Goal: Task Accomplishment & Management: Manage account settings

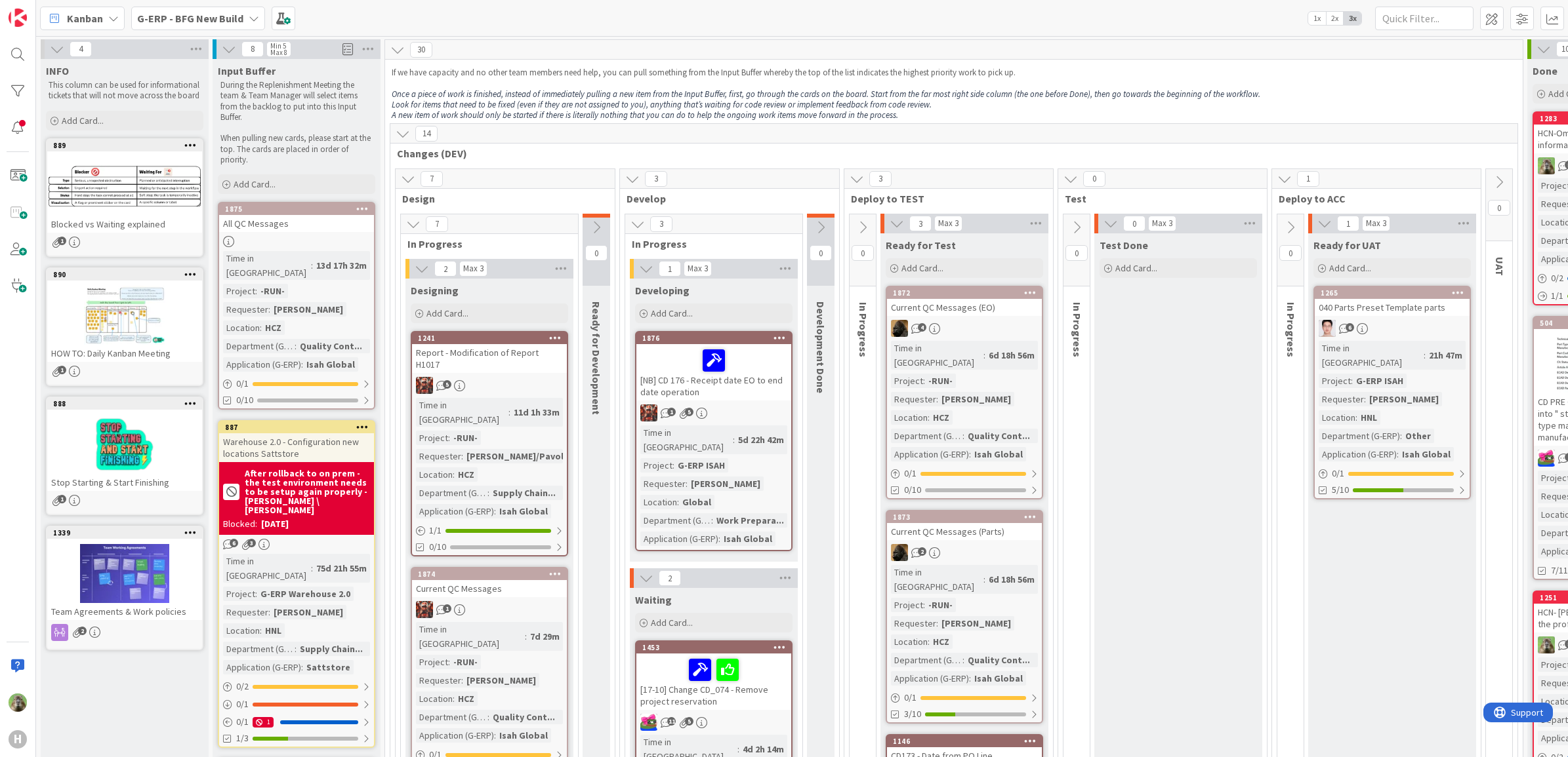
click at [215, 25] on span "G-ERP - BFG New Build" at bounding box center [190, 19] width 106 height 16
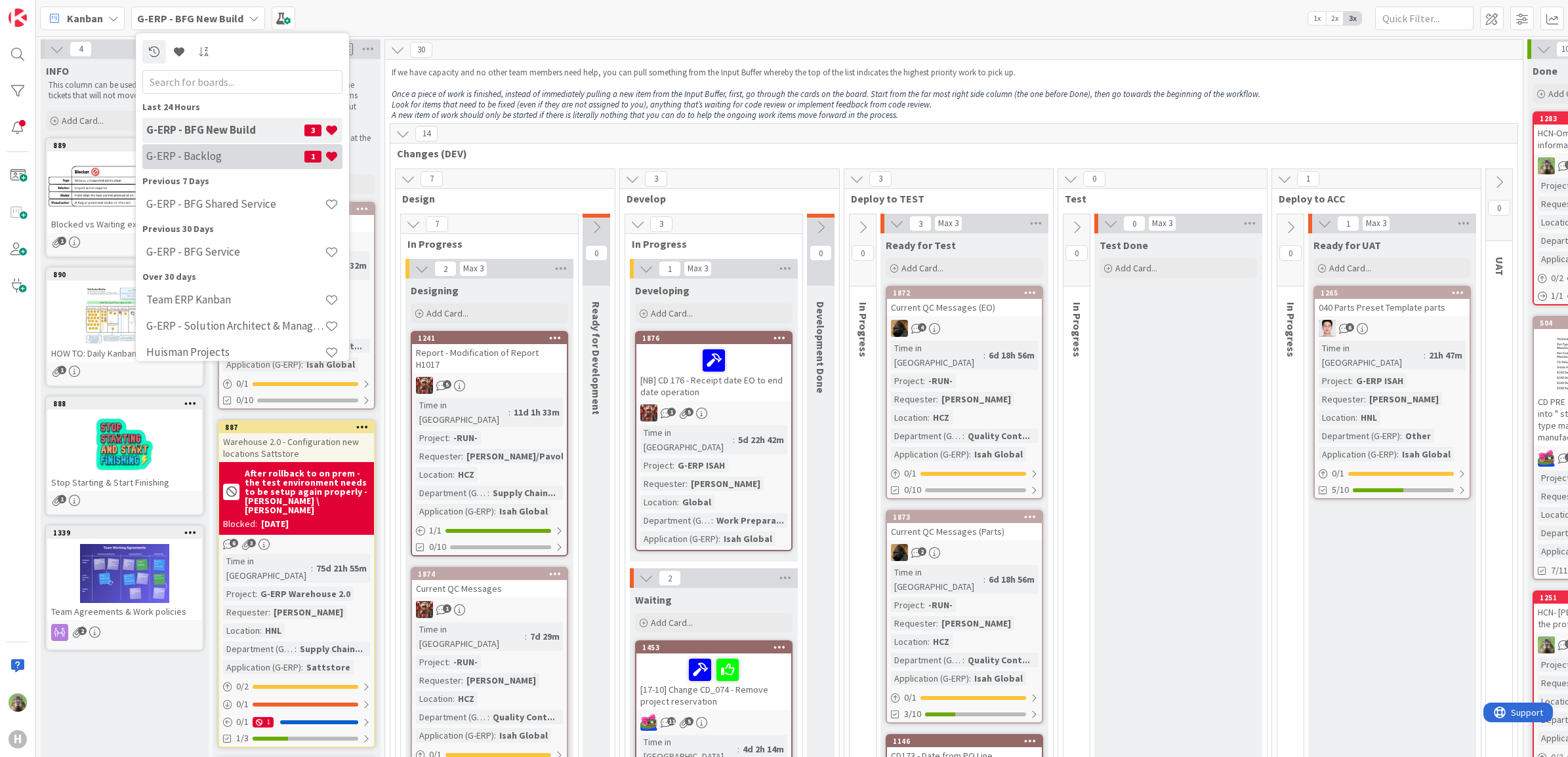
click at [257, 146] on div "G-ERP - Backlog 1" at bounding box center [241, 156] width 200 height 25
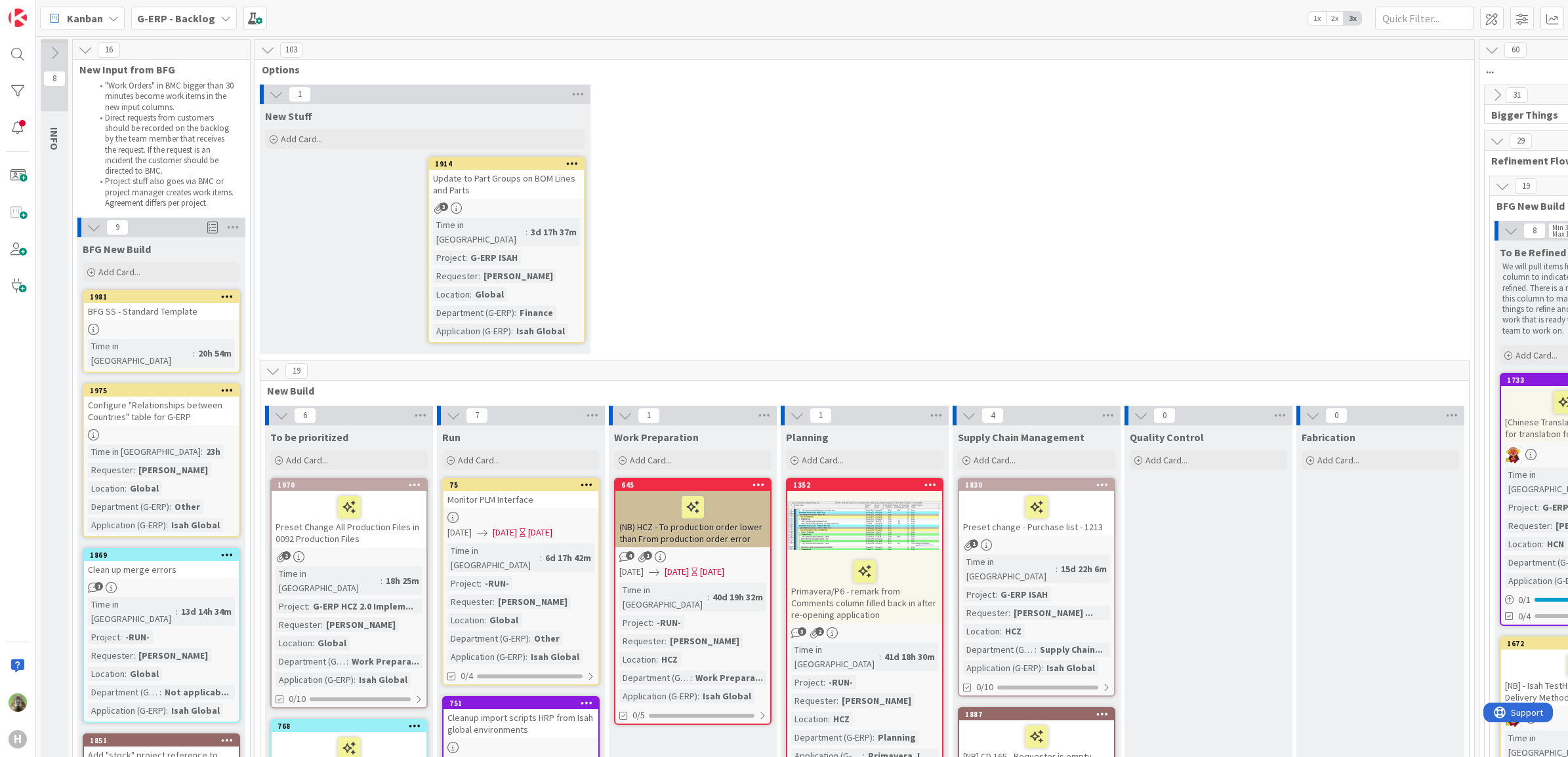
click at [273, 53] on icon at bounding box center [267, 50] width 15 height 15
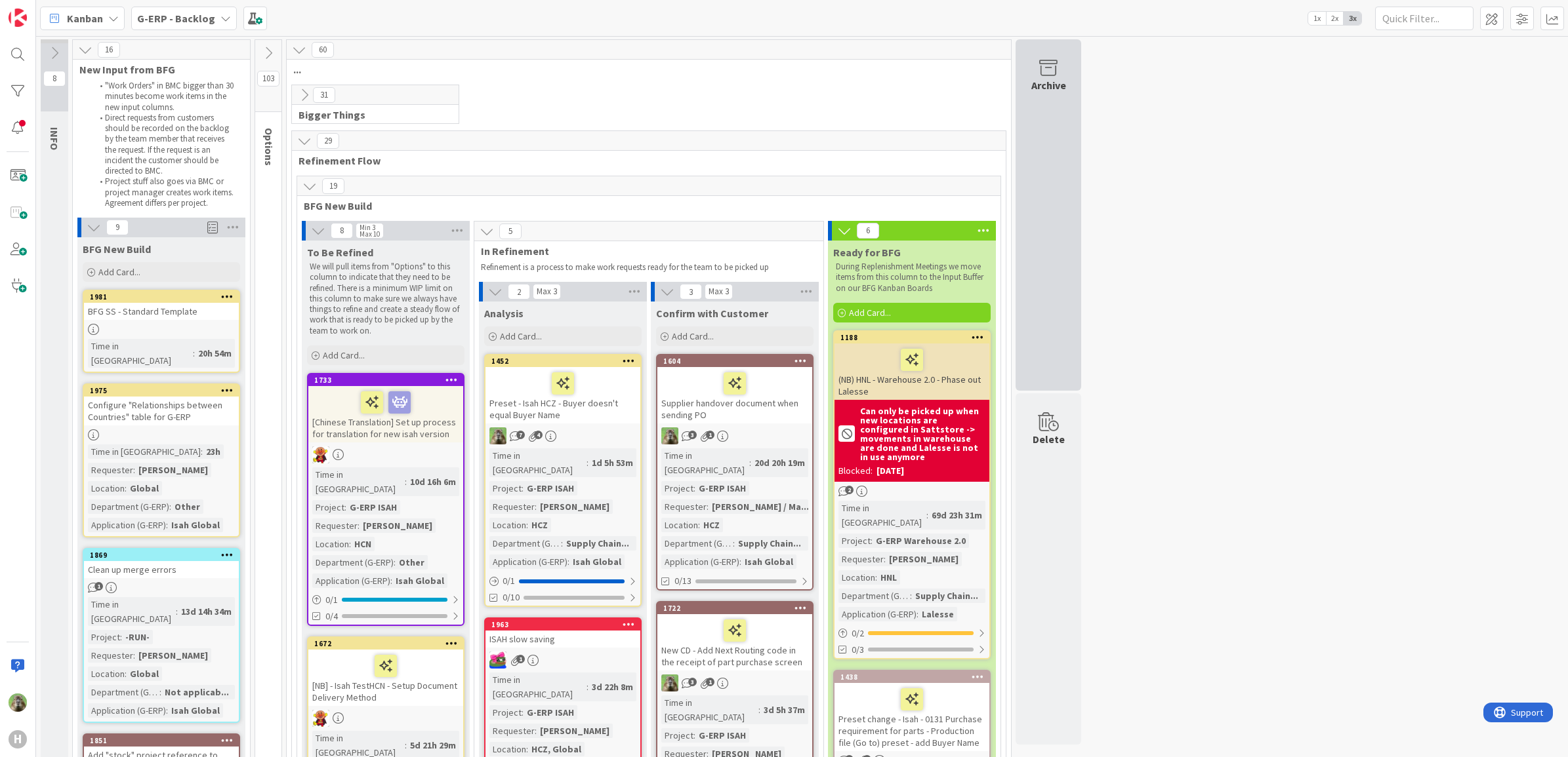
click at [1037, 90] on div "Archive" at bounding box center [1048, 85] width 35 height 16
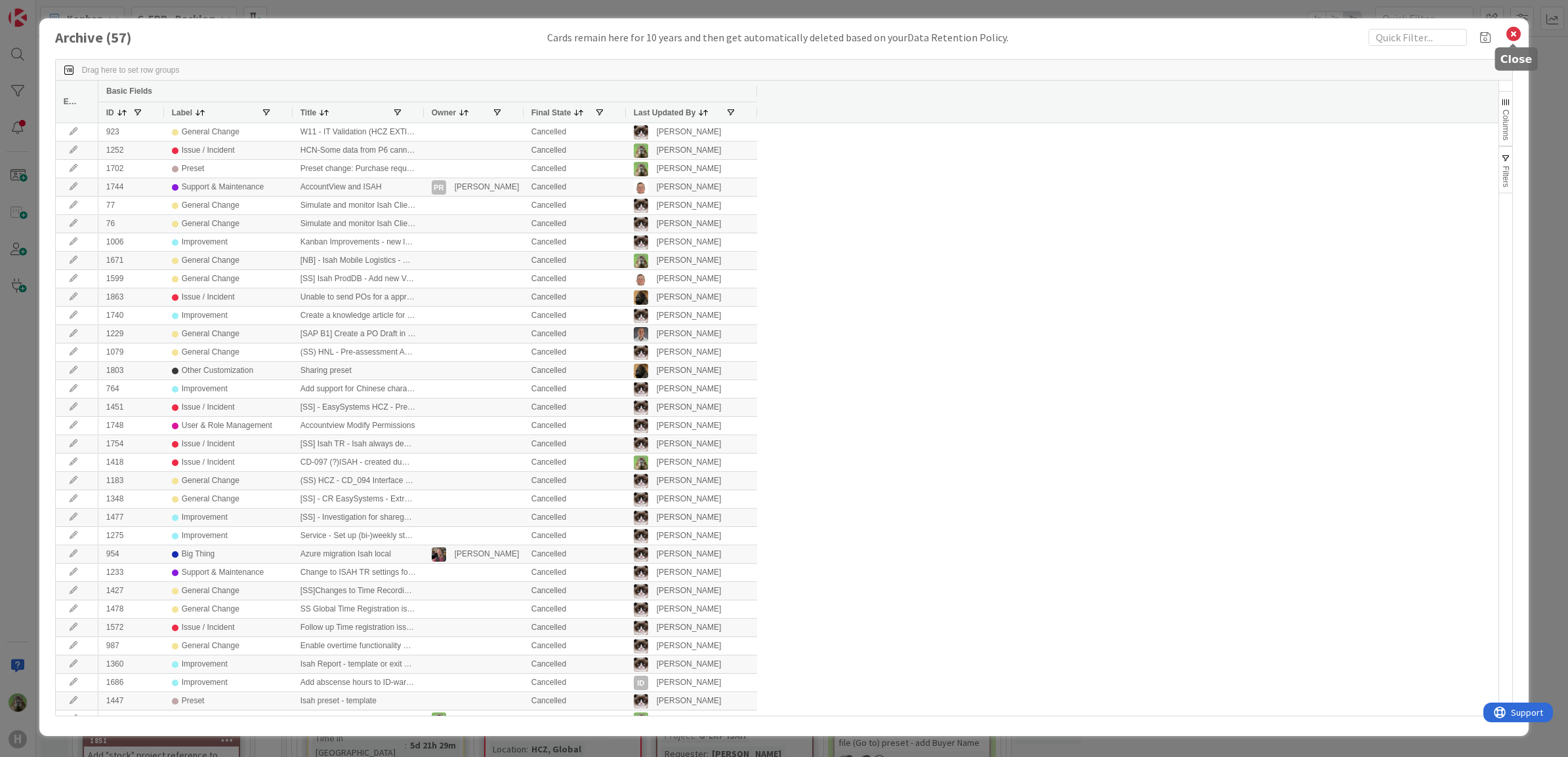
click at [1510, 33] on icon at bounding box center [1512, 34] width 17 height 18
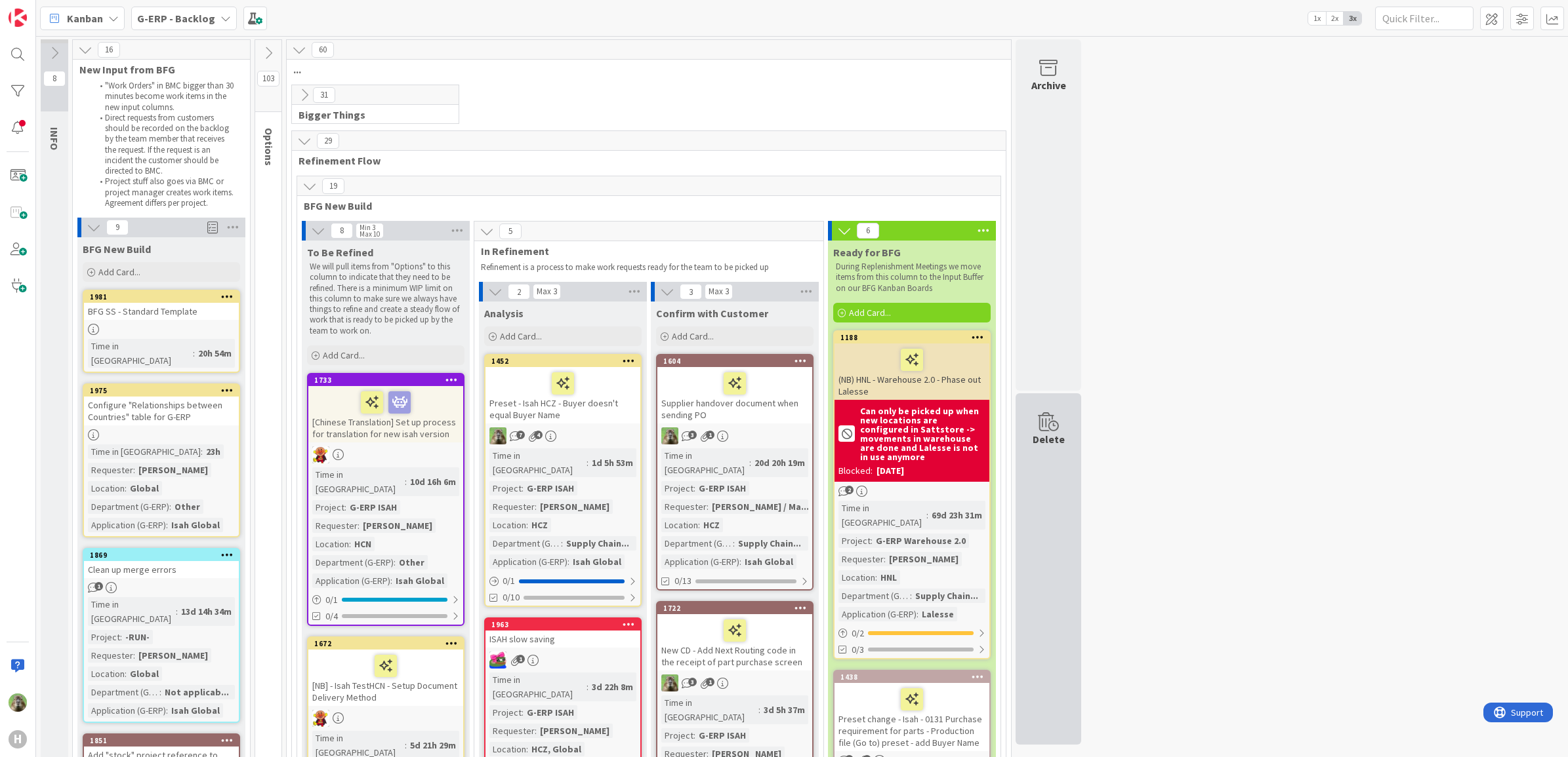
click at [1073, 490] on div "Delete" at bounding box center [1048, 569] width 66 height 352
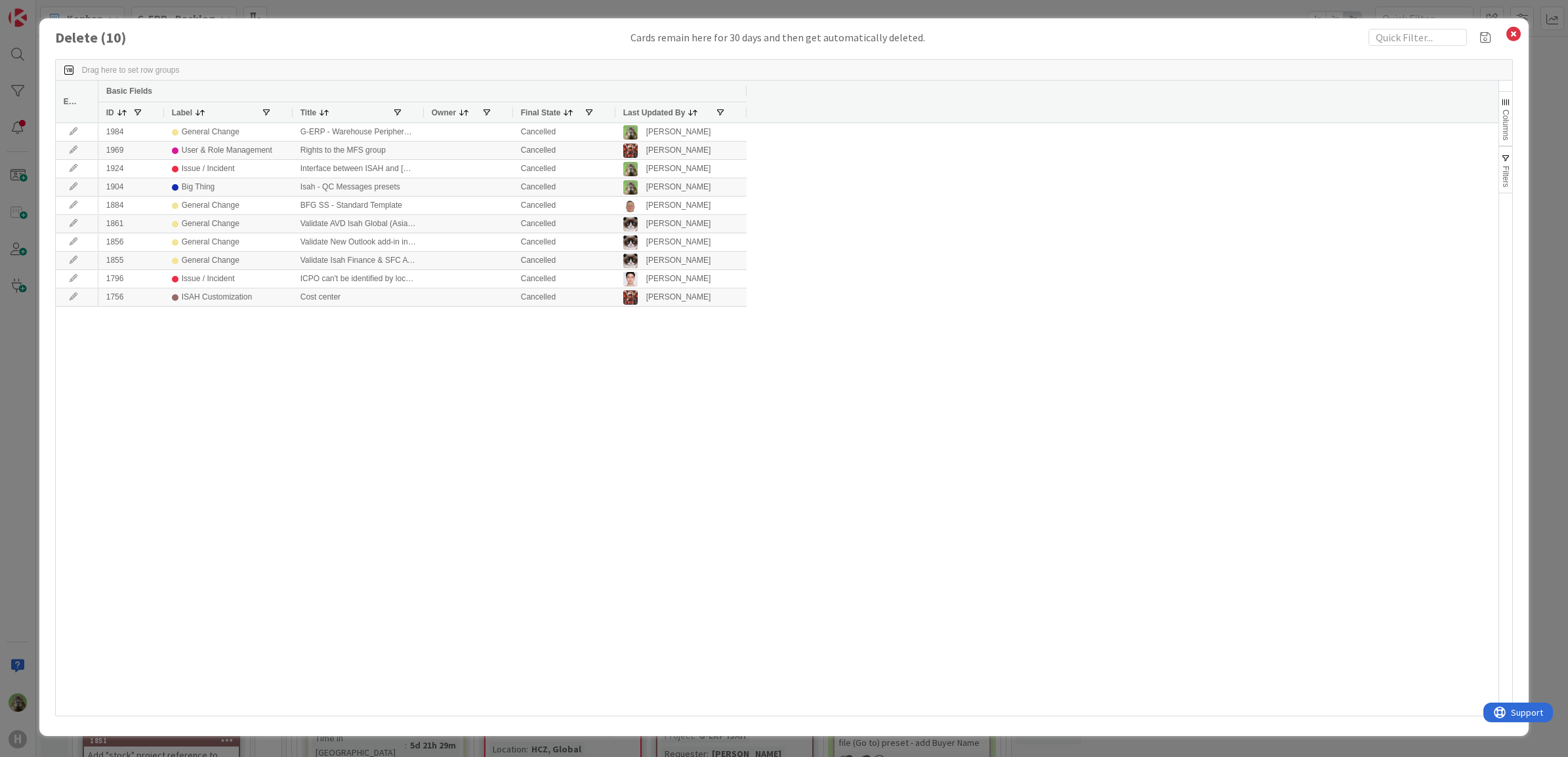
click at [1546, 192] on div "Delete ( 10 ) Cards remain here for 30 days and then get automatically deleted.…" at bounding box center [784, 378] width 1568 height 757
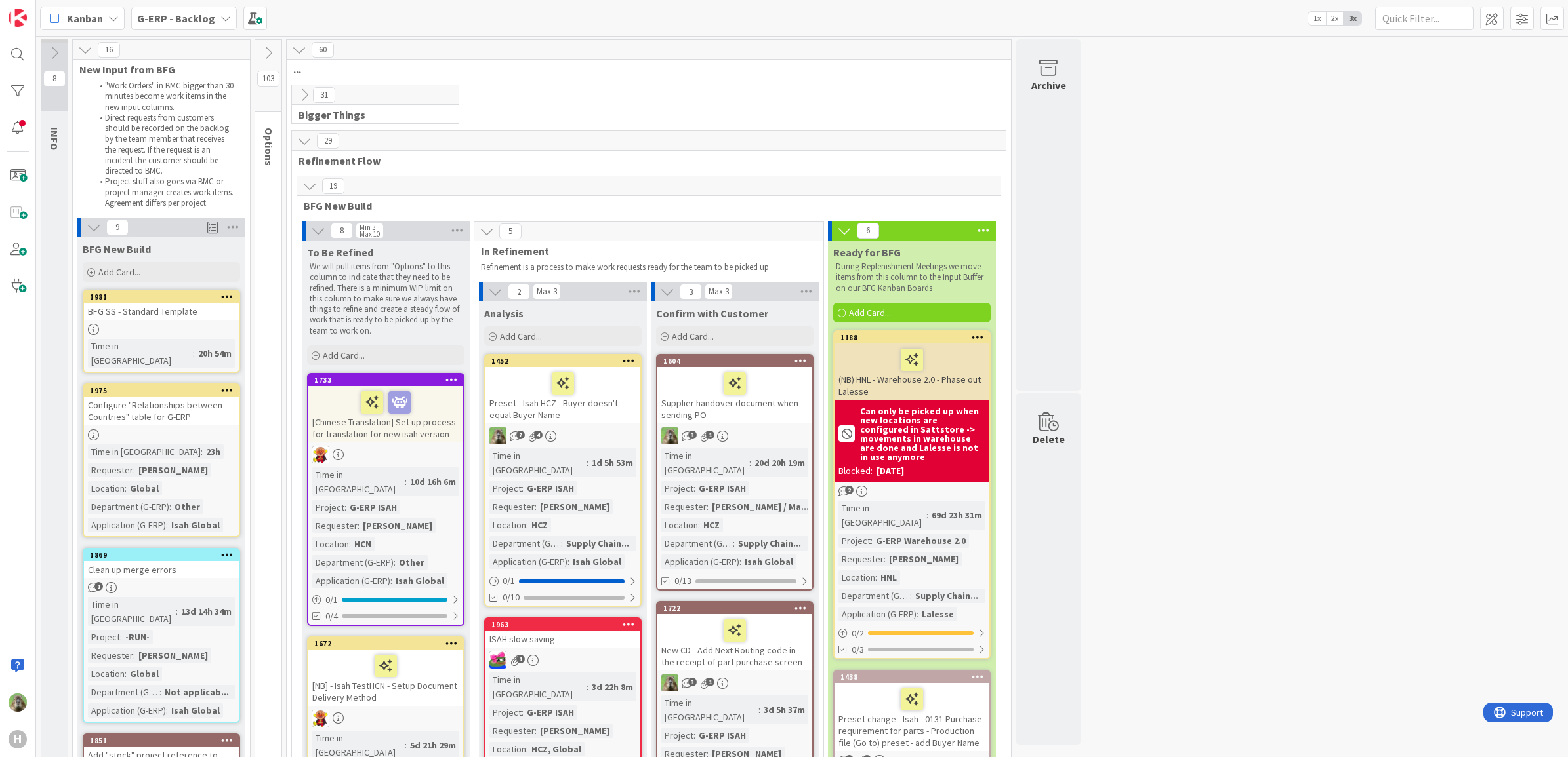
click at [491, 231] on icon at bounding box center [487, 231] width 15 height 15
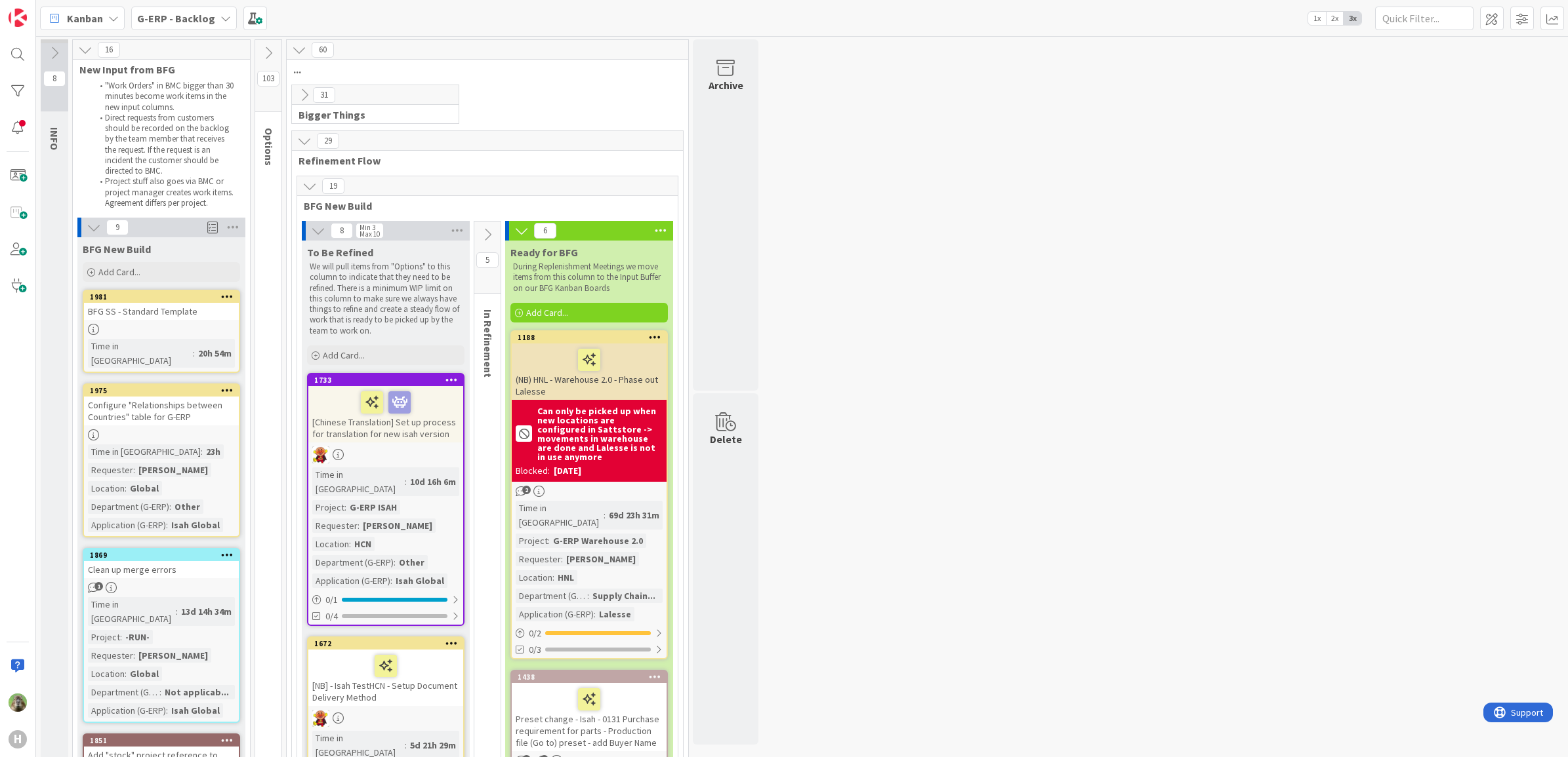
click at [638, 372] on div at bounding box center [589, 361] width 147 height 28
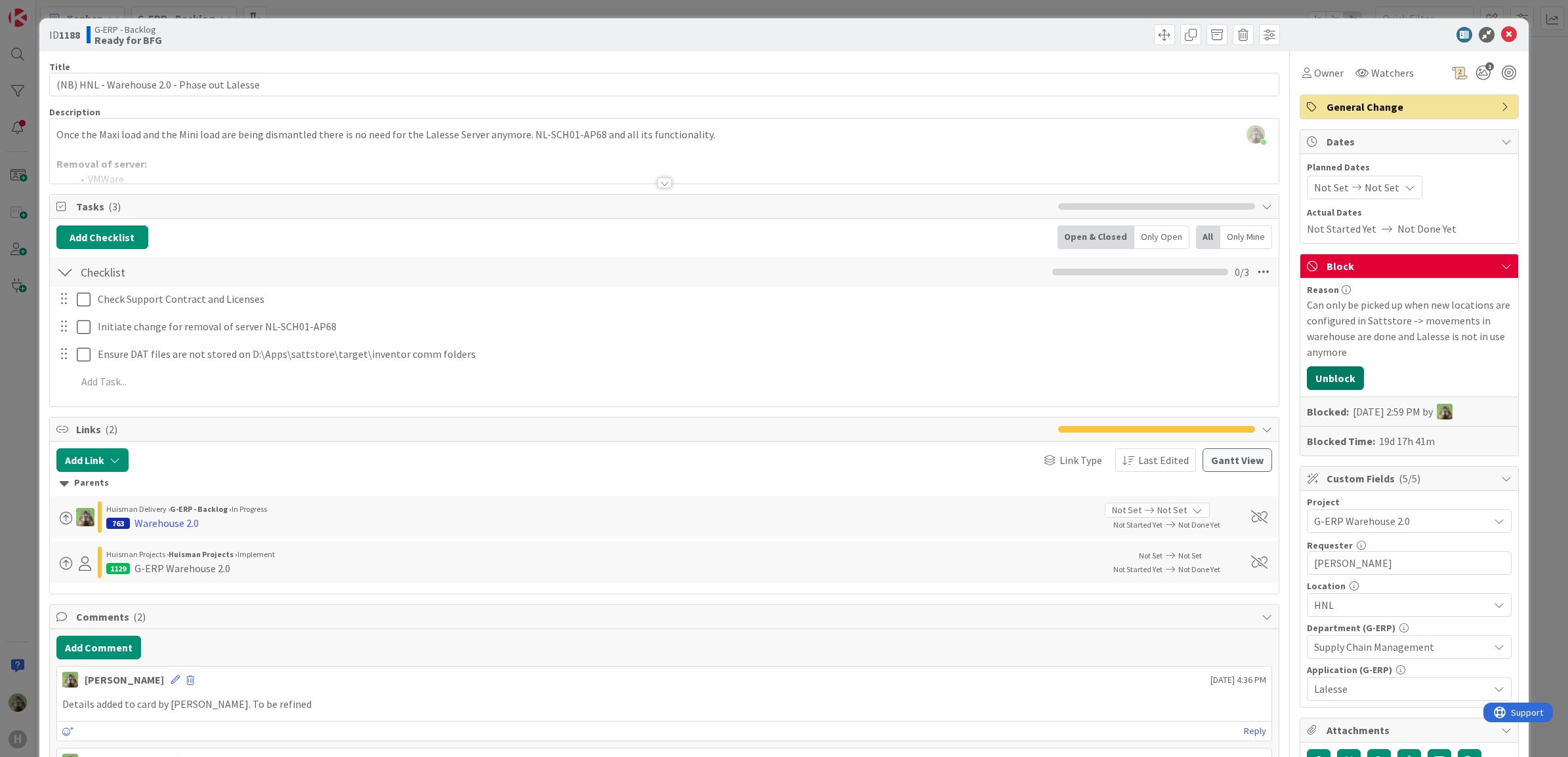
click at [1330, 386] on button "Unblock" at bounding box center [1334, 378] width 57 height 24
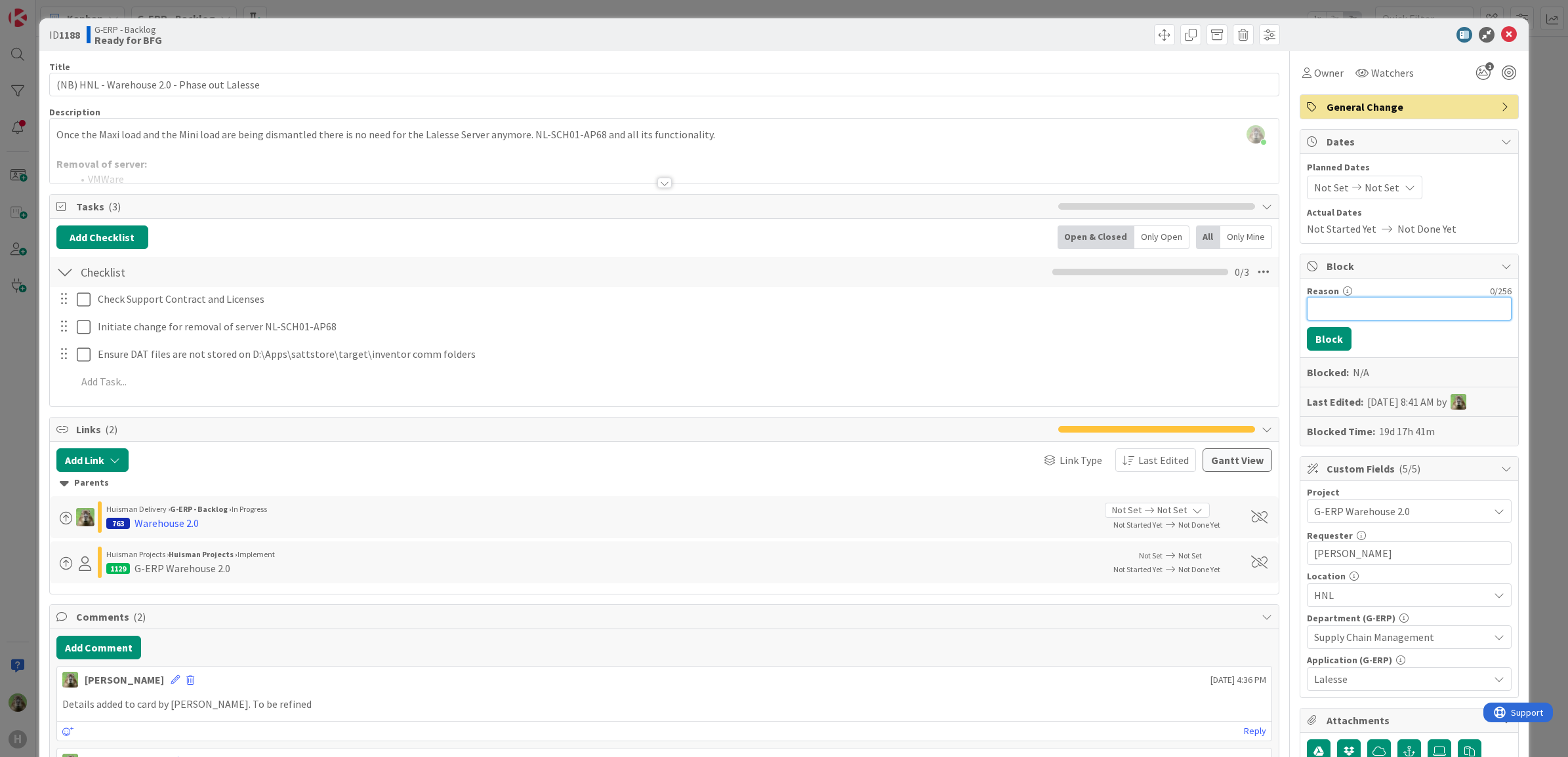
click at [1356, 309] on input "Reason" at bounding box center [1409, 309] width 205 height 24
type input "Will move tt"
click at [130, 654] on button "Add Comment" at bounding box center [98, 648] width 84 height 24
click at [80, 753] on button "Add" at bounding box center [71, 746] width 29 height 16
click at [9, 580] on div "ID 1188 G-ERP - Backlog Ready for BFG Title 44 / 128 (NB) HNL - Warehouse 2.0 -…" at bounding box center [784, 378] width 1568 height 757
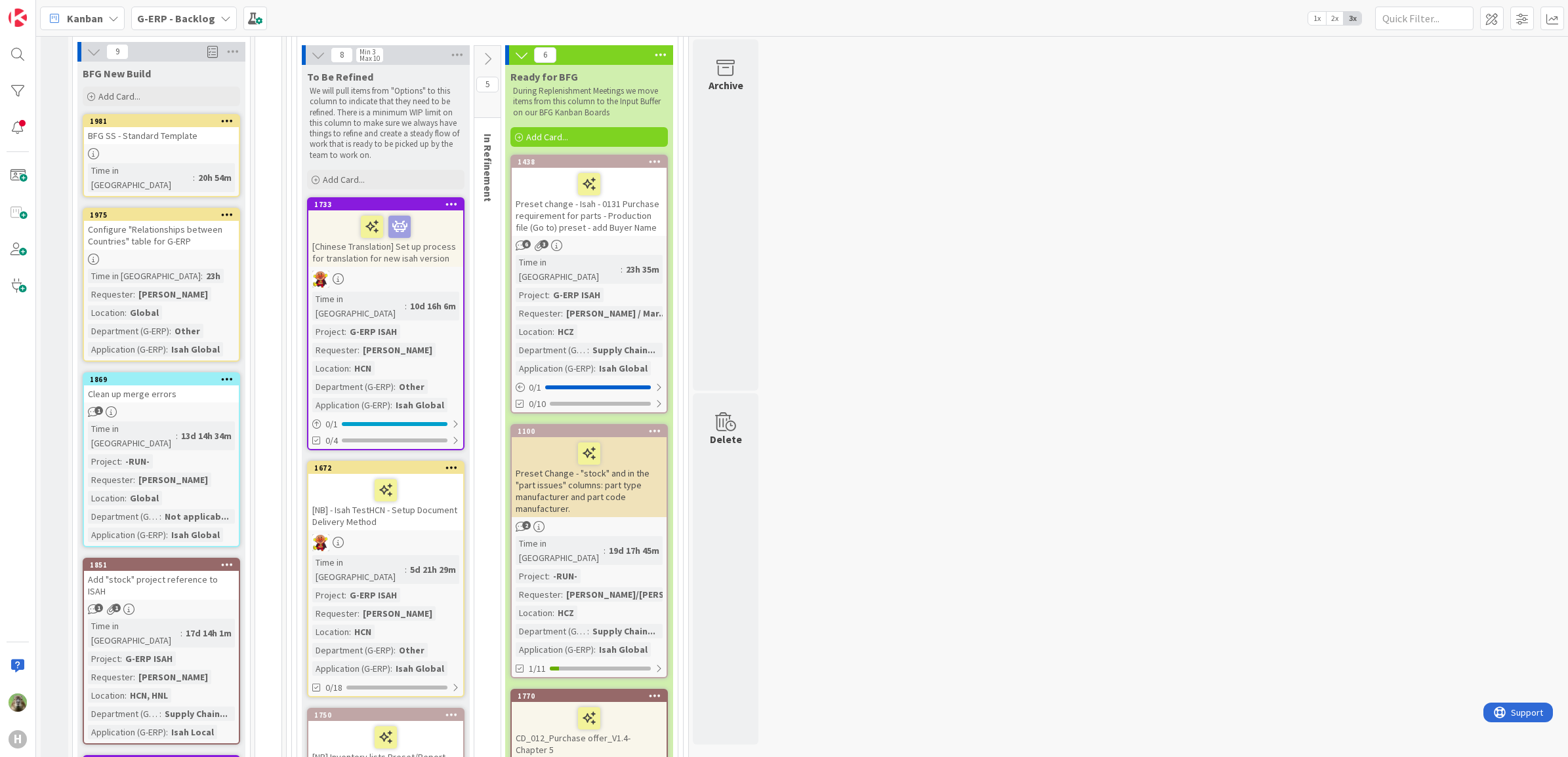
scroll to position [27, 0]
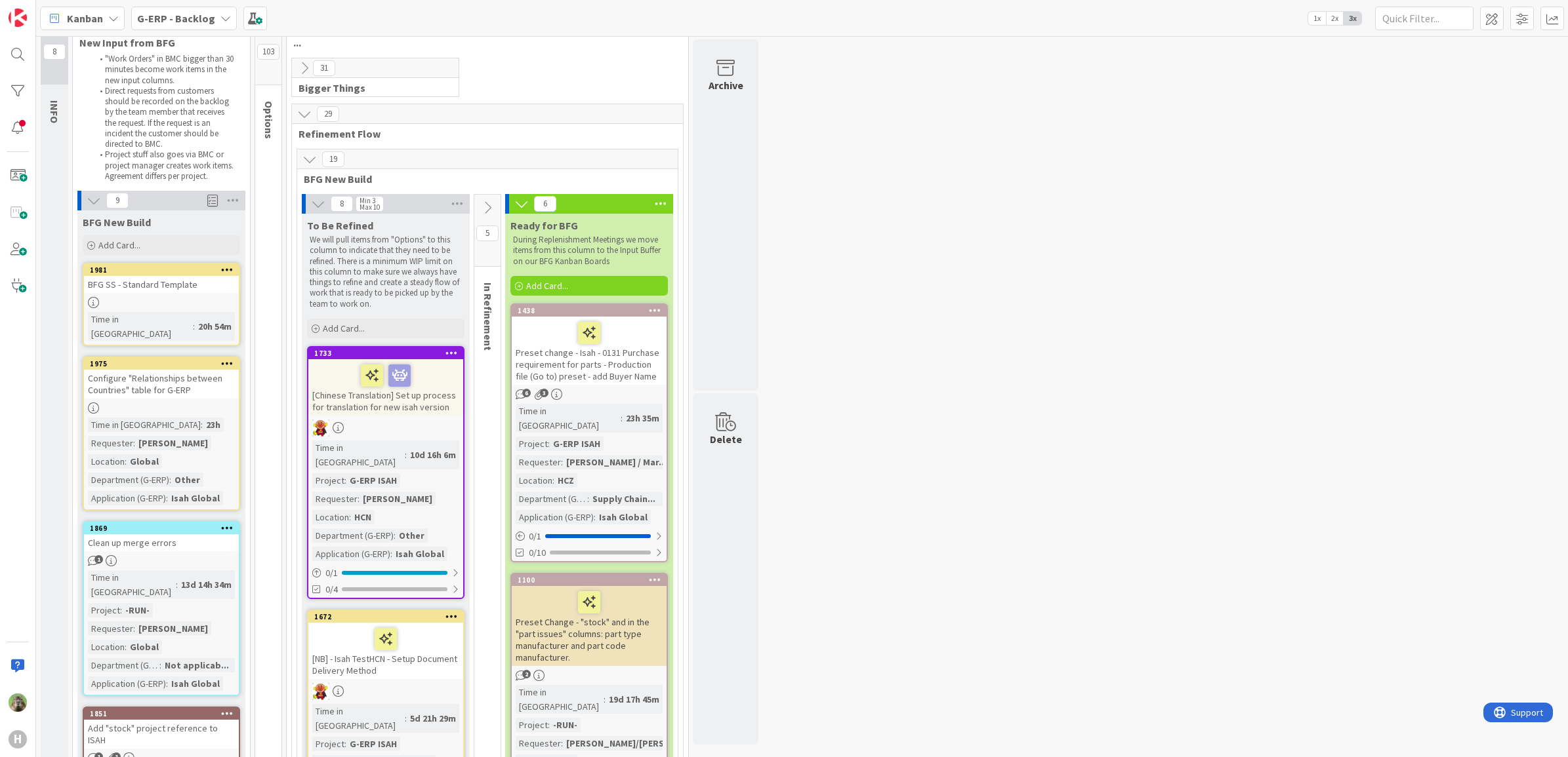
click at [484, 202] on icon at bounding box center [487, 208] width 15 height 15
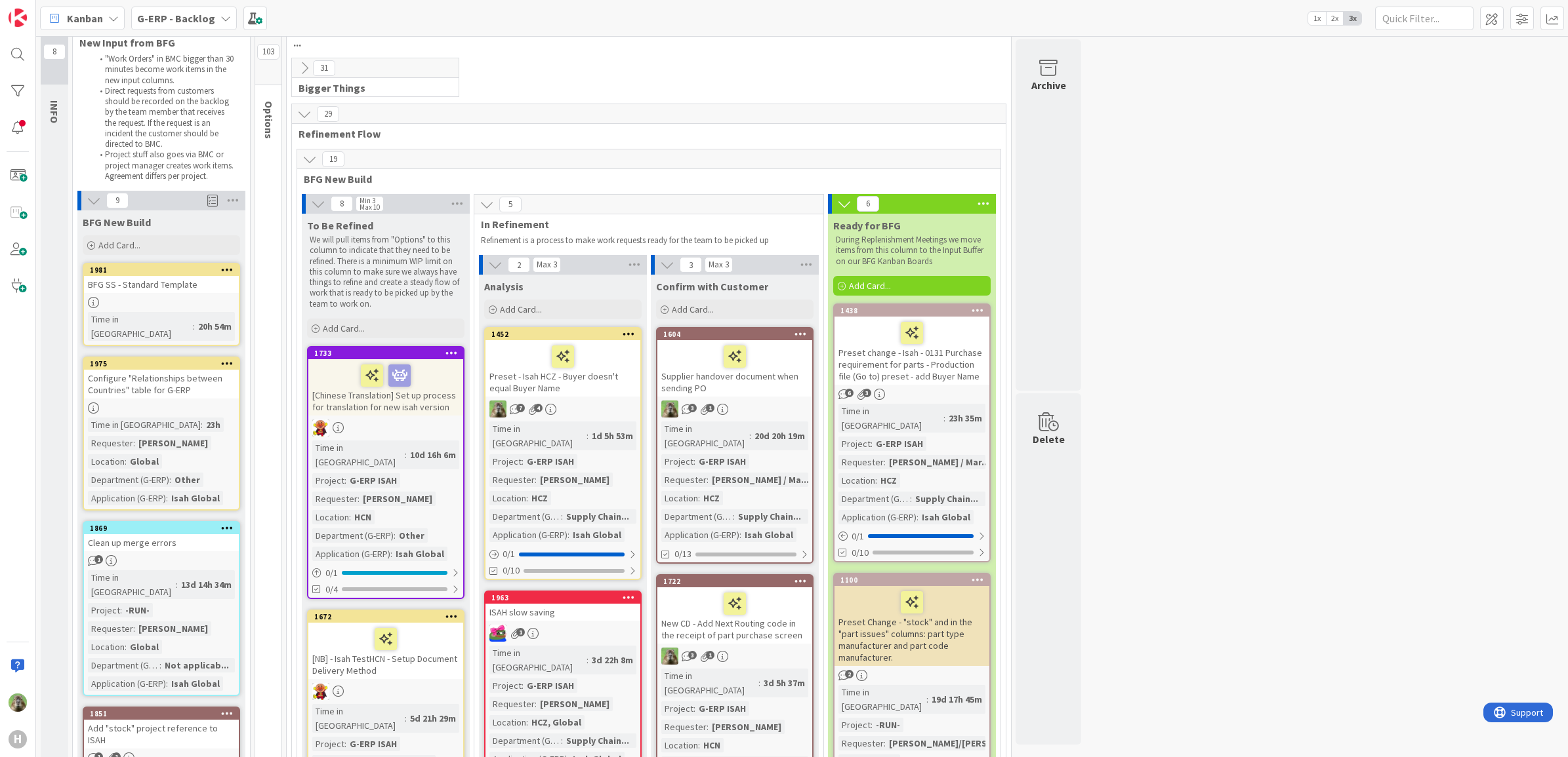
click at [484, 202] on icon at bounding box center [487, 205] width 15 height 15
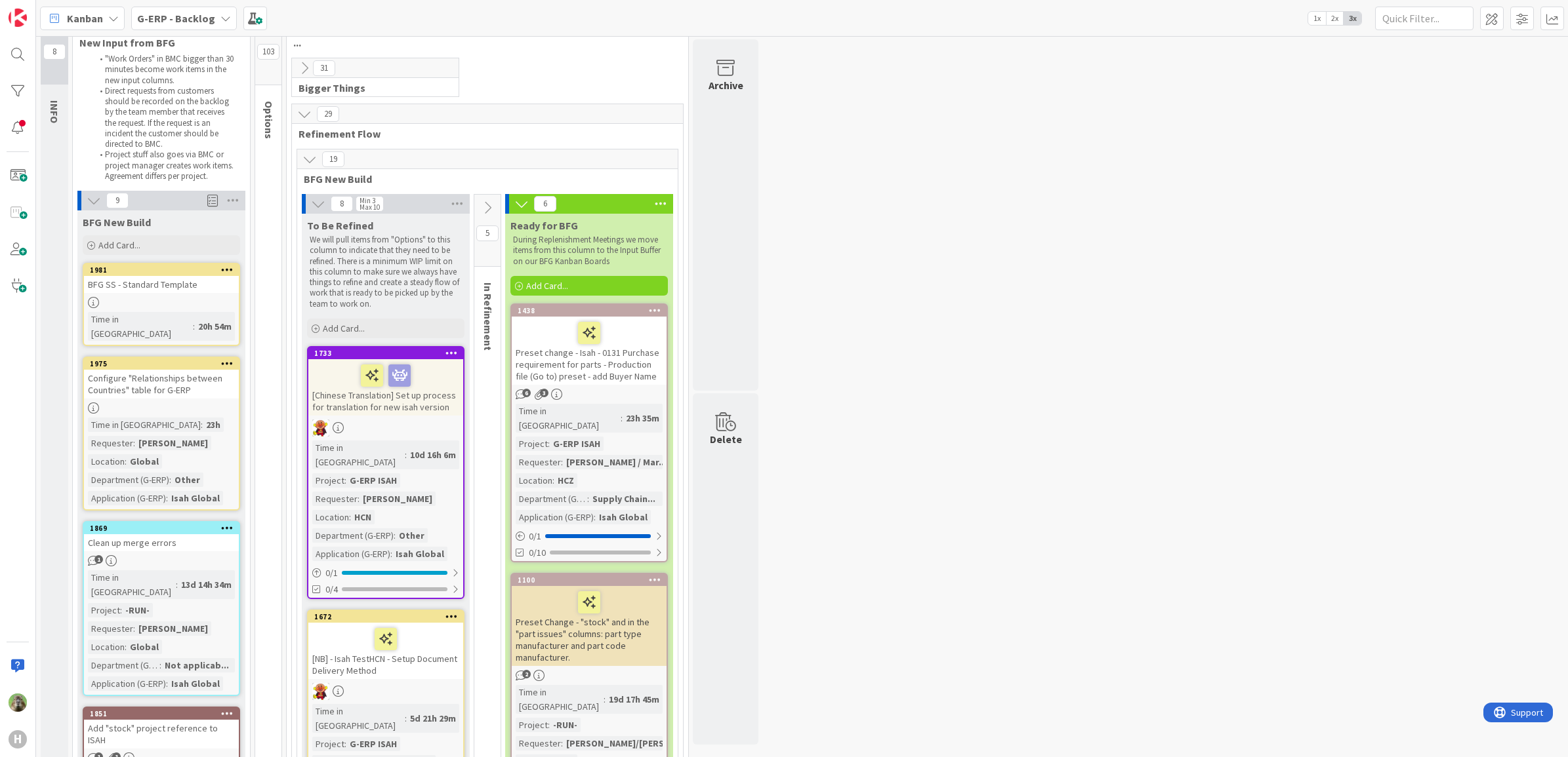
click at [491, 204] on icon at bounding box center [487, 208] width 15 height 15
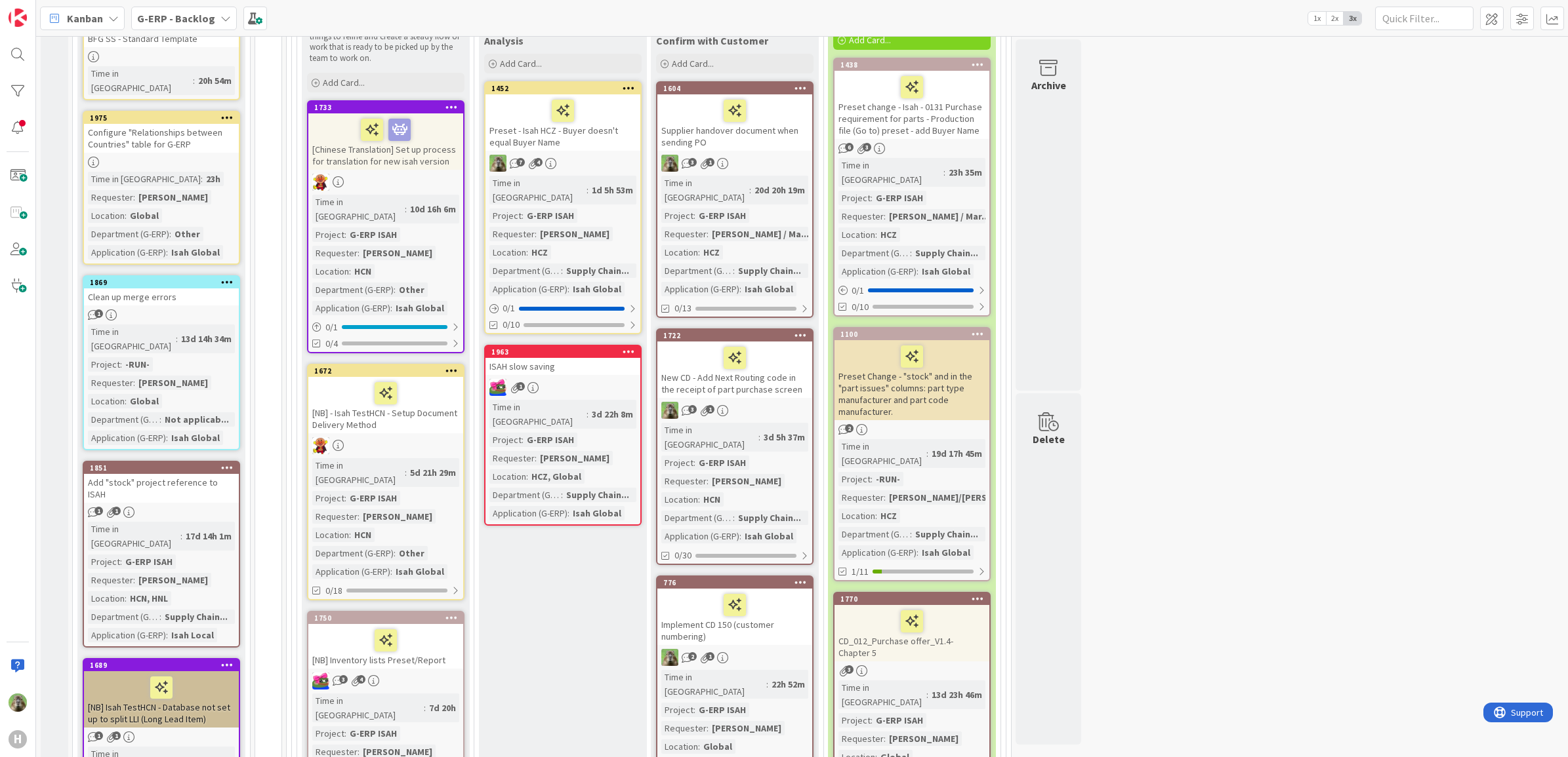
scroll to position [0, 0]
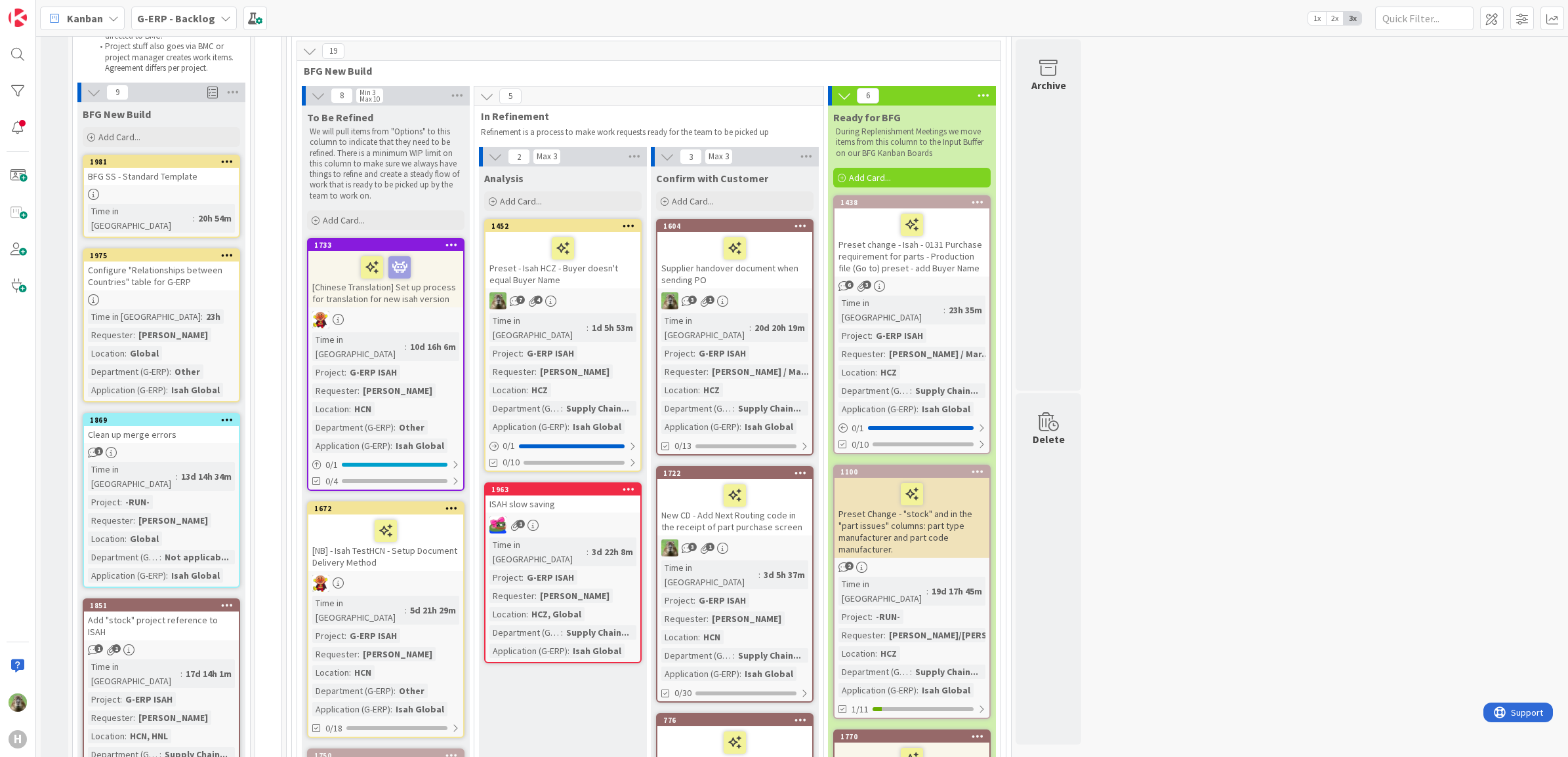
scroll to position [164, 0]
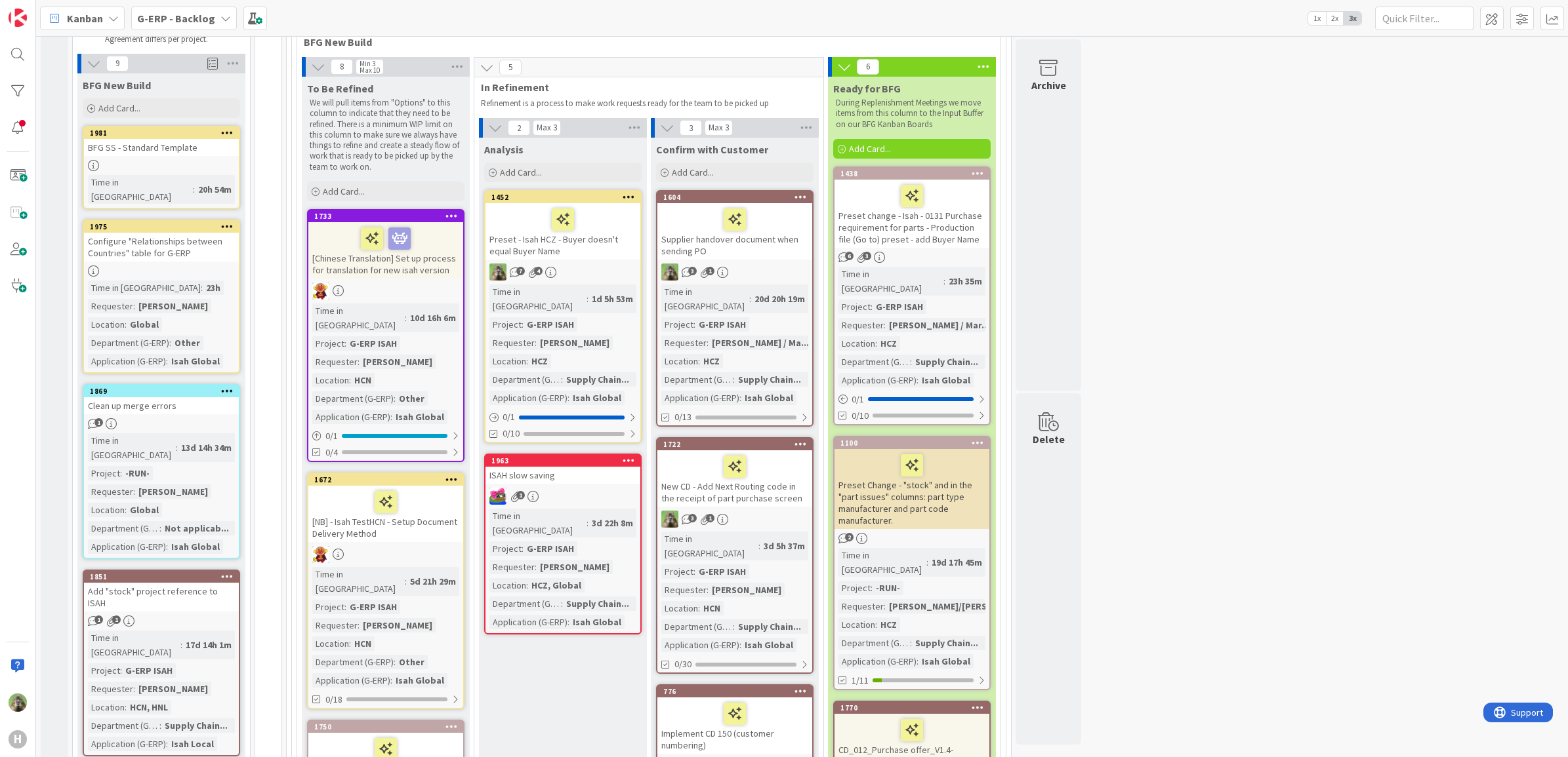
click at [443, 269] on div "[Chinese Translation] Set up process for translation for new isah version" at bounding box center [386, 250] width 155 height 57
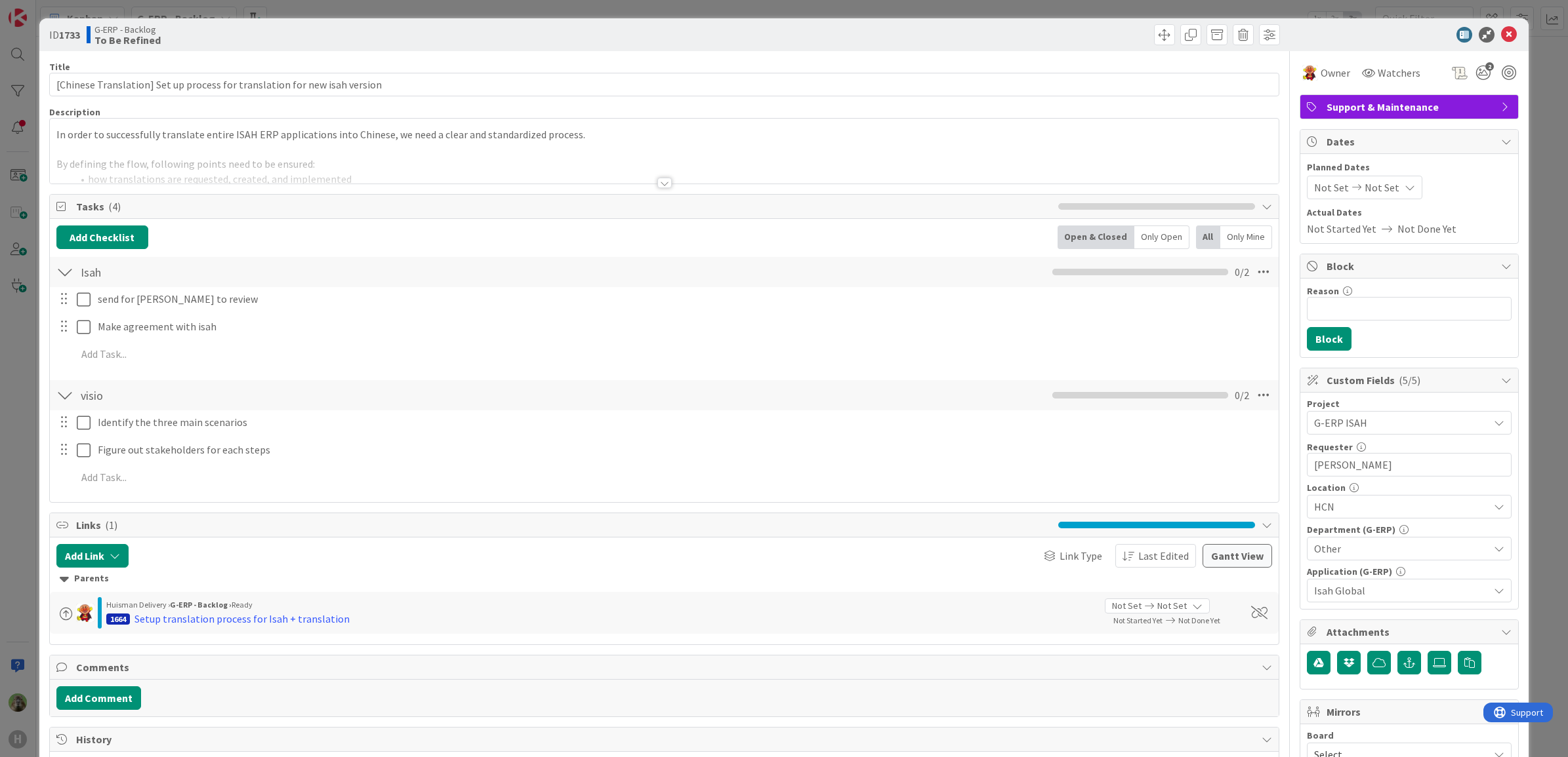
click at [663, 184] on div at bounding box center [664, 183] width 15 height 11
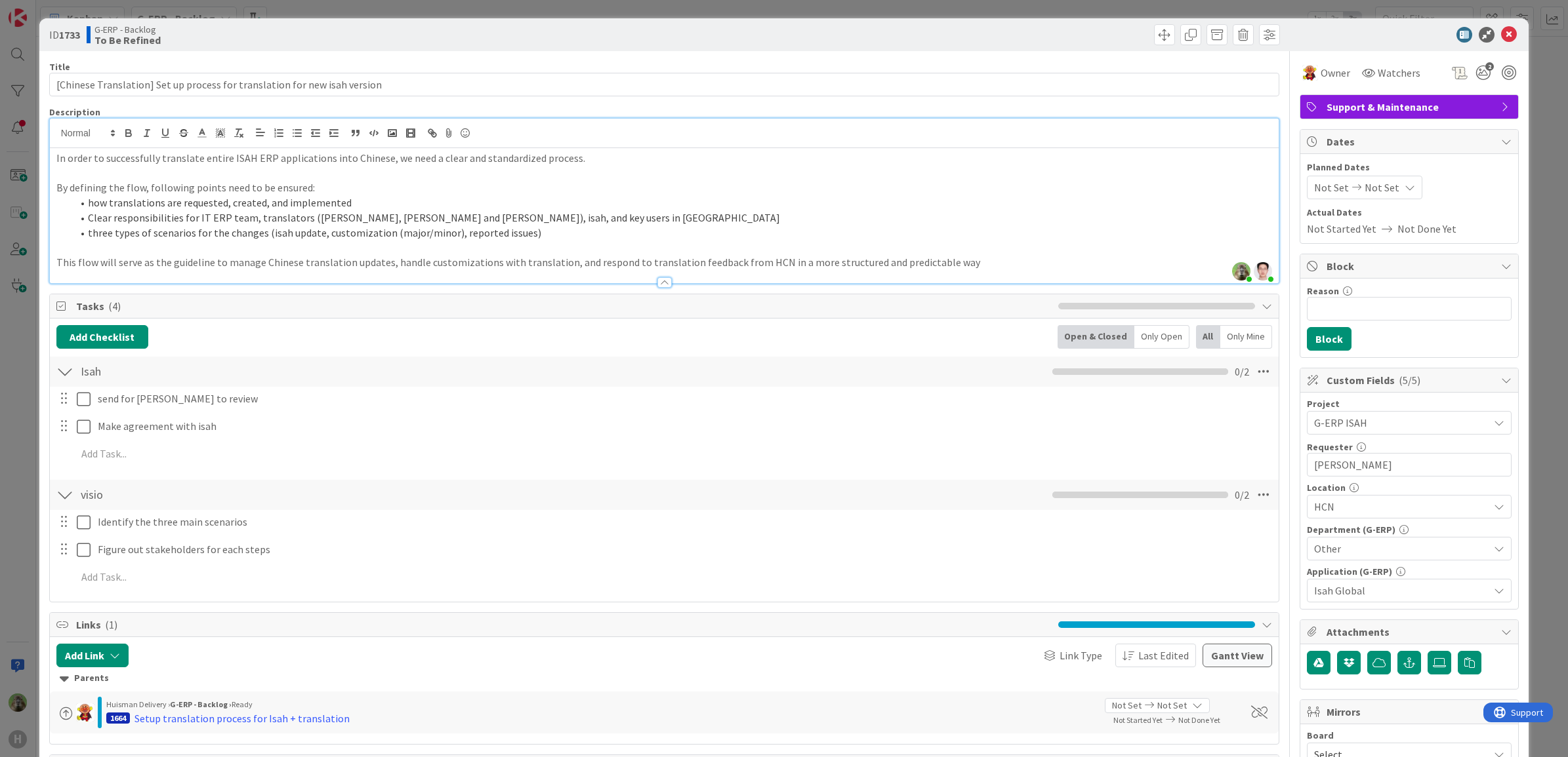
click at [27, 353] on div "ID 1733 G-ERP - Backlog To Be Refined Title 74 / 128 [Chinese Translation] Set …" at bounding box center [784, 378] width 1568 height 757
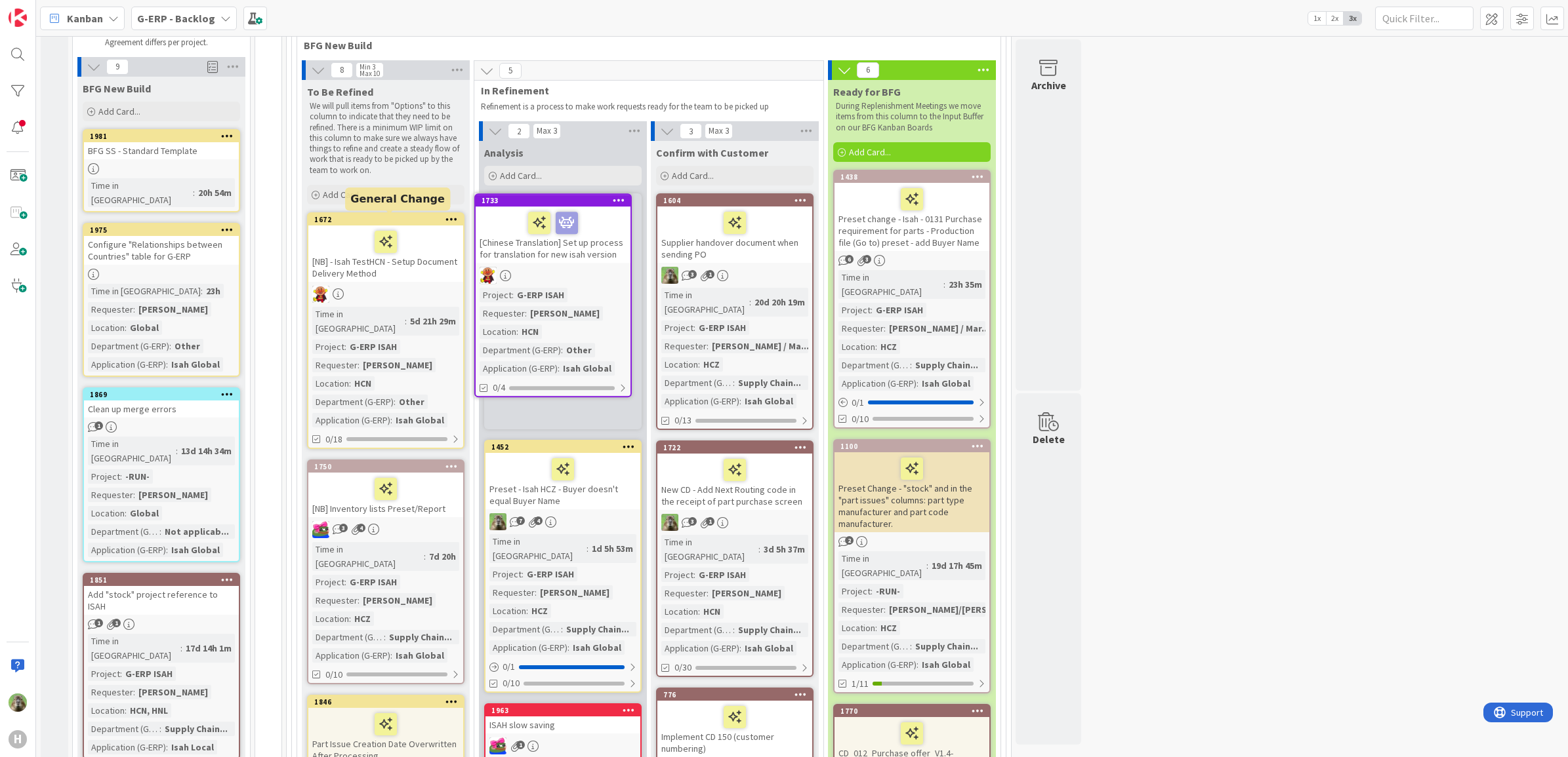
scroll to position [158, 0]
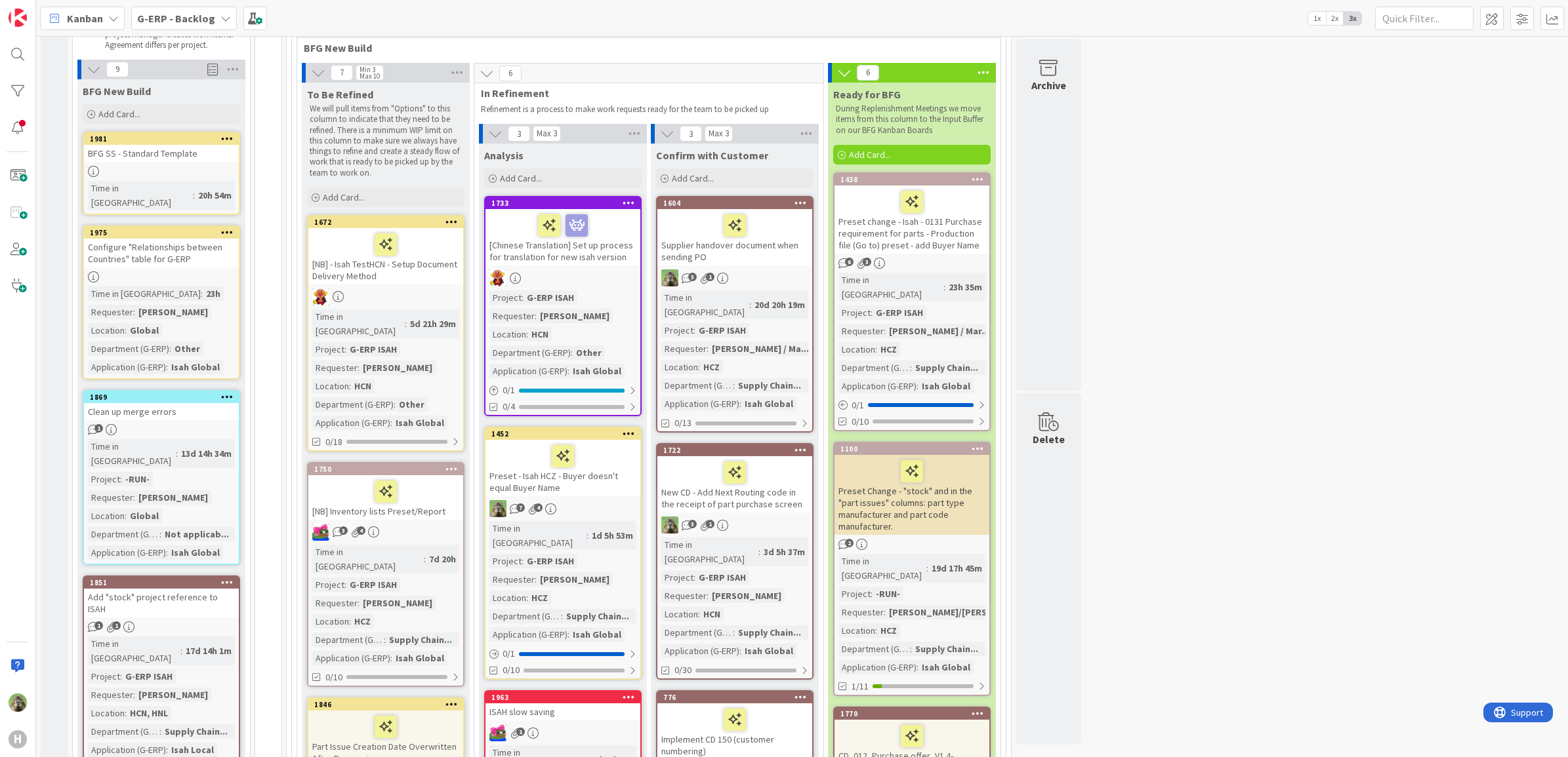
click at [453, 267] on div "[NB] - Isah TestHCN - Setup Document Delivery Method" at bounding box center [386, 256] width 155 height 57
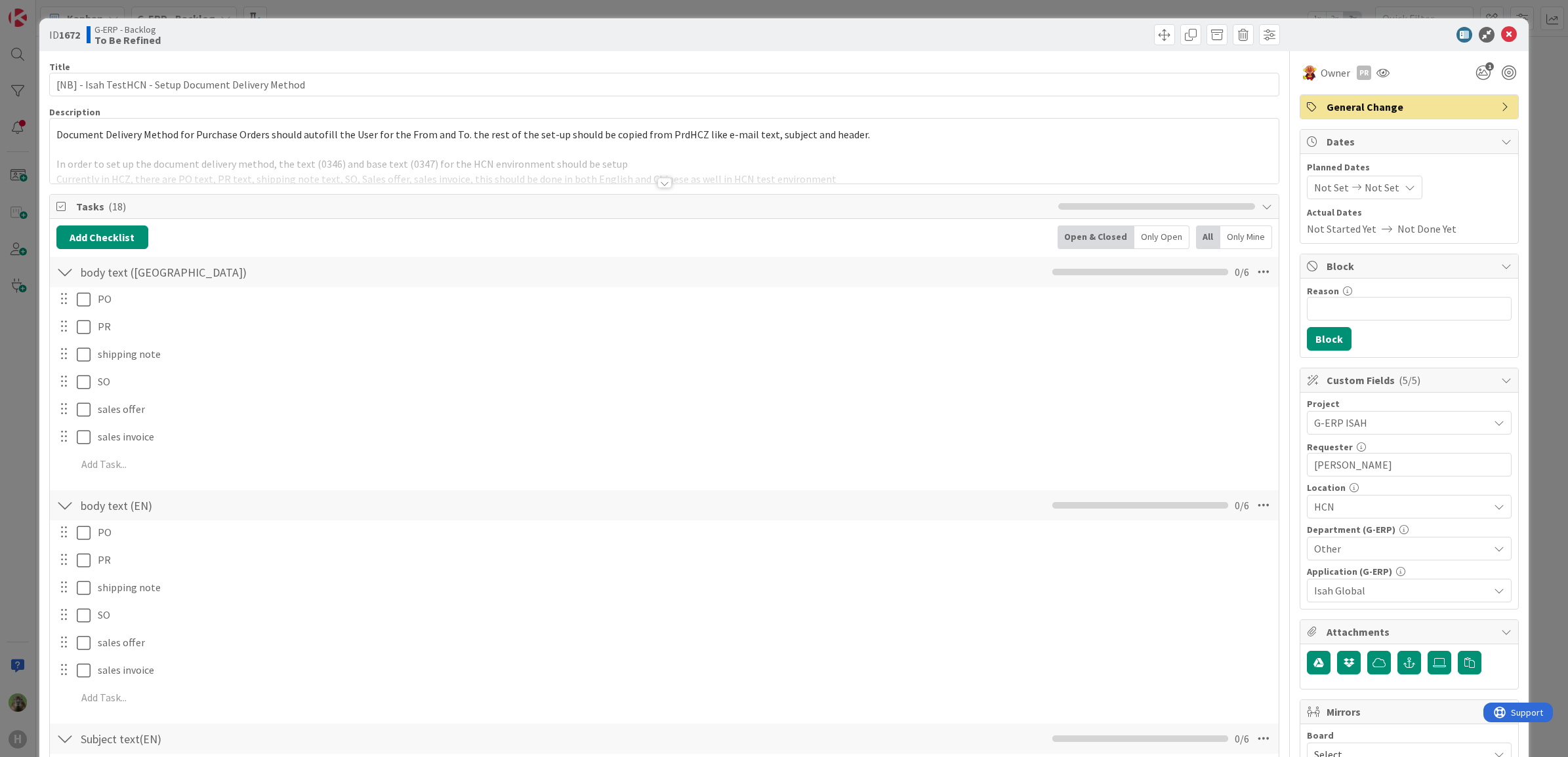
click at [835, 164] on div at bounding box center [664, 167] width 1229 height 34
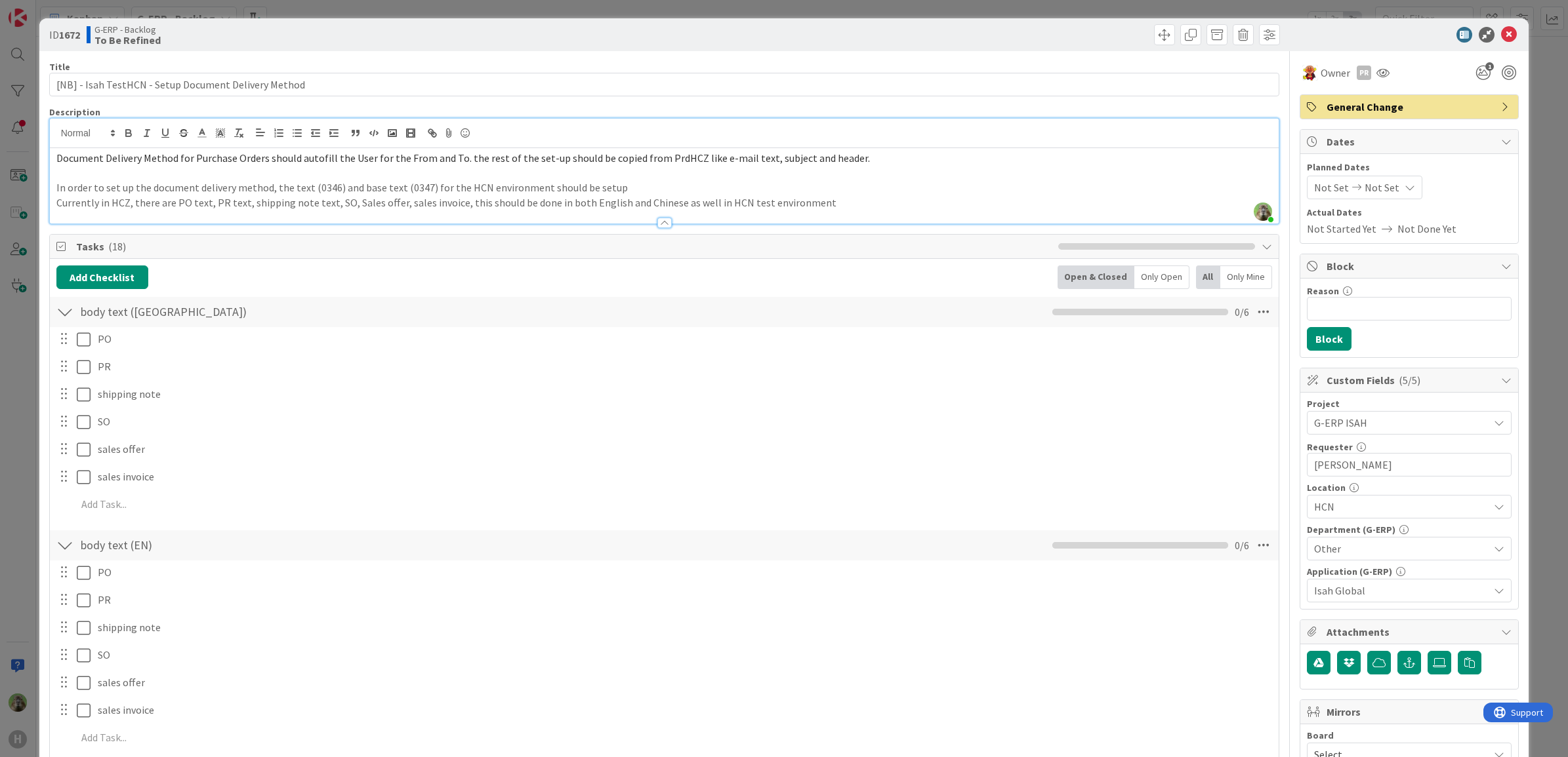
click at [918, 224] on div at bounding box center [664, 217] width 1229 height 14
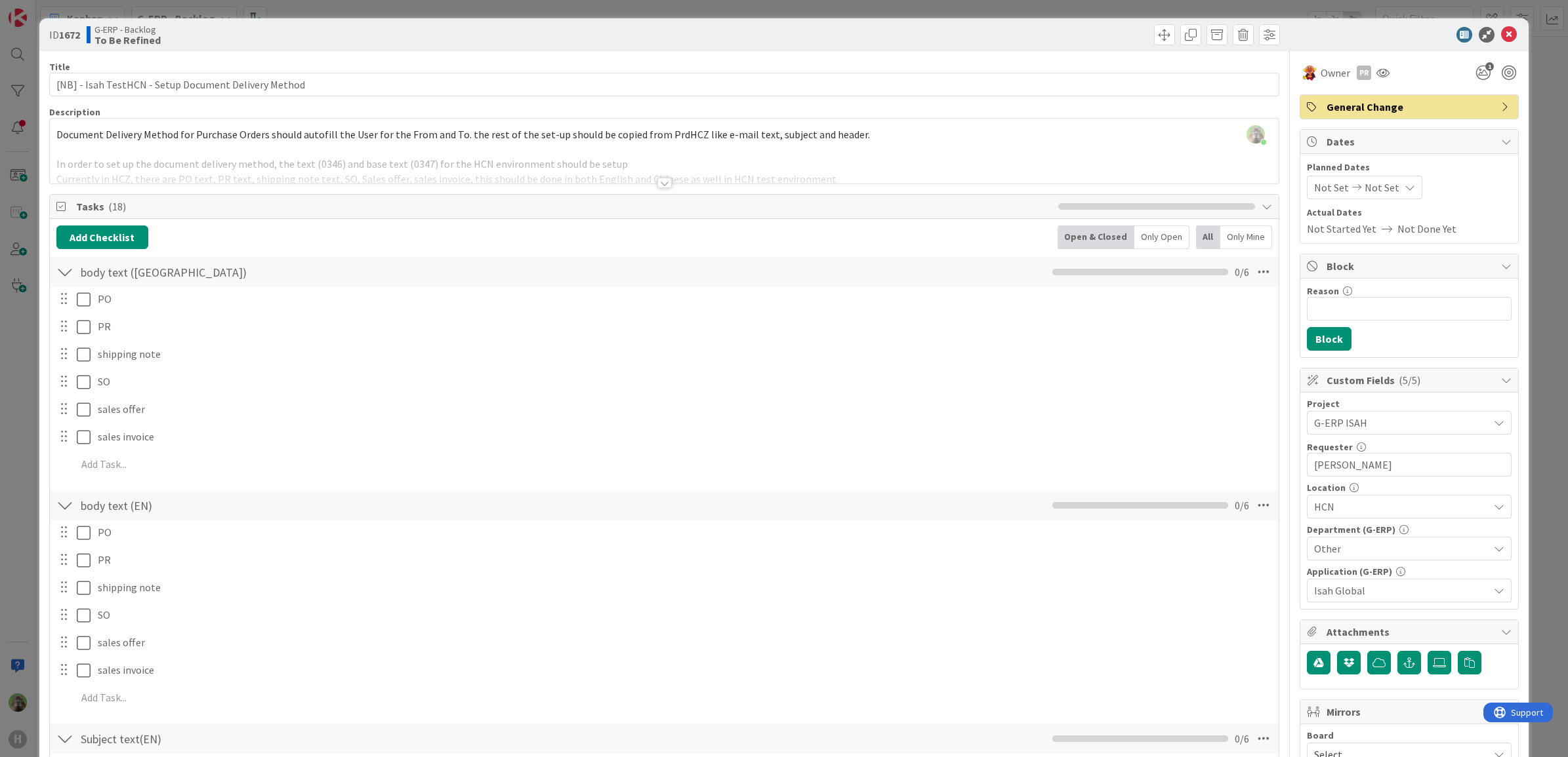
click at [908, 167] on div at bounding box center [664, 167] width 1229 height 34
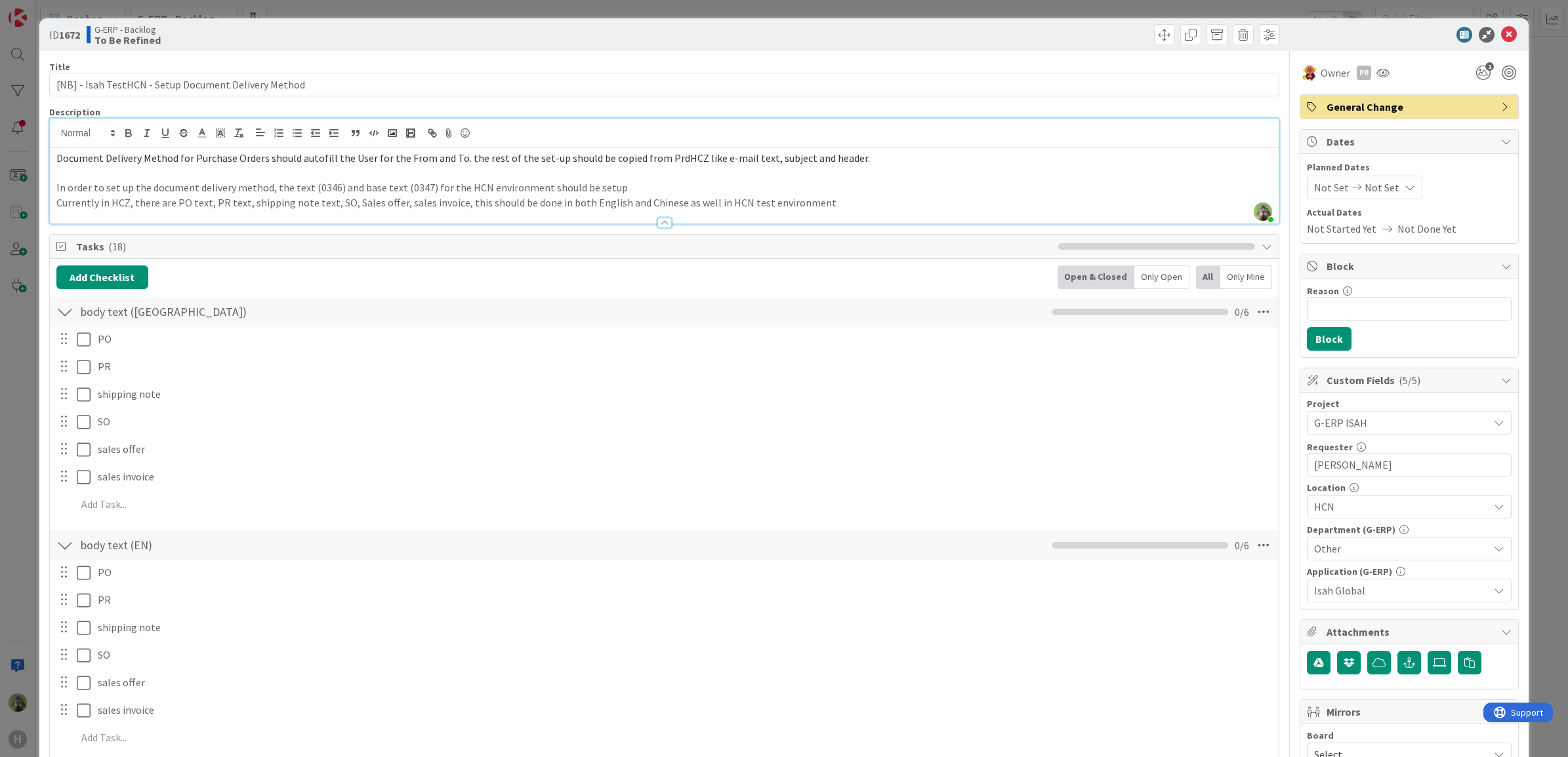
click at [857, 194] on p "In order to set up the document delivery method, the text (0346) and base text …" at bounding box center [665, 188] width 1216 height 15
click at [857, 209] on p "Currently in HCZ, there are PO text, PR text, shipping note text, SO, Sales off…" at bounding box center [665, 203] width 1216 height 15
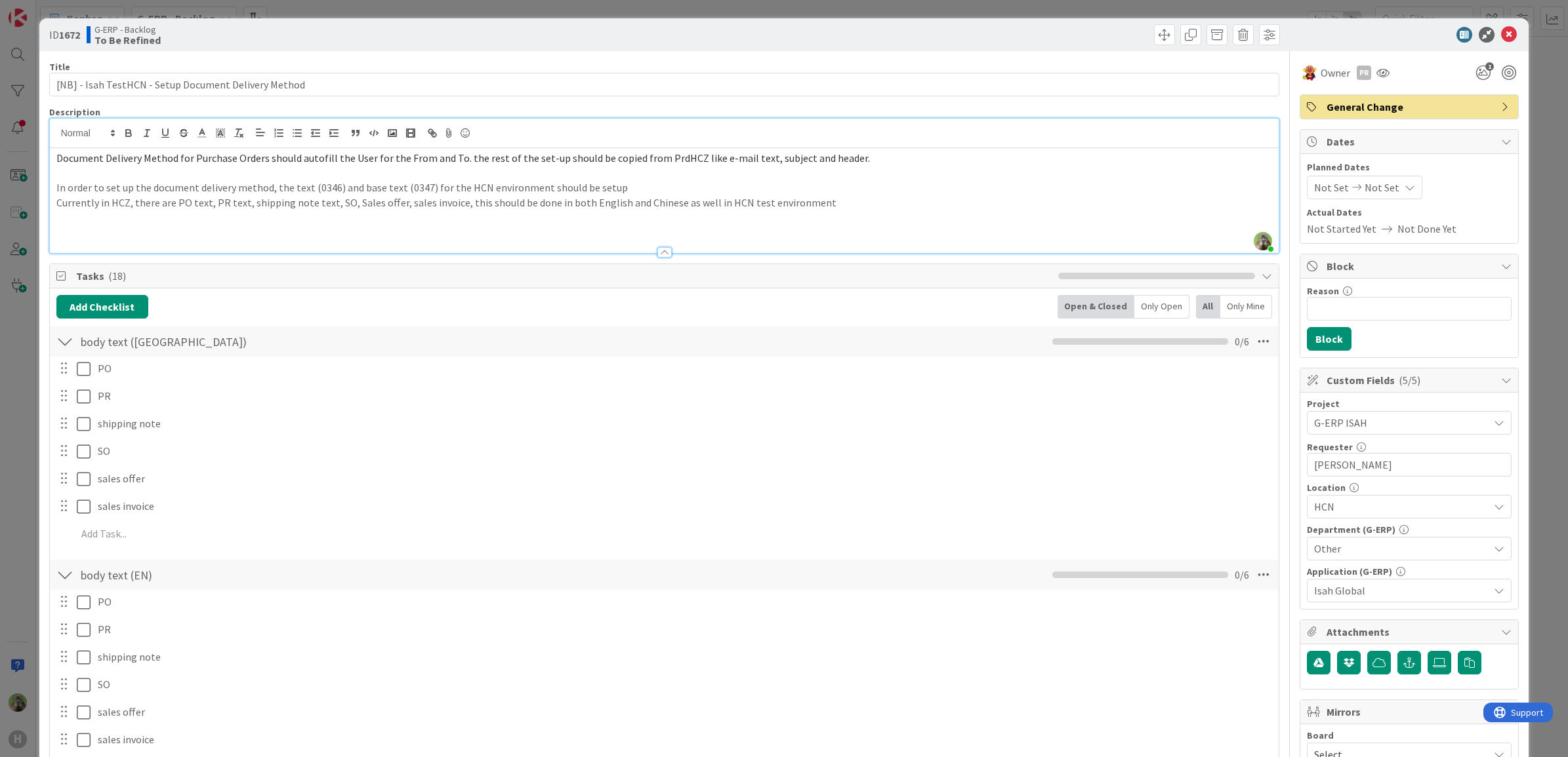
click at [142, 228] on p at bounding box center [665, 232] width 1216 height 15
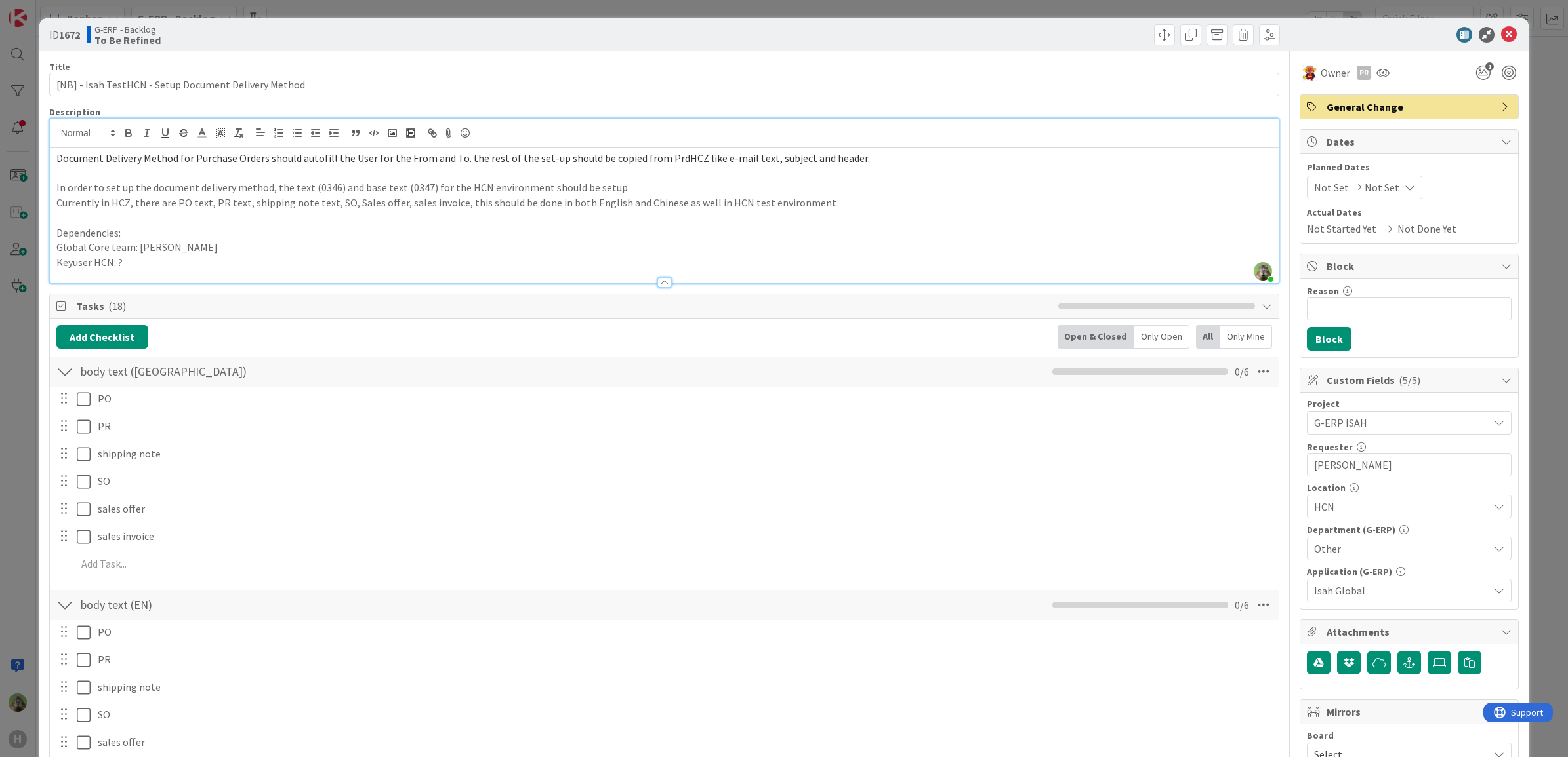
drag, startPoint x: 118, startPoint y: 236, endPoint x: 329, endPoint y: 234, distance: 211.0
click at [118, 236] on p "Dependencies:" at bounding box center [665, 232] width 1216 height 15
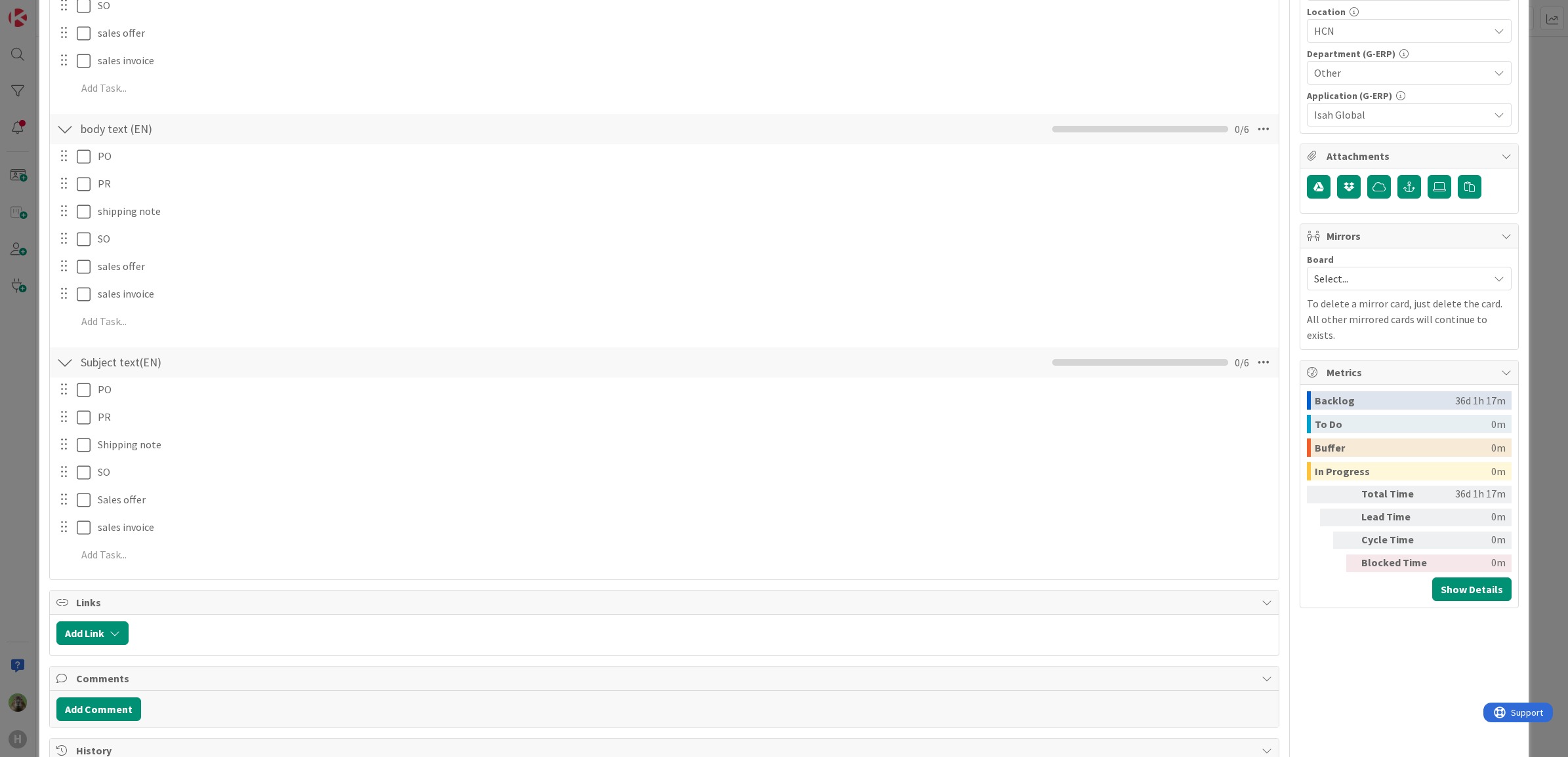
scroll to position [656, 0]
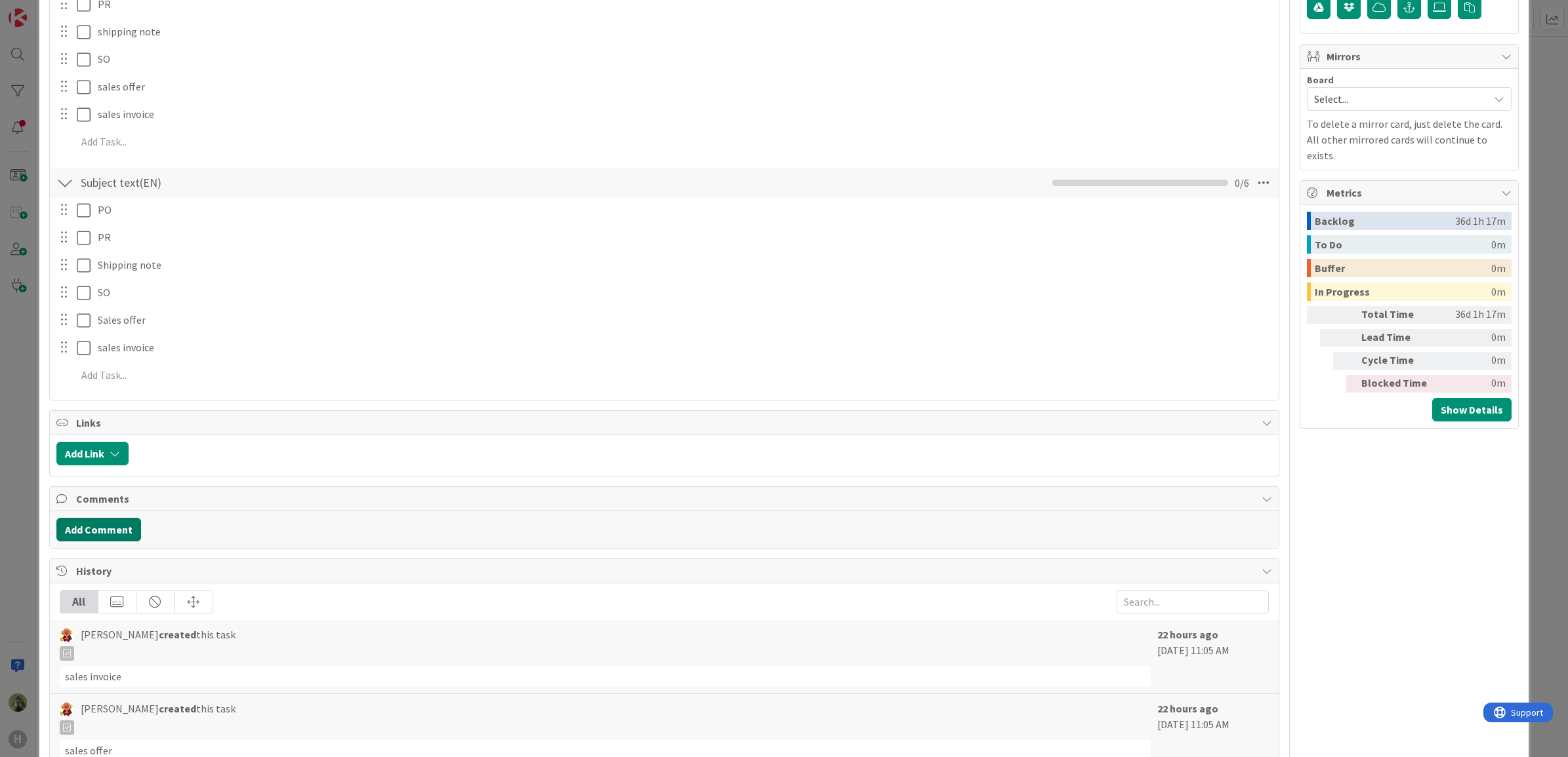
click at [132, 526] on button "Add Comment" at bounding box center [98, 530] width 84 height 24
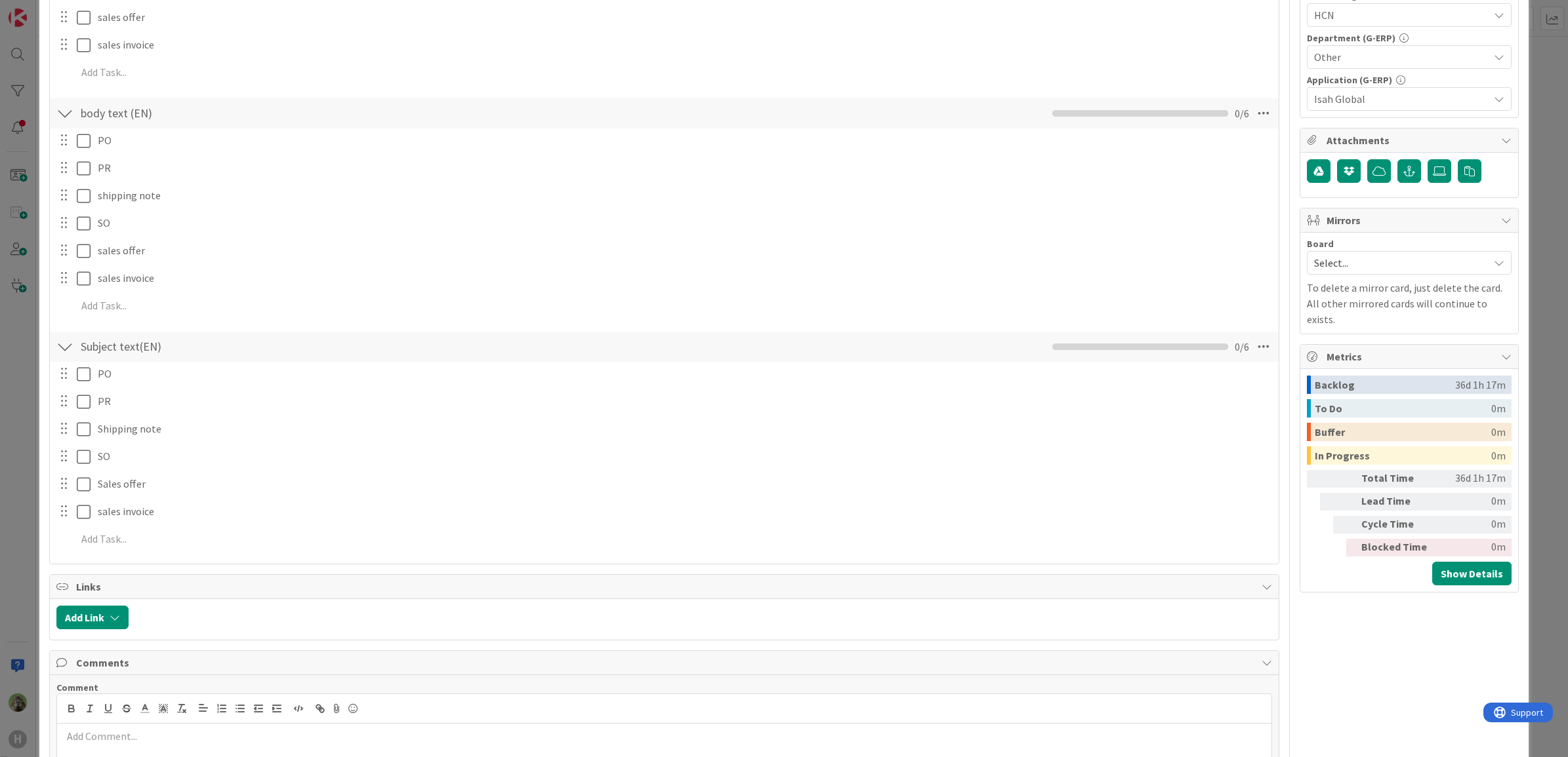
scroll to position [820, 0]
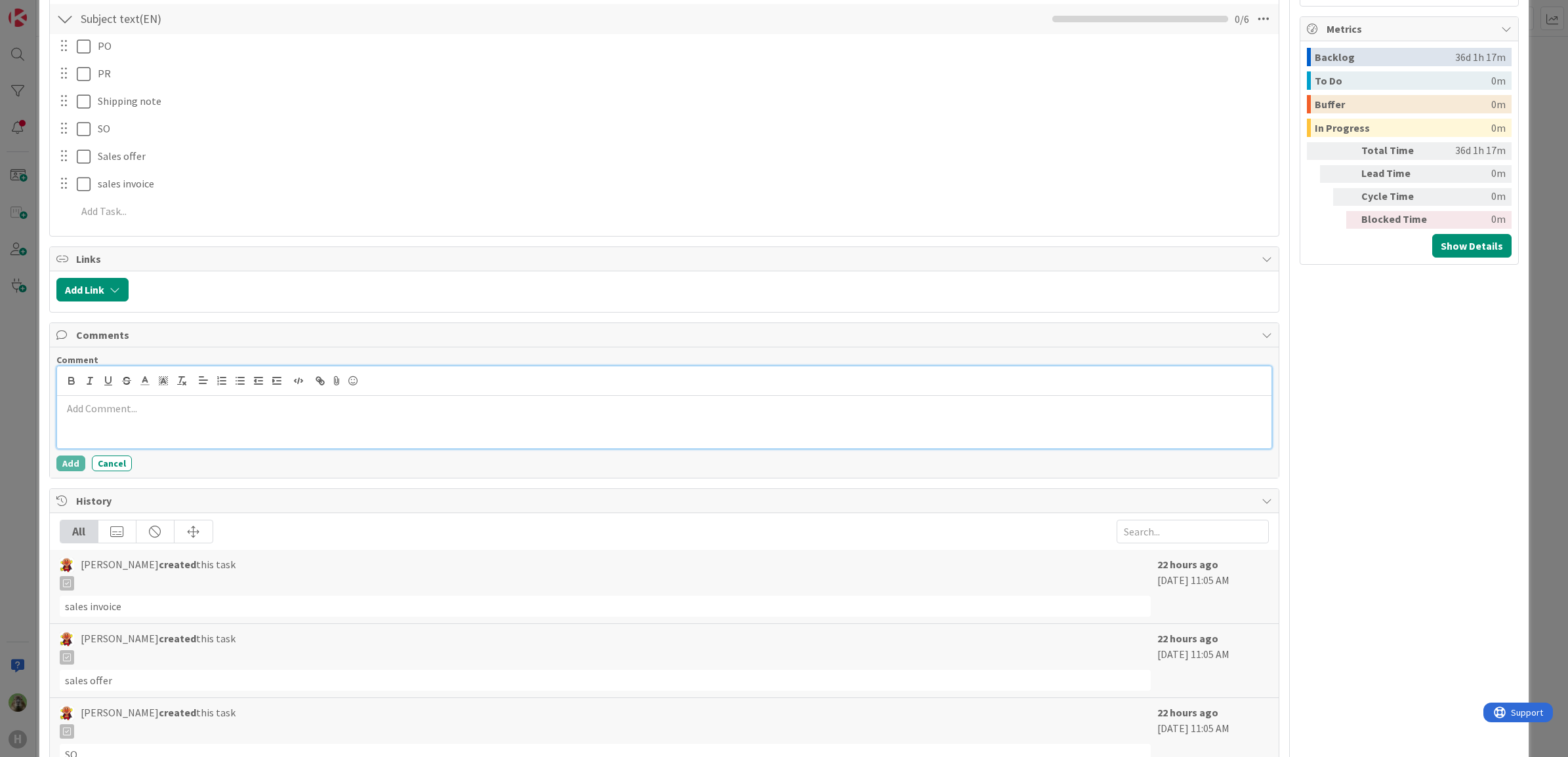
click at [103, 403] on p at bounding box center [665, 408] width 1204 height 15
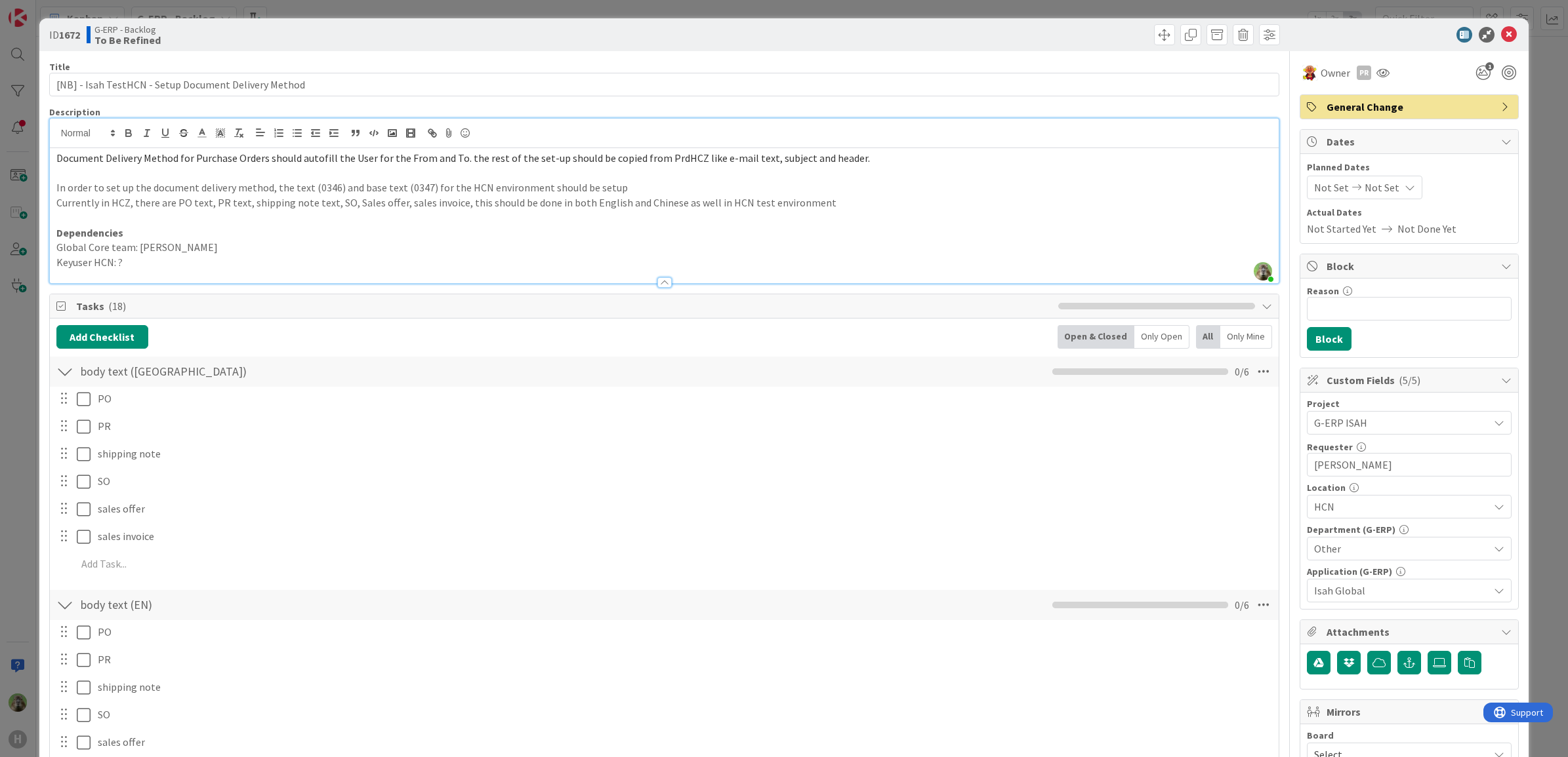
scroll to position [902, 0]
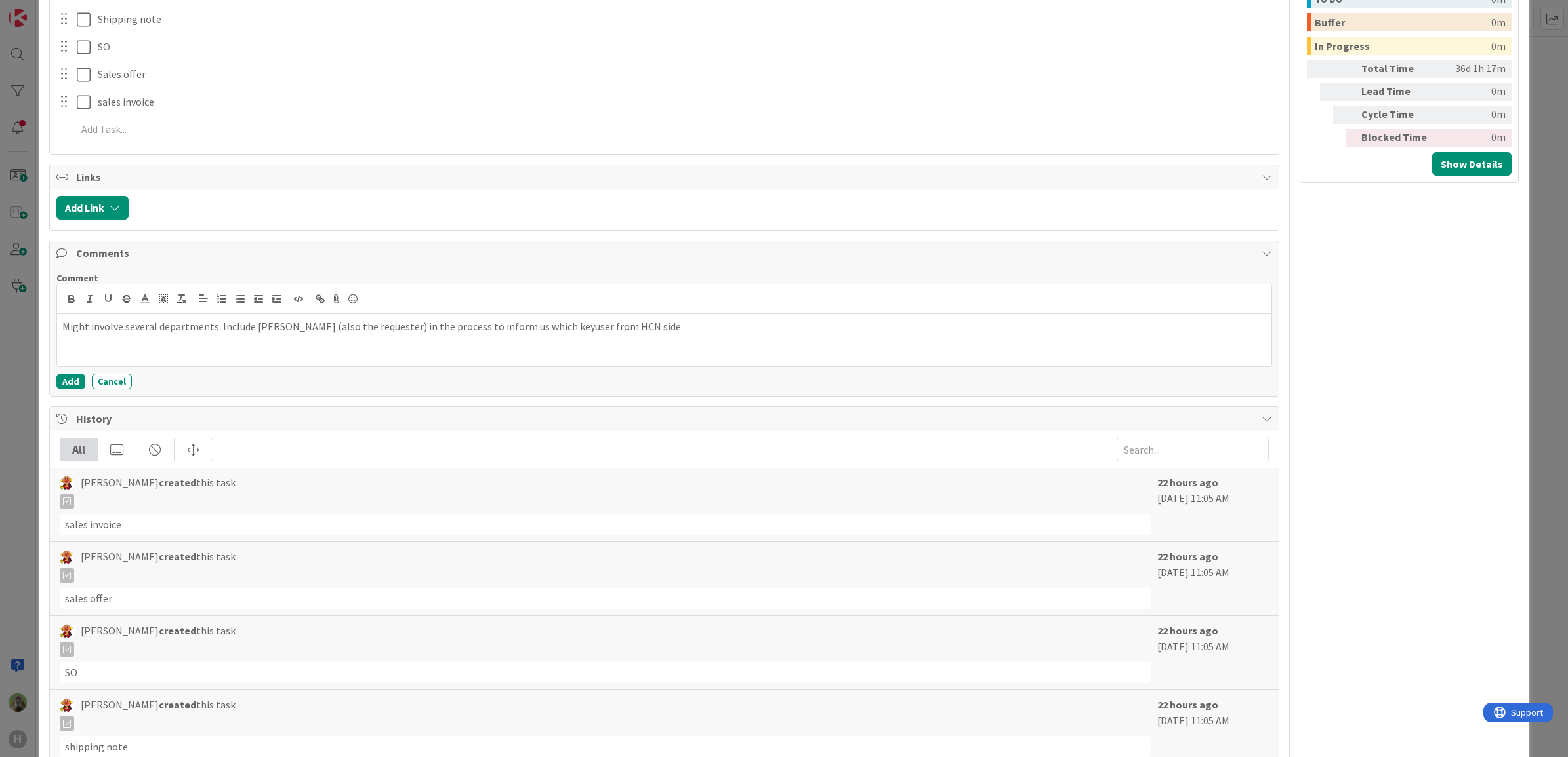
click at [71, 376] on div "Comment Might involve several departments. Include Alexandra (also the requeste…" at bounding box center [665, 331] width 1216 height 117
click at [75, 386] on button "Add" at bounding box center [71, 381] width 29 height 16
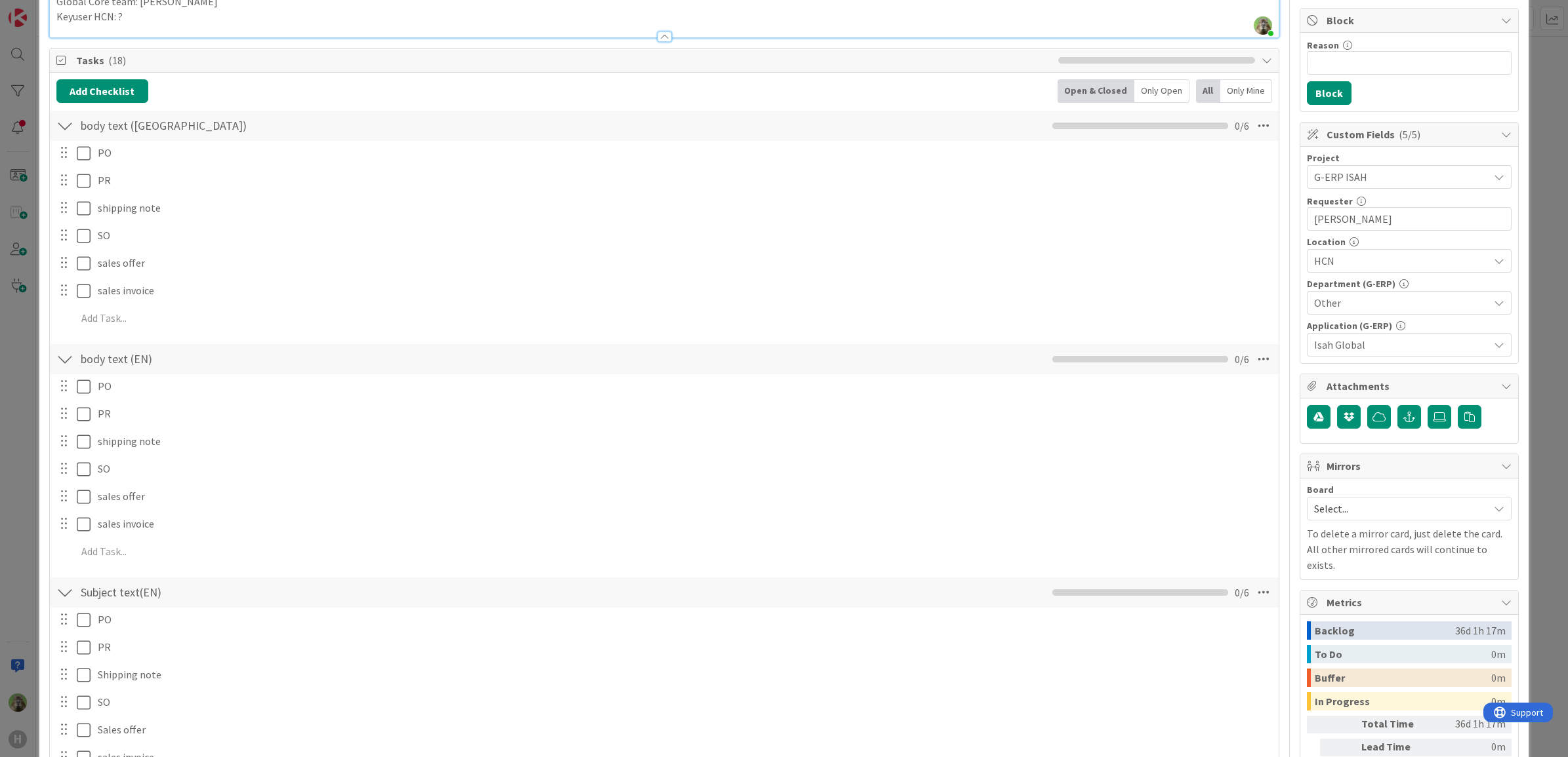
scroll to position [0, 0]
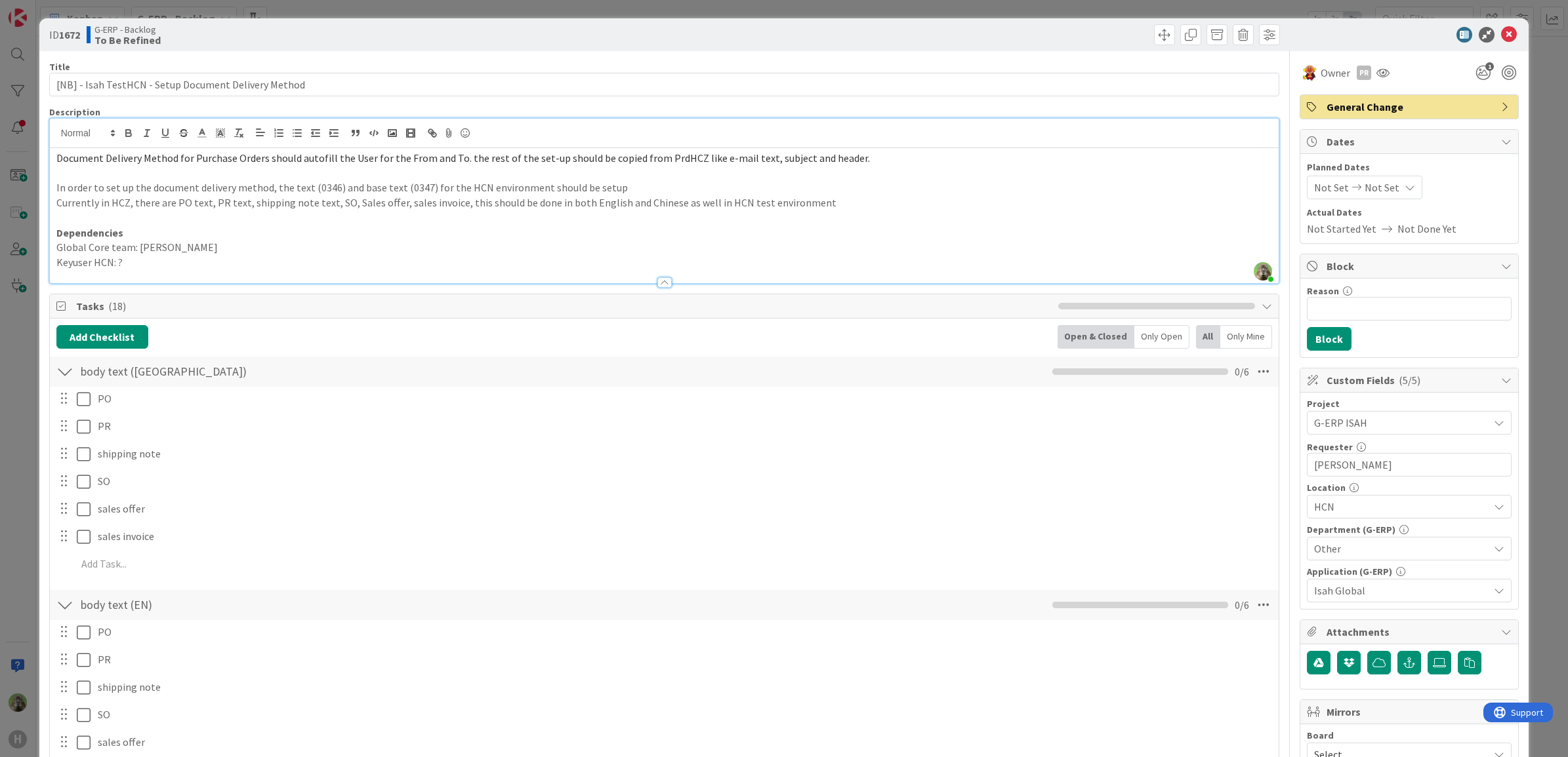
click at [24, 356] on div "ID 1672 G-ERP - Backlog To Be Refined Title 52 / 128 [NB] - Isah TestHCN - Setu…" at bounding box center [784, 378] width 1568 height 757
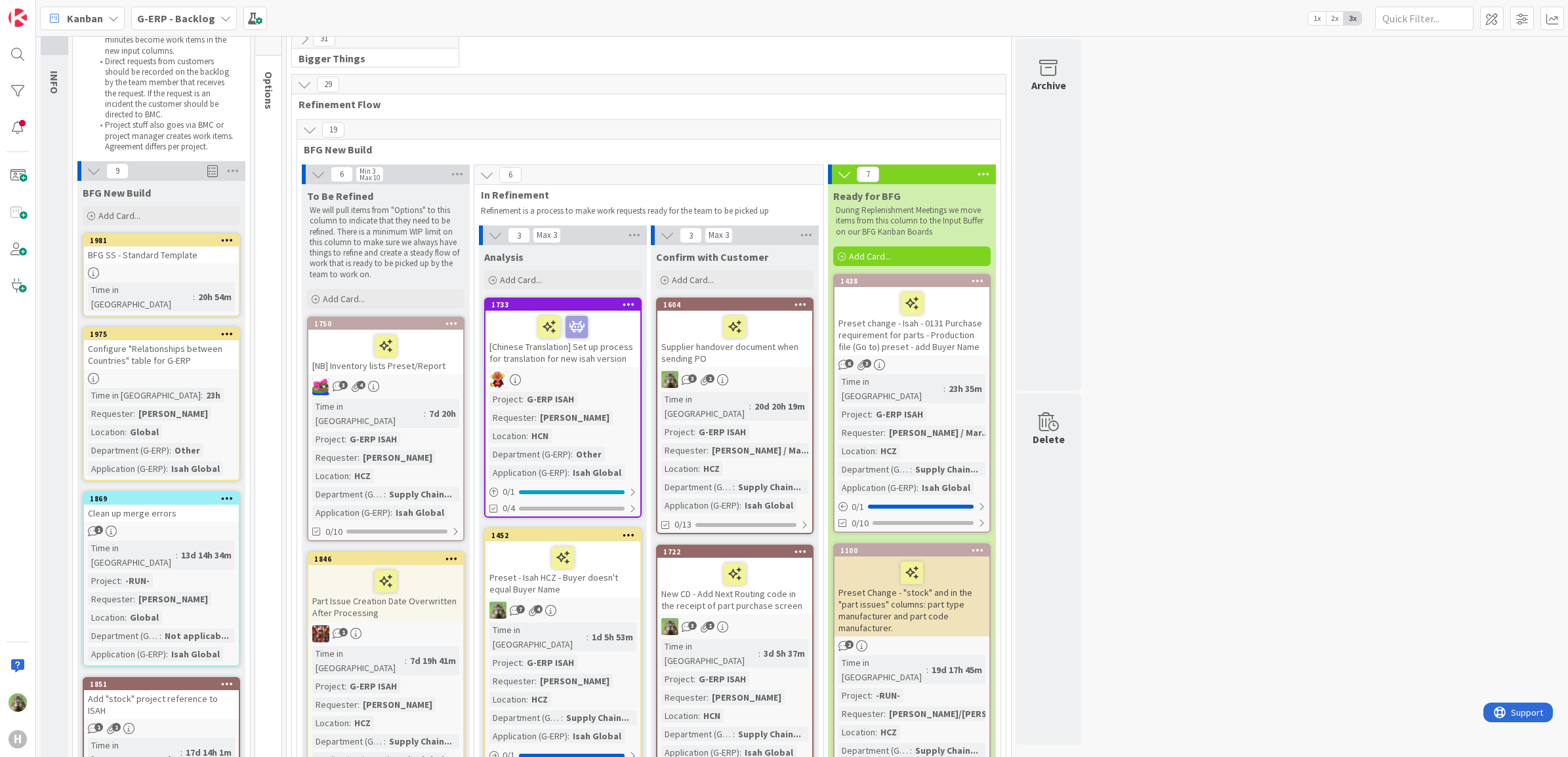
scroll to position [82, 0]
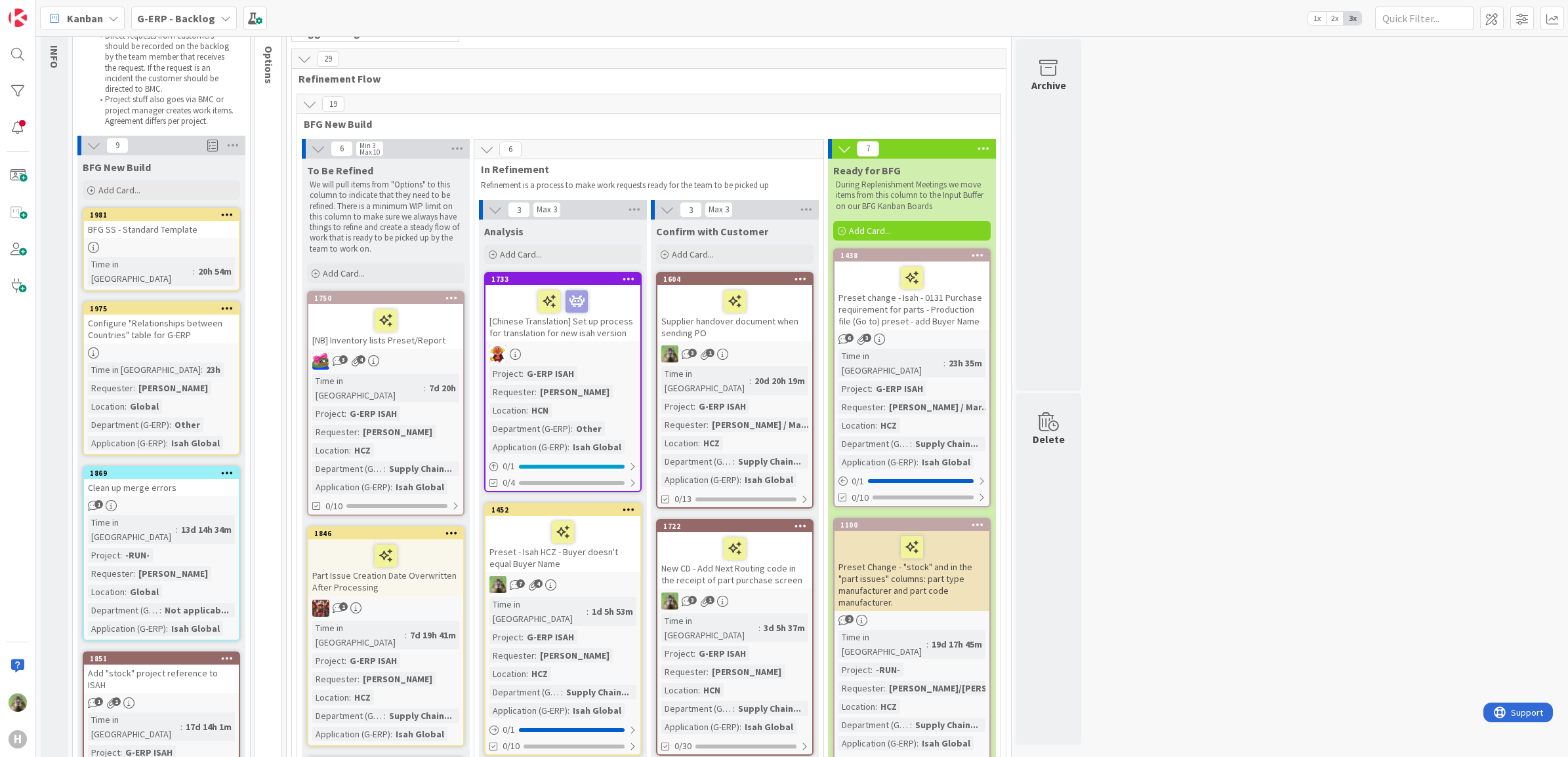
click at [433, 323] on div at bounding box center [386, 321] width 147 height 28
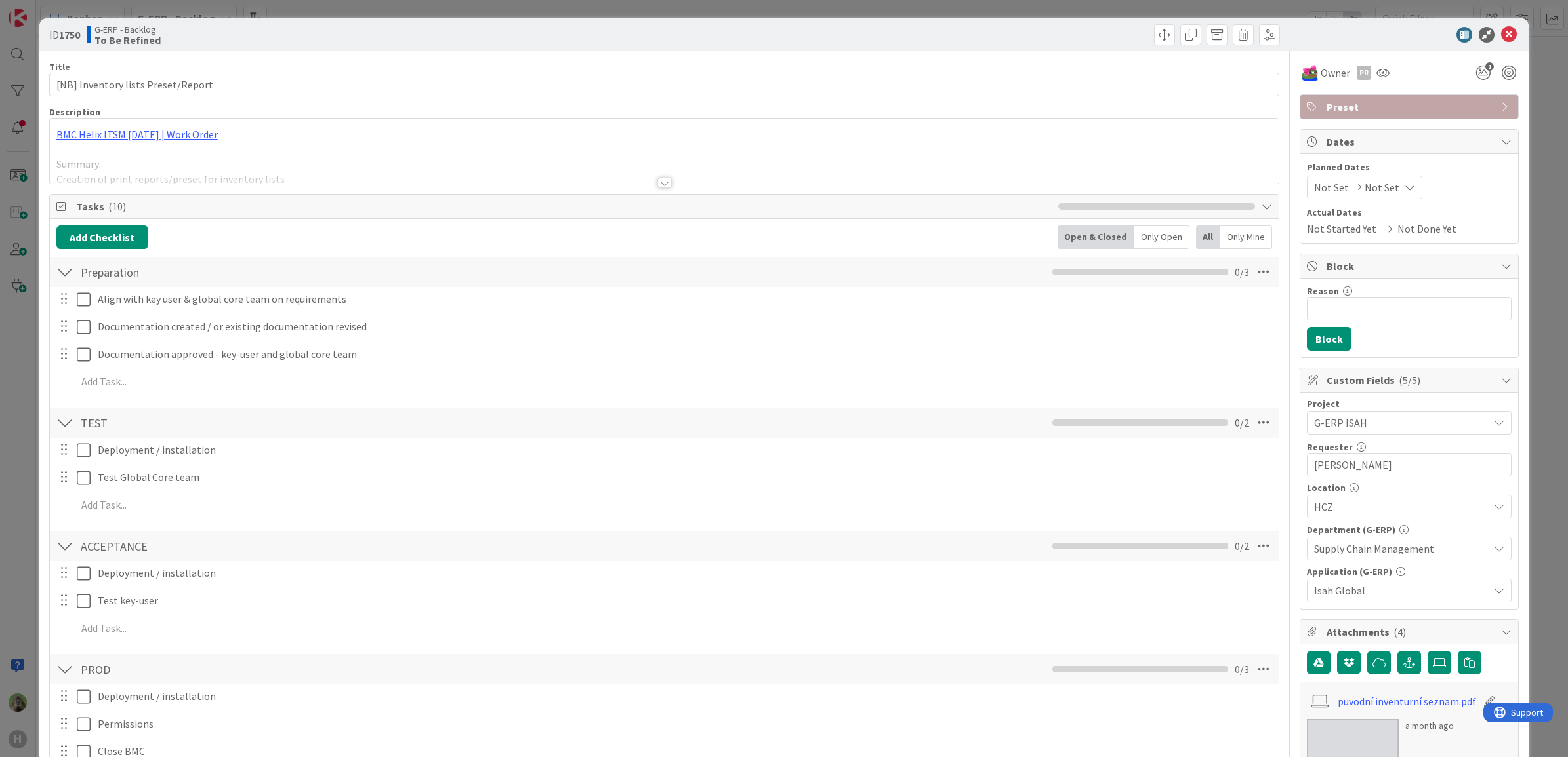
click at [552, 155] on div at bounding box center [664, 167] width 1229 height 34
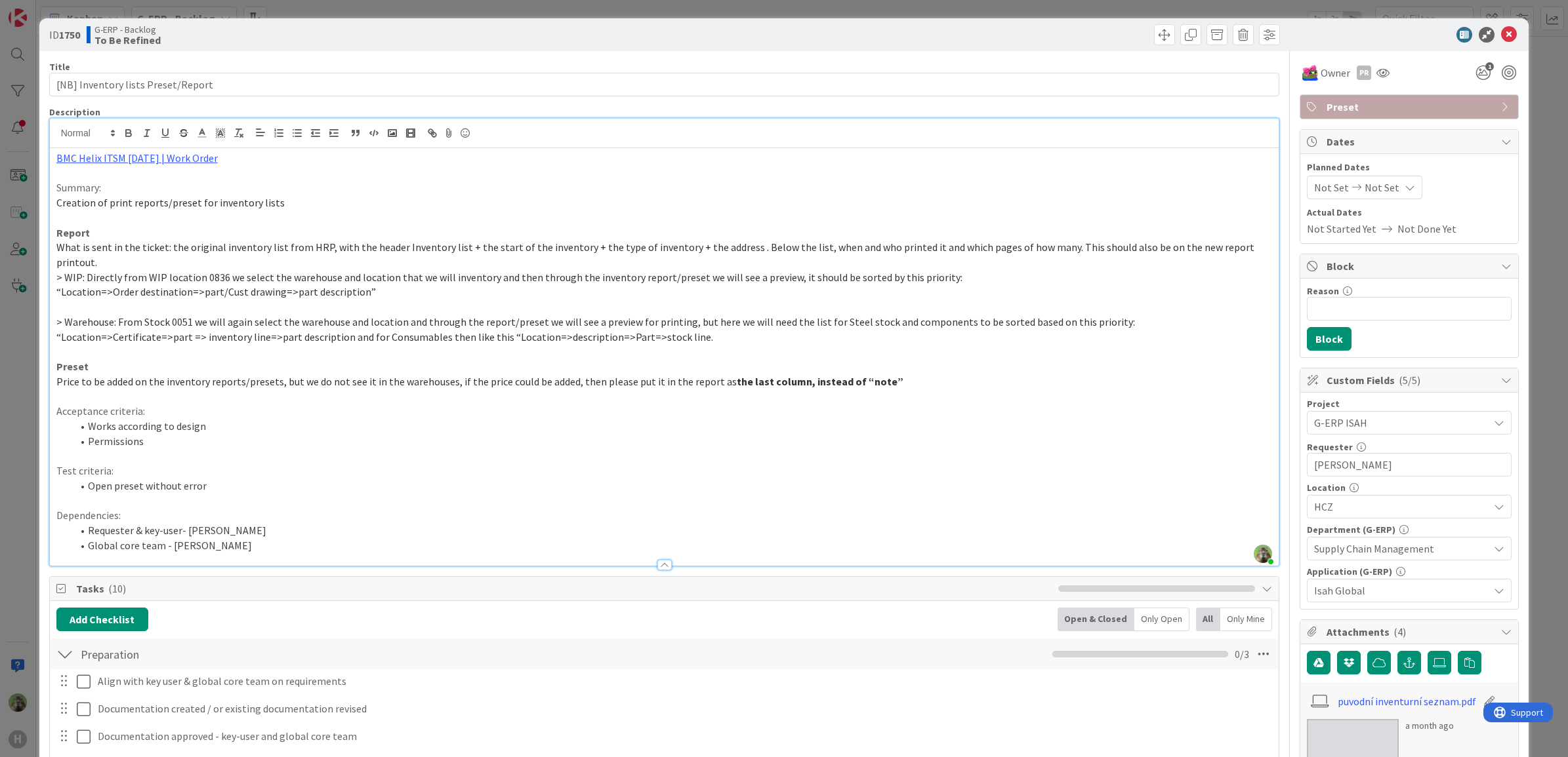
click at [22, 381] on div "ID 1750 G-ERP - Backlog To Be Refined Title 34 / 128 [NB] Inventory lists Prese…" at bounding box center [784, 378] width 1568 height 757
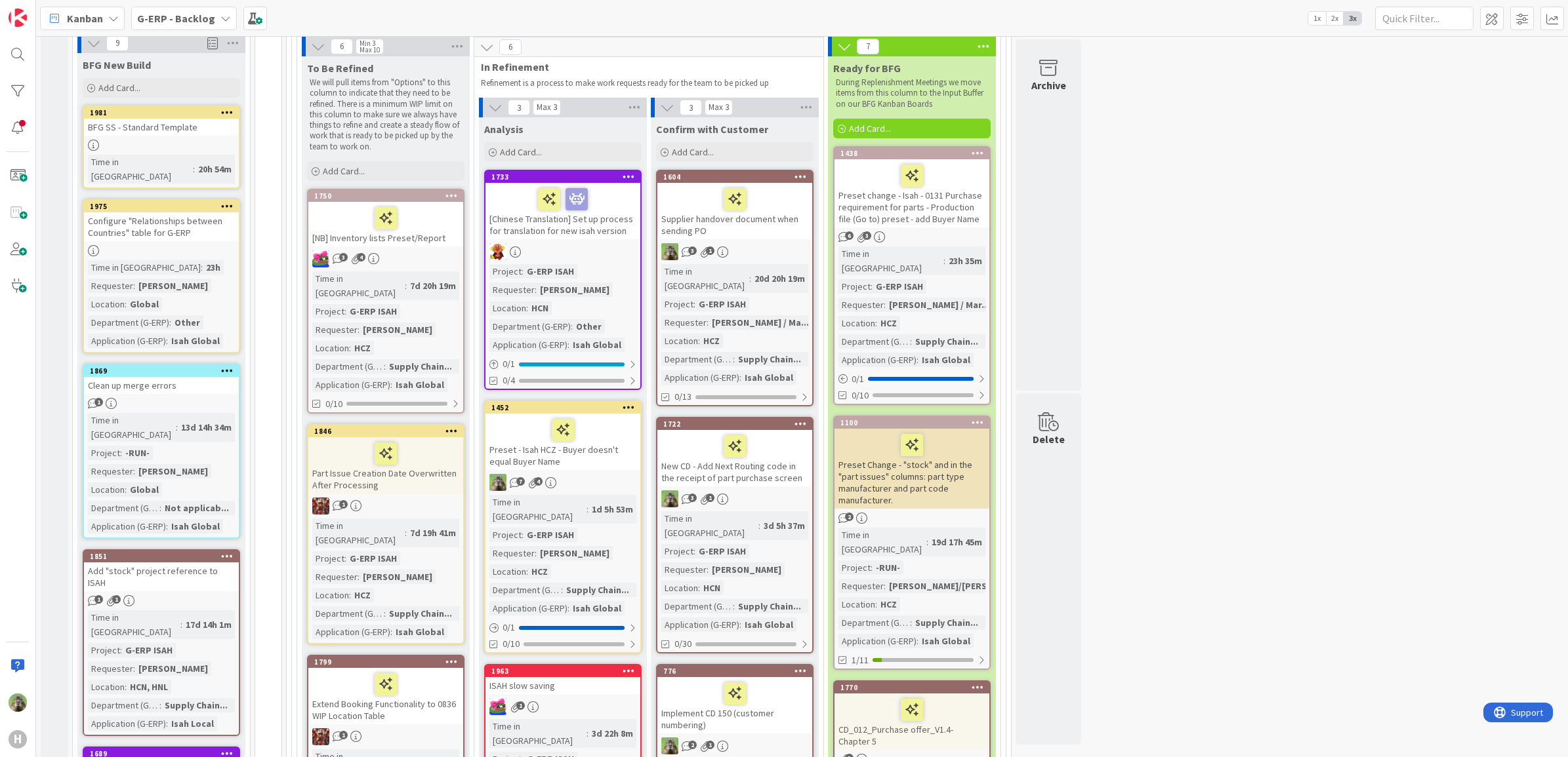
scroll to position [164, 0]
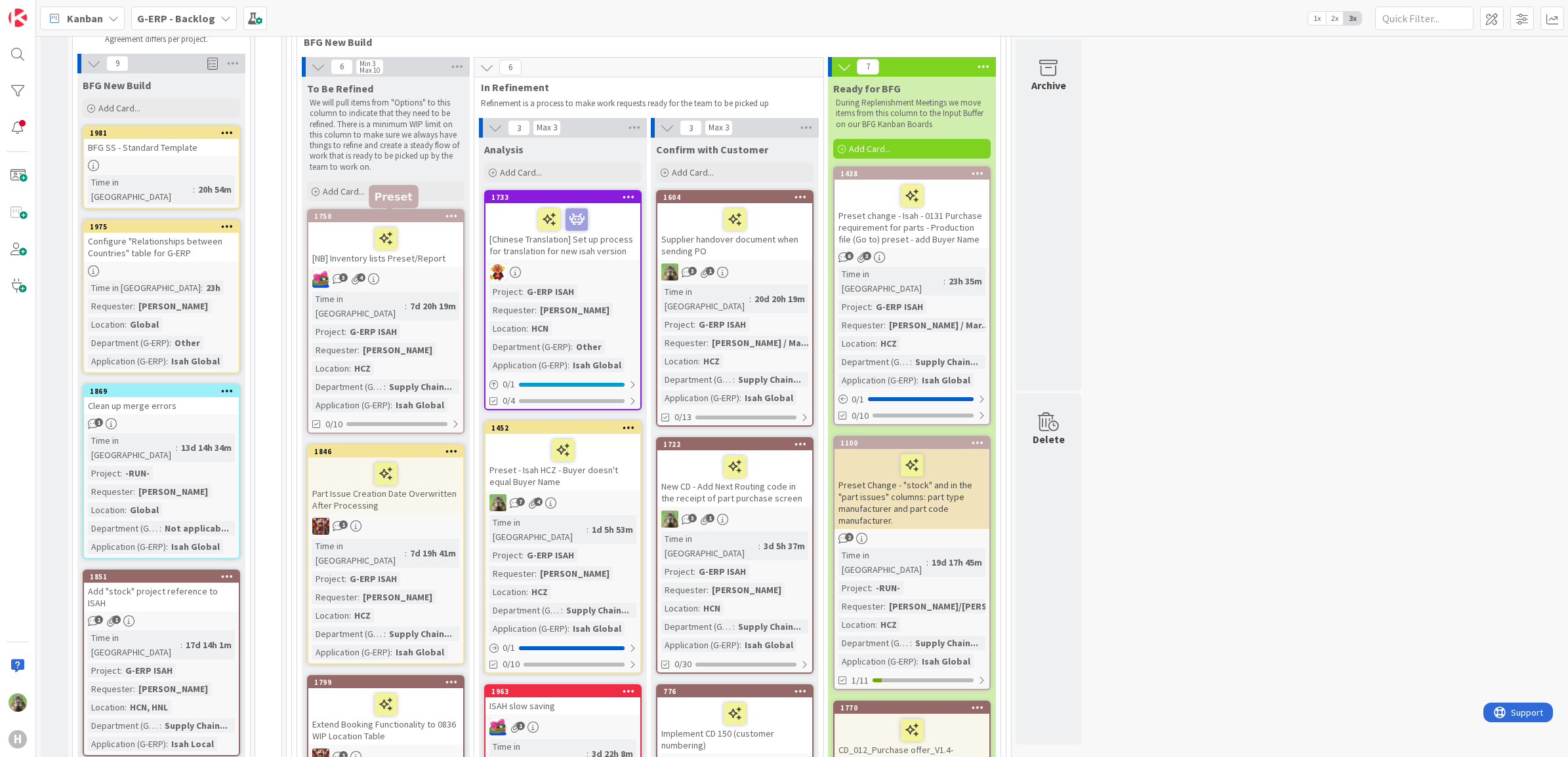
click at [413, 212] on div "1750" at bounding box center [389, 216] width 149 height 9
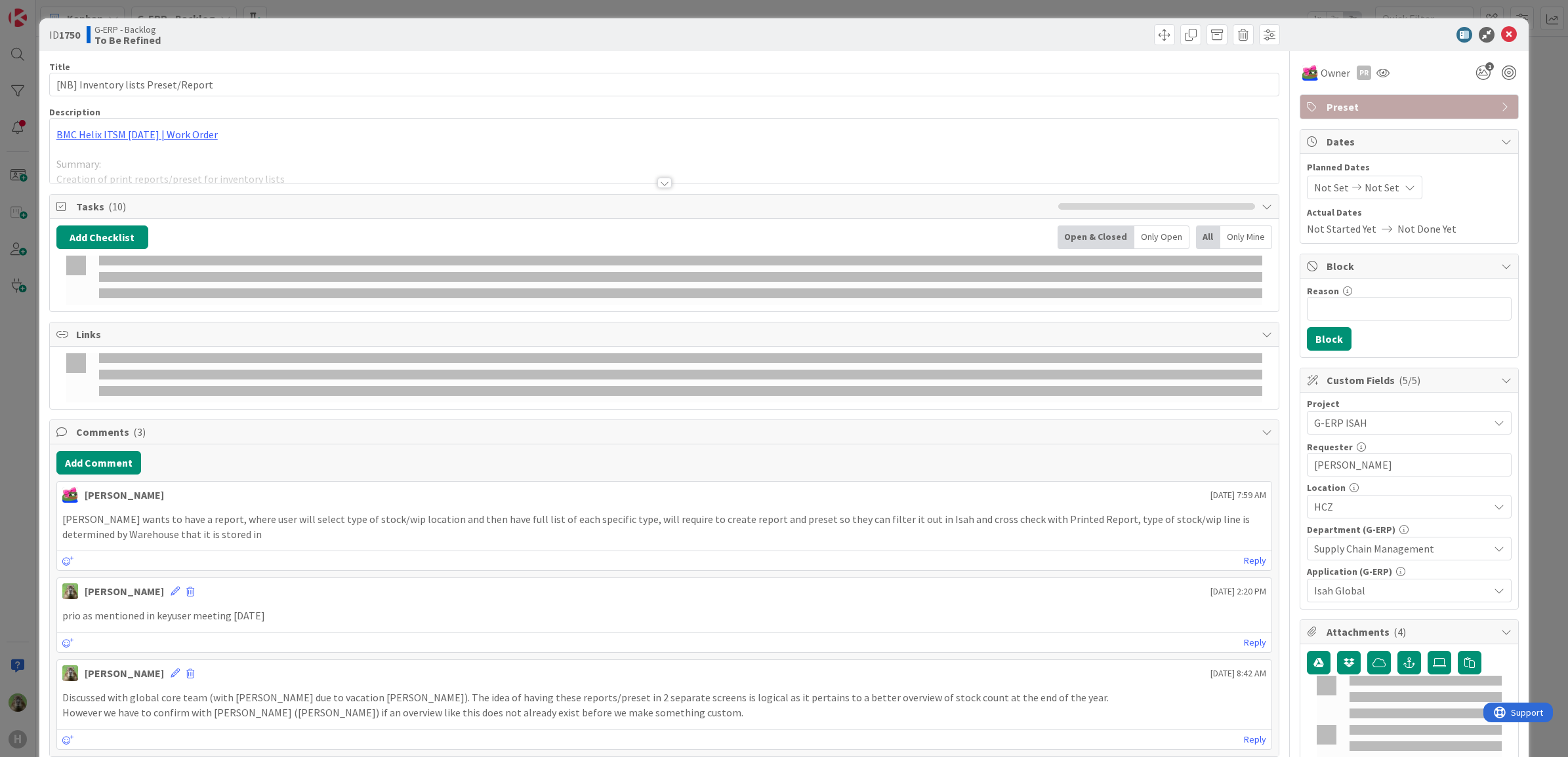
click at [644, 161] on div at bounding box center [664, 167] width 1229 height 34
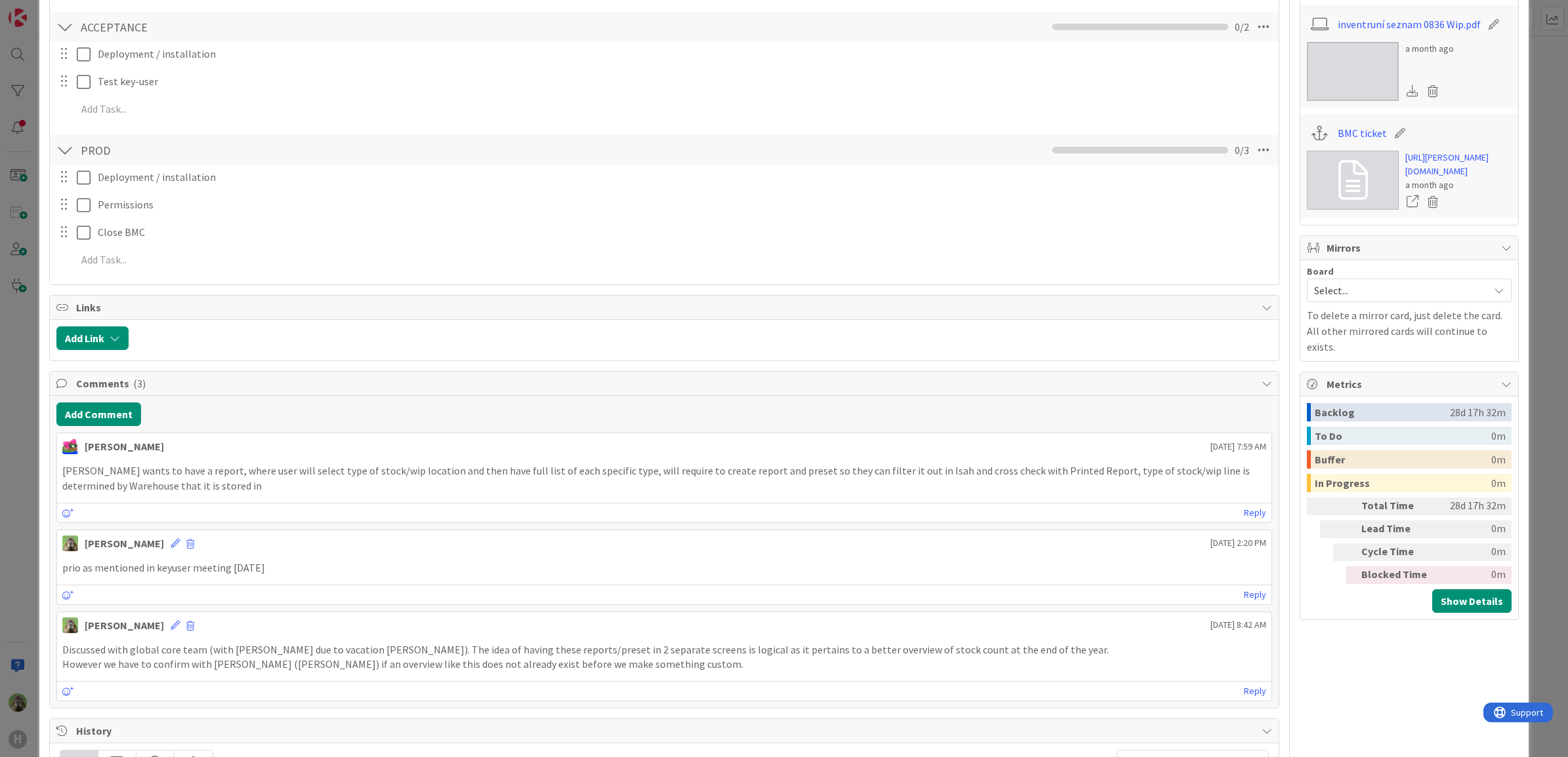
scroll to position [656, 0]
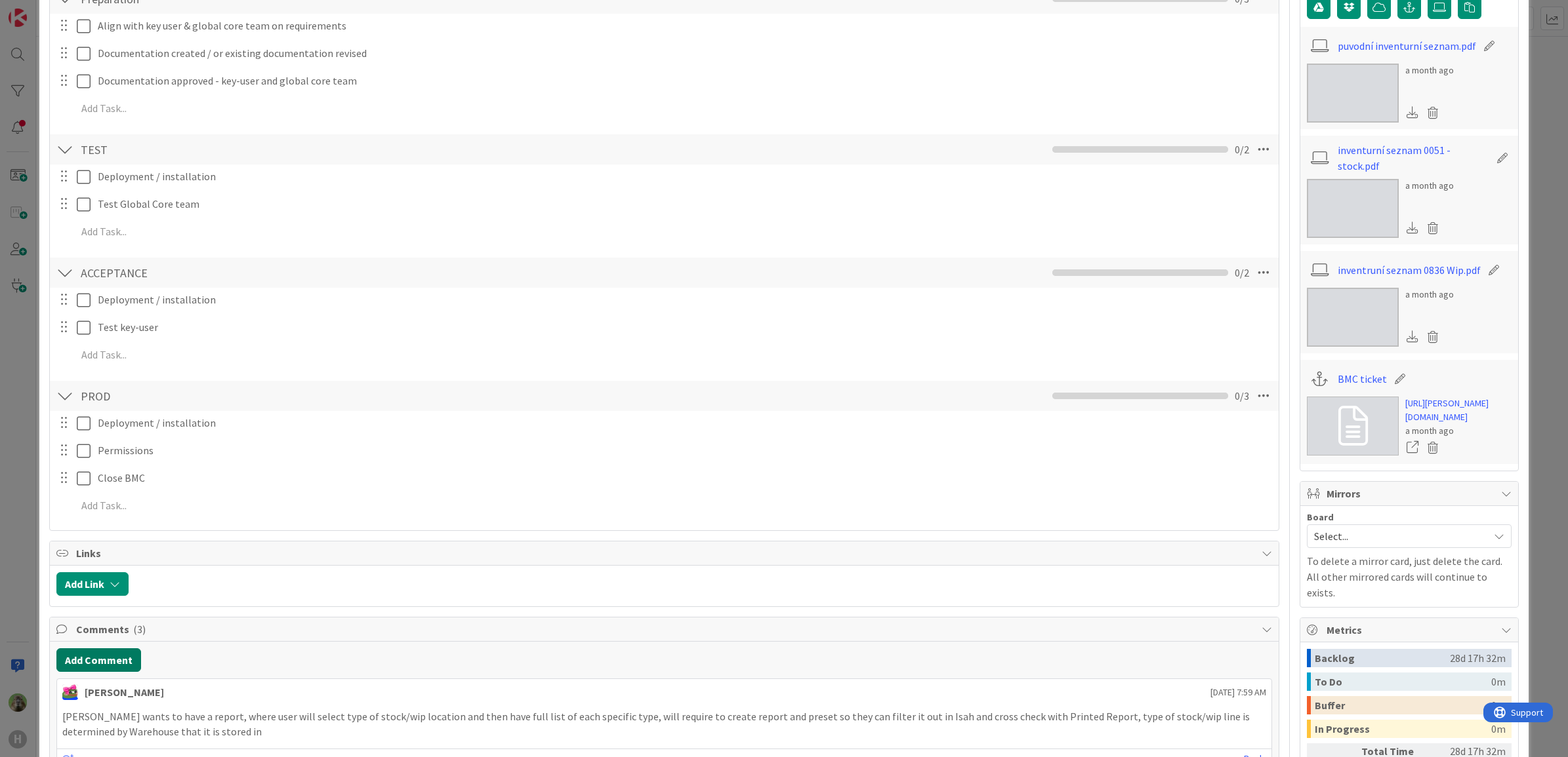
click at [126, 654] on button "Add Comment" at bounding box center [98, 661] width 84 height 24
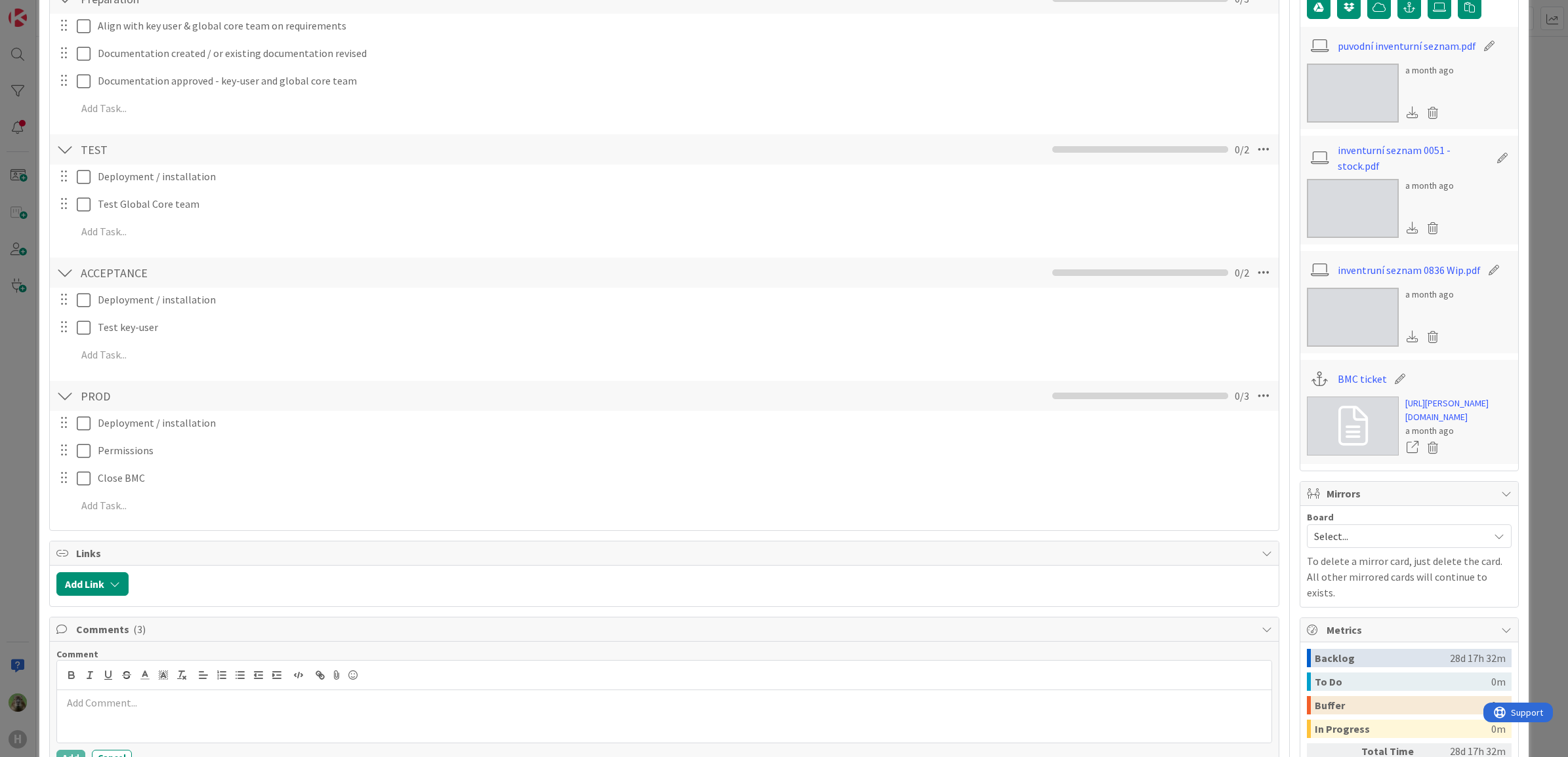
scroll to position [820, 0]
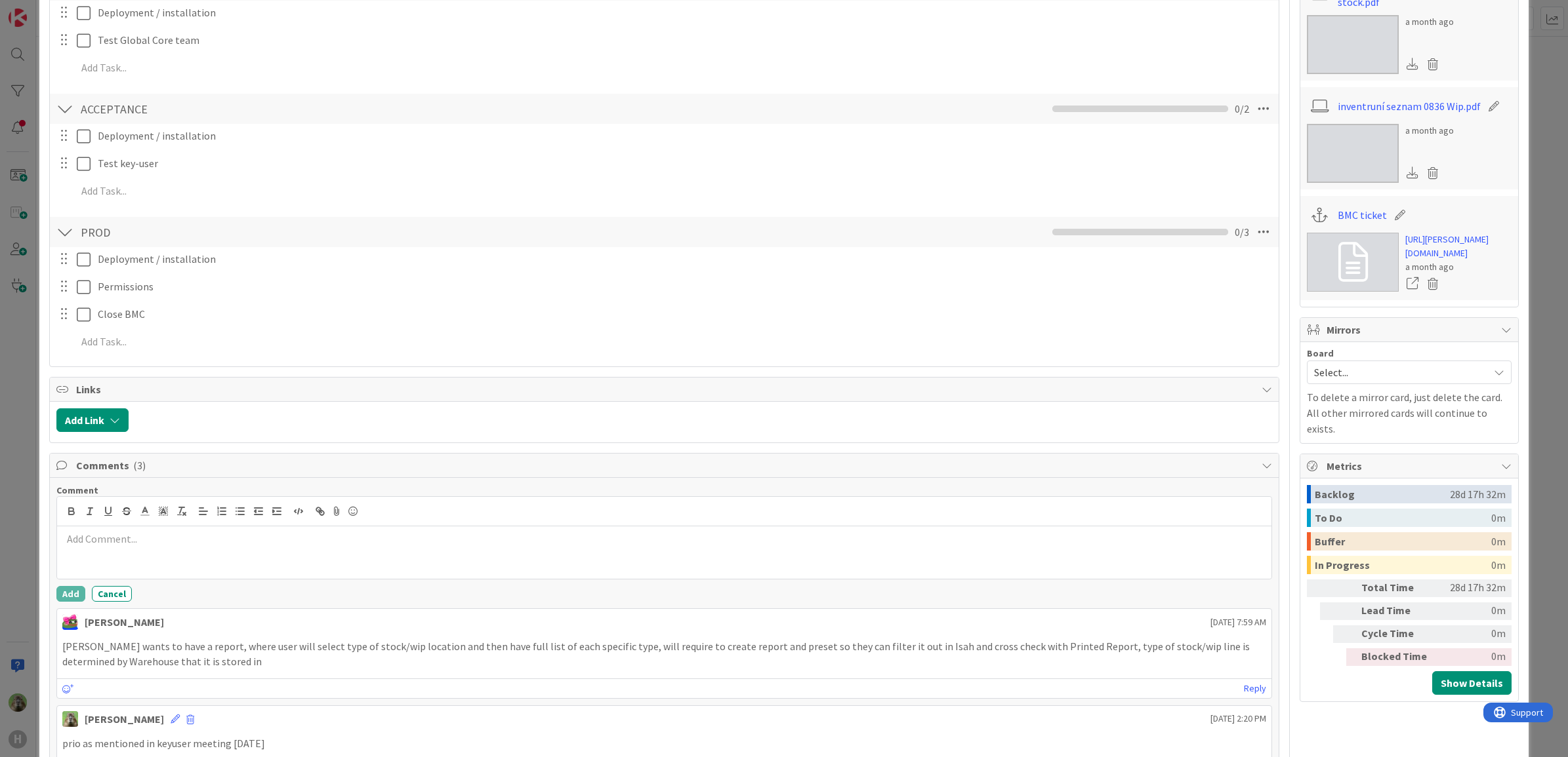
click at [252, 531] on p at bounding box center [665, 538] width 1204 height 15
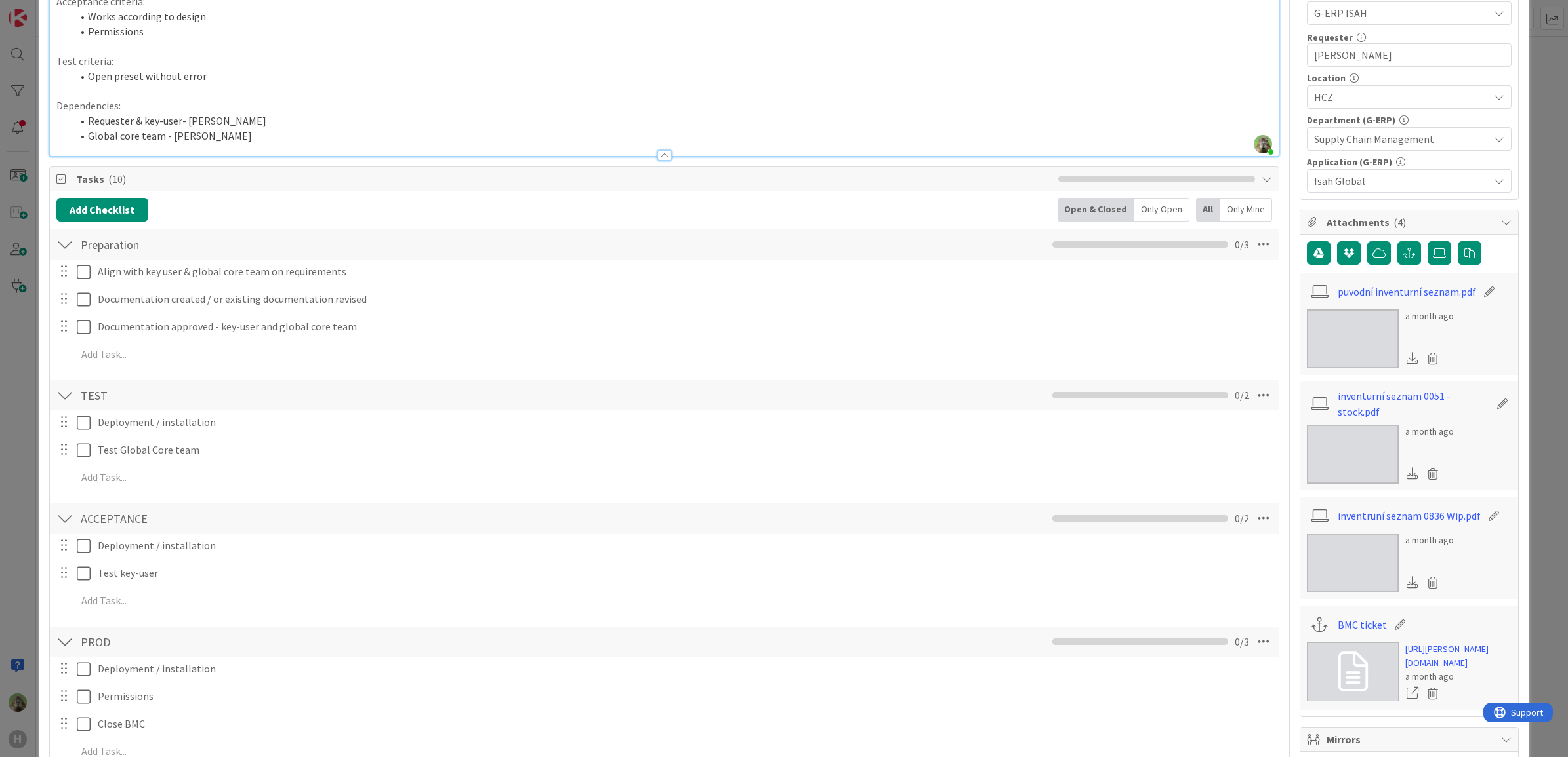
scroll to position [0, 0]
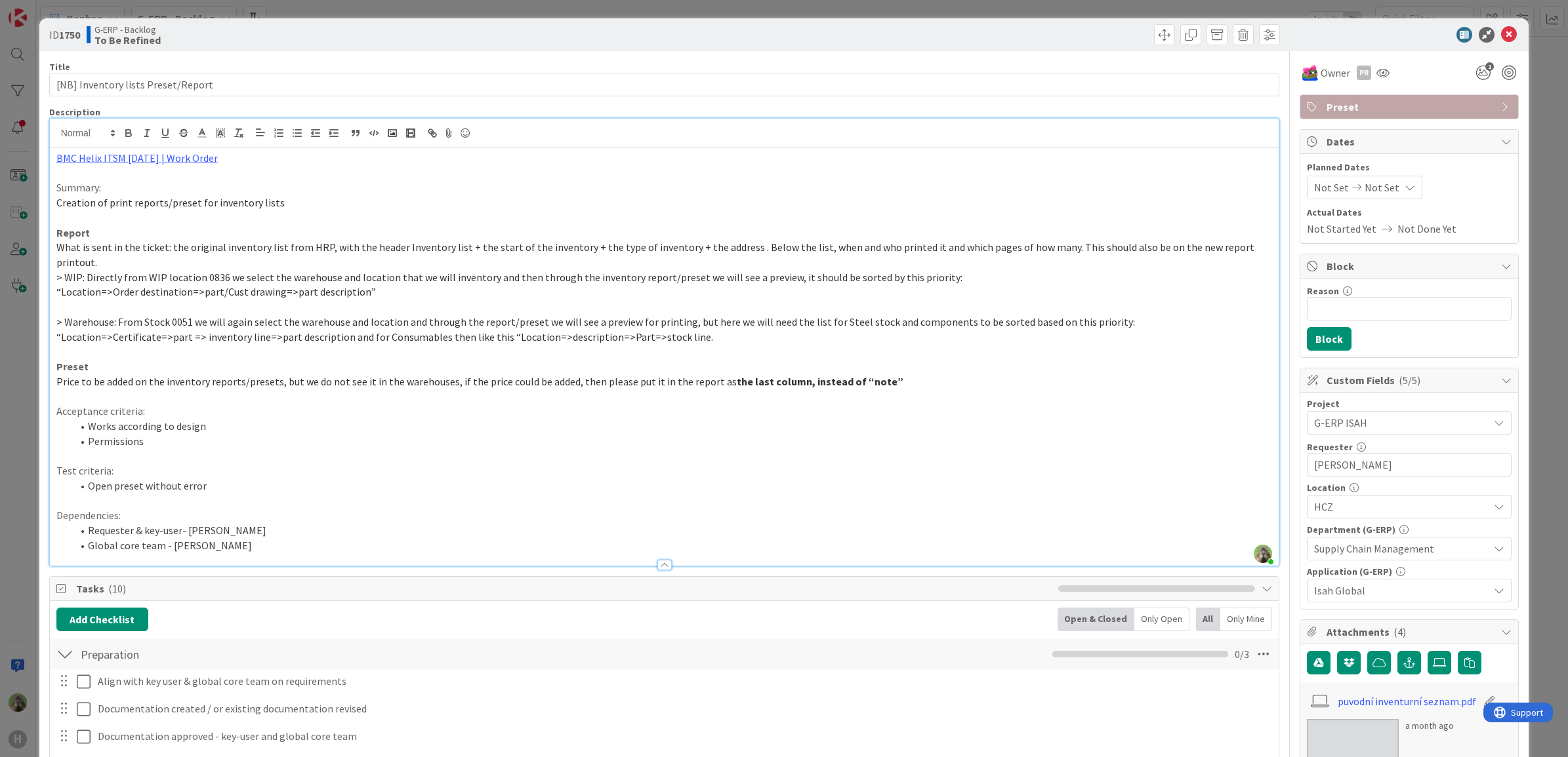
drag, startPoint x: 0, startPoint y: 395, endPoint x: 3, endPoint y: 385, distance: 10.4
click at [0, 395] on html "H Kanban G-ERP - Backlog 1x 2x 3x 8 INFO This column contains information cards…" at bounding box center [784, 378] width 1568 height 757
drag, startPoint x: 3, startPoint y: 385, endPoint x: 17, endPoint y: 373, distance: 18.4
click at [7, 380] on div "ID 1750 G-ERP - Backlog To Be Refined Title 34 / 128 [NB] Inventory lists Prese…" at bounding box center [784, 378] width 1568 height 757
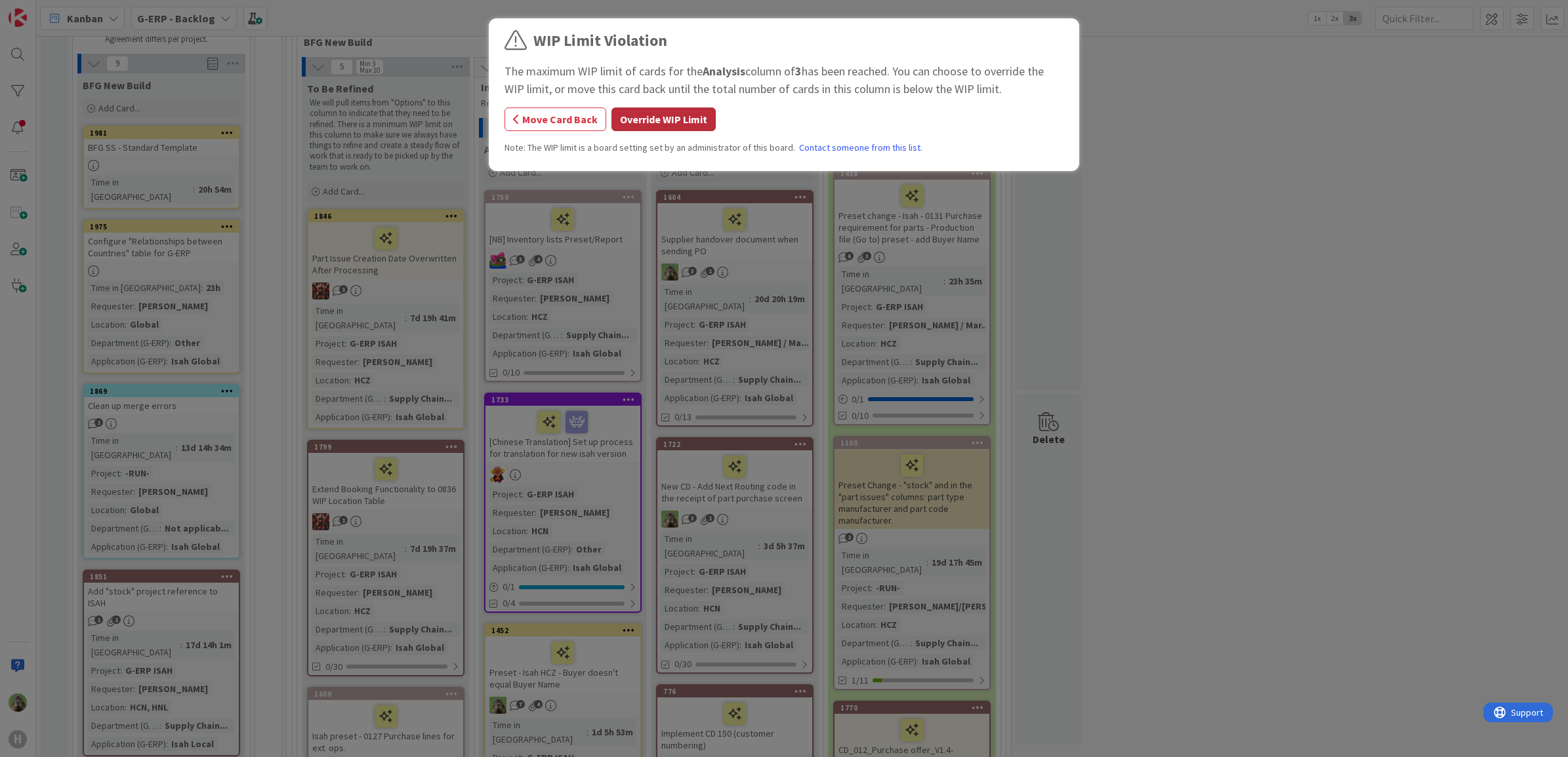
click at [637, 122] on button "Override WIP Limit" at bounding box center [663, 119] width 104 height 24
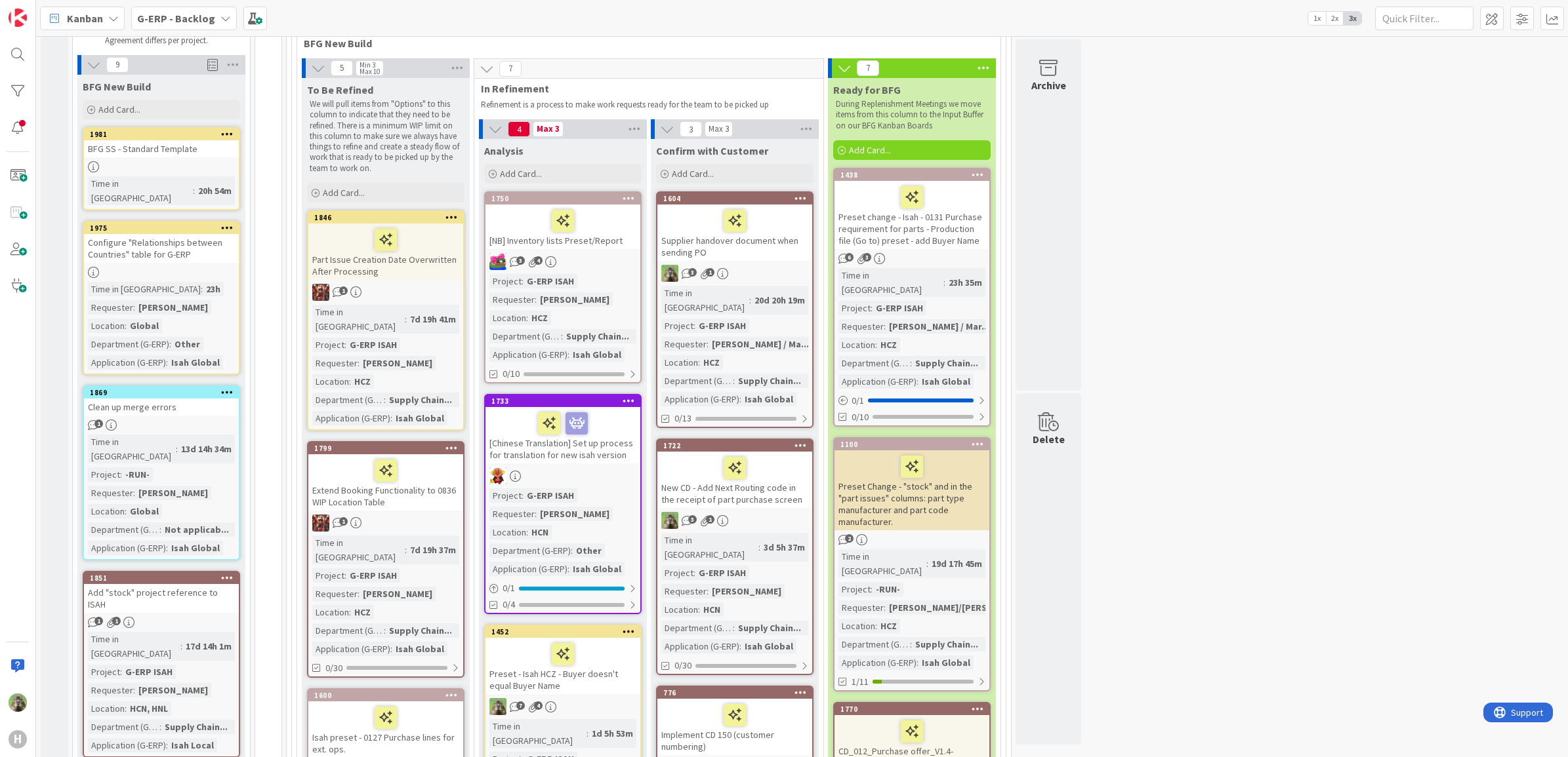
scroll to position [82, 0]
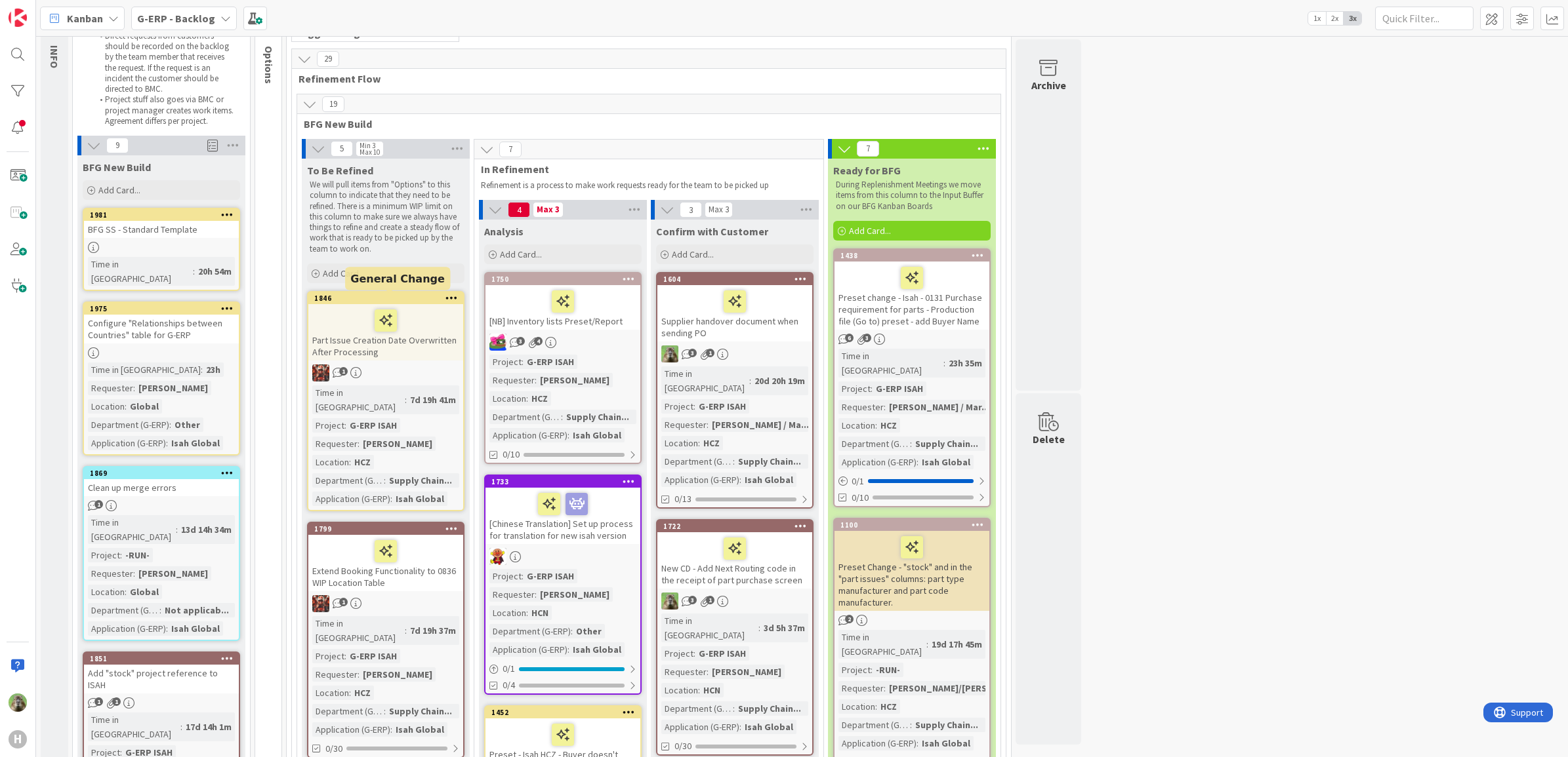
click at [420, 296] on div "1846" at bounding box center [389, 298] width 149 height 9
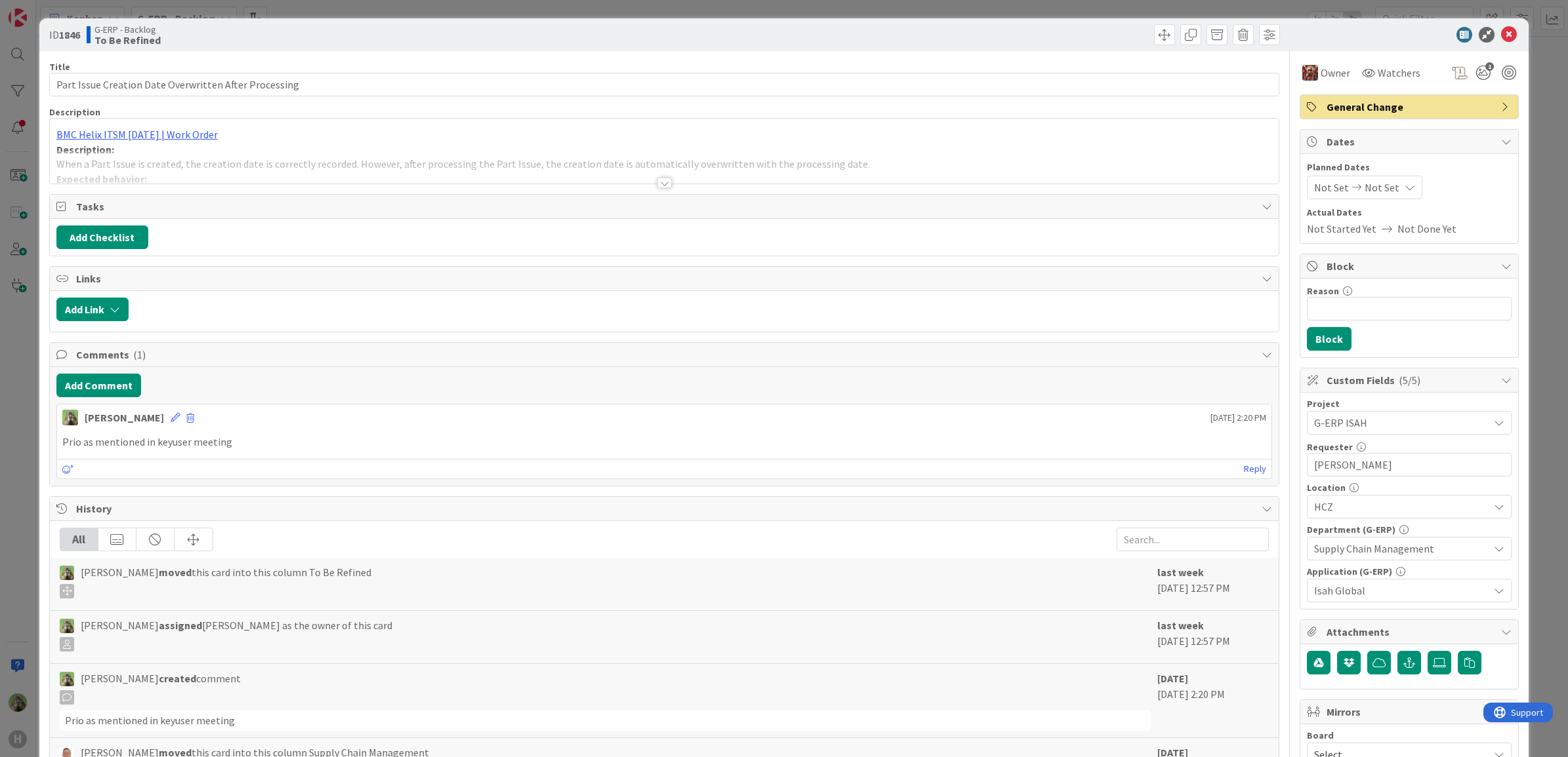
click at [588, 179] on div at bounding box center [664, 167] width 1229 height 34
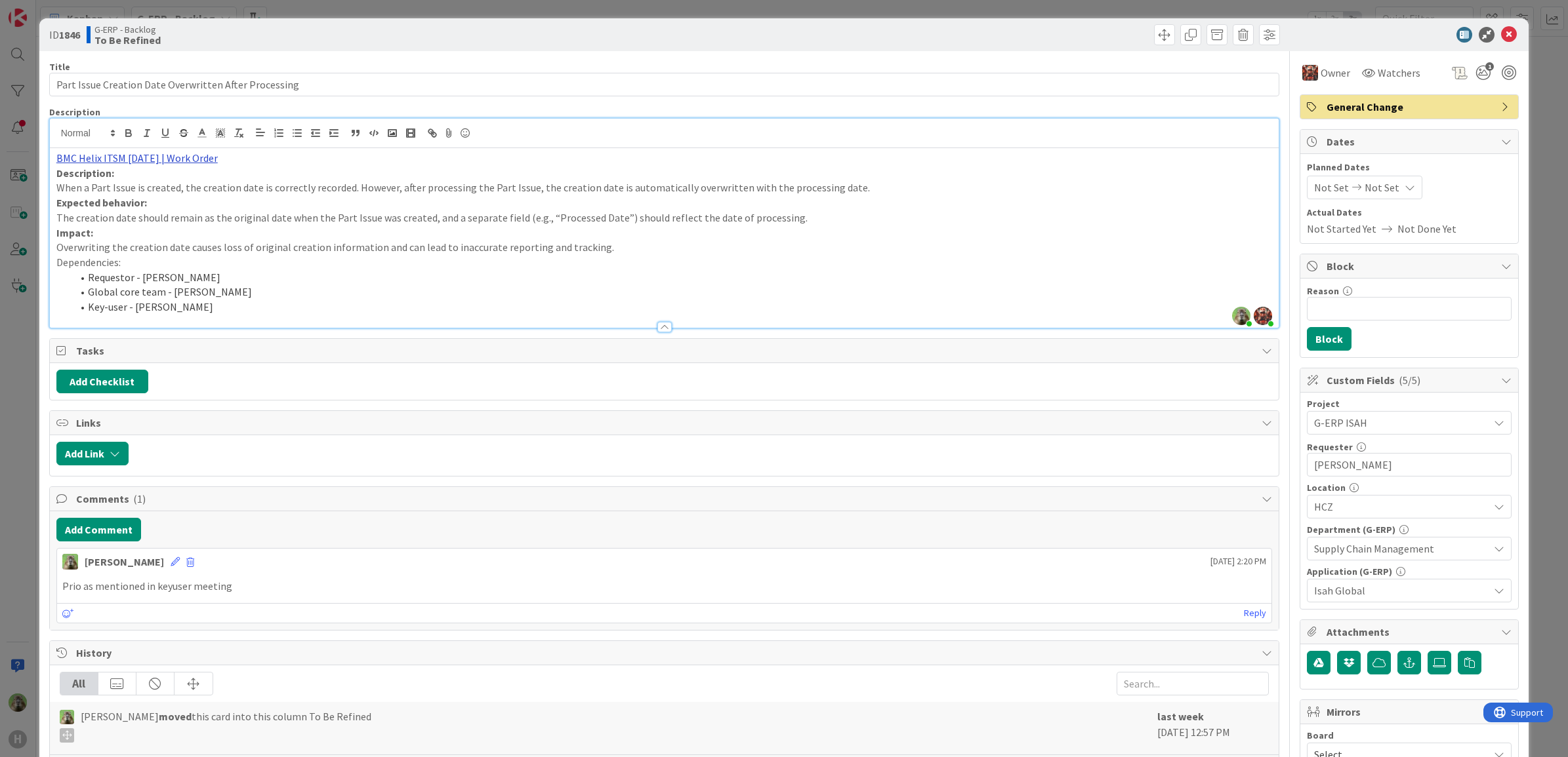
click at [202, 163] on link "BMC Helix ITSM 23.3.02 | Work Order" at bounding box center [137, 157] width 161 height 13
click at [126, 187] on link "https://huisman-smartit.onbmc.com/smartit/app/#/workorder/AGGHEXFAF704DATCAE43T…" at bounding box center [122, 183] width 131 height 17
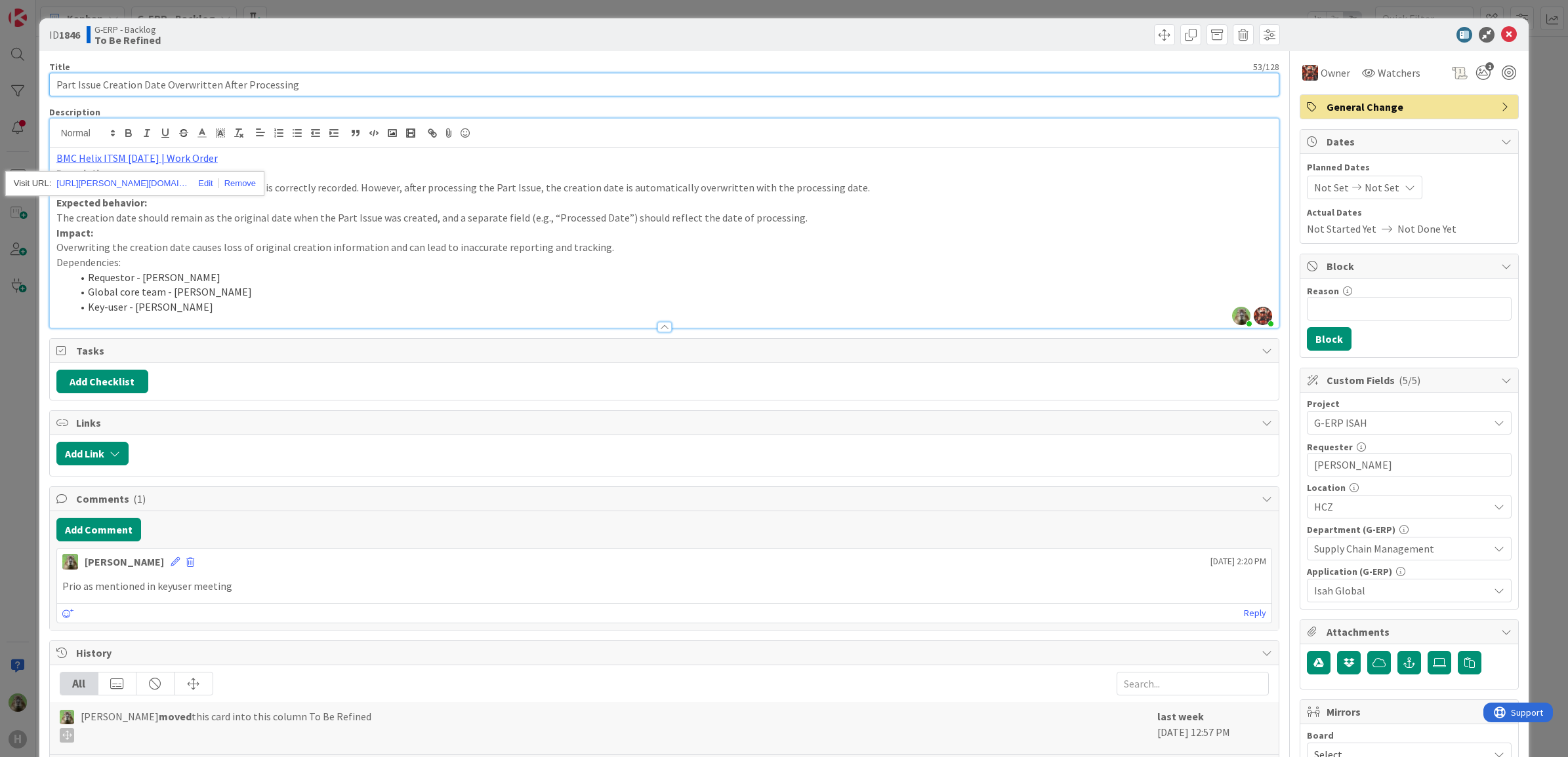
click at [51, 80] on input "Part Issue Creation Date Overwritten After Processing" at bounding box center [665, 84] width 1230 height 24
type input "New CD - Part Issue Creation Date Overwritten After Processing"
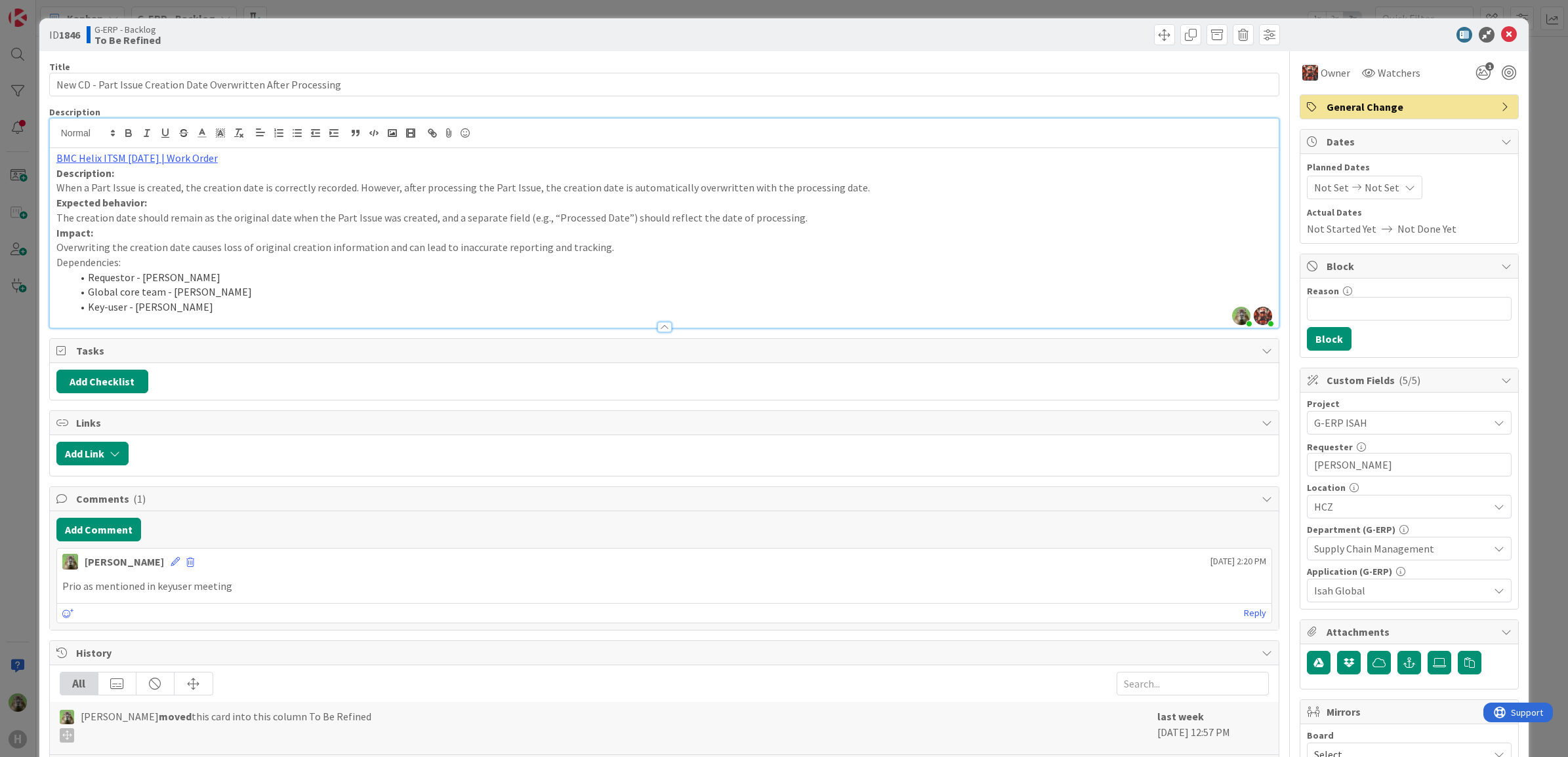
click at [240, 316] on div at bounding box center [664, 321] width 1229 height 14
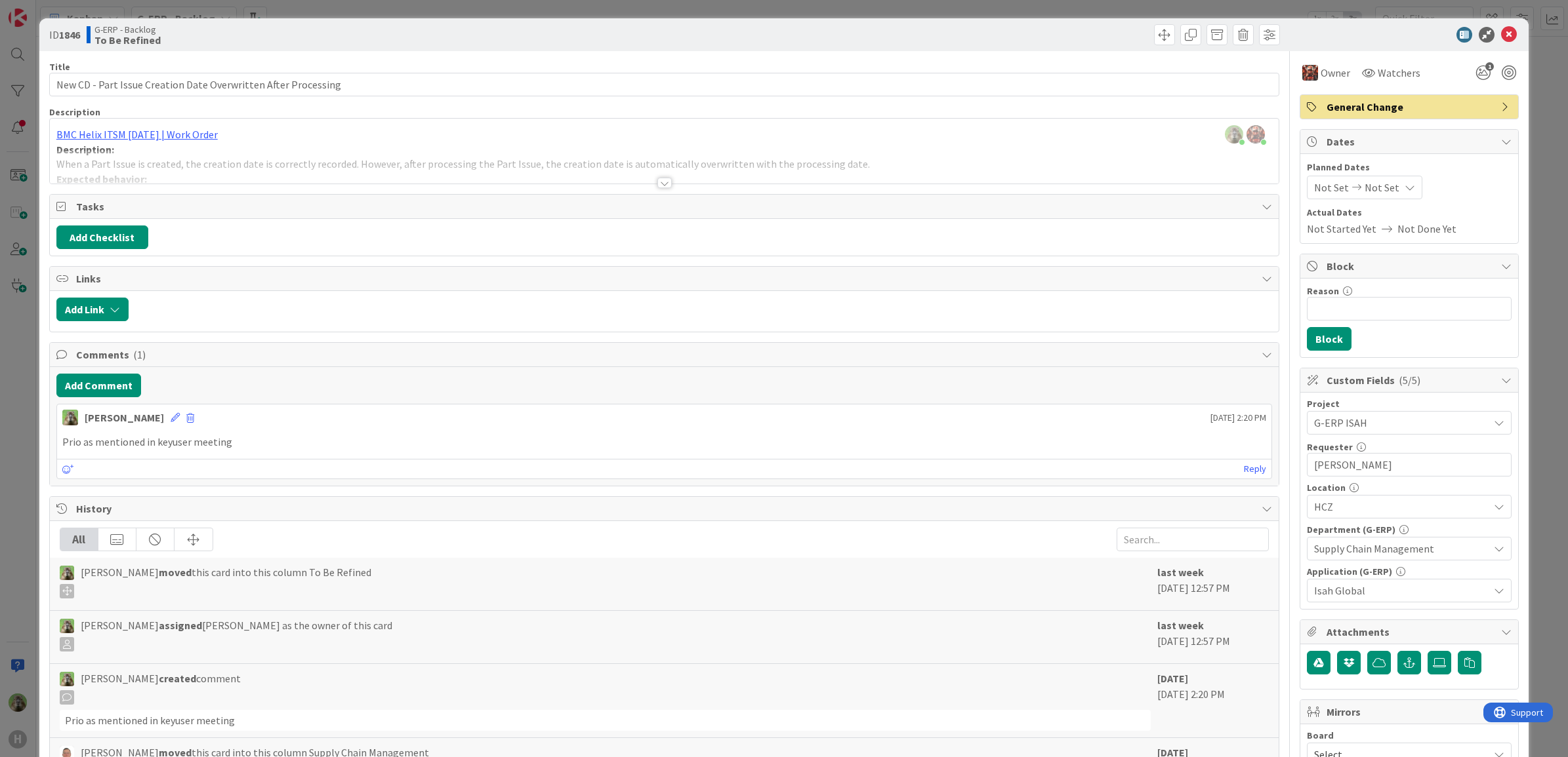
click at [285, 156] on div at bounding box center [664, 167] width 1229 height 34
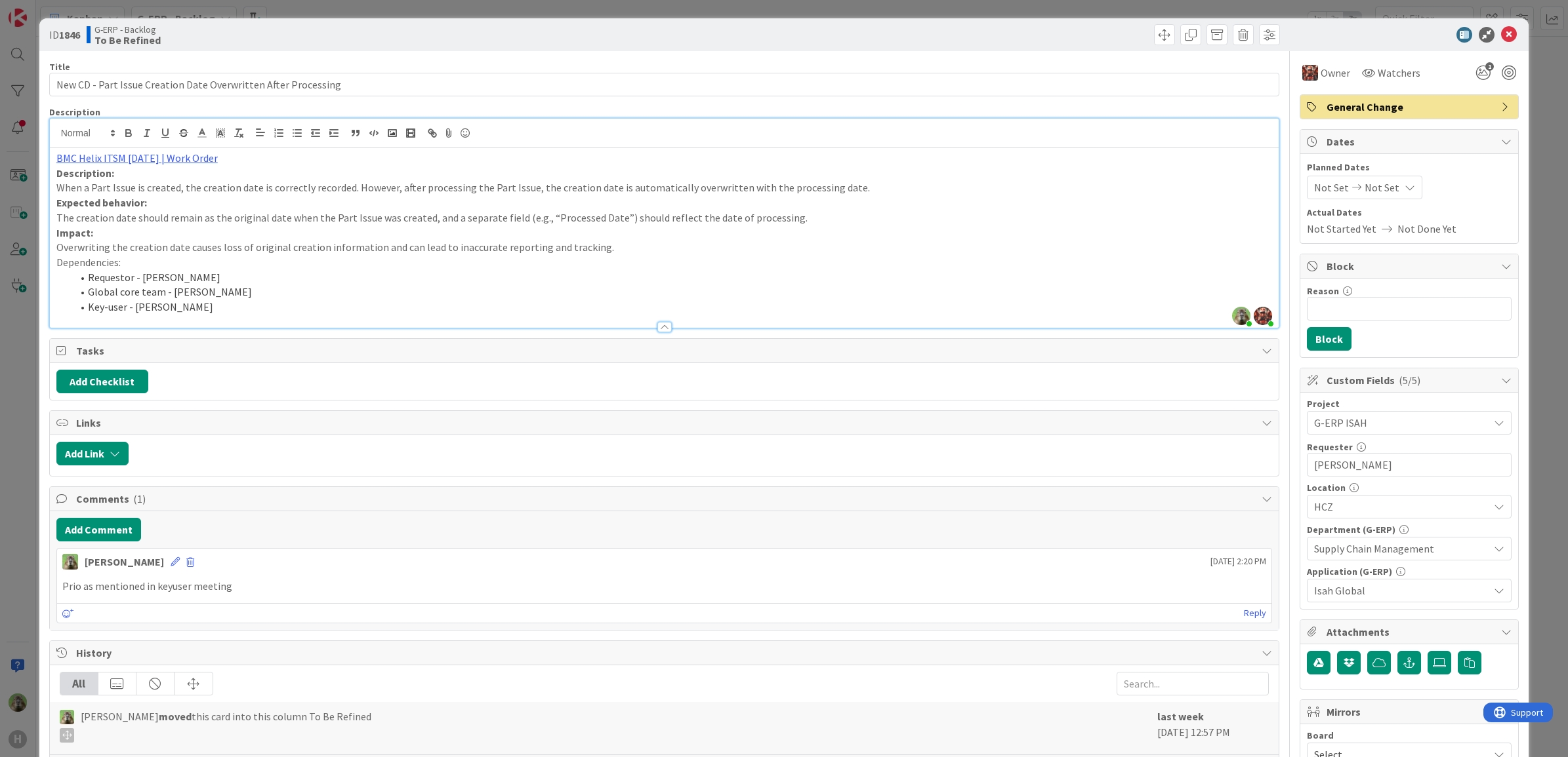
click at [189, 308] on li "Key-user - Martin Meluš" at bounding box center [673, 307] width 1200 height 15
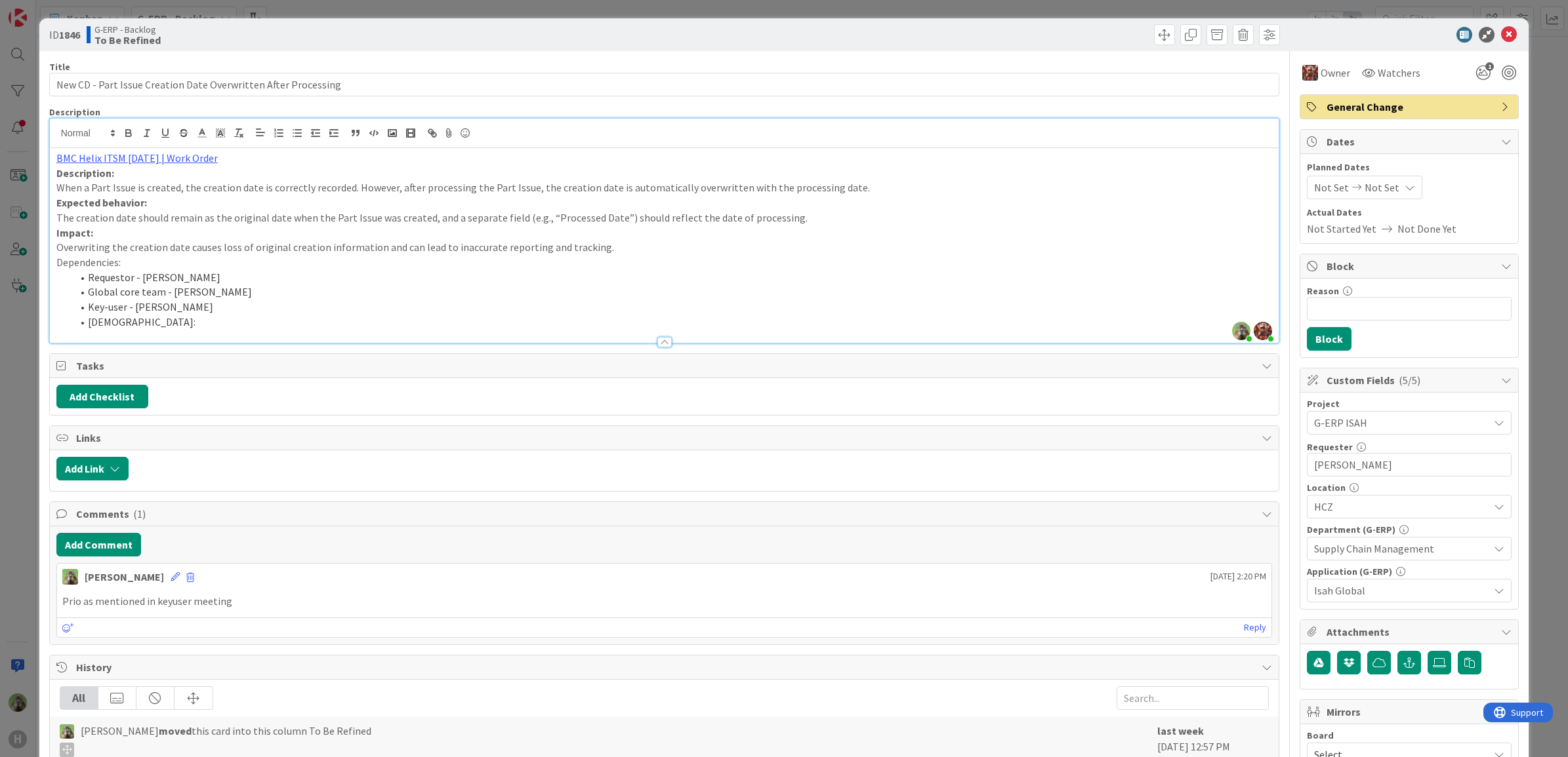
click at [156, 321] on li "Isah:" at bounding box center [673, 322] width 1200 height 15
click at [124, 545] on button "Add Comment" at bounding box center [98, 545] width 84 height 24
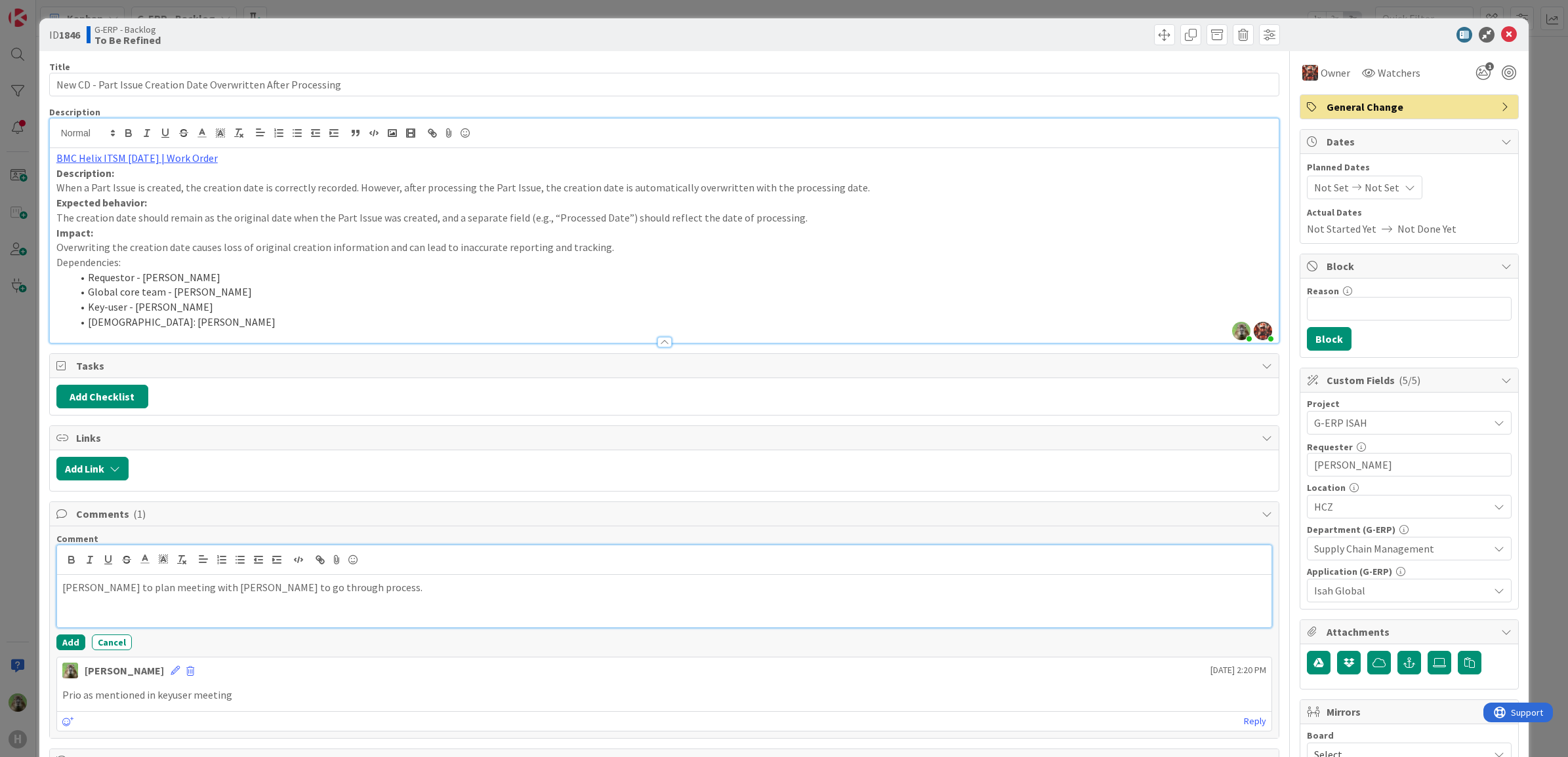
click at [310, 591] on p "Ben to plan meeting with Josef to go through process." at bounding box center [665, 587] width 1204 height 15
click at [56, 589] on div "Comment Ben to plan meeting with Josef to go through process before moving to r…" at bounding box center [664, 633] width 1229 height 213
click at [59, 589] on div "Ben to plan meeting with Josef to go through process before moving to ready for…" at bounding box center [664, 601] width 1215 height 53
click at [77, 645] on button "Add" at bounding box center [71, 643] width 29 height 16
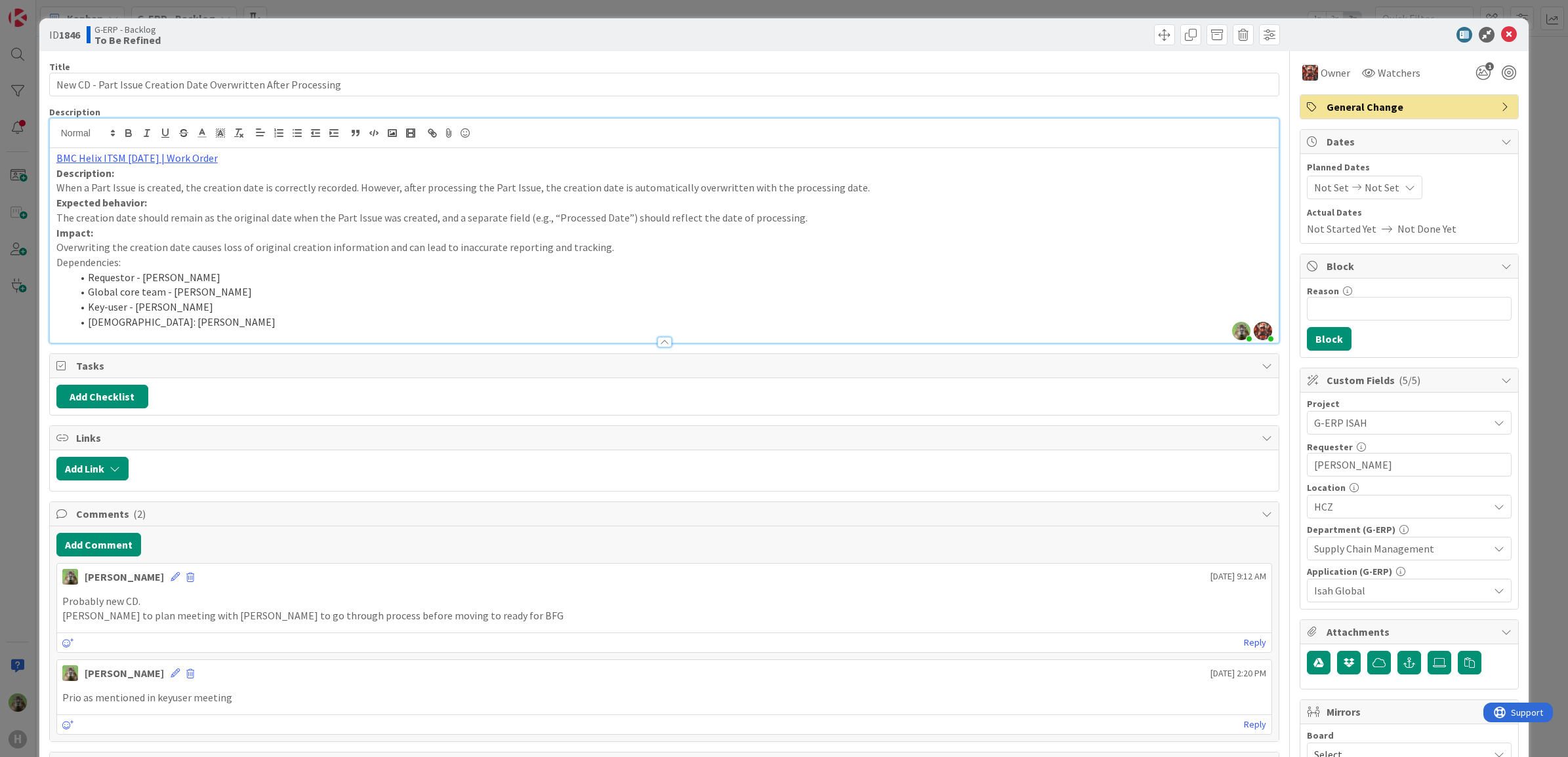
click at [14, 491] on div "ID 1846 G-ERP - Backlog To Be Refined Title 62 / 128 New CD - Part Issue Creati…" at bounding box center [784, 378] width 1568 height 757
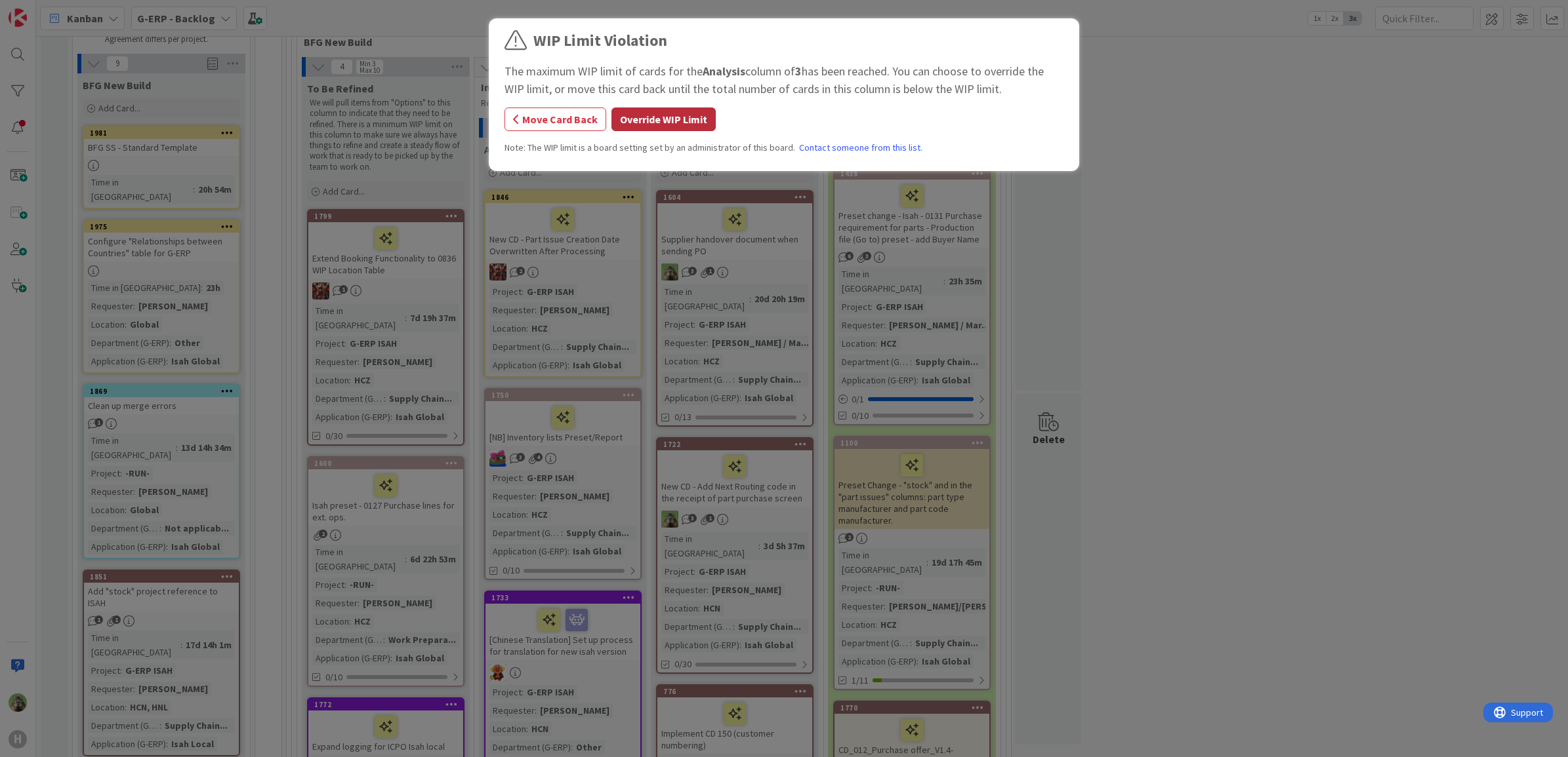
click at [668, 126] on button "Override WIP Limit" at bounding box center [663, 119] width 104 height 24
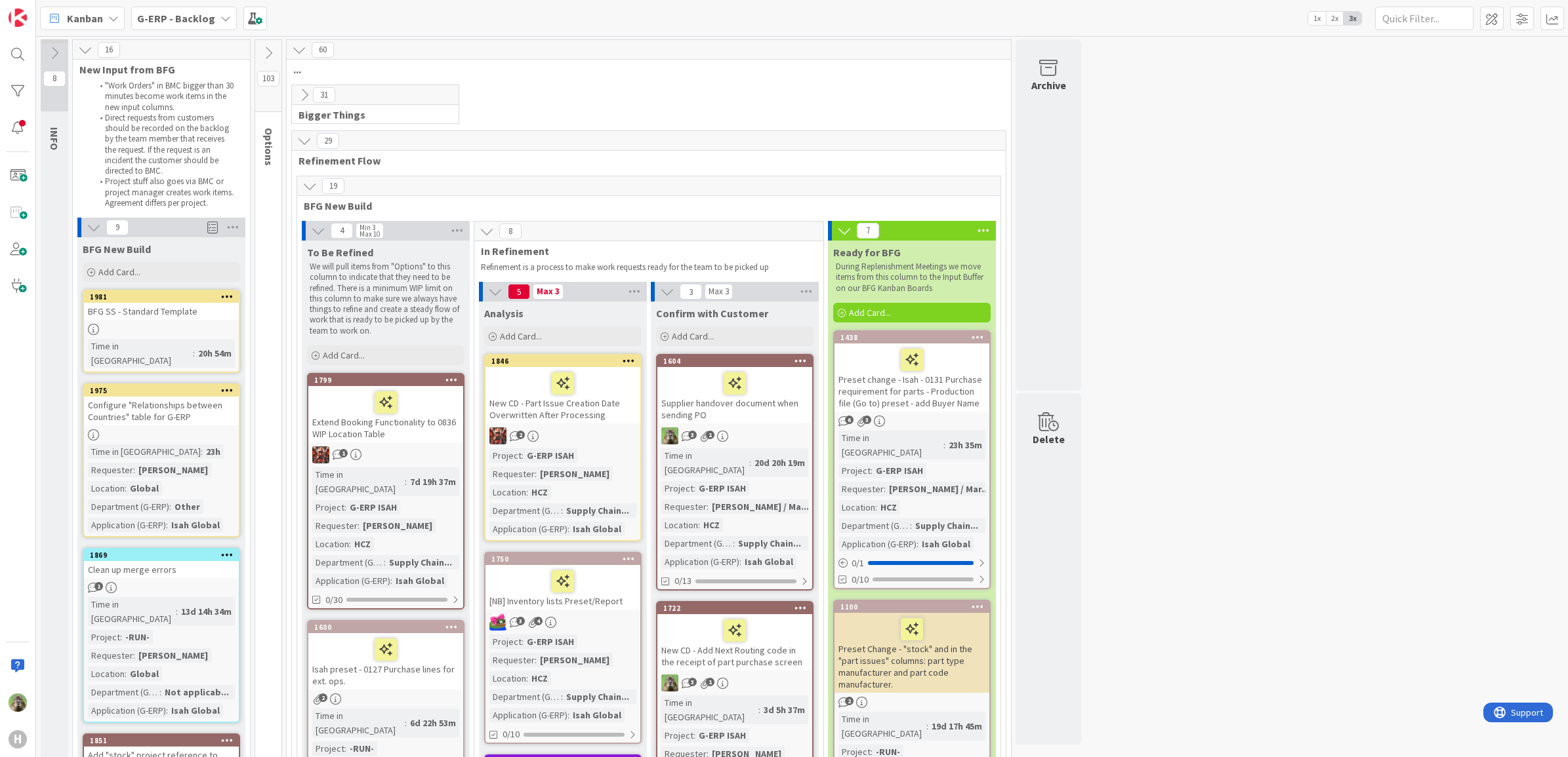
click at [414, 429] on div "Extend Booking Functionality to 0836 WIP Location Table" at bounding box center [386, 414] width 155 height 57
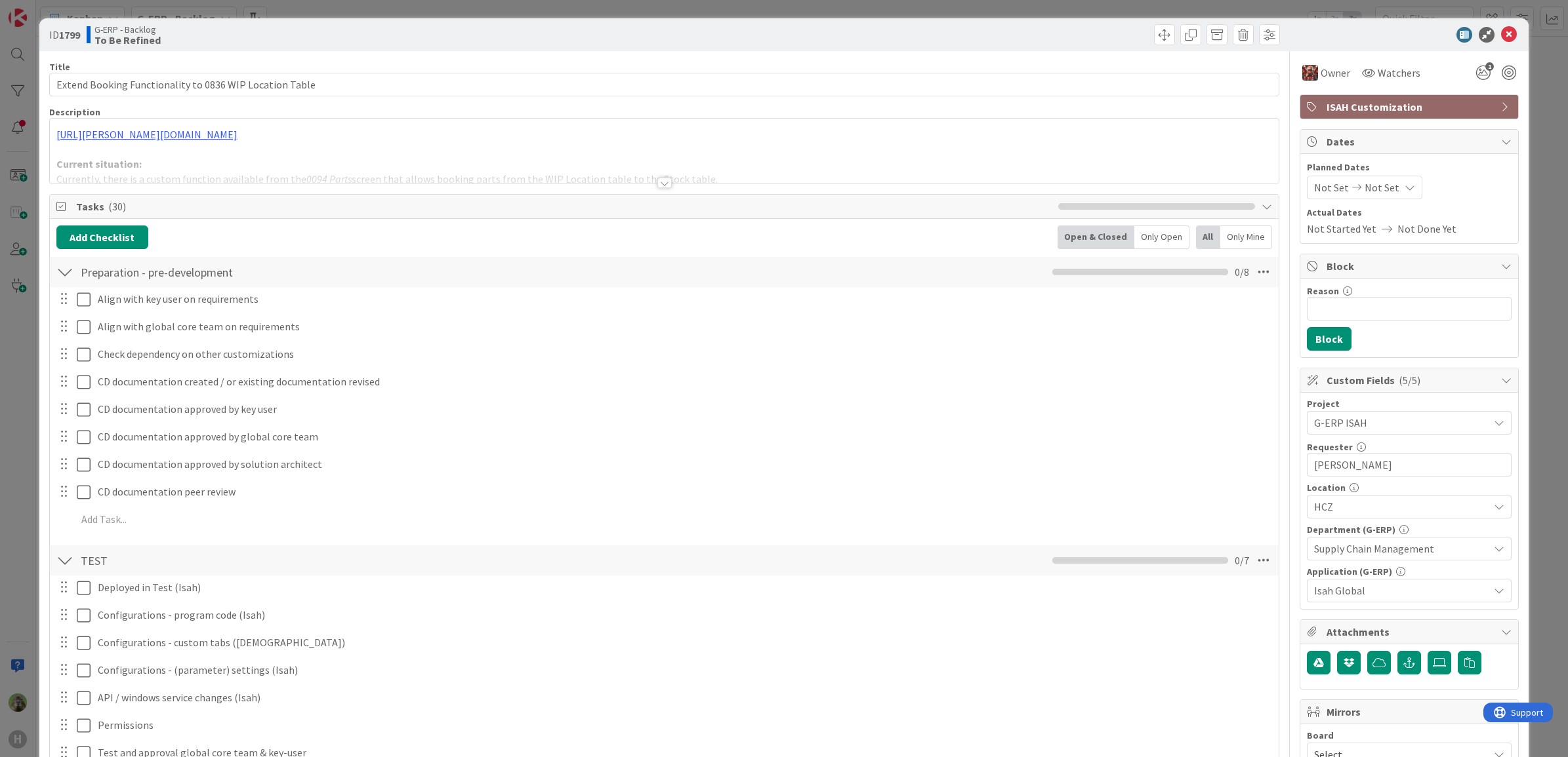
click at [651, 151] on div at bounding box center [664, 167] width 1229 height 34
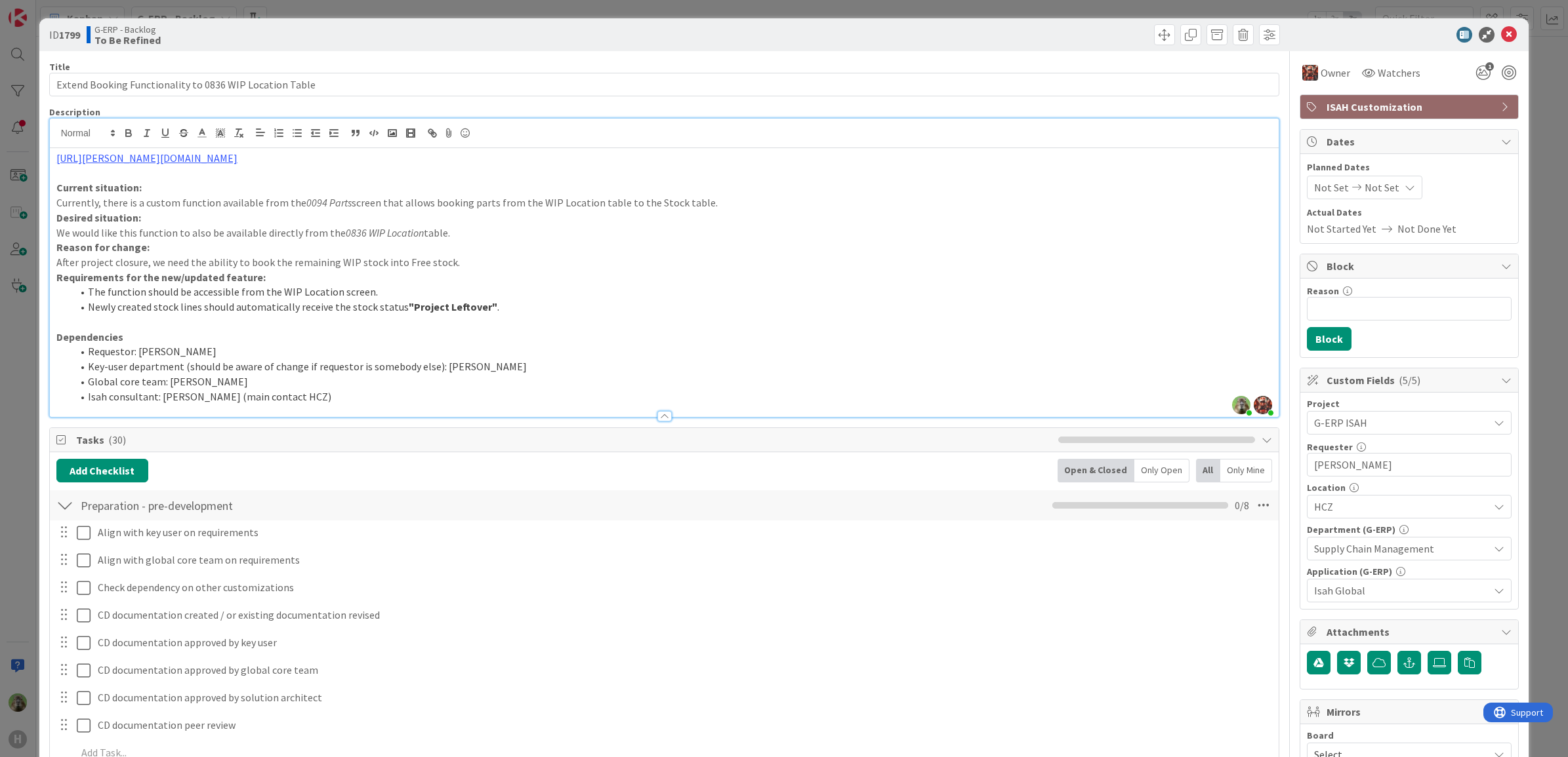
click at [21, 353] on div "ID 1799 G-ERP - Backlog To Be Refined Title 55 / 128 Extend Booking Functionali…" at bounding box center [784, 378] width 1568 height 757
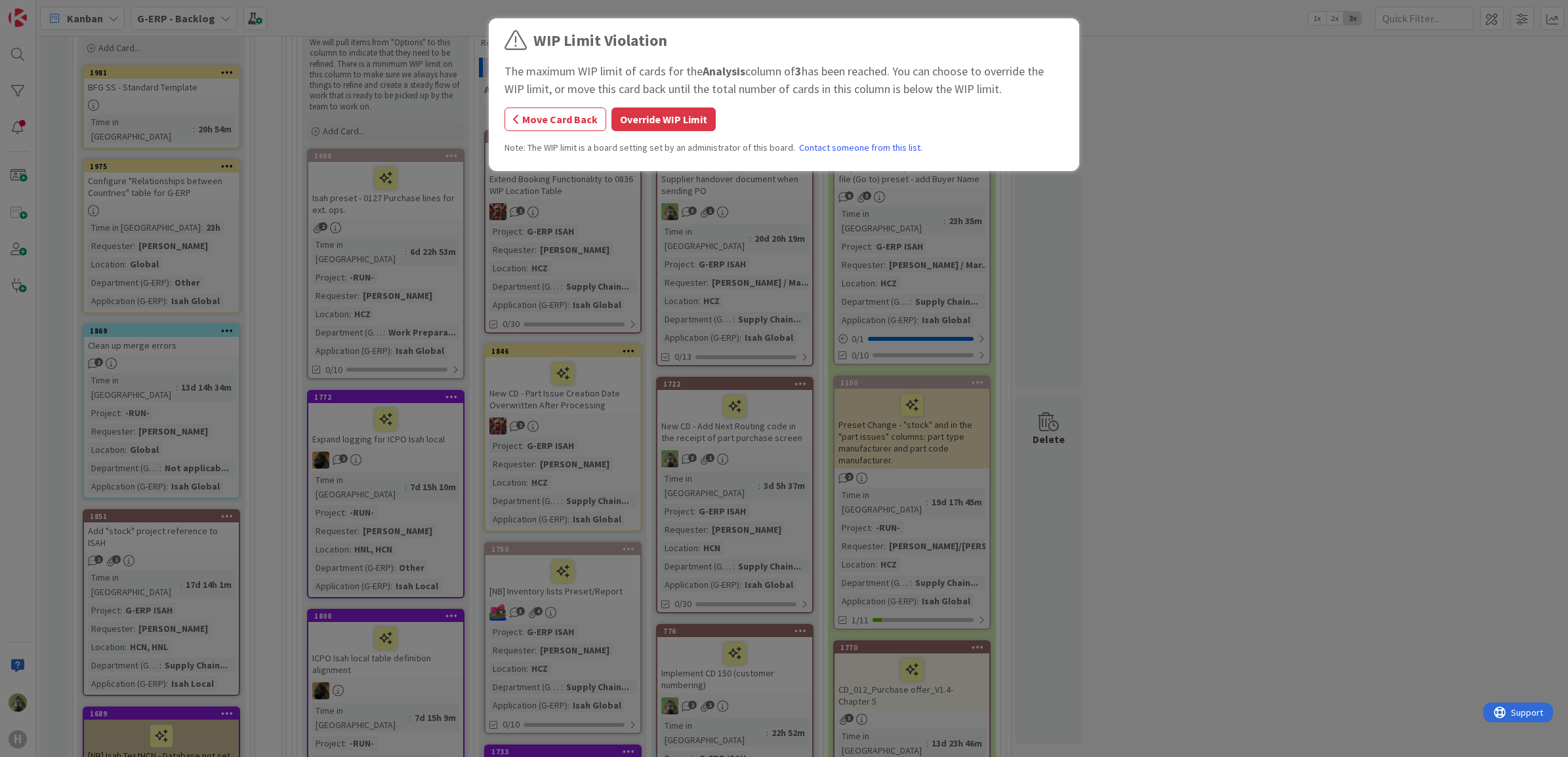
scroll to position [218, 0]
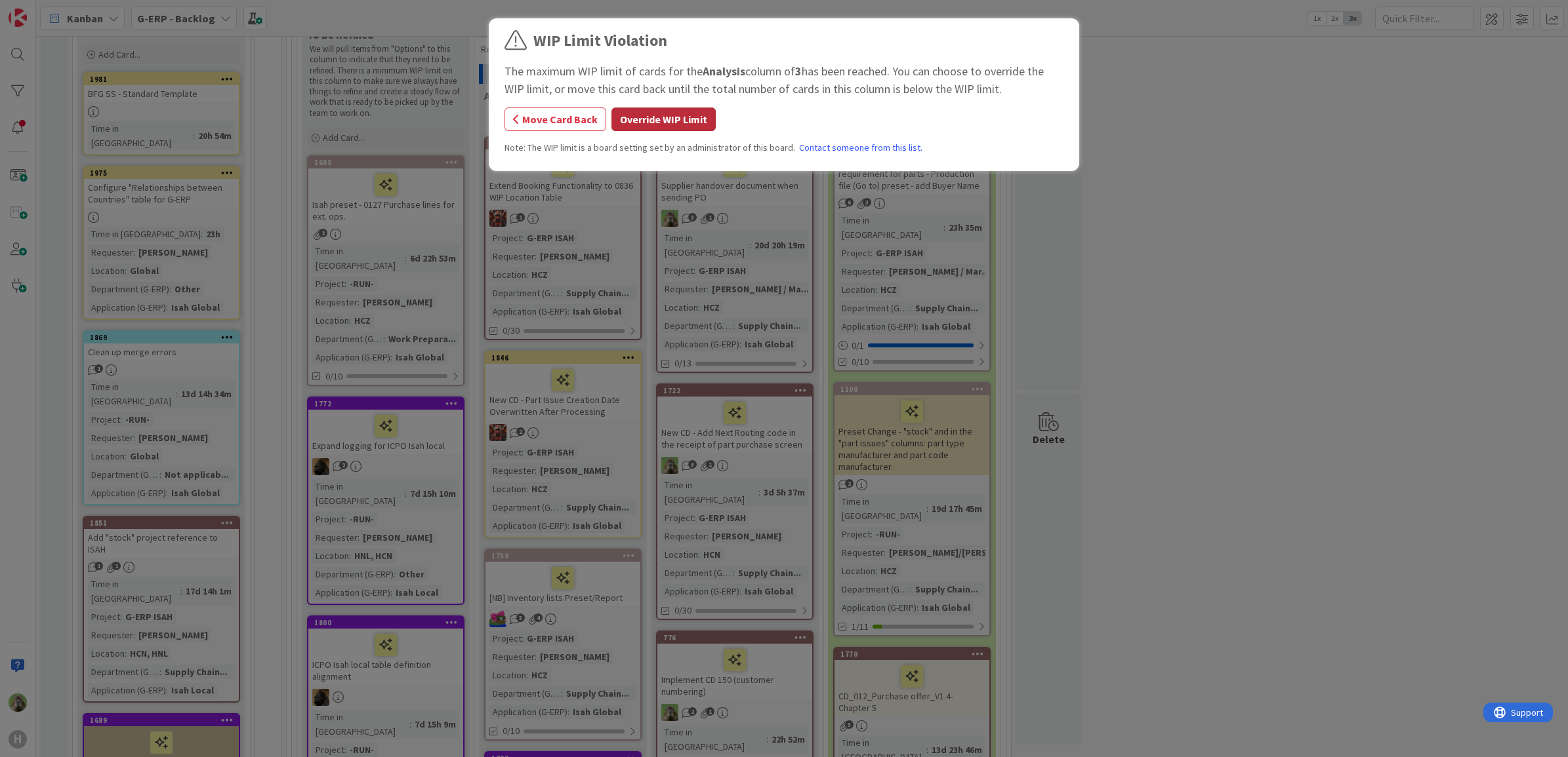
click at [645, 115] on button "Override WIP Limit" at bounding box center [663, 119] width 104 height 24
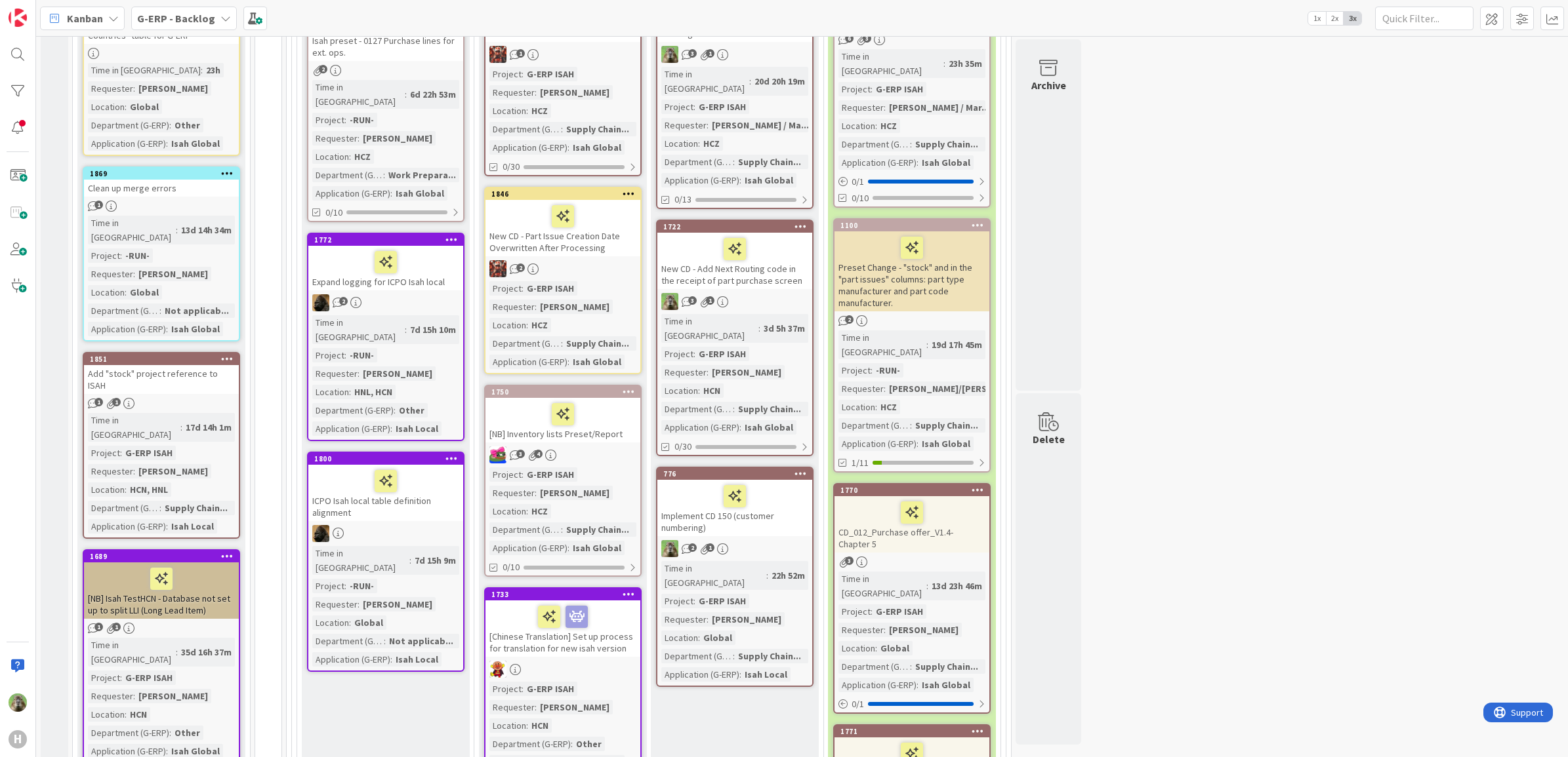
scroll to position [136, 0]
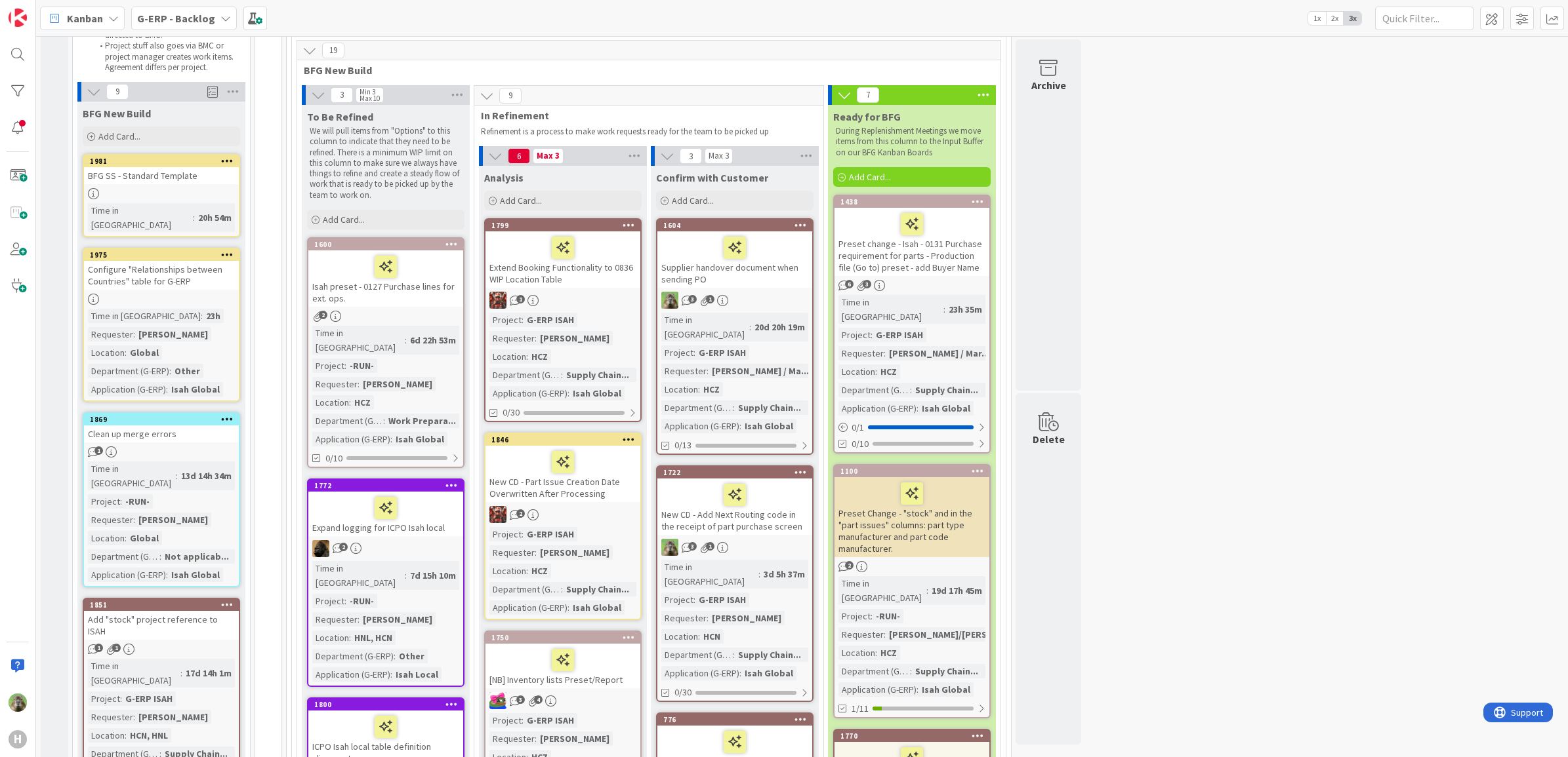
click at [202, 23] on b "G-ERP - Backlog" at bounding box center [176, 18] width 78 height 13
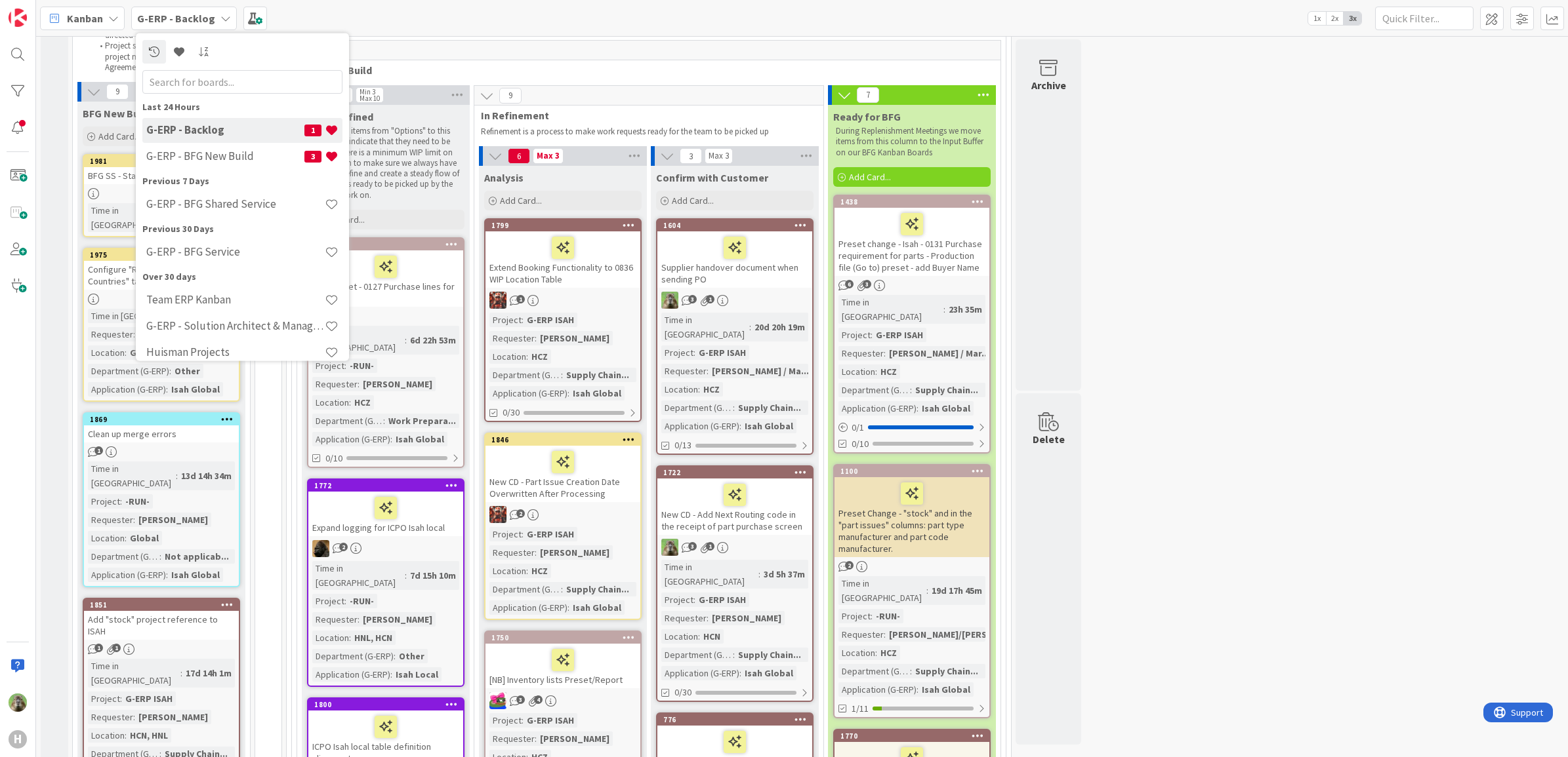
click at [221, 142] on div "G-ERP - Backlog 1 G-ERP - BFG New Build 3" at bounding box center [241, 143] width 200 height 53
click at [221, 150] on h4 "G-ERP - BFG New Build" at bounding box center [225, 156] width 158 height 13
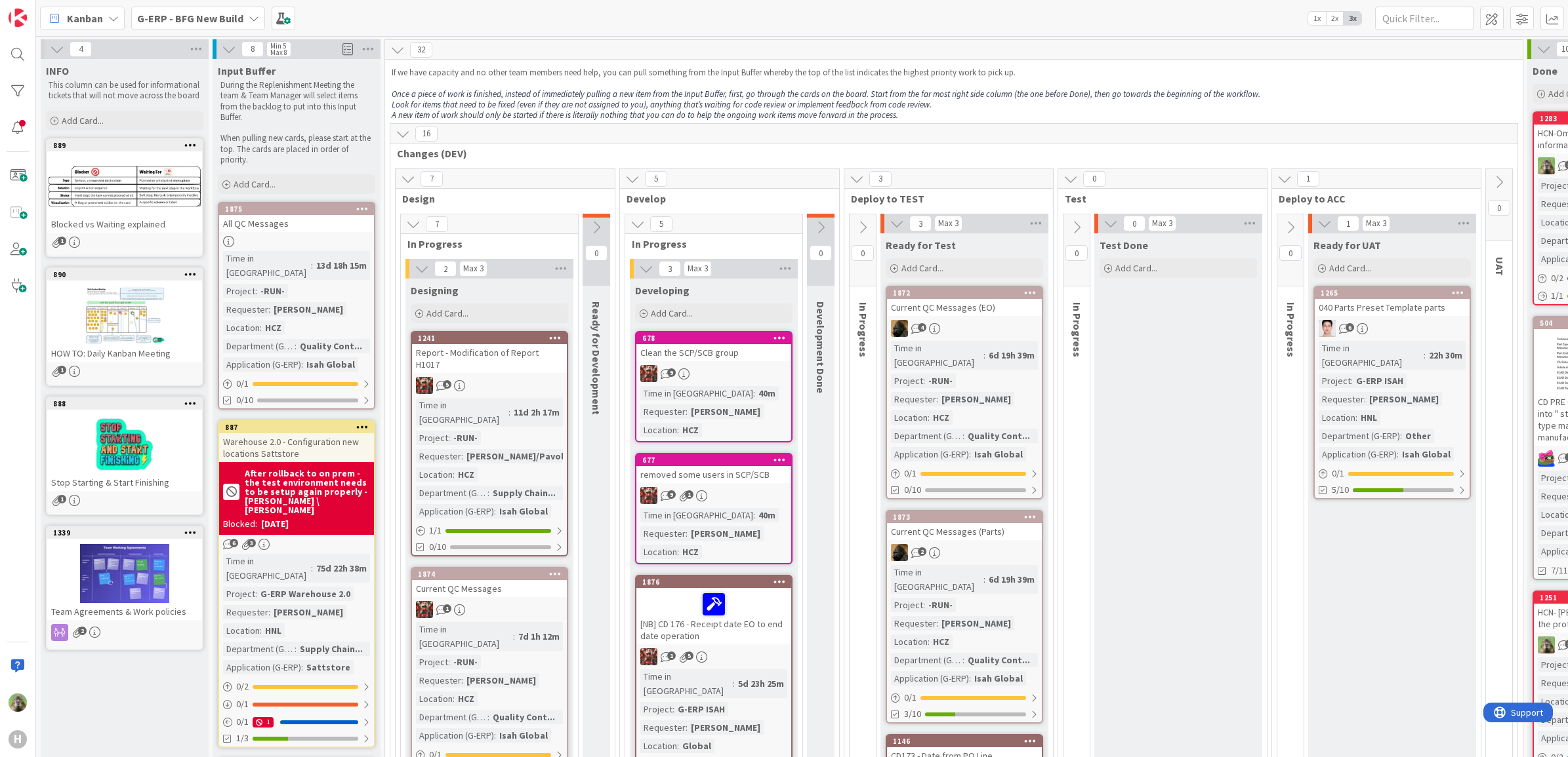
click at [1189, 105] on p "Look for items that need to be fixed (even if they are not assigned to you), an…" at bounding box center [954, 104] width 1125 height 11
click at [56, 54] on icon at bounding box center [57, 49] width 15 height 15
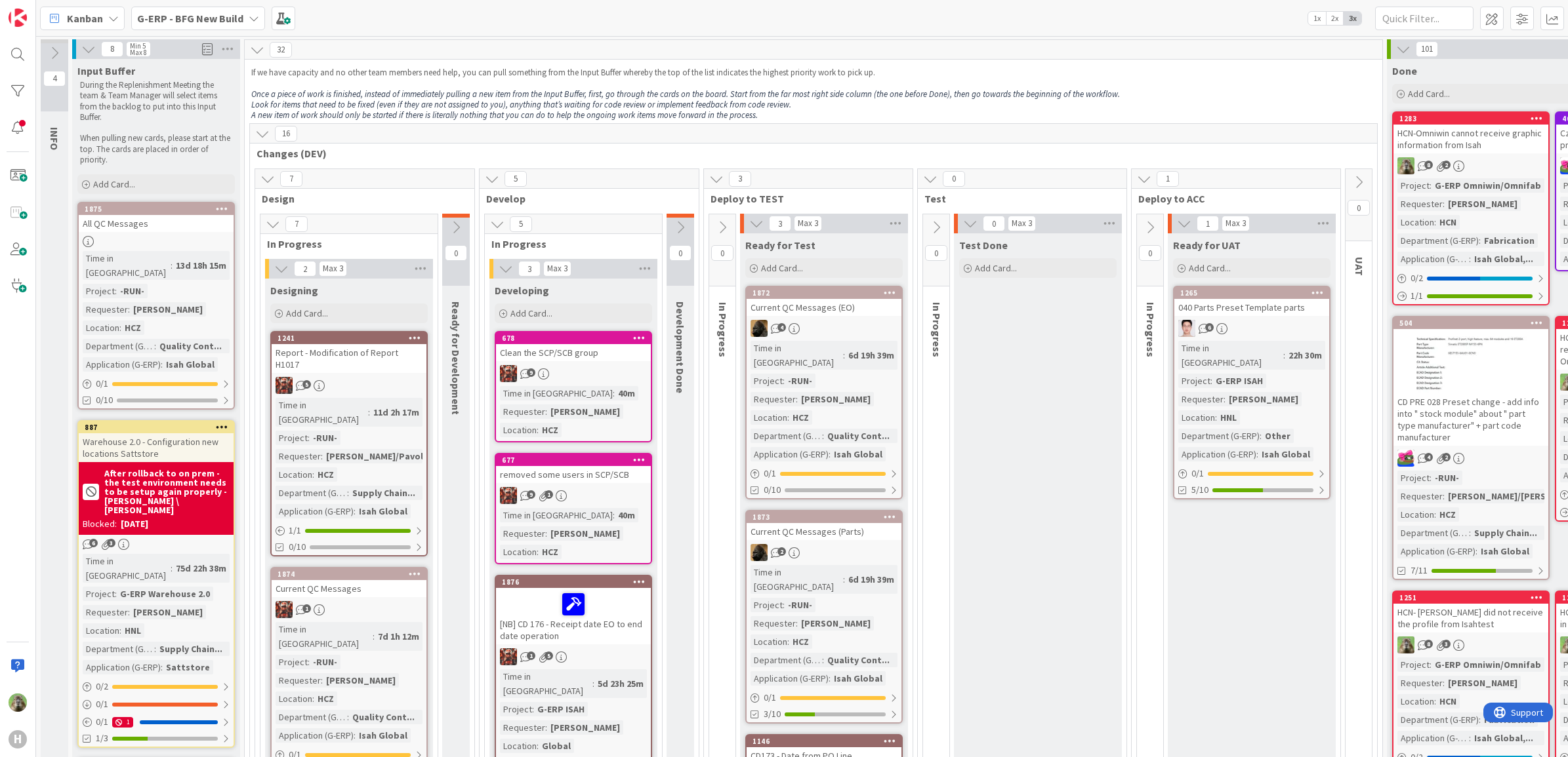
click at [1192, 102] on p "Look for items that need to be fixed (even if they are not assigned to you), an…" at bounding box center [814, 104] width 1125 height 11
click at [177, 20] on b "G-ERP - BFG New Build" at bounding box center [190, 18] width 106 height 13
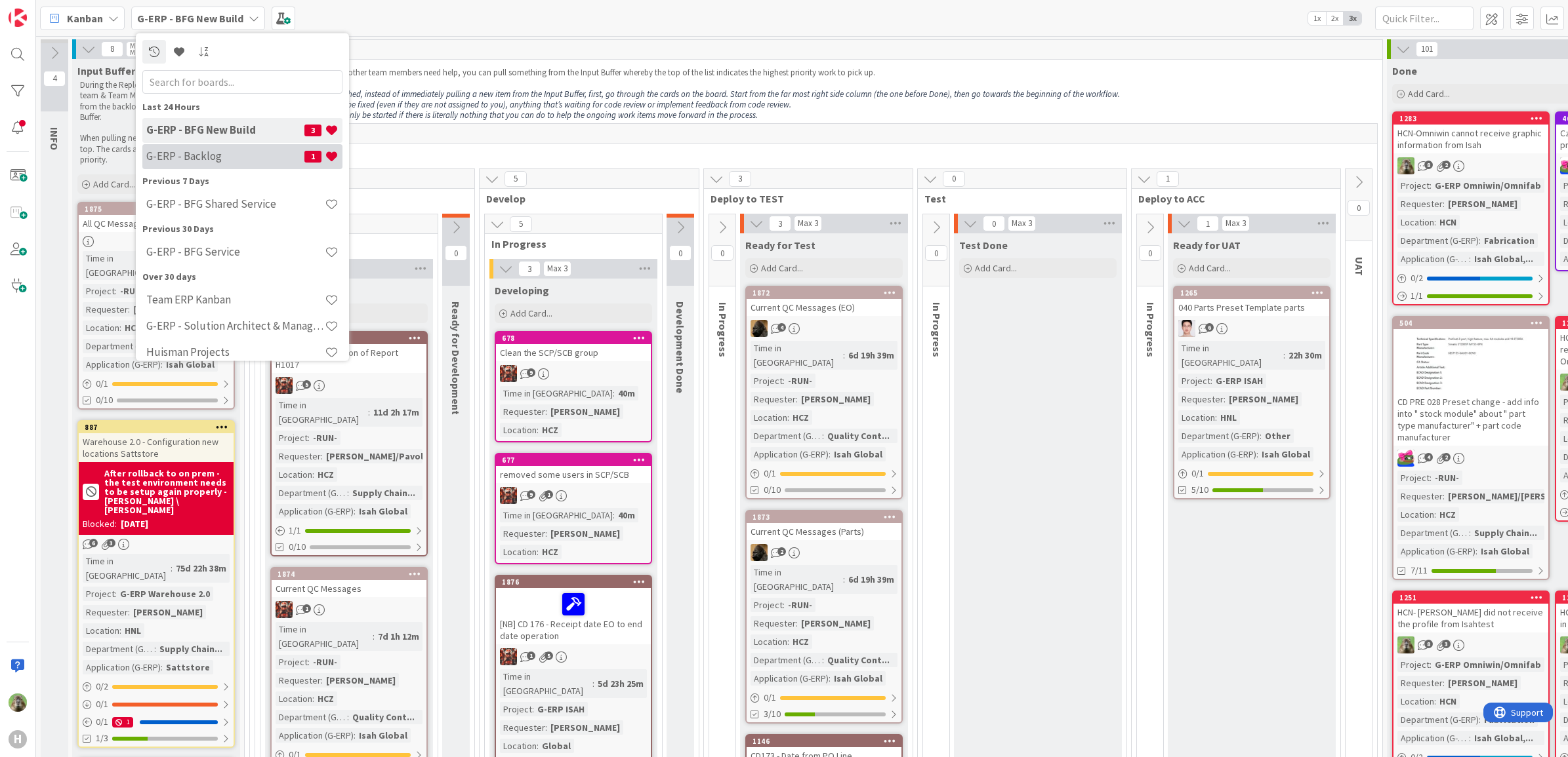
click at [262, 151] on h4 "G-ERP - Backlog" at bounding box center [225, 156] width 158 height 13
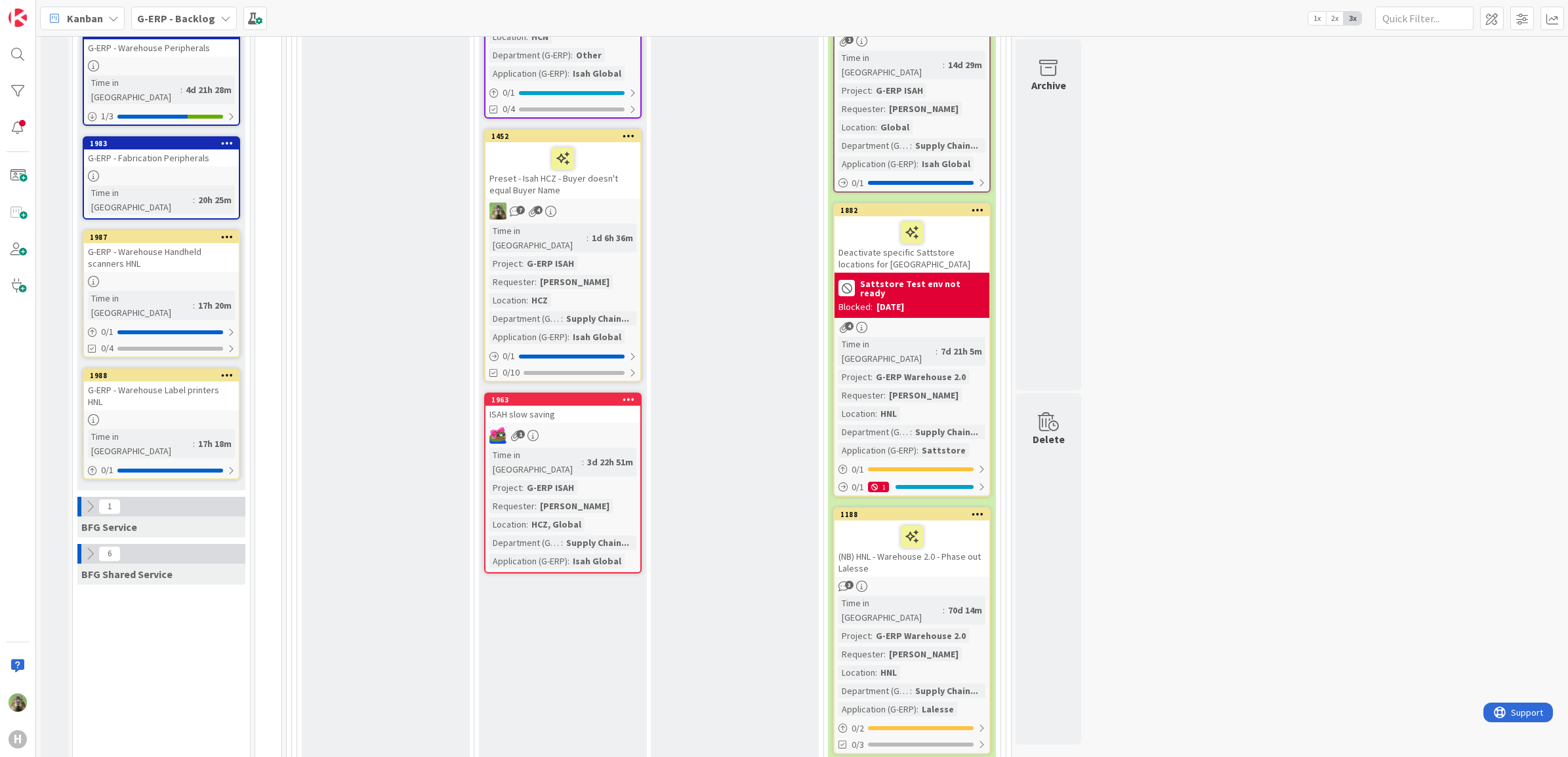
scroll to position [1147, 0]
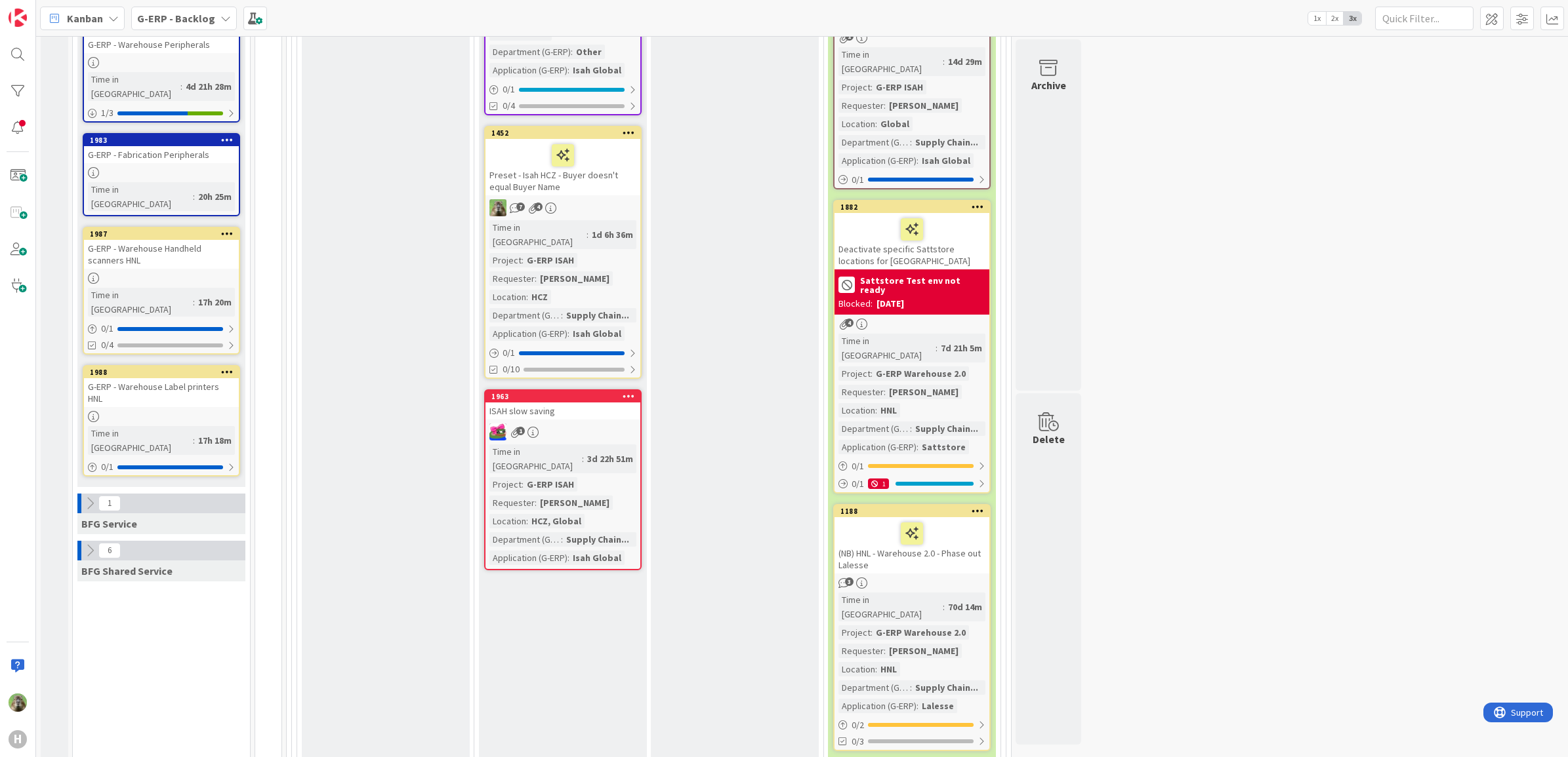
click at [169, 17] on b "G-ERP - Backlog" at bounding box center [176, 18] width 78 height 13
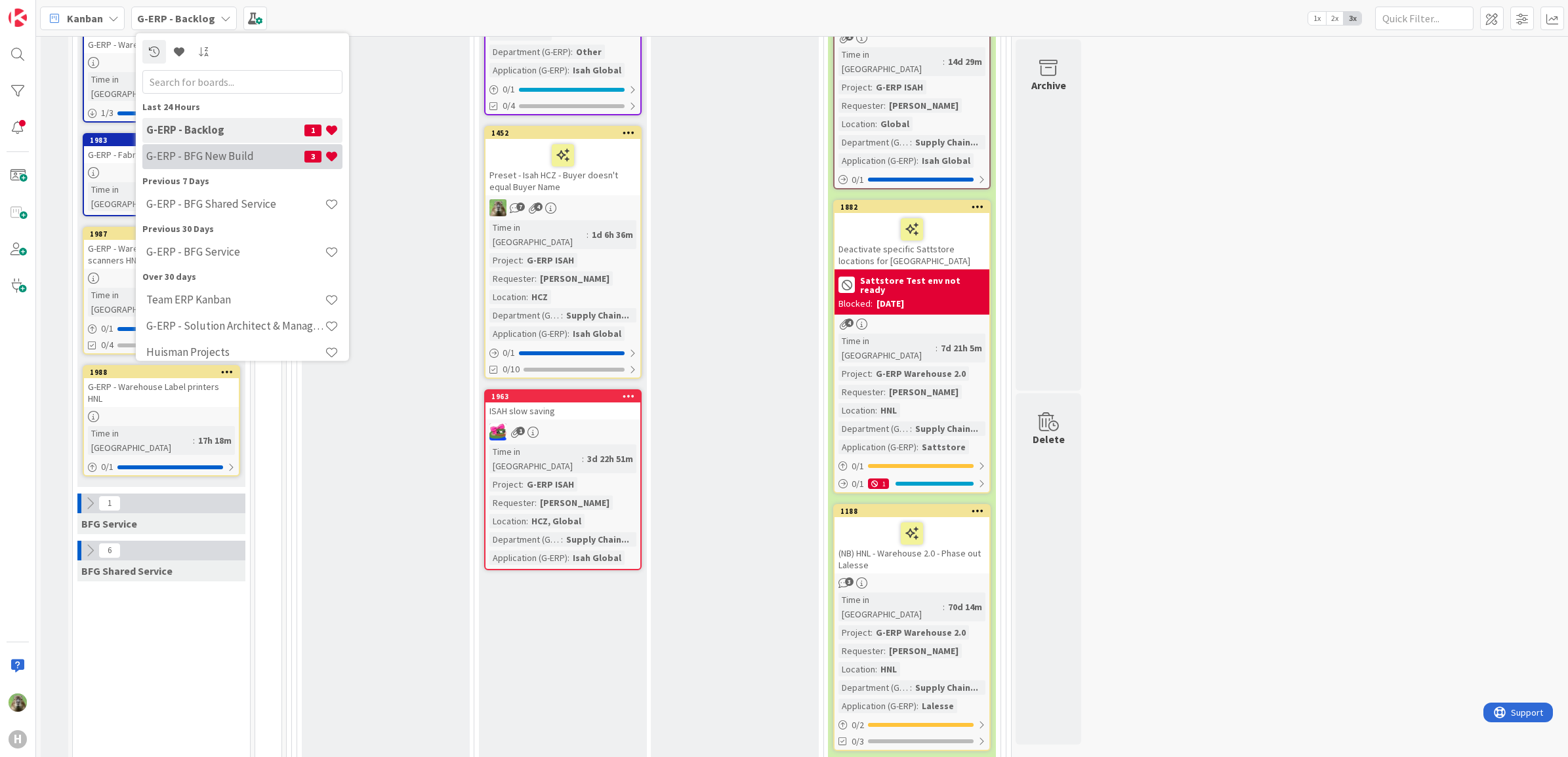
click at [249, 146] on div "G-ERP - BFG New Build 3" at bounding box center [241, 156] width 200 height 25
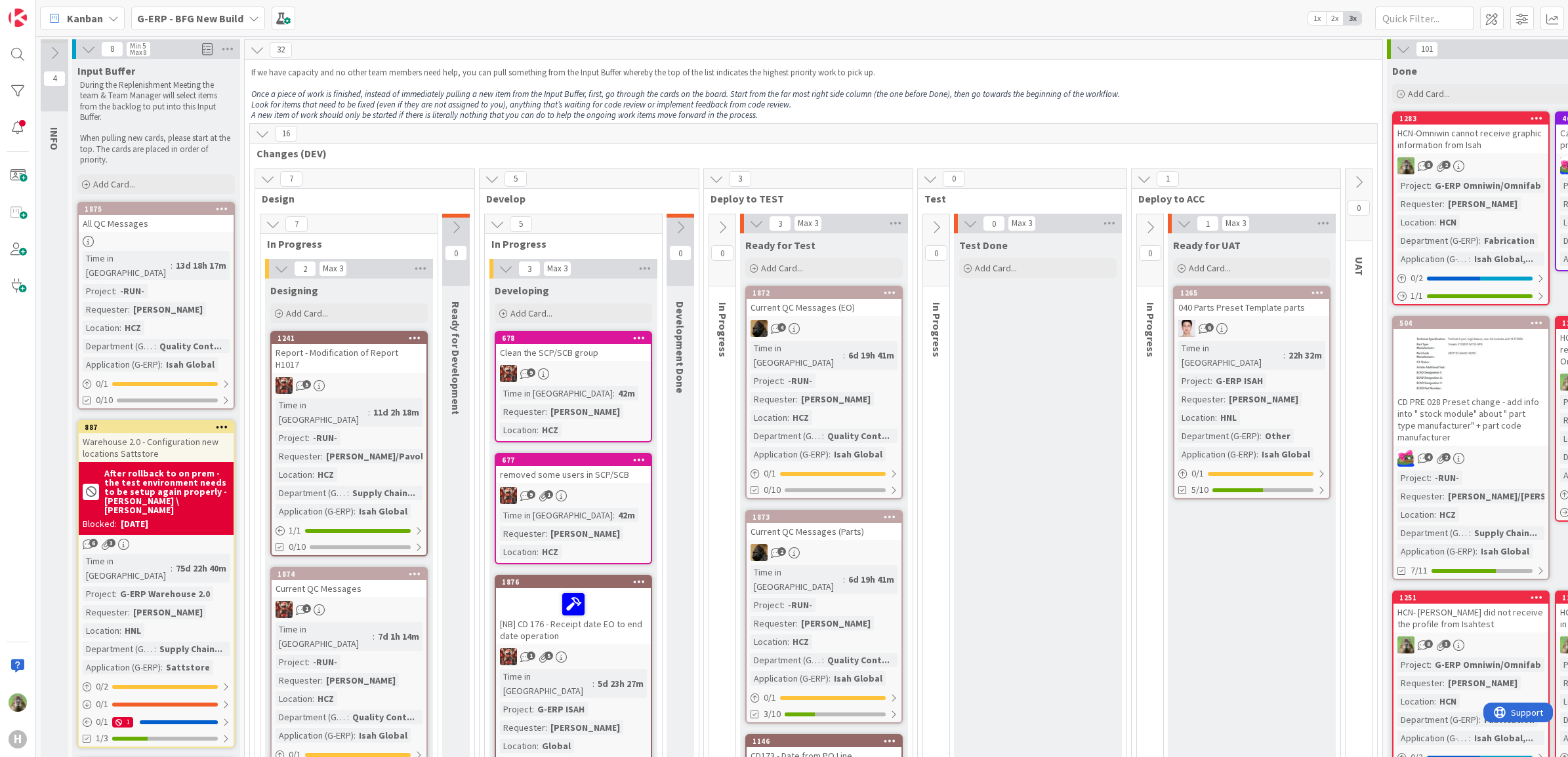
click at [617, 361] on div "Clean the SCP/SCB group" at bounding box center [573, 353] width 155 height 17
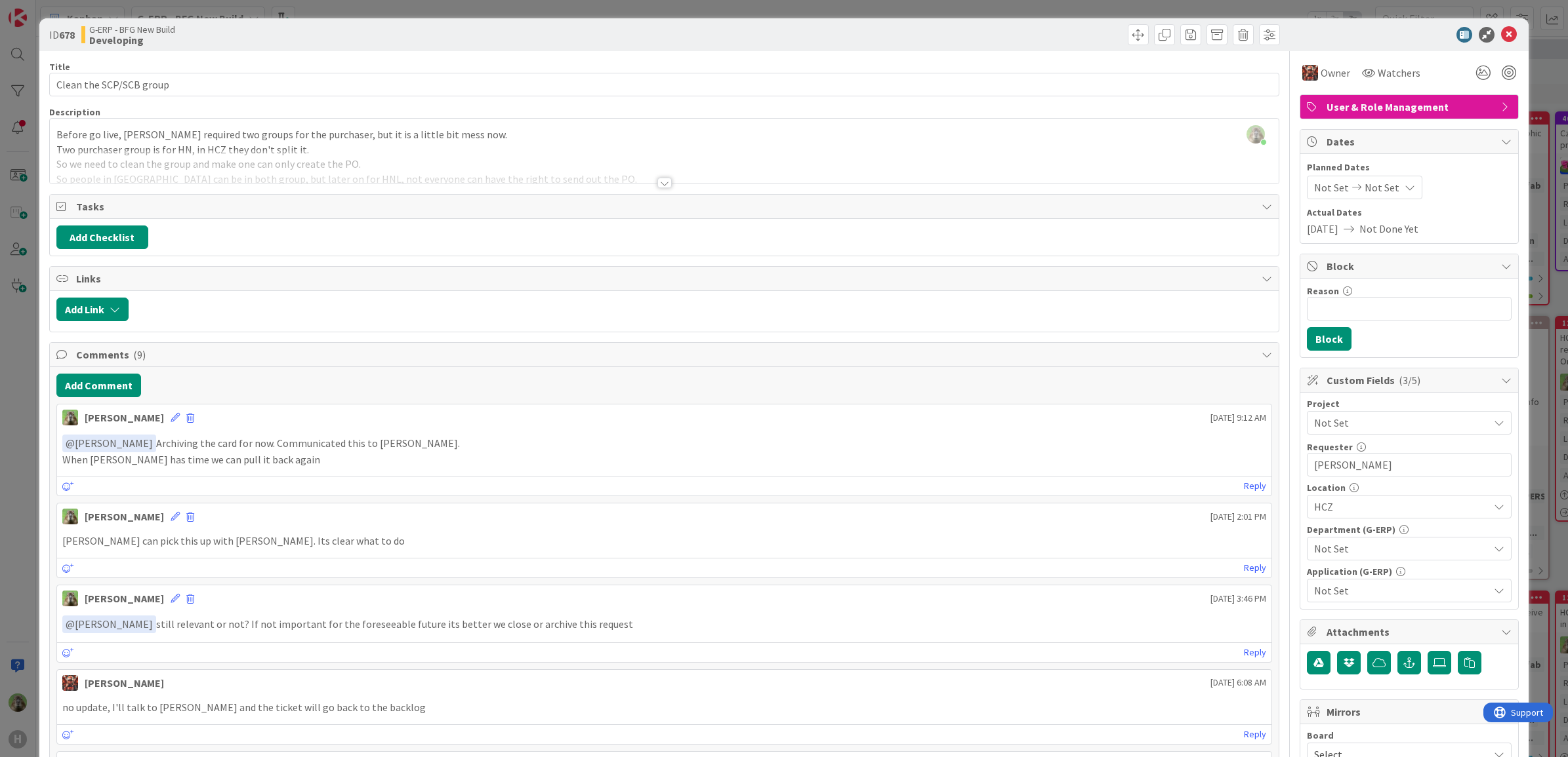
click at [15, 443] on div "ID 678 G-ERP - BFG New Build Developing Title 24 / 128 Clean the SCP/SCB group …" at bounding box center [784, 378] width 1568 height 757
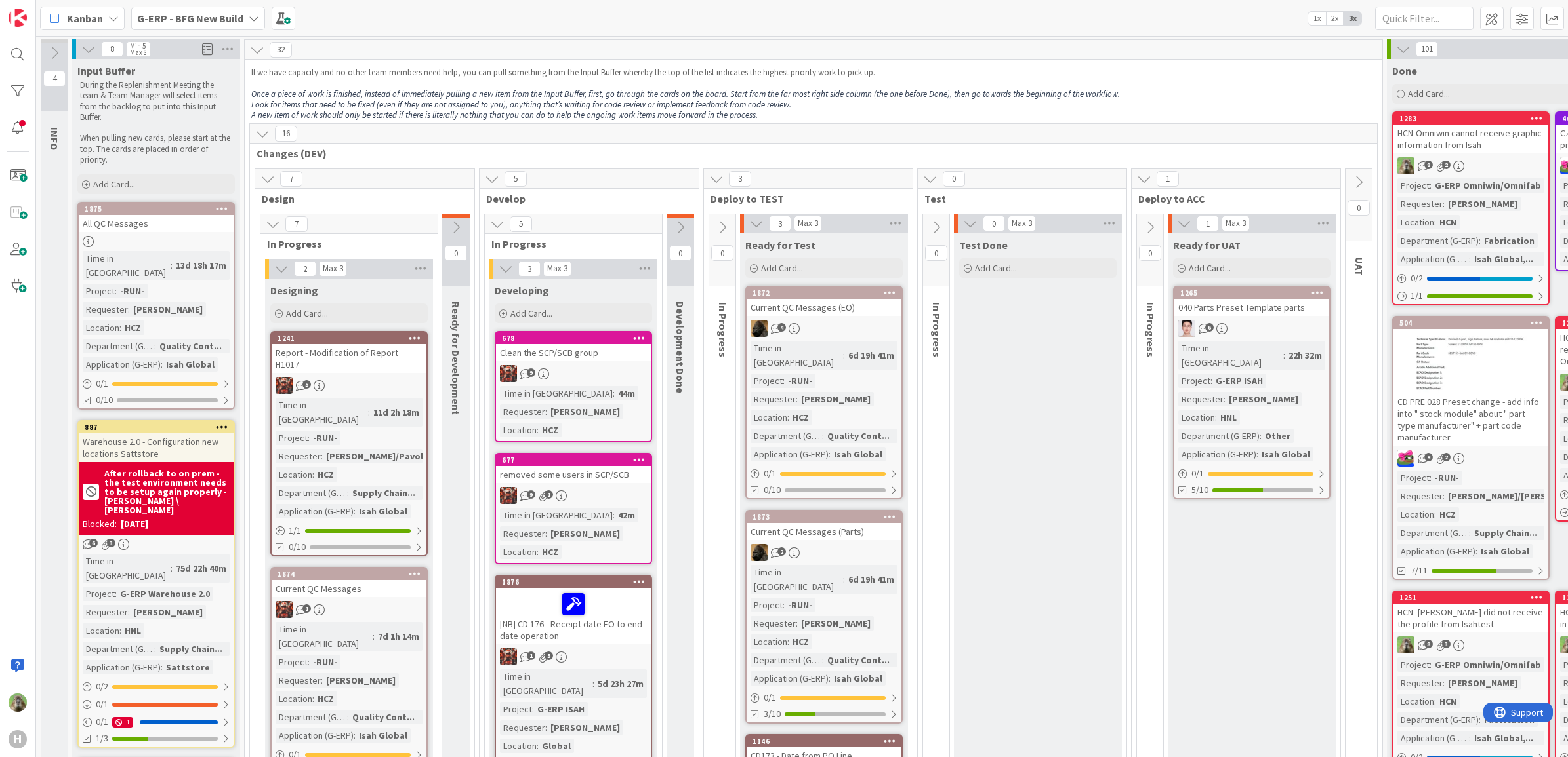
click at [617, 349] on div "Clean the SCP/SCB group" at bounding box center [573, 353] width 155 height 17
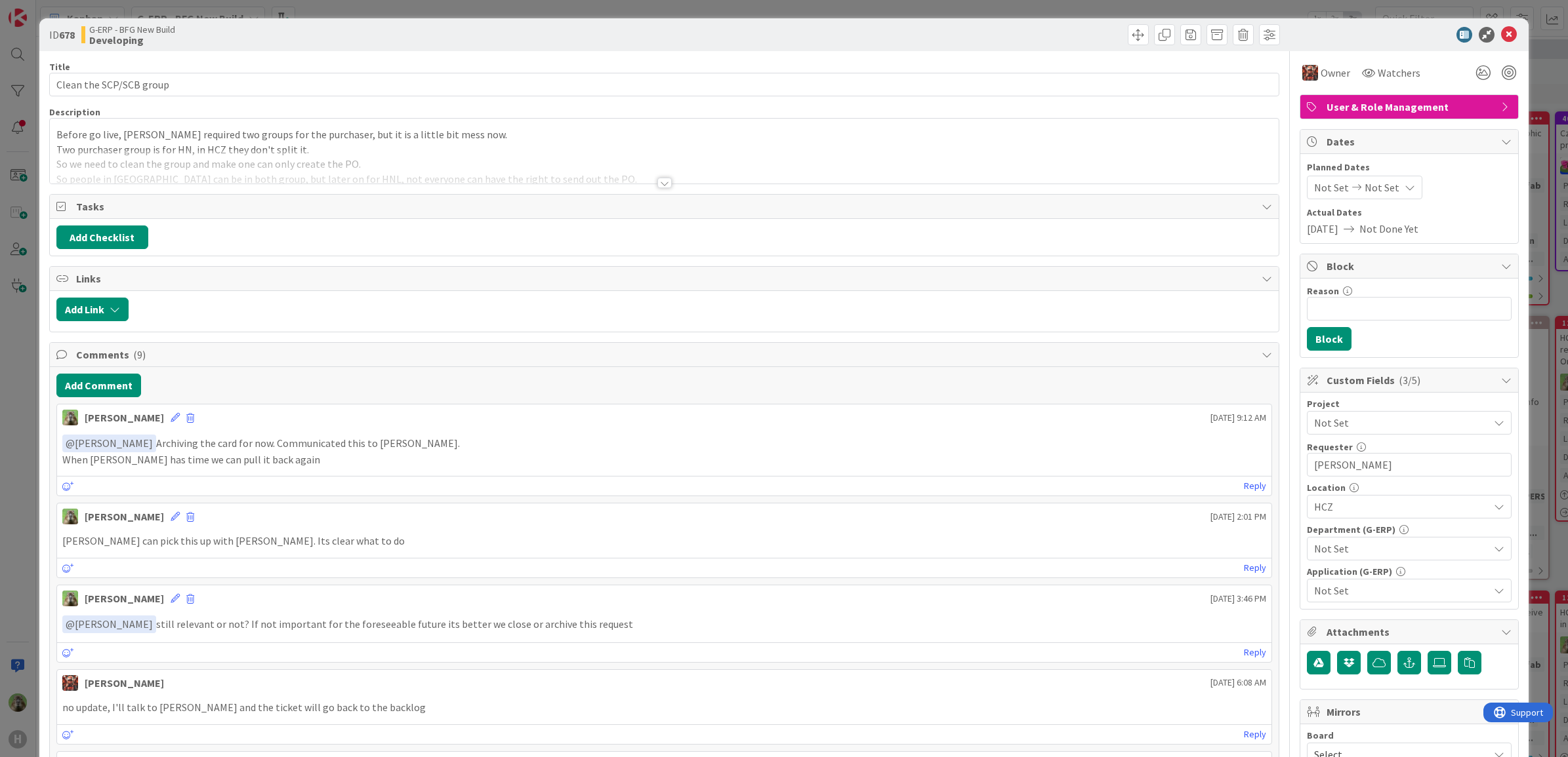
click at [489, 151] on div at bounding box center [664, 167] width 1229 height 34
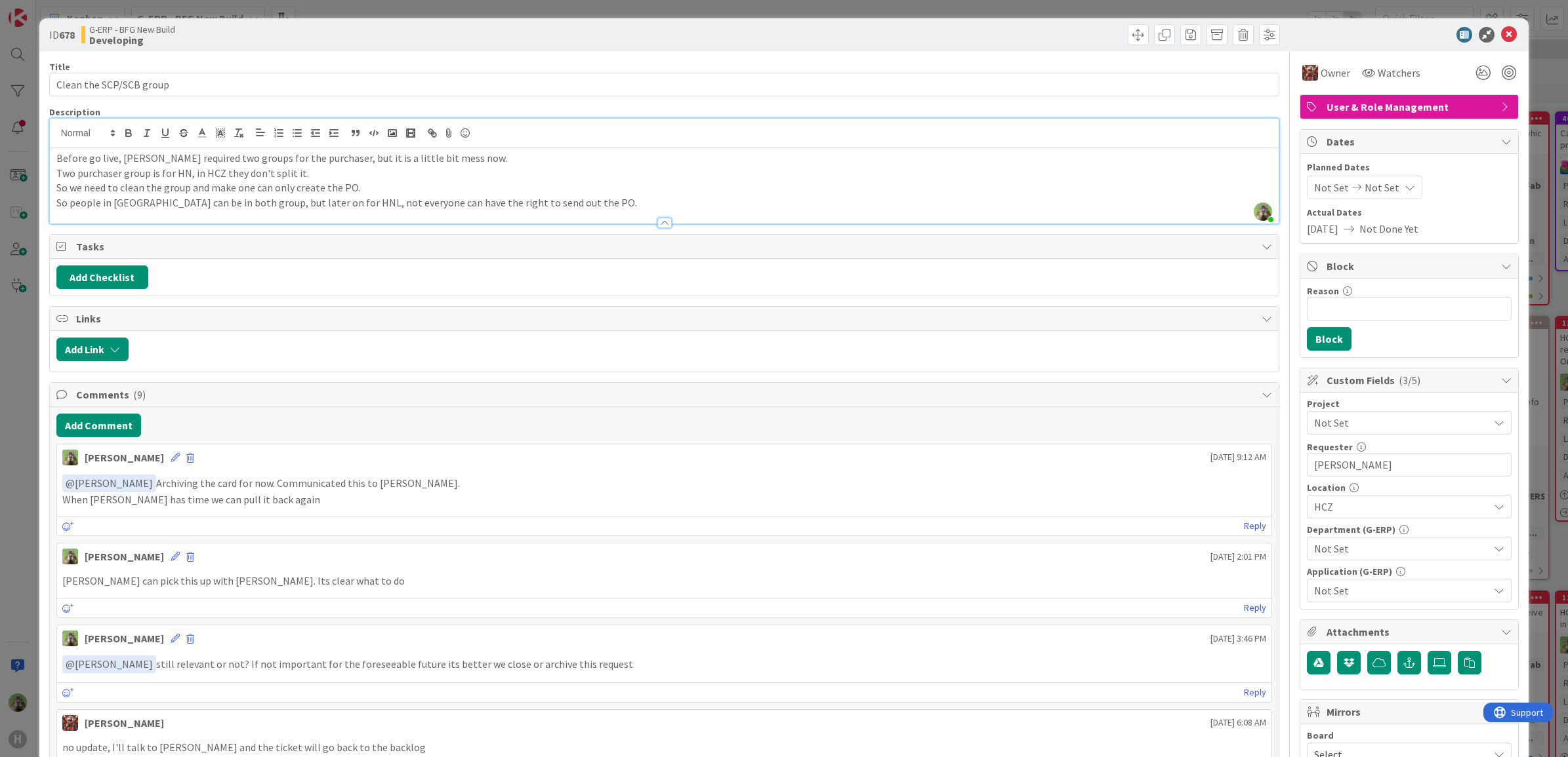
click at [11, 317] on div "ID 678 G-ERP - BFG New Build Developing Title 24 / 128 Clean the SCP/SCB group …" at bounding box center [784, 378] width 1568 height 757
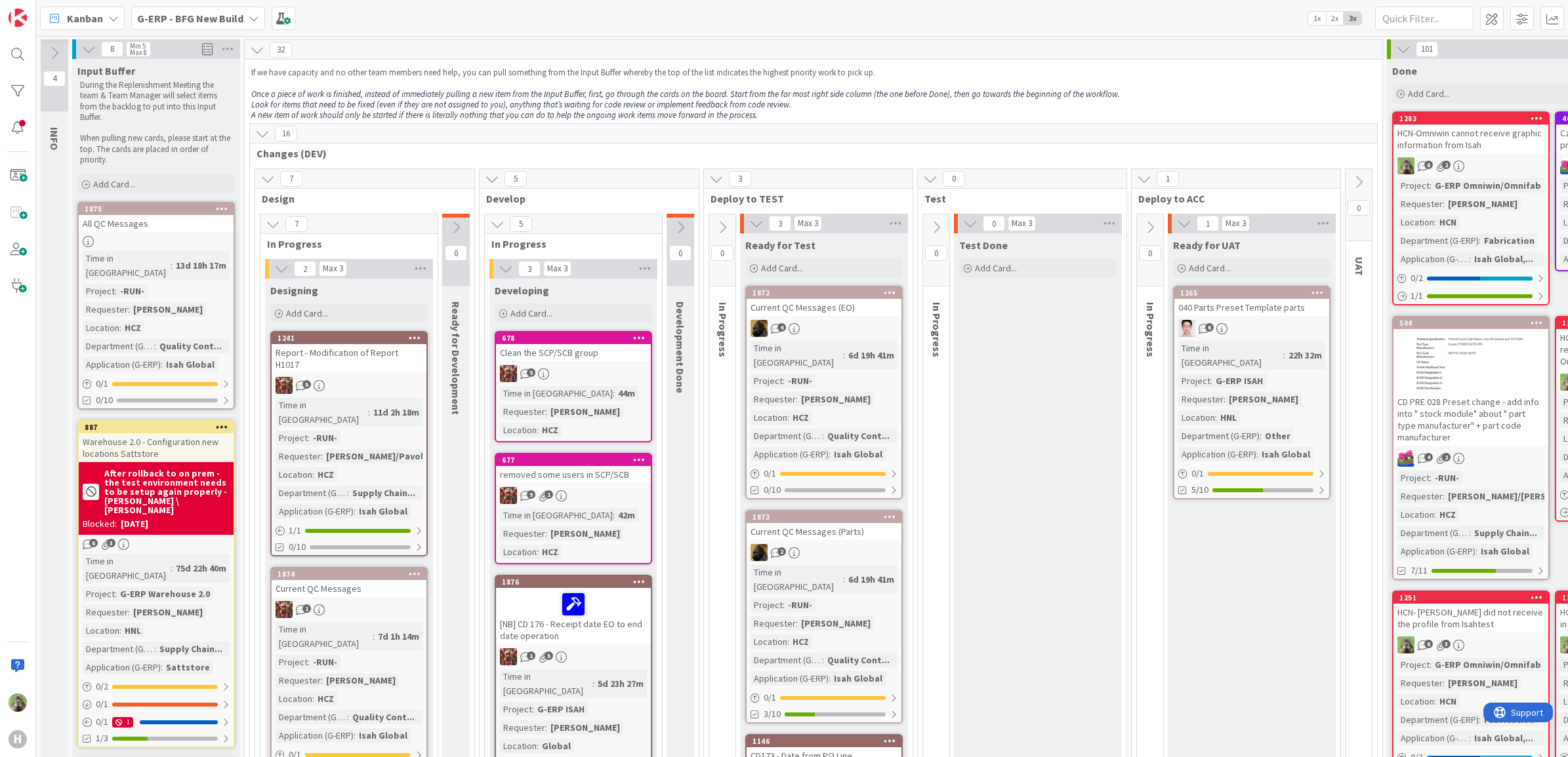
click at [648, 359] on div "Clean the SCP/SCB group" at bounding box center [573, 353] width 155 height 17
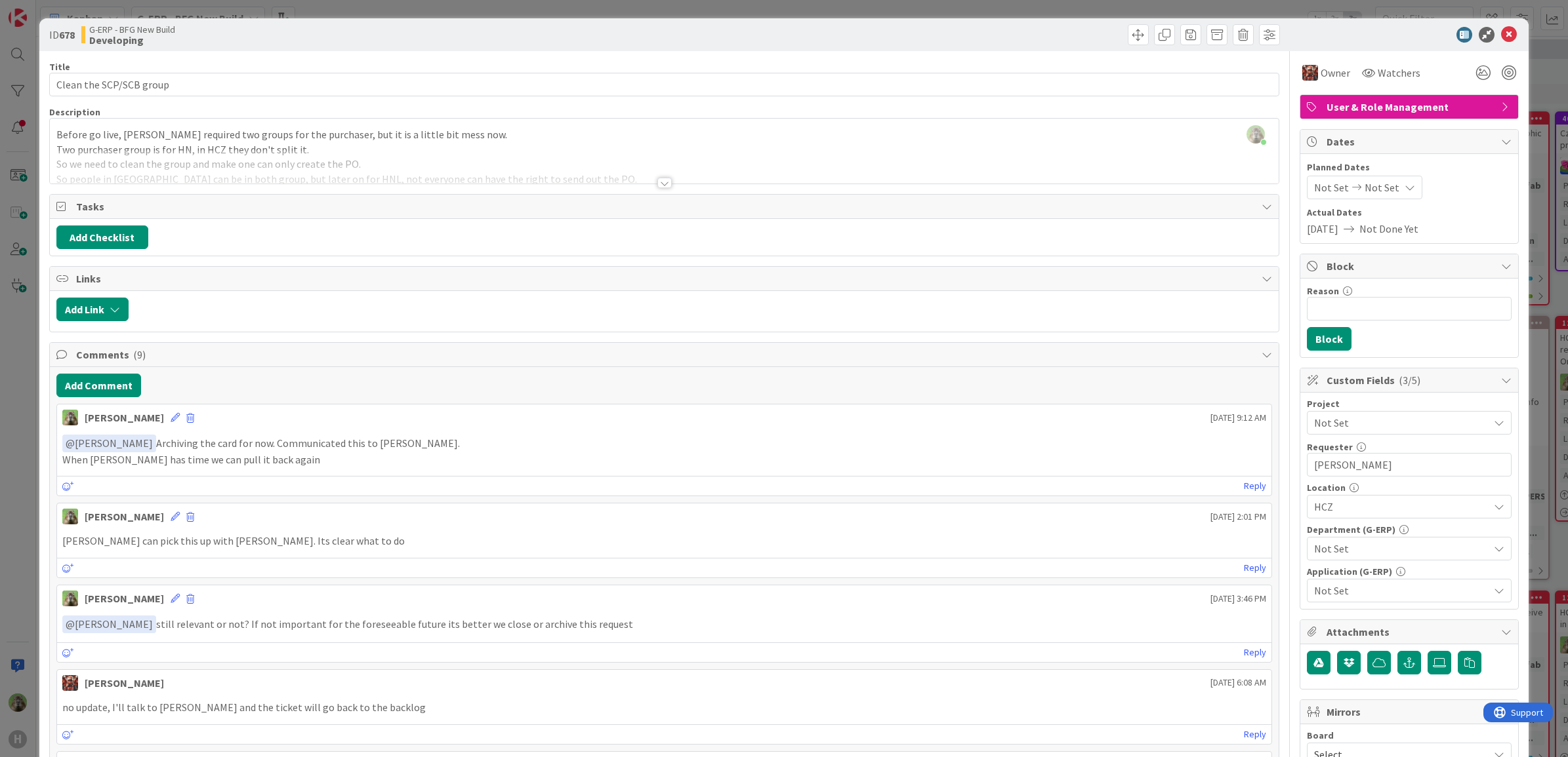
click at [34, 443] on div "ID 678 G-ERP - BFG New Build Developing Title 24 / 128 Clean the SCP/SCB group …" at bounding box center [784, 378] width 1568 height 757
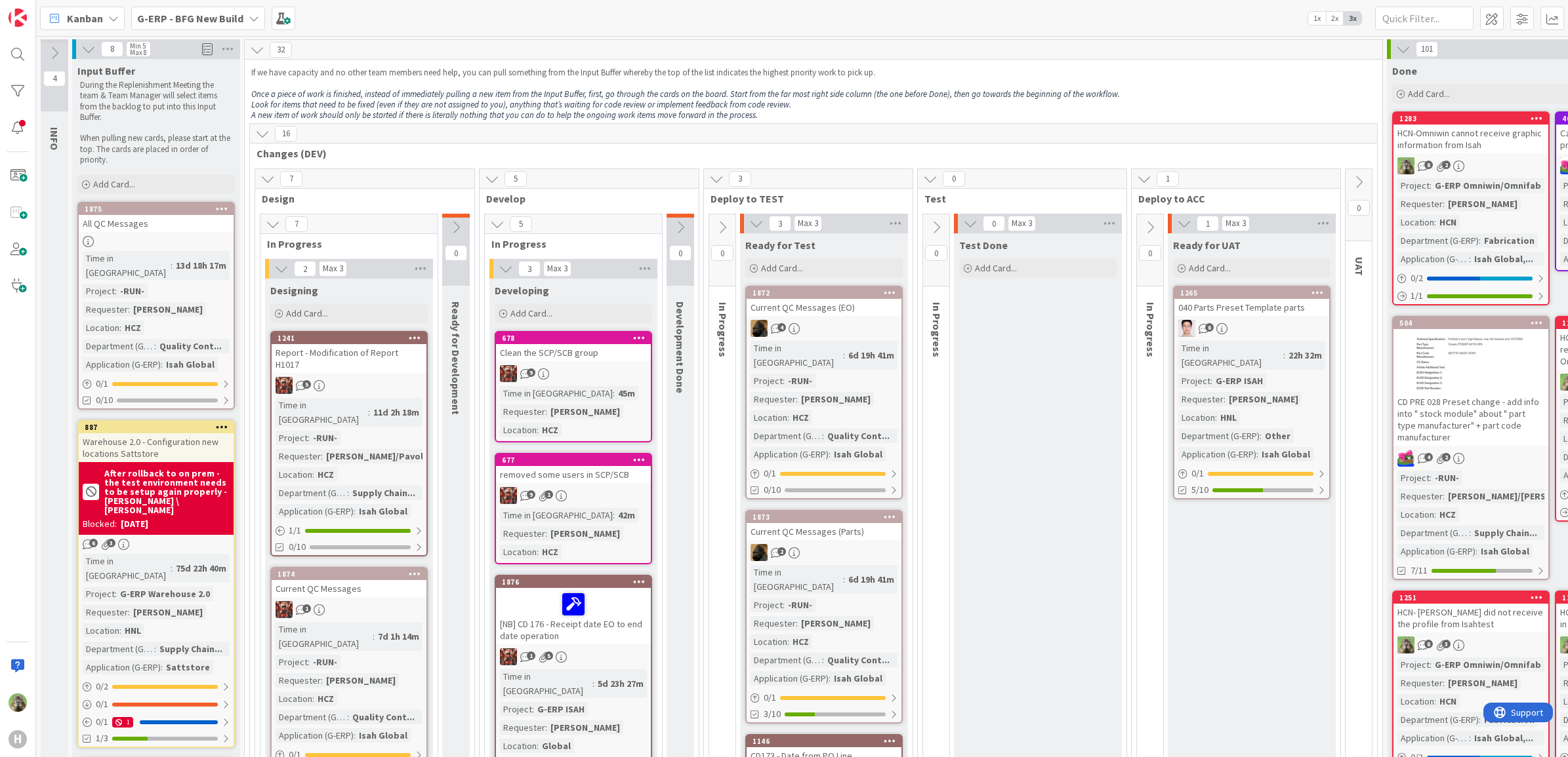
click at [617, 362] on link "678 Clean the SCP/SCB group 9 Time in Column : 45m Requester : Martin Melus Loc…" at bounding box center [573, 386] width 157 height 111
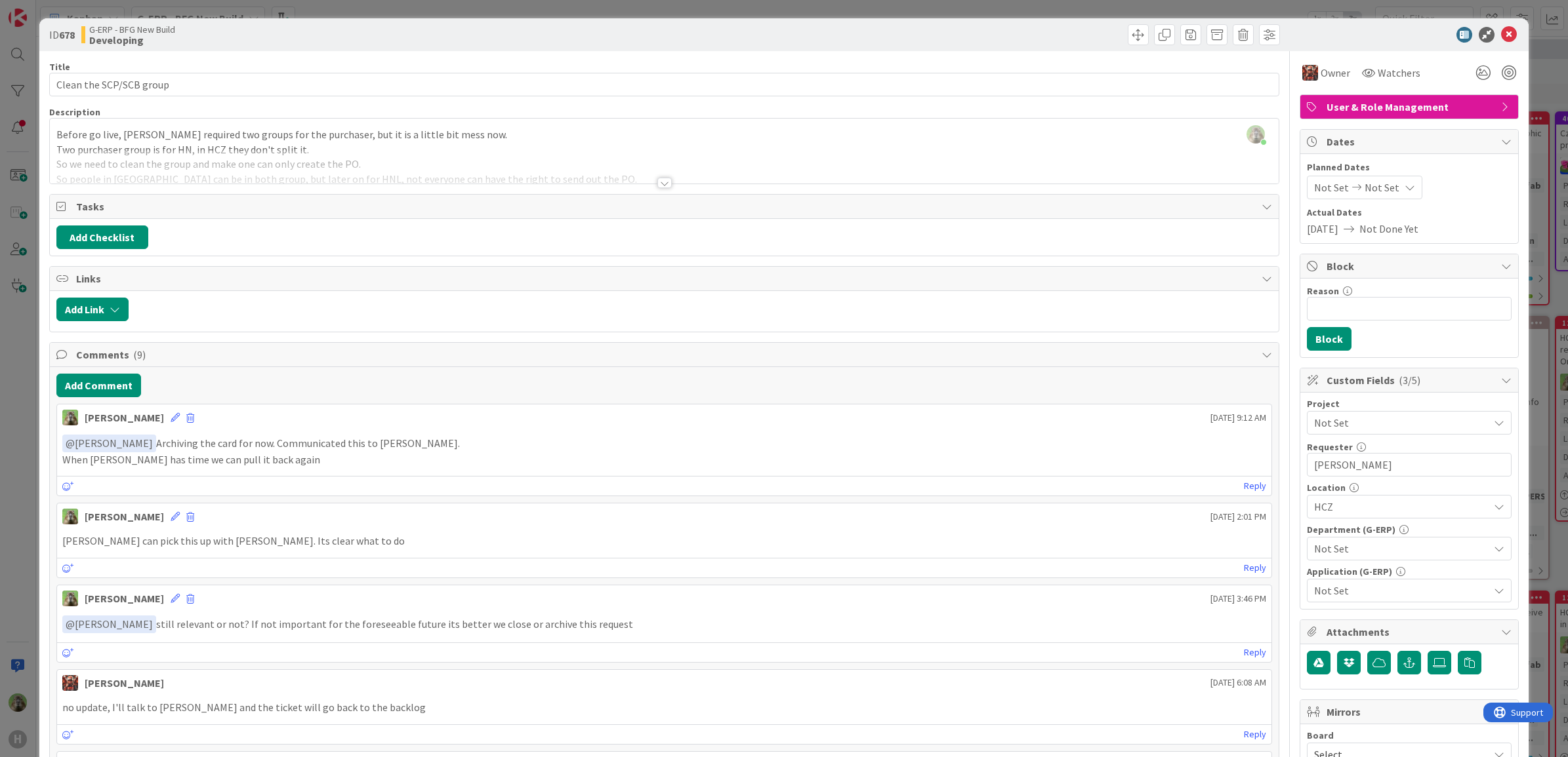
click at [30, 439] on div "ID 678 G-ERP - BFG New Build Developing Title 24 / 128 Clean the SCP/SCB group …" at bounding box center [784, 378] width 1568 height 757
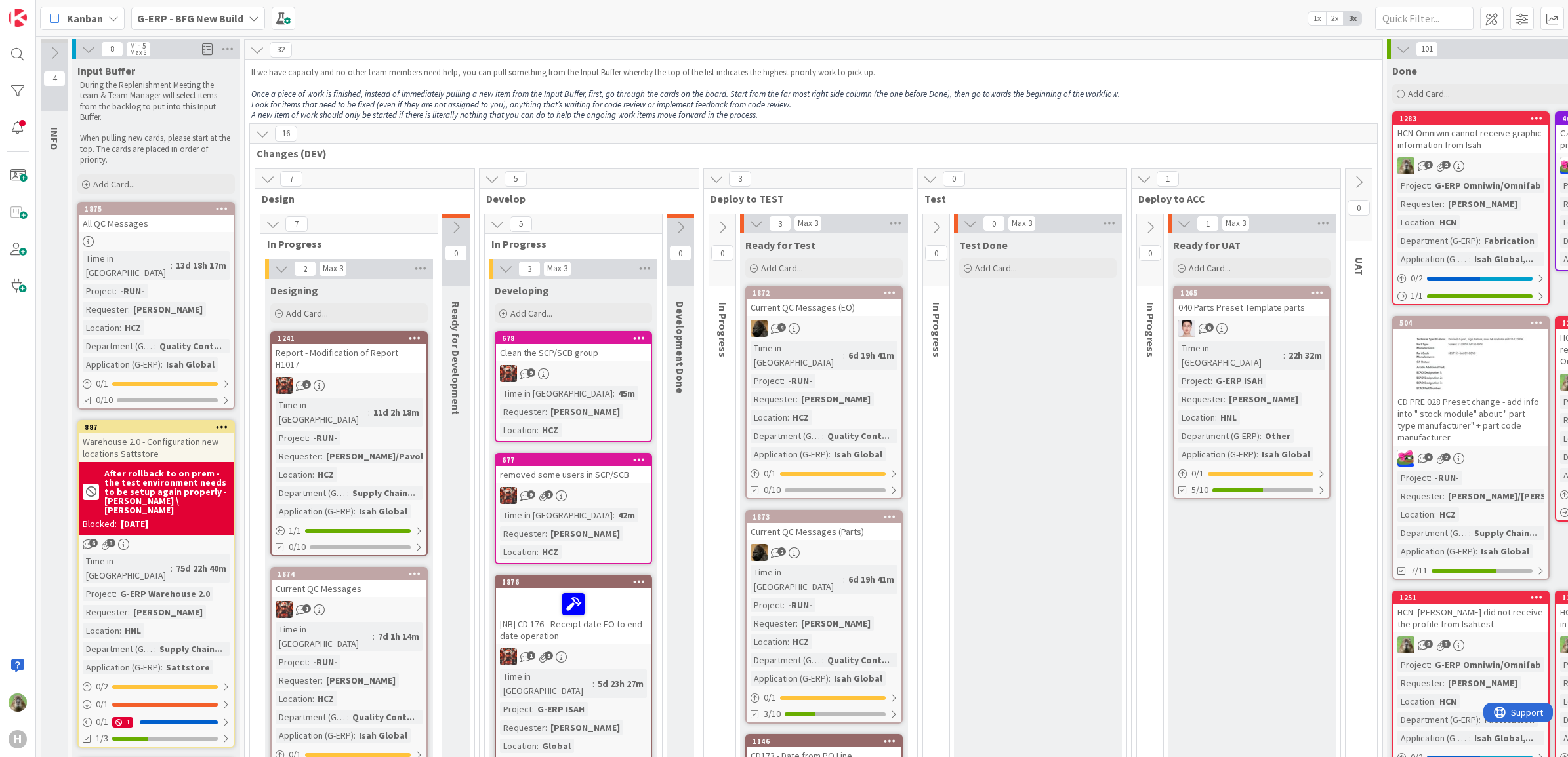
click at [227, 18] on b "G-ERP - BFG New Build" at bounding box center [190, 18] width 106 height 13
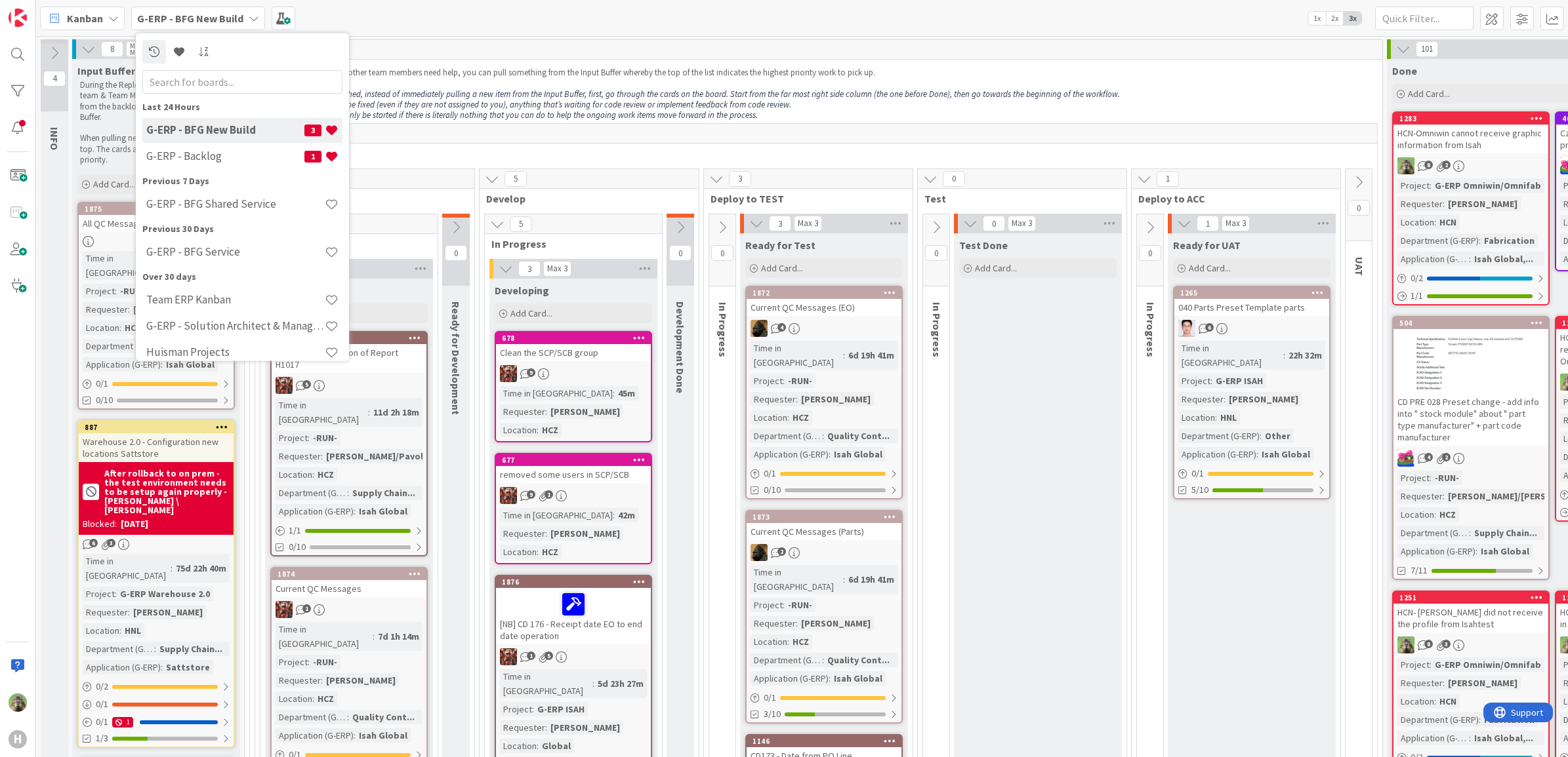
click at [527, 34] on div "Kanban G-ERP - BFG New Build Last 24 Hours G-ERP - BFG New Build 3 G-ERP - Back…" at bounding box center [801, 18] width 1531 height 36
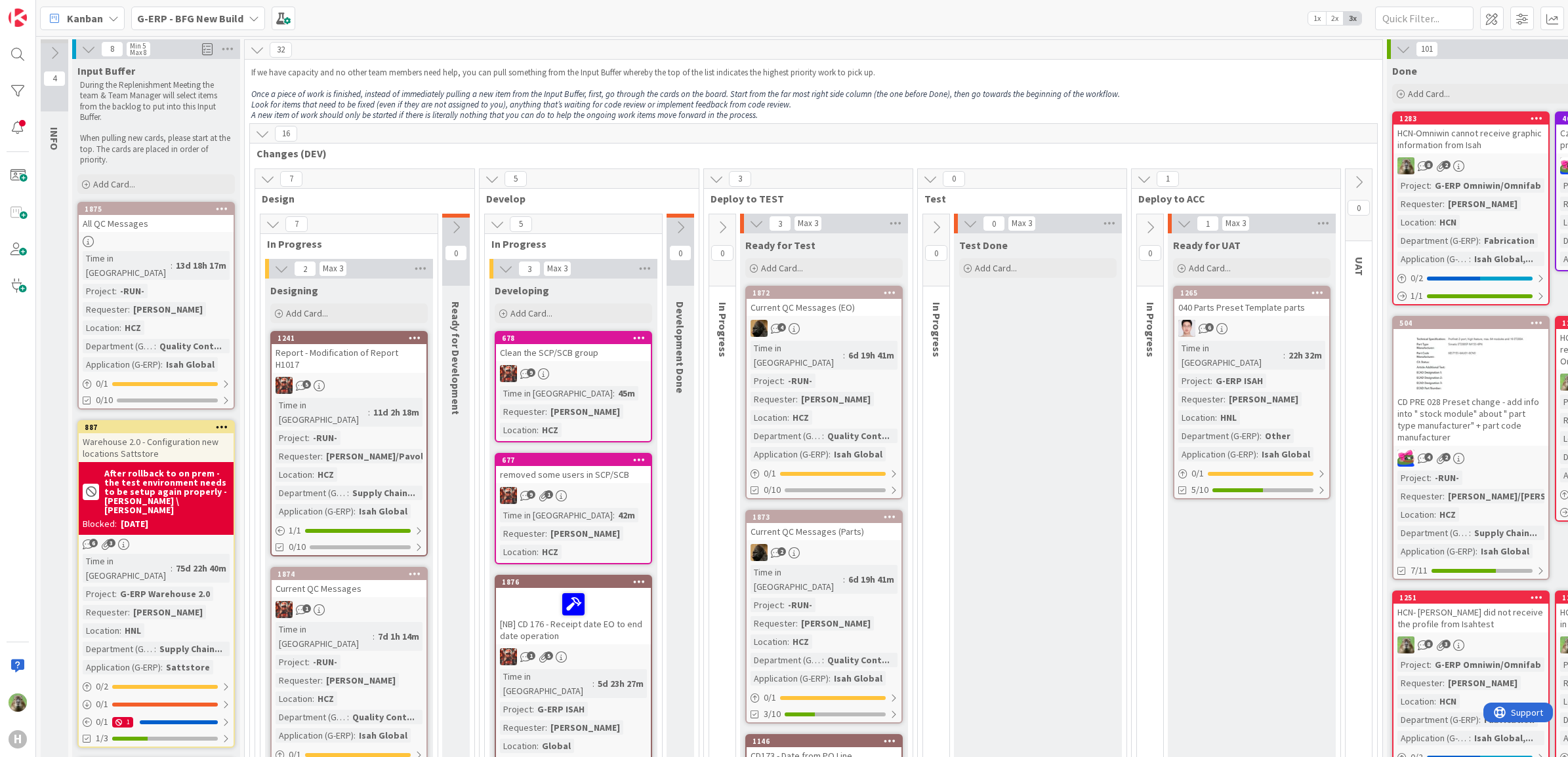
click at [200, 20] on b "G-ERP - BFG New Build" at bounding box center [190, 18] width 106 height 13
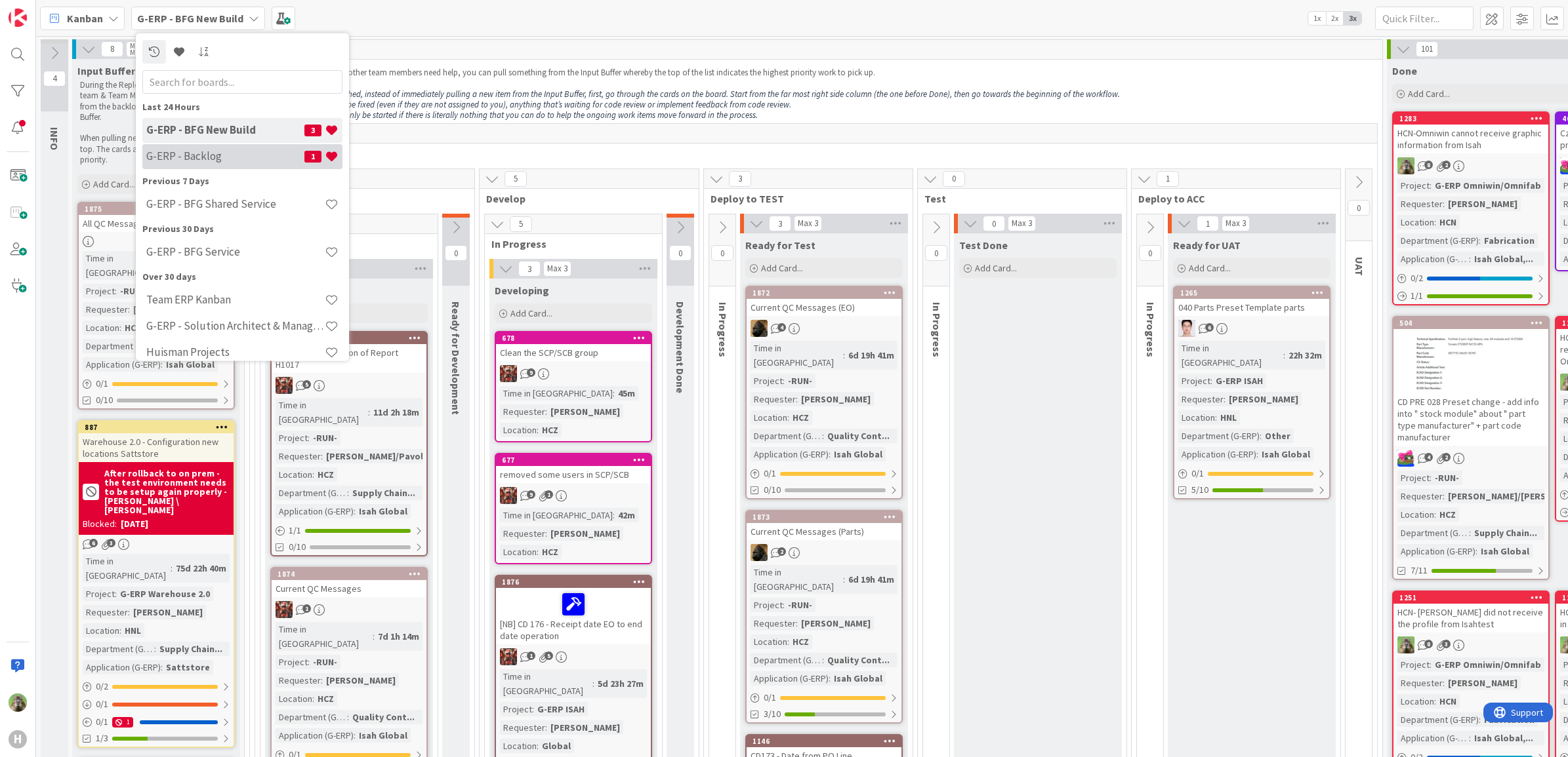
click at [272, 158] on h4 "G-ERP - Backlog" at bounding box center [225, 156] width 158 height 13
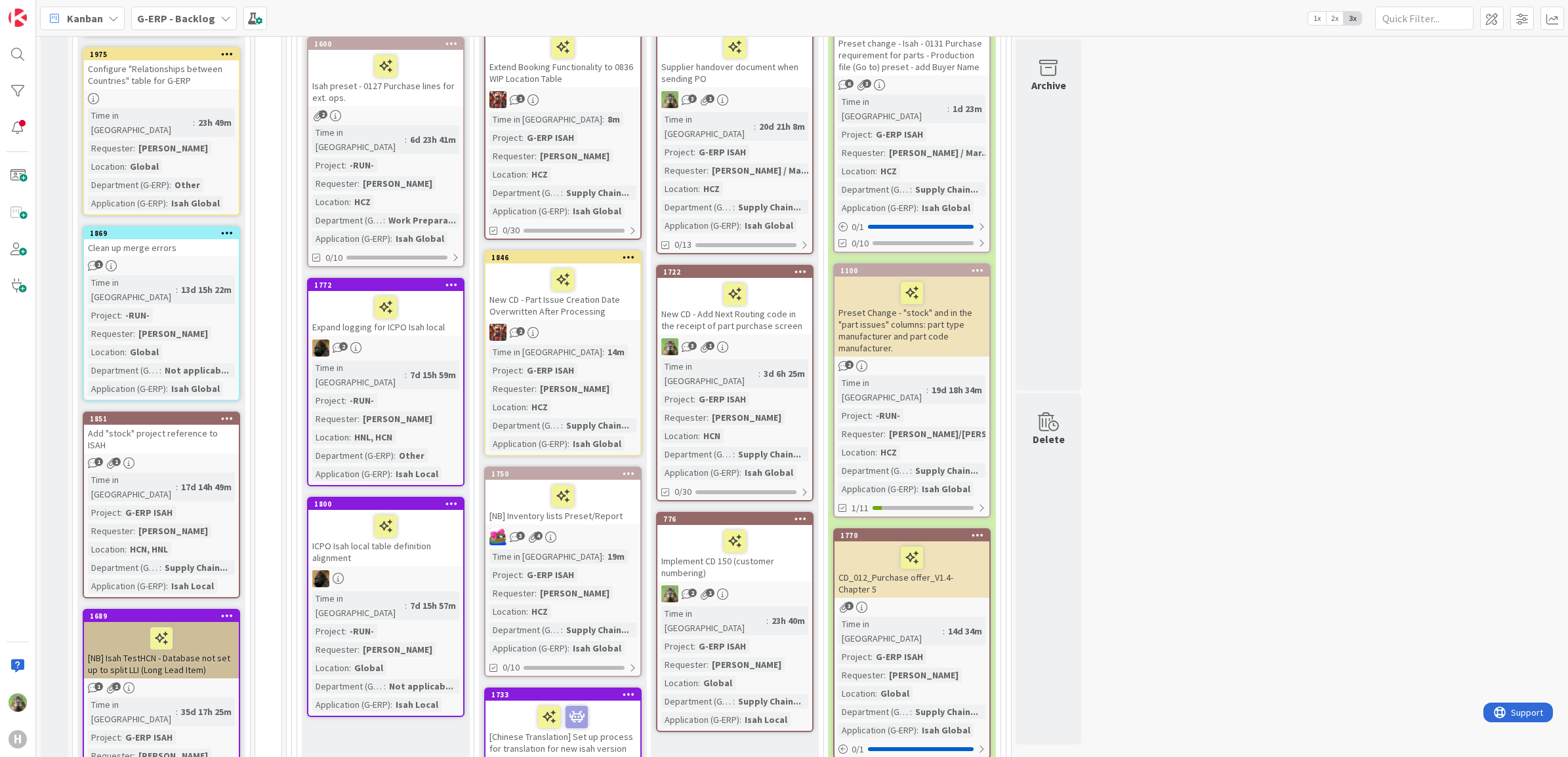
scroll to position [328, 0]
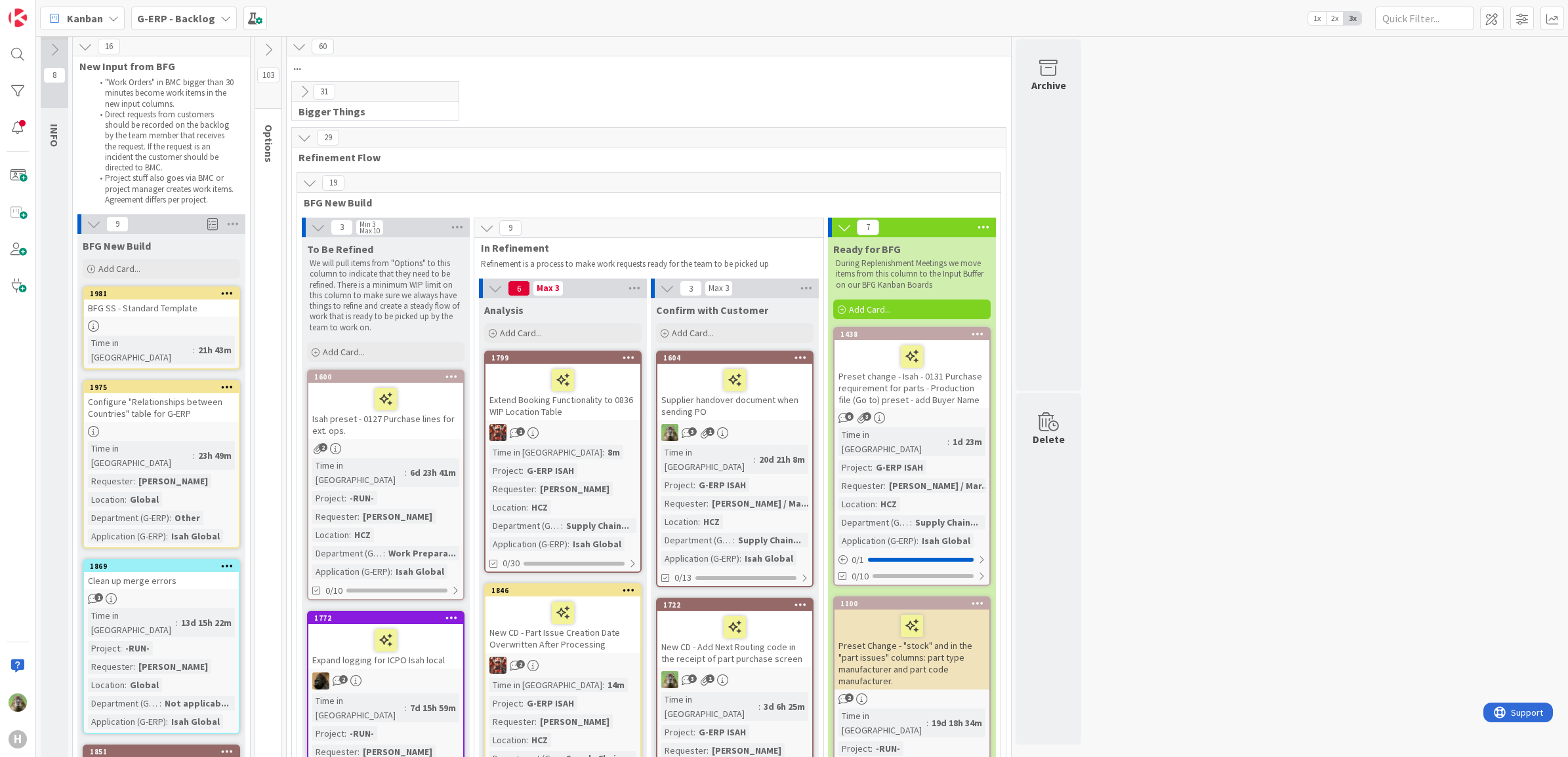
scroll to position [0, 0]
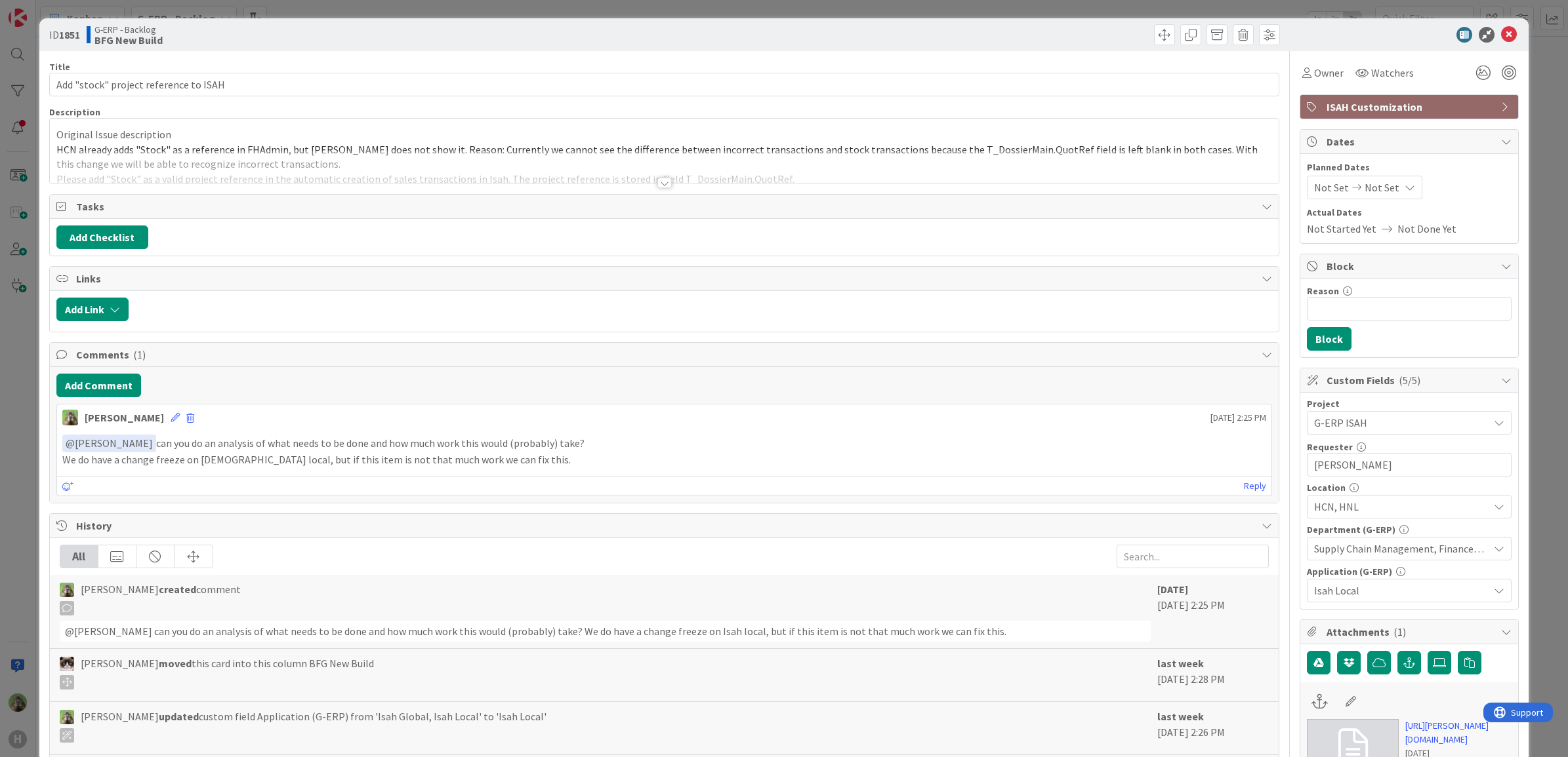
click at [513, 154] on div at bounding box center [664, 167] width 1229 height 34
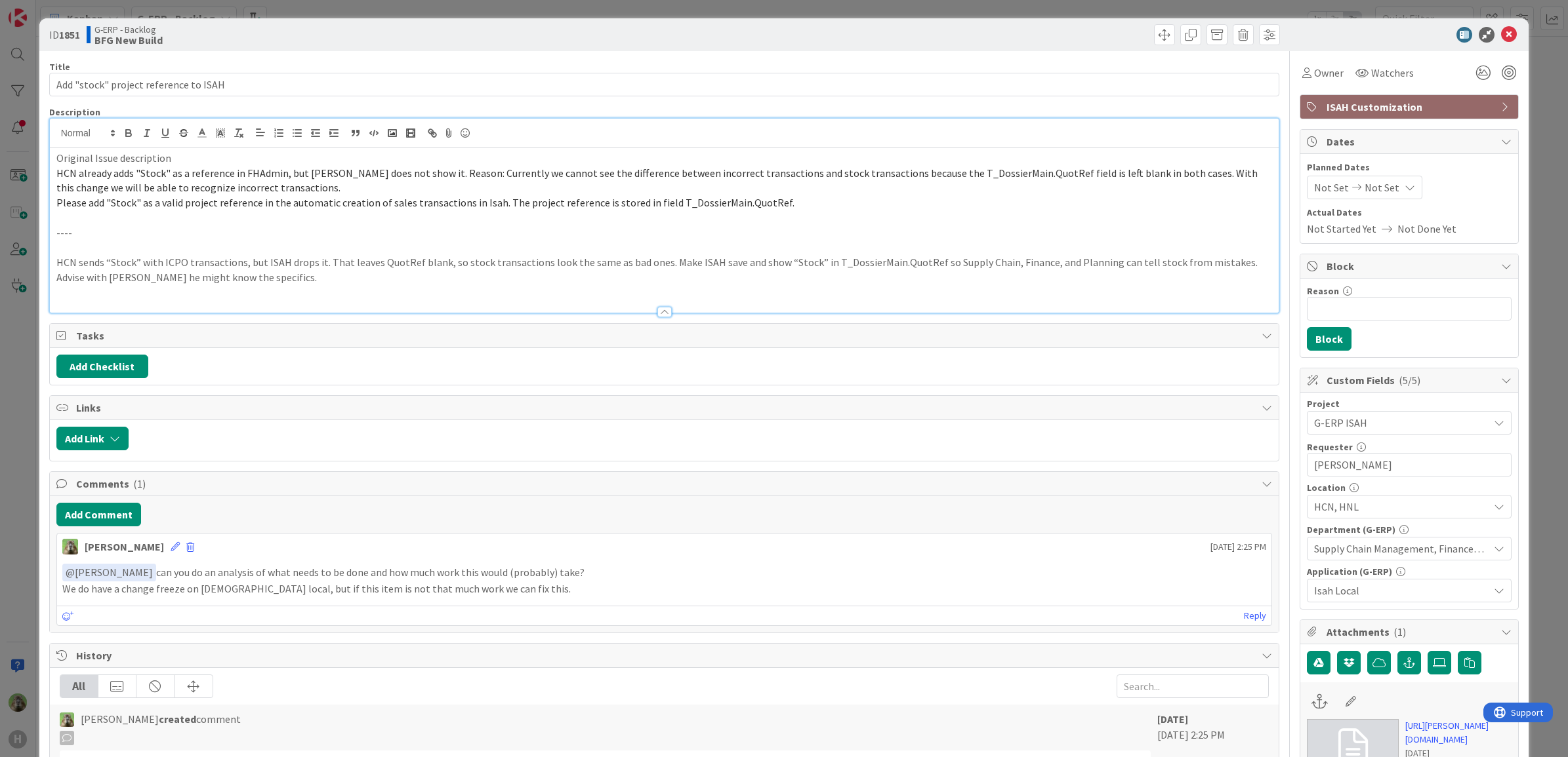
click at [8, 502] on div "ID 1851 G-ERP - Backlog BFG New Build Title 37 / 128 Add "stock" project refere…" at bounding box center [784, 378] width 1568 height 757
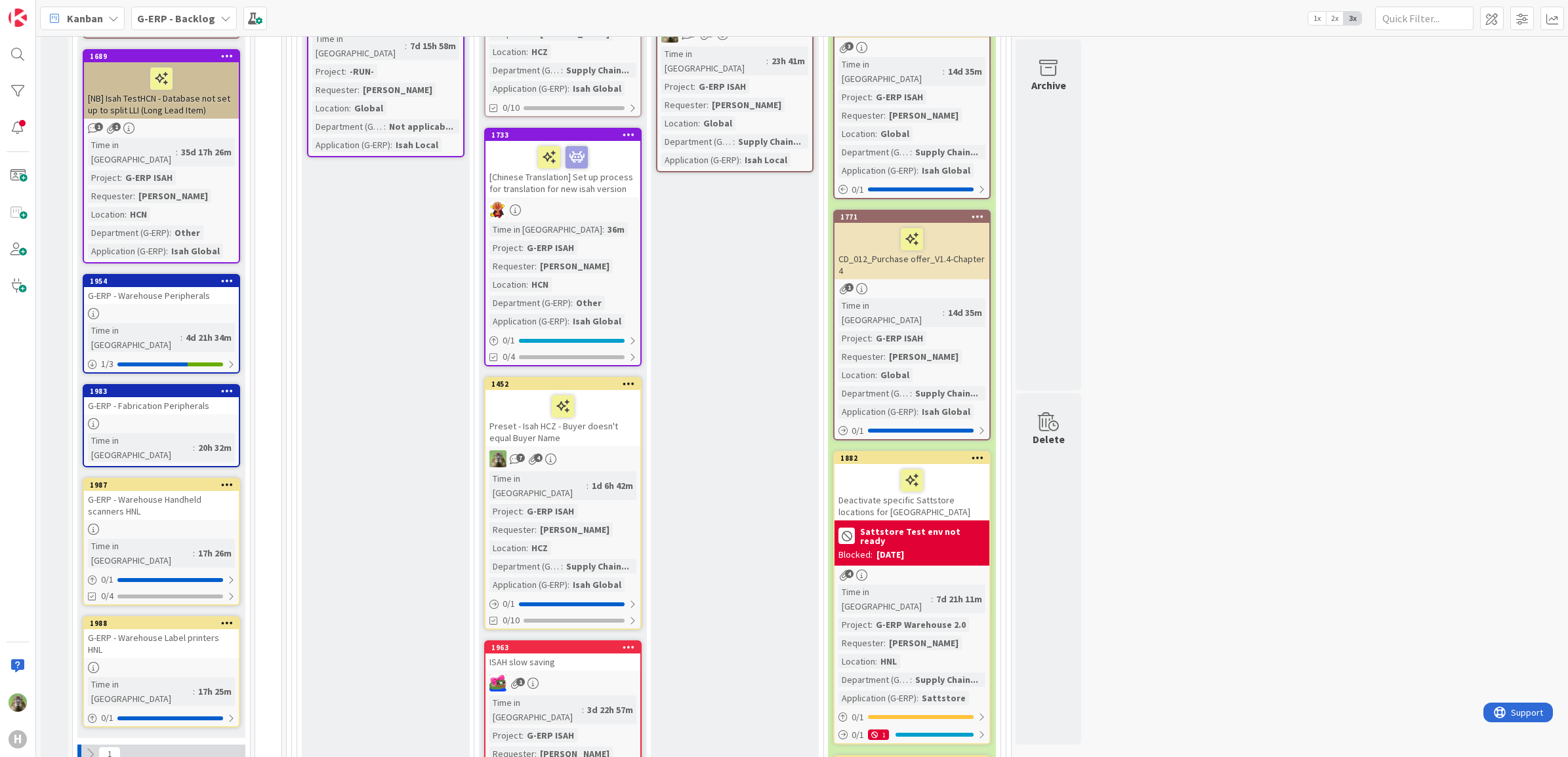
scroll to position [820, 0]
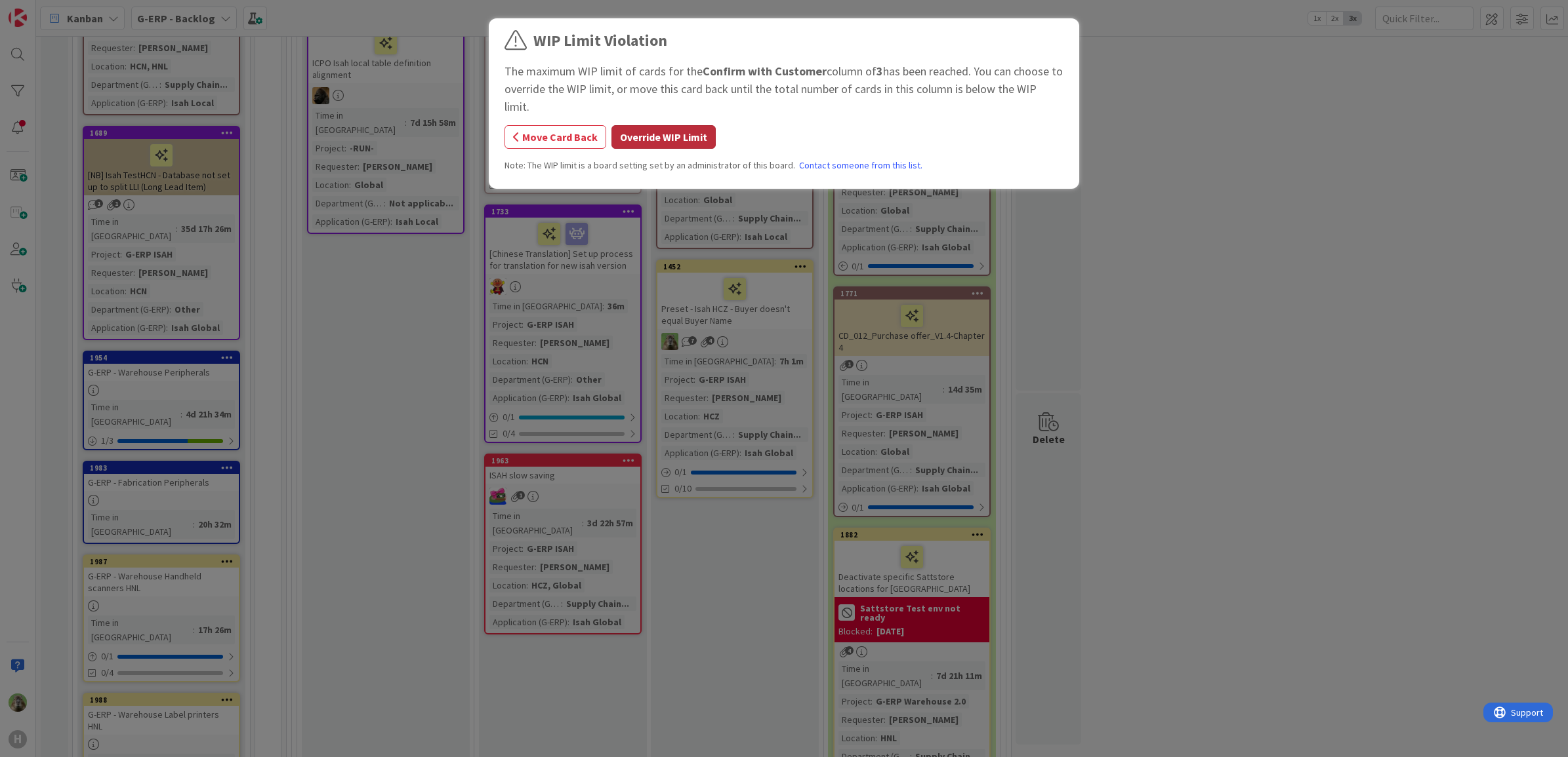
click at [689, 142] on button "Override WIP Limit" at bounding box center [663, 137] width 104 height 24
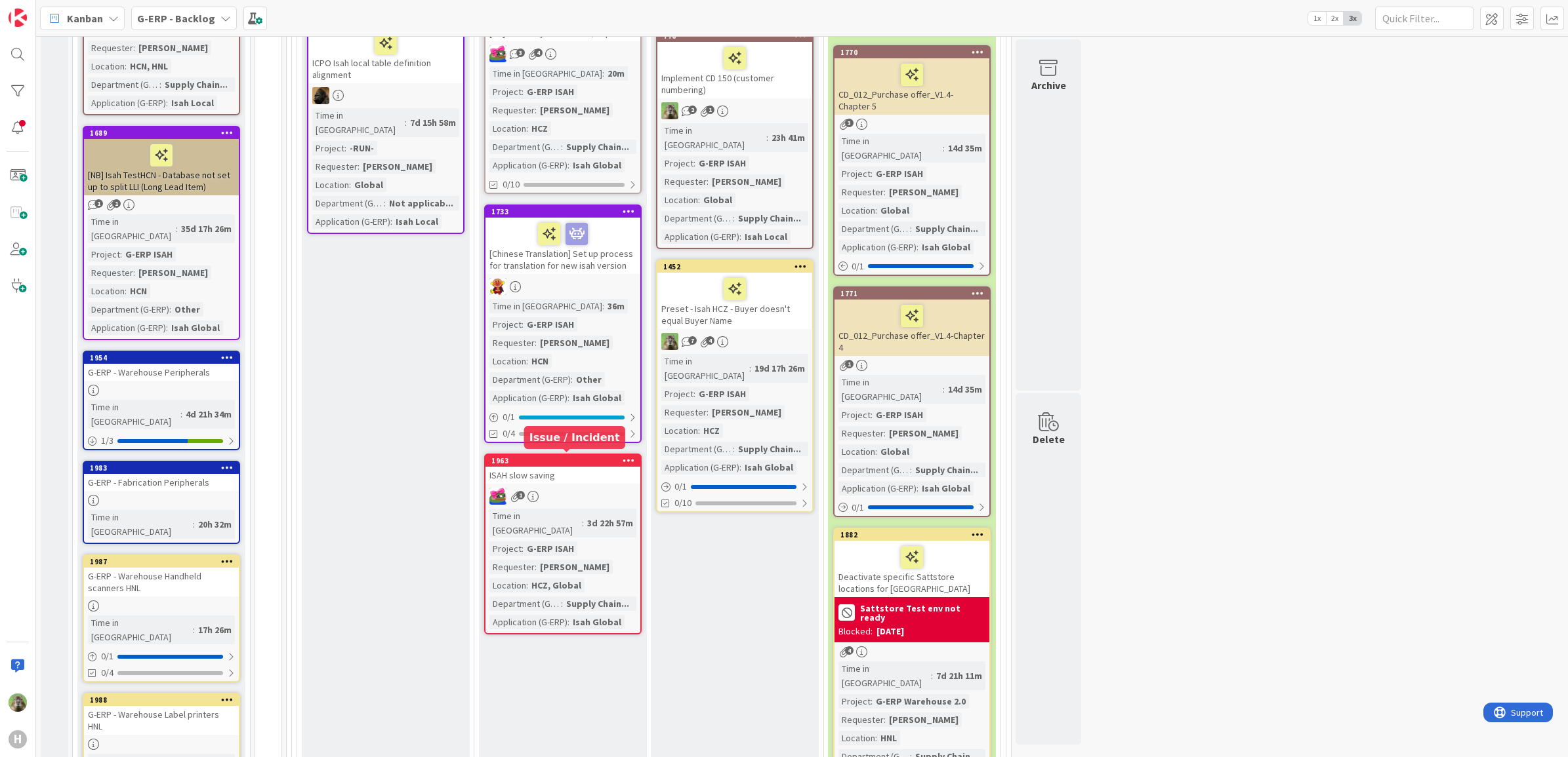
click at [553, 456] on div "1963" at bounding box center [565, 460] width 149 height 9
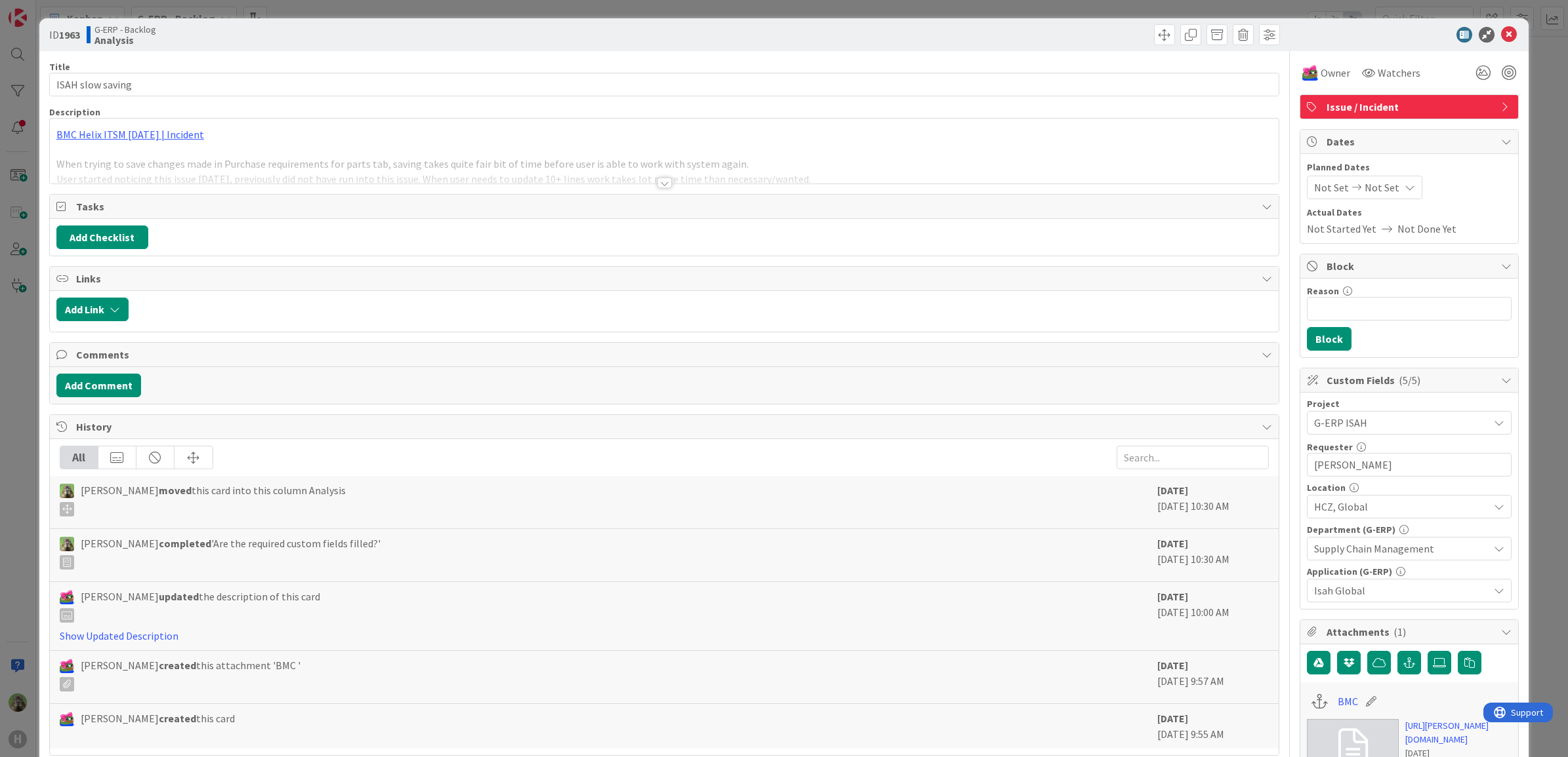
click at [568, 153] on div at bounding box center [664, 167] width 1229 height 34
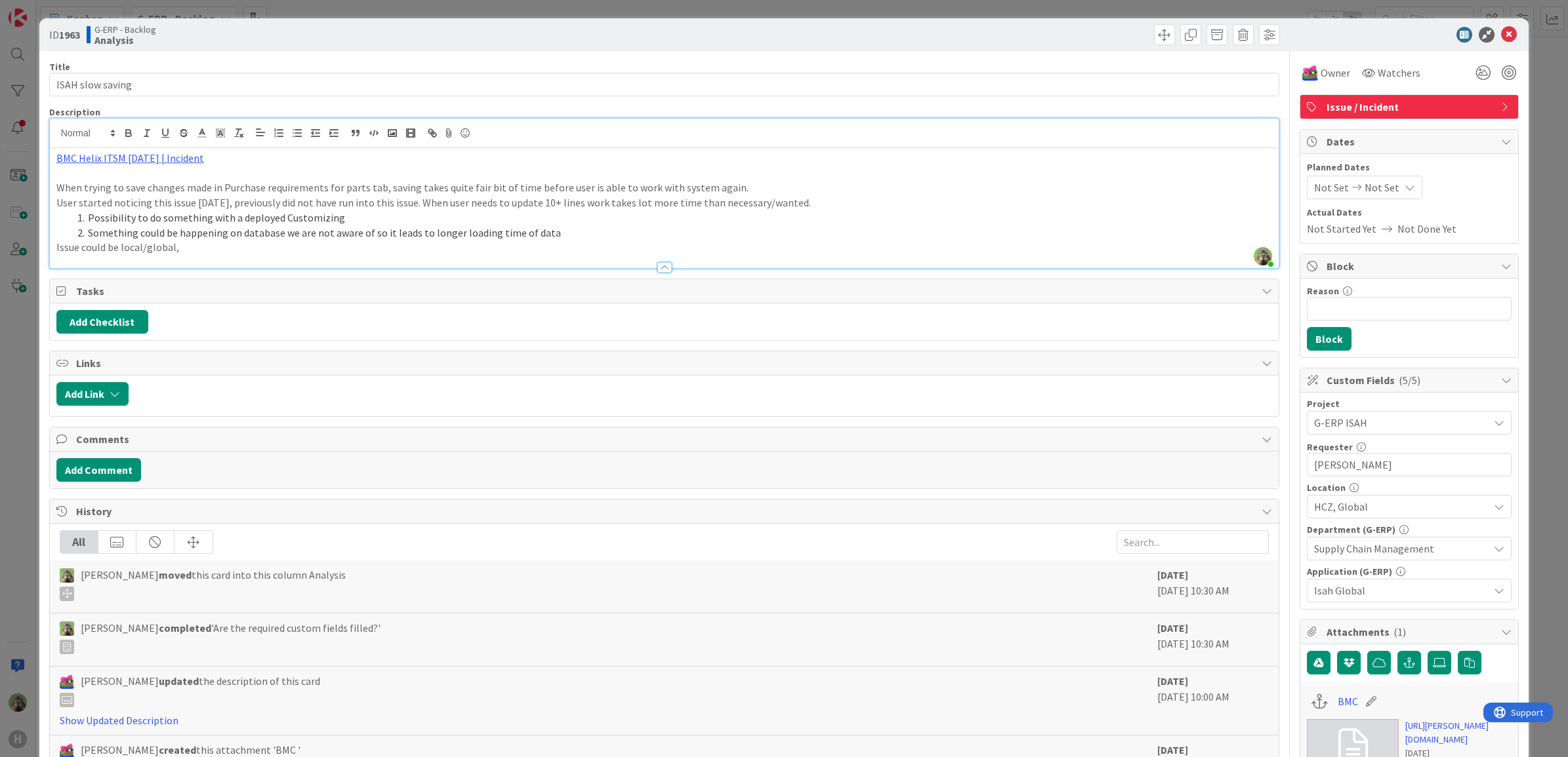
click at [26, 417] on div "ID 1963 G-ERP - Backlog Analysis Title 17 / 128 ISAH slow saving Description Ti…" at bounding box center [784, 378] width 1568 height 757
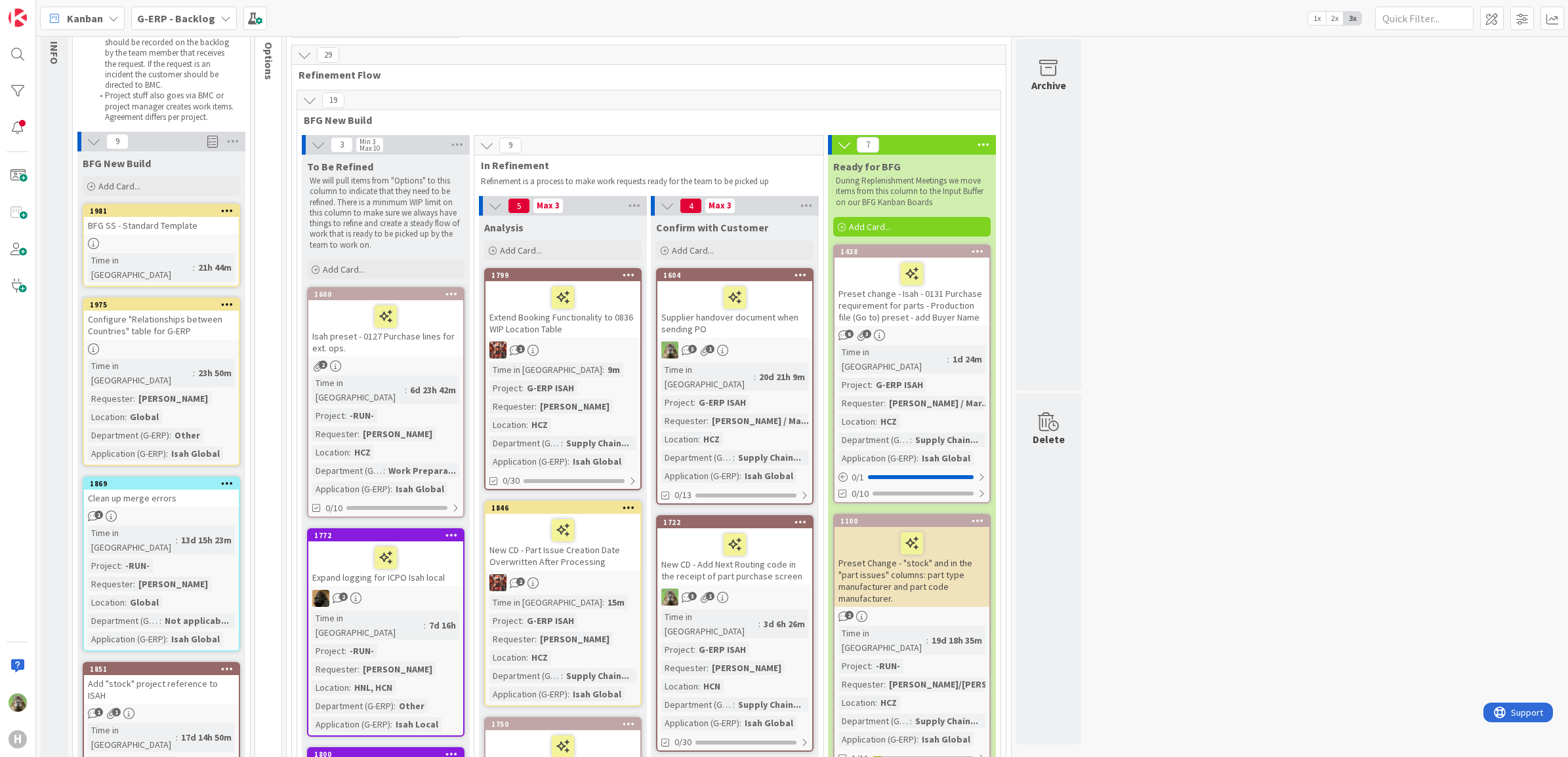
scroll to position [82, 0]
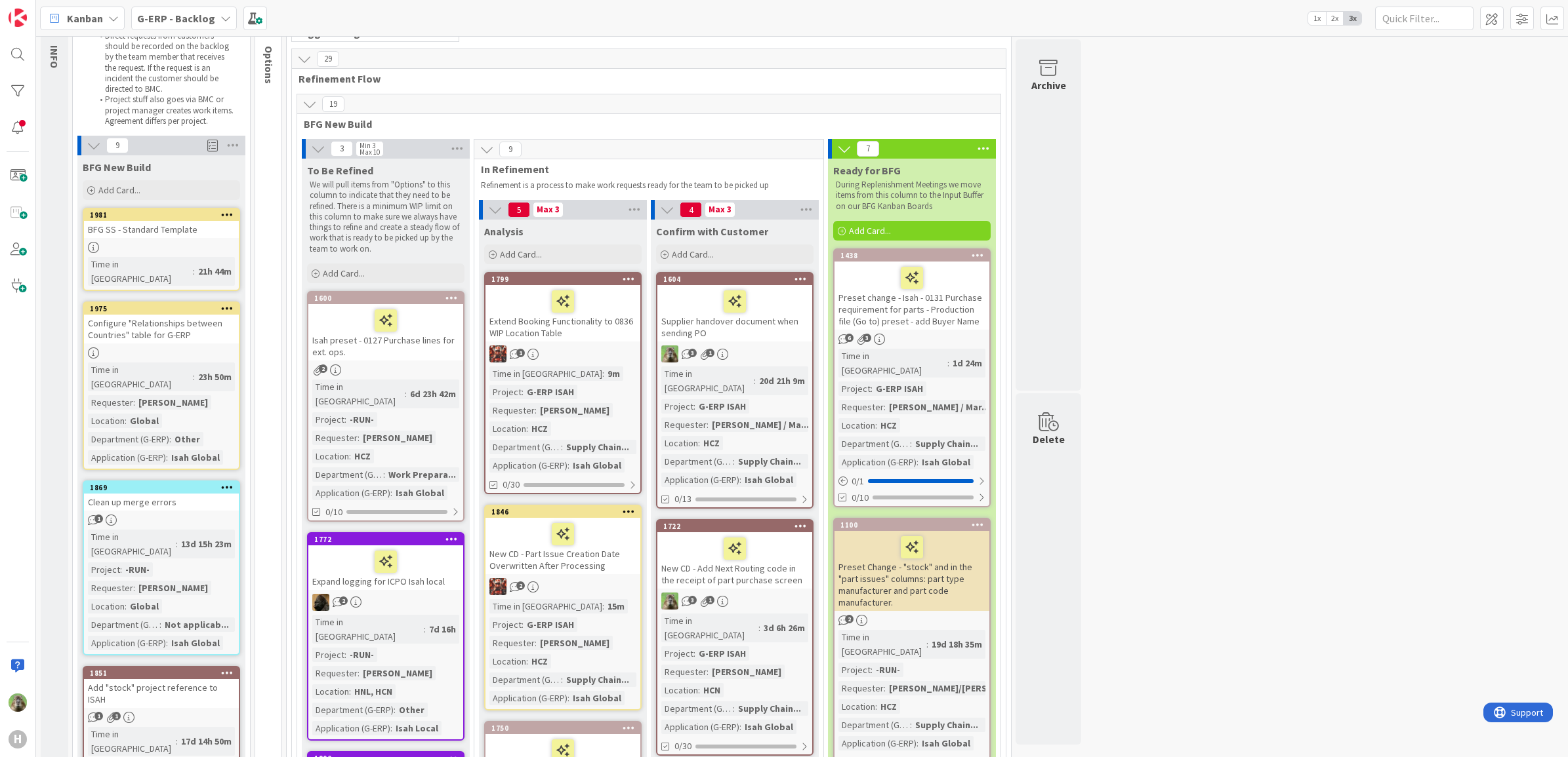
click at [198, 18] on b "G-ERP - Backlog" at bounding box center [176, 18] width 78 height 13
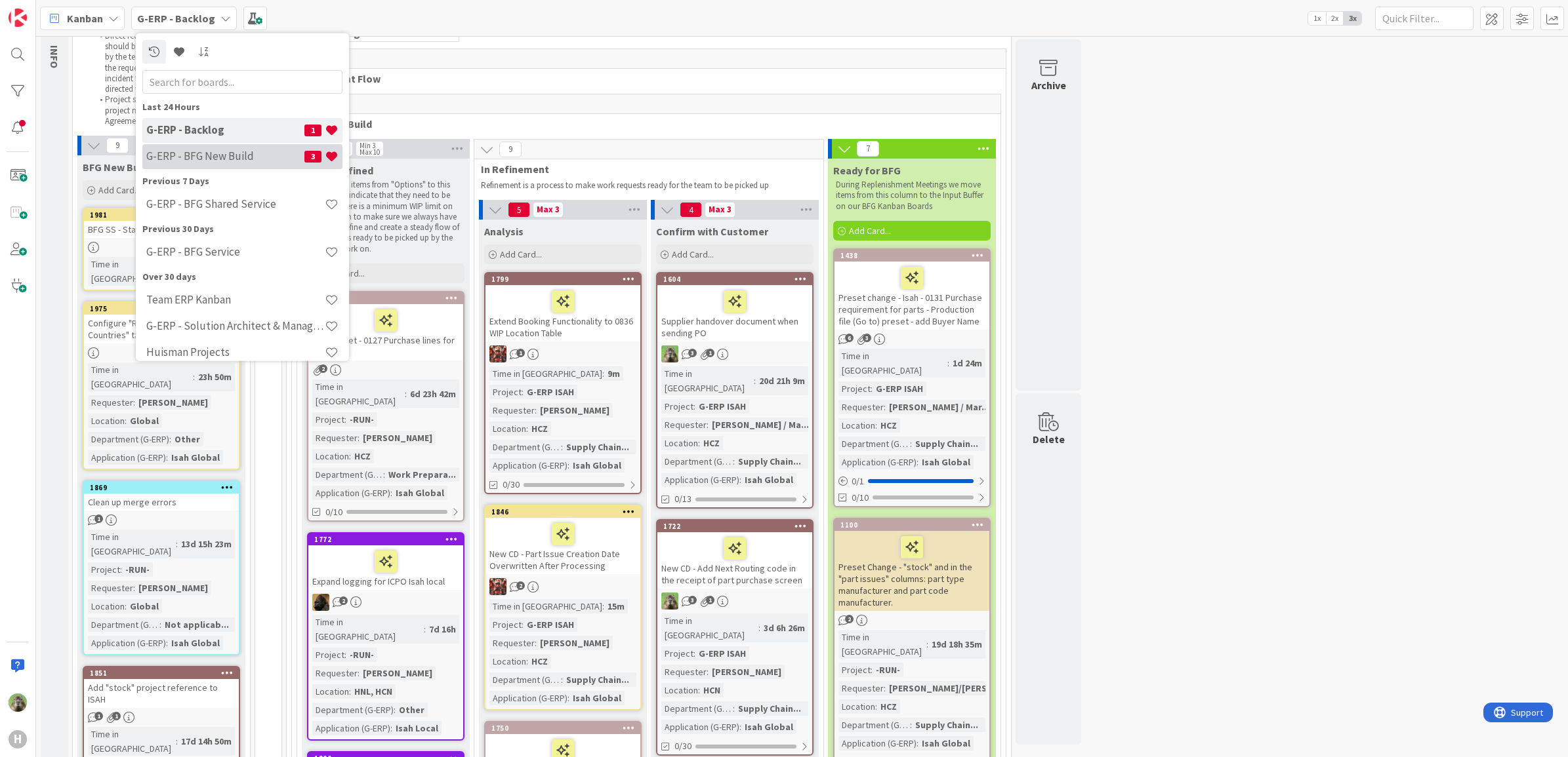
click at [204, 164] on div "G-ERP - BFG New Build 3" at bounding box center [241, 156] width 200 height 25
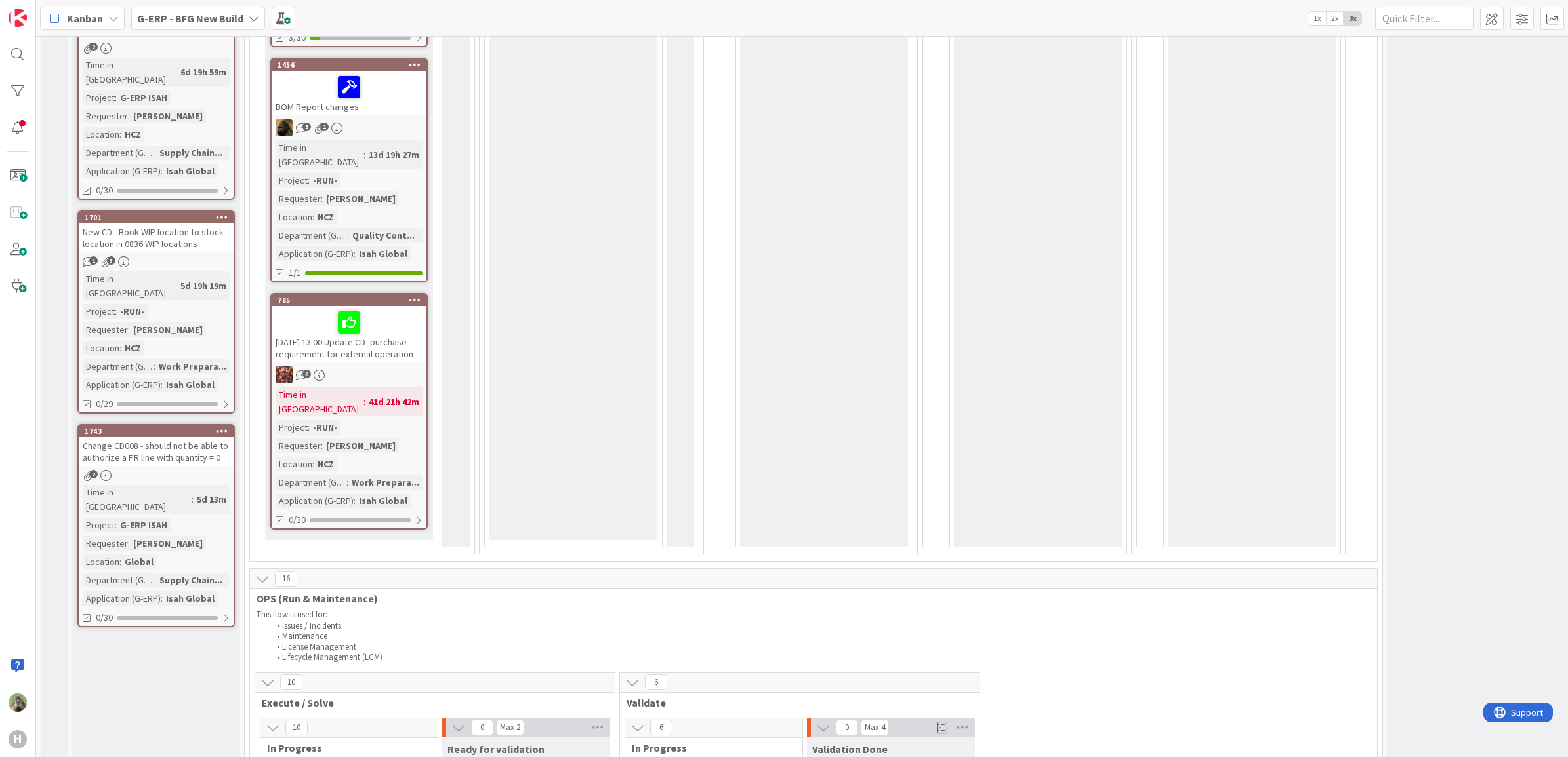
scroll to position [1475, 0]
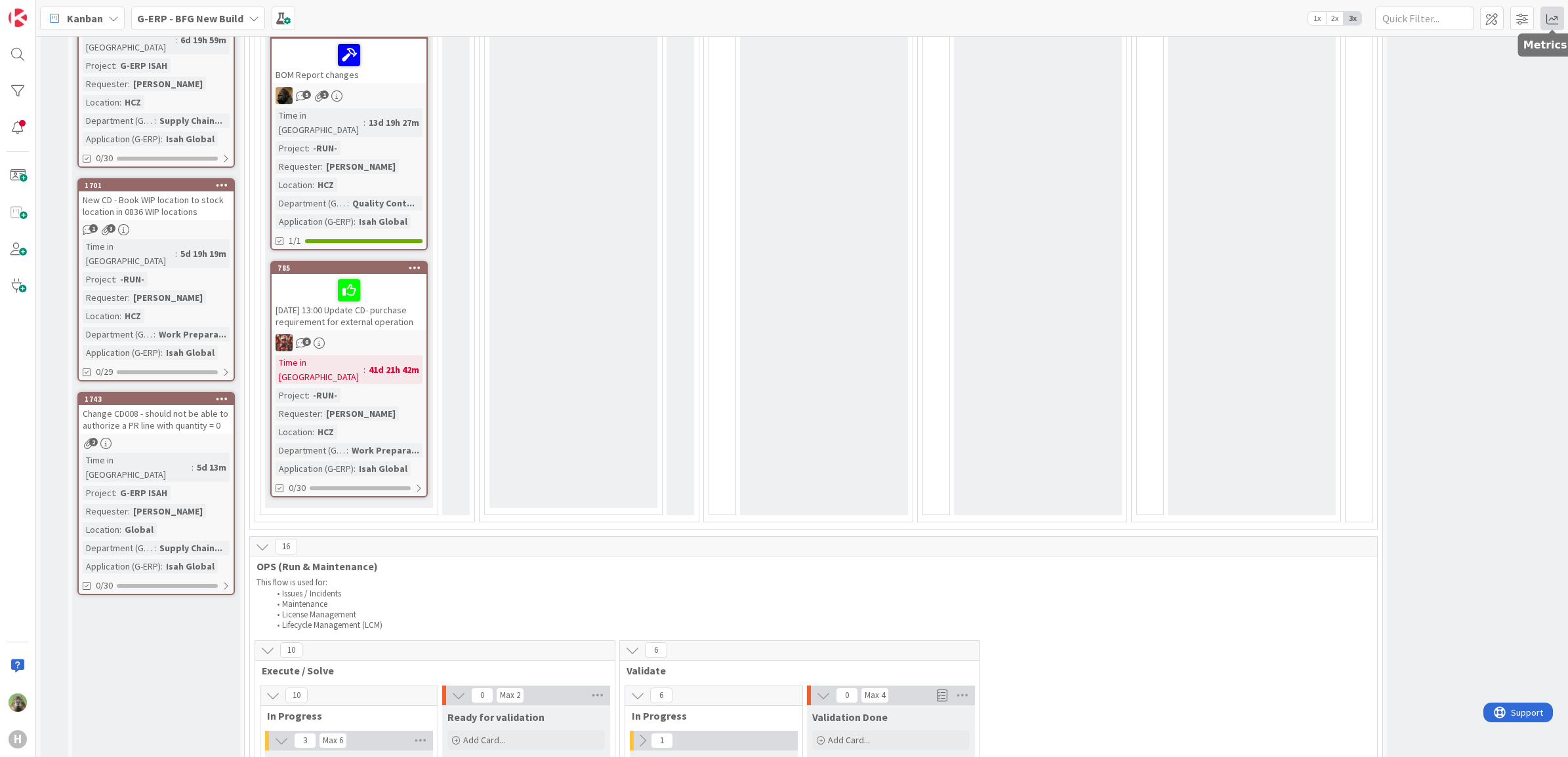
click at [1550, 11] on span at bounding box center [1552, 19] width 24 height 24
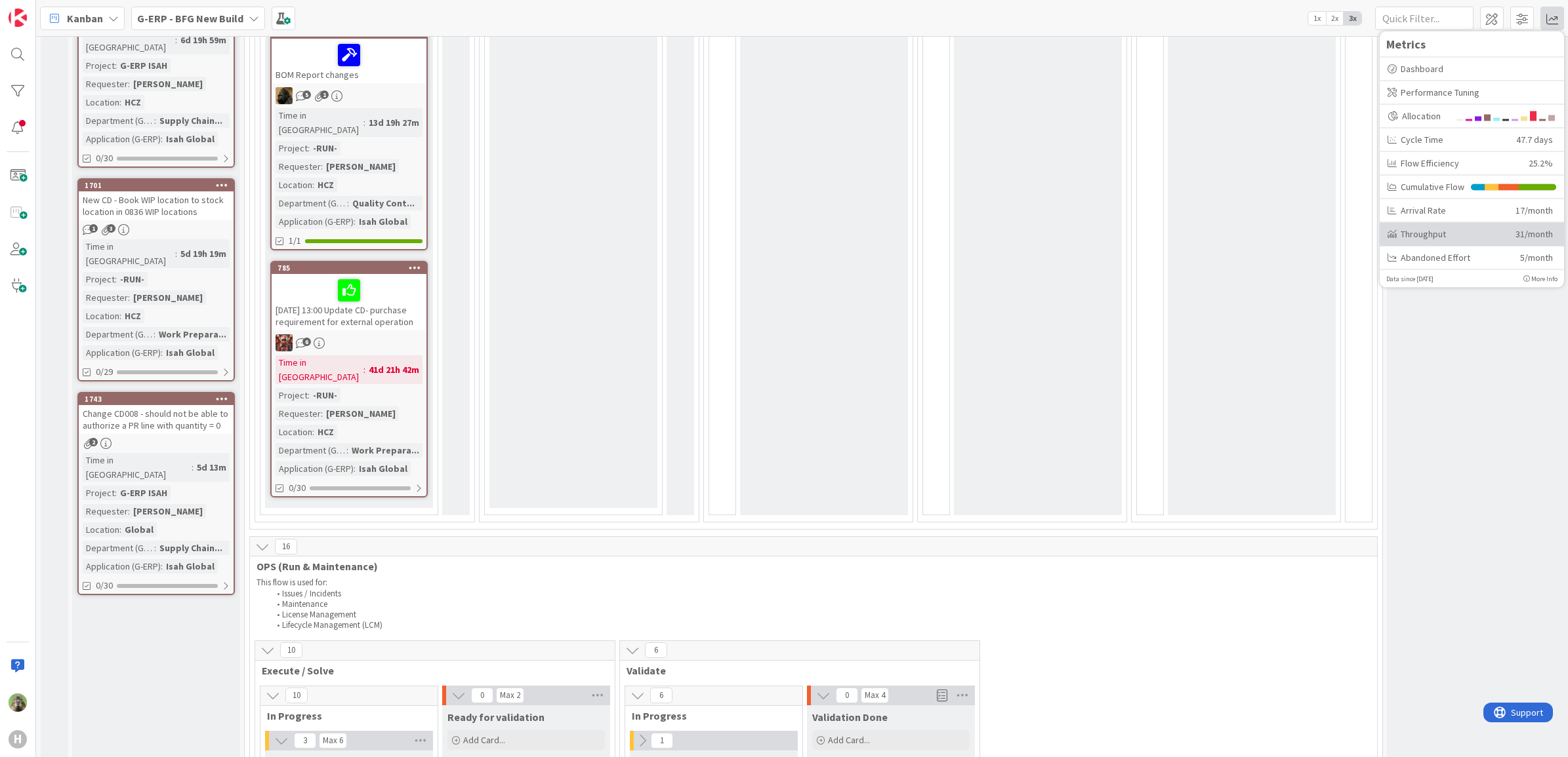
click at [1444, 228] on div "Throughput" at bounding box center [1446, 233] width 118 height 14
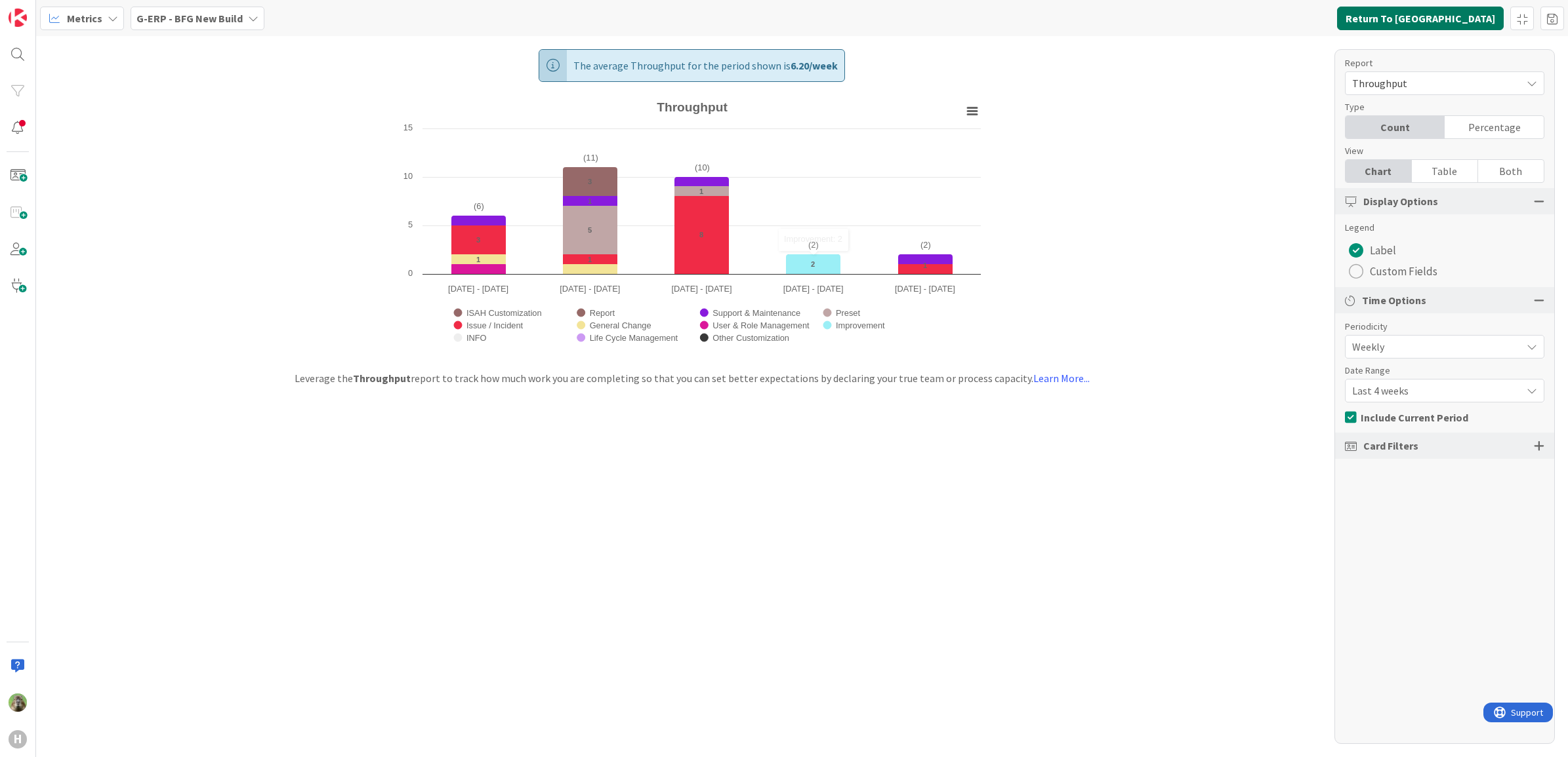
drag, startPoint x: 1424, startPoint y: 10, endPoint x: 1410, endPoint y: 5, distance: 14.9
click at [1424, 9] on button "Return To Kanban" at bounding box center [1420, 19] width 167 height 24
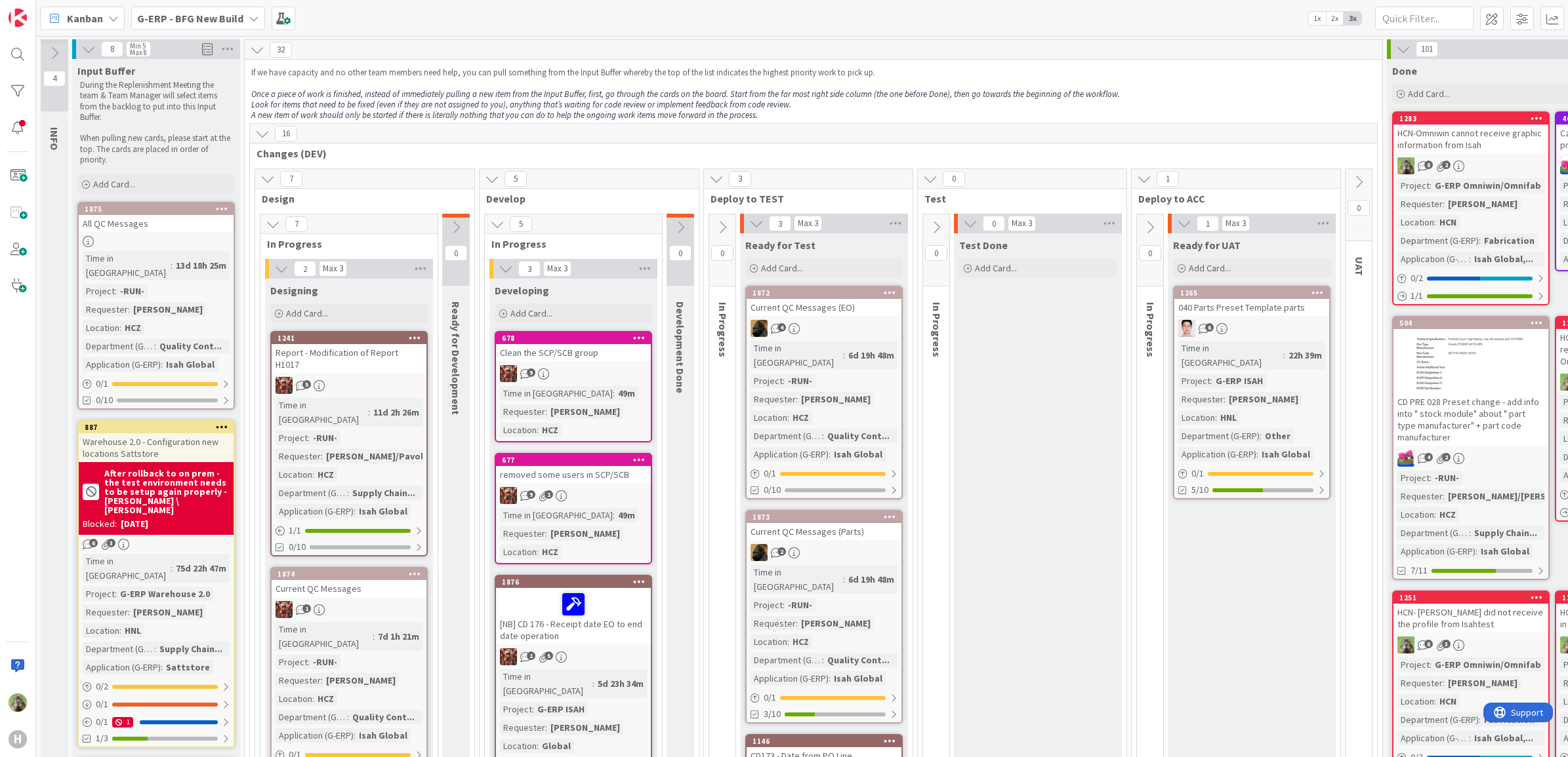
click at [1242, 312] on div "040 Parts Preset Template parts" at bounding box center [1252, 307] width 155 height 17
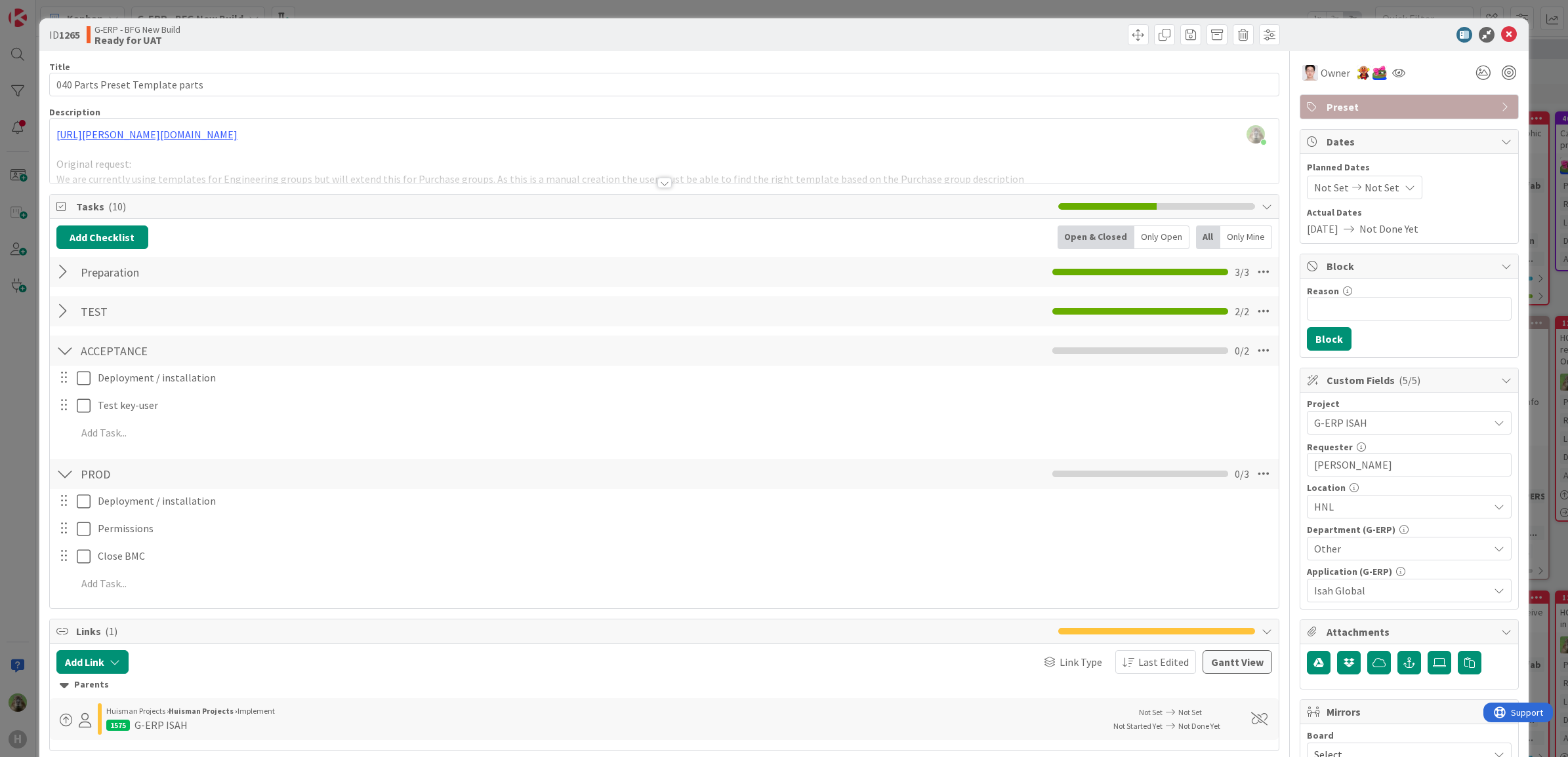
click at [12, 493] on div "ID 1265 G-ERP - BFG New Build Ready for UAT Title 31 / 128 040 Parts Preset Tem…" at bounding box center [784, 378] width 1568 height 757
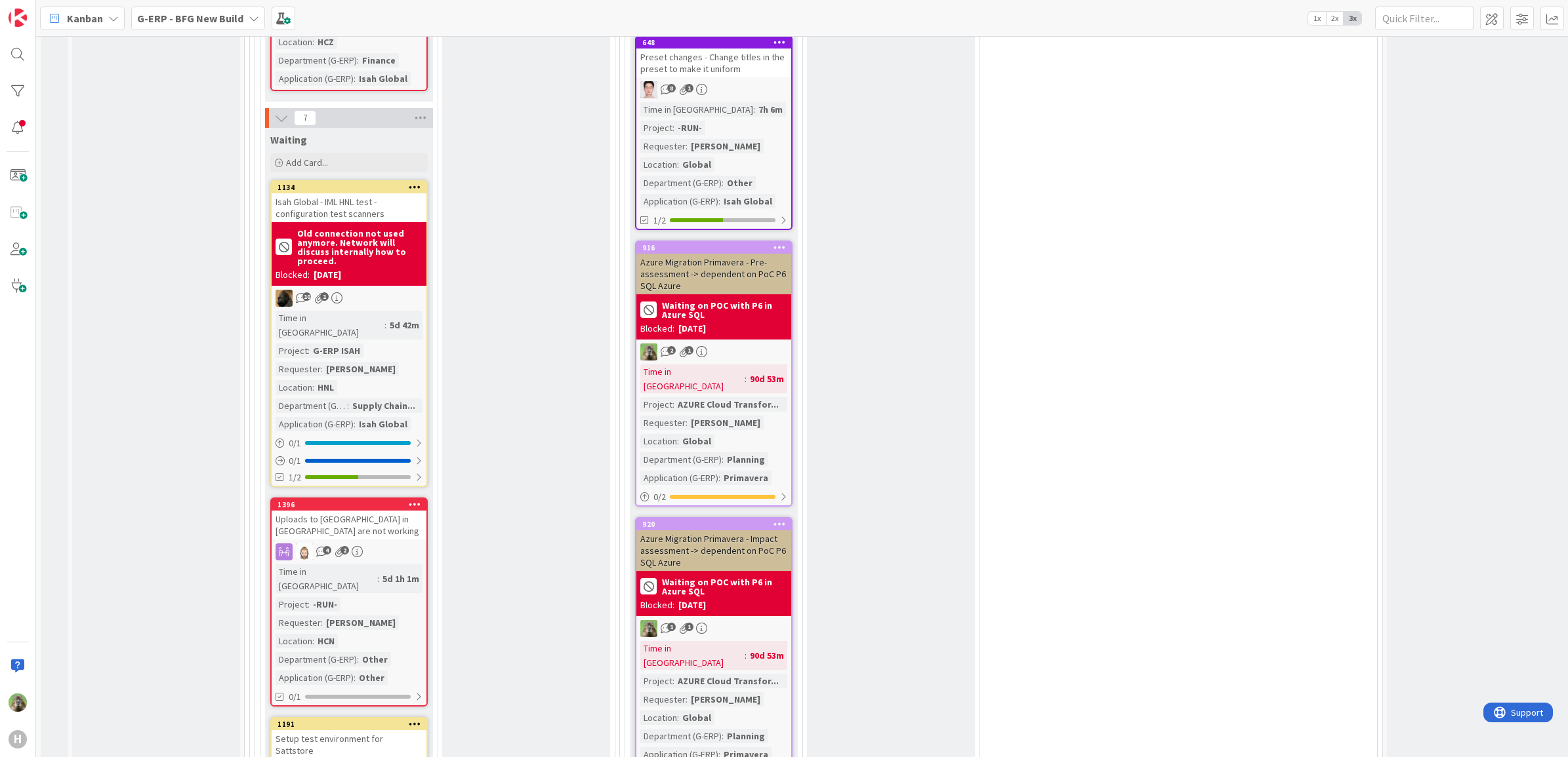
scroll to position [2869, 0]
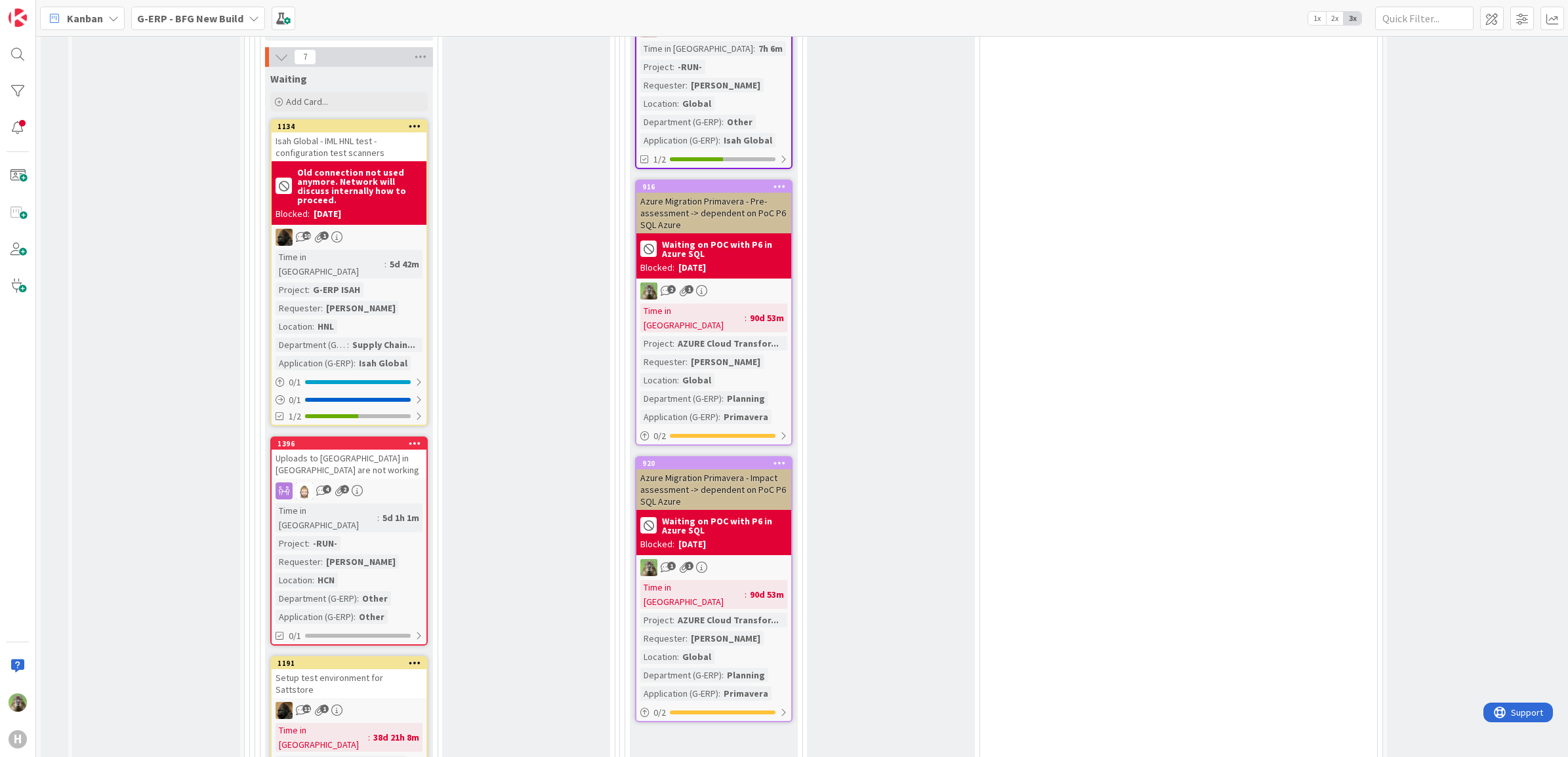
click at [388, 670] on div "Setup test environment for Sattstore" at bounding box center [349, 683] width 155 height 29
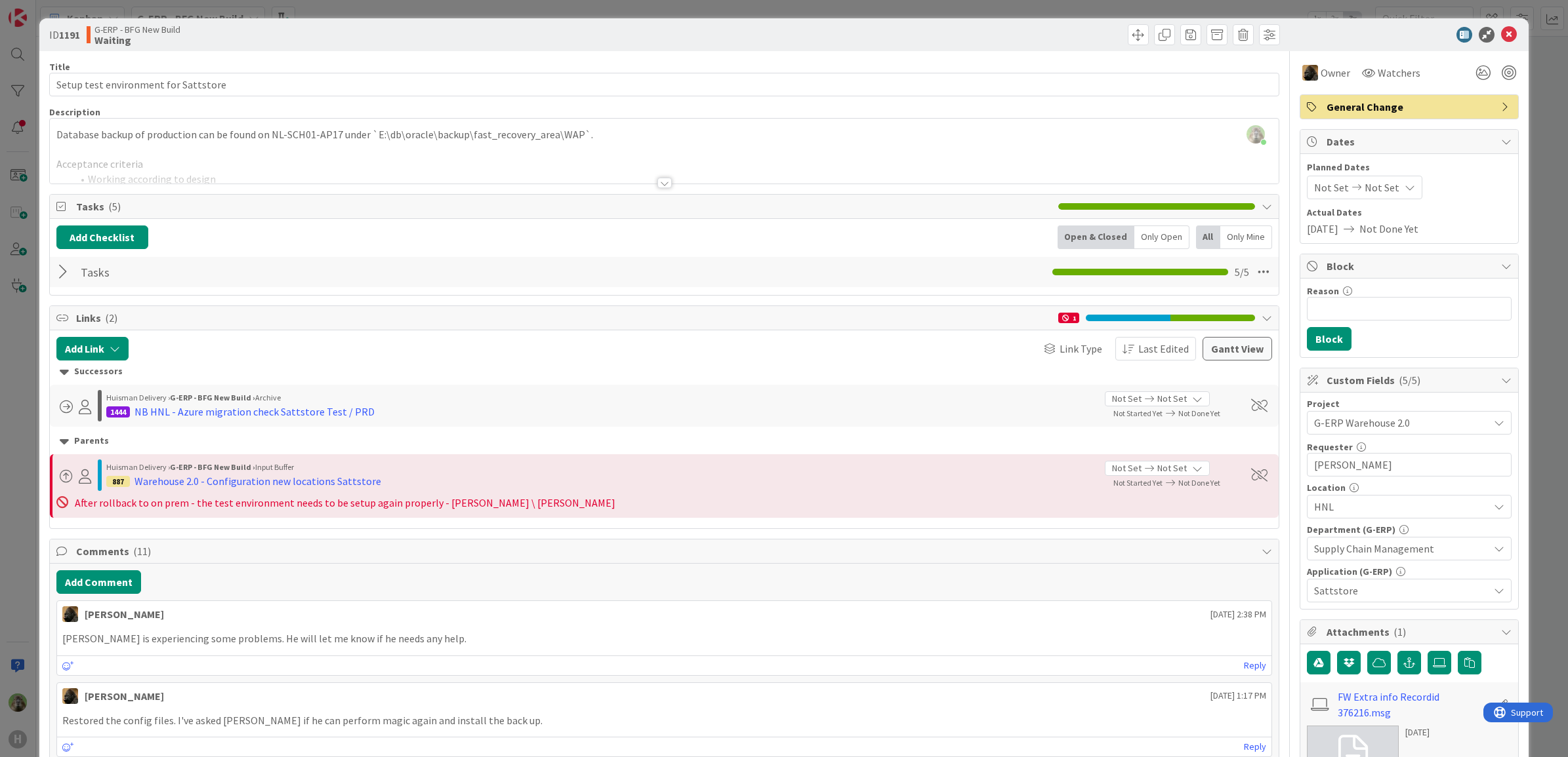
click at [34, 479] on div "ID 1191 G-ERP - BFG New Build Waiting Title 36 / 128 Setup test environment for…" at bounding box center [784, 378] width 1568 height 757
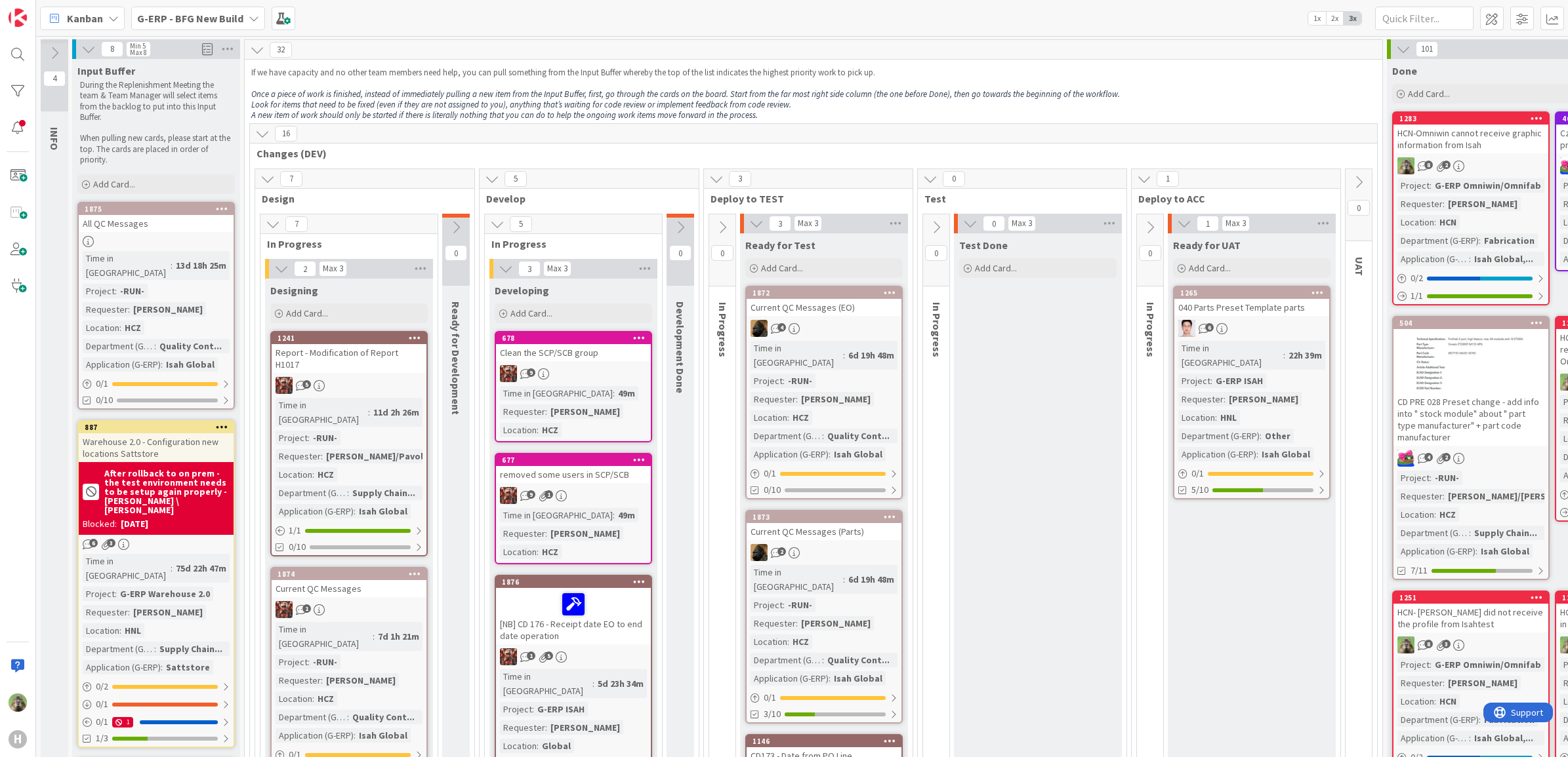
click at [595, 358] on div "Clean the SCP/SCB group" at bounding box center [573, 353] width 155 height 17
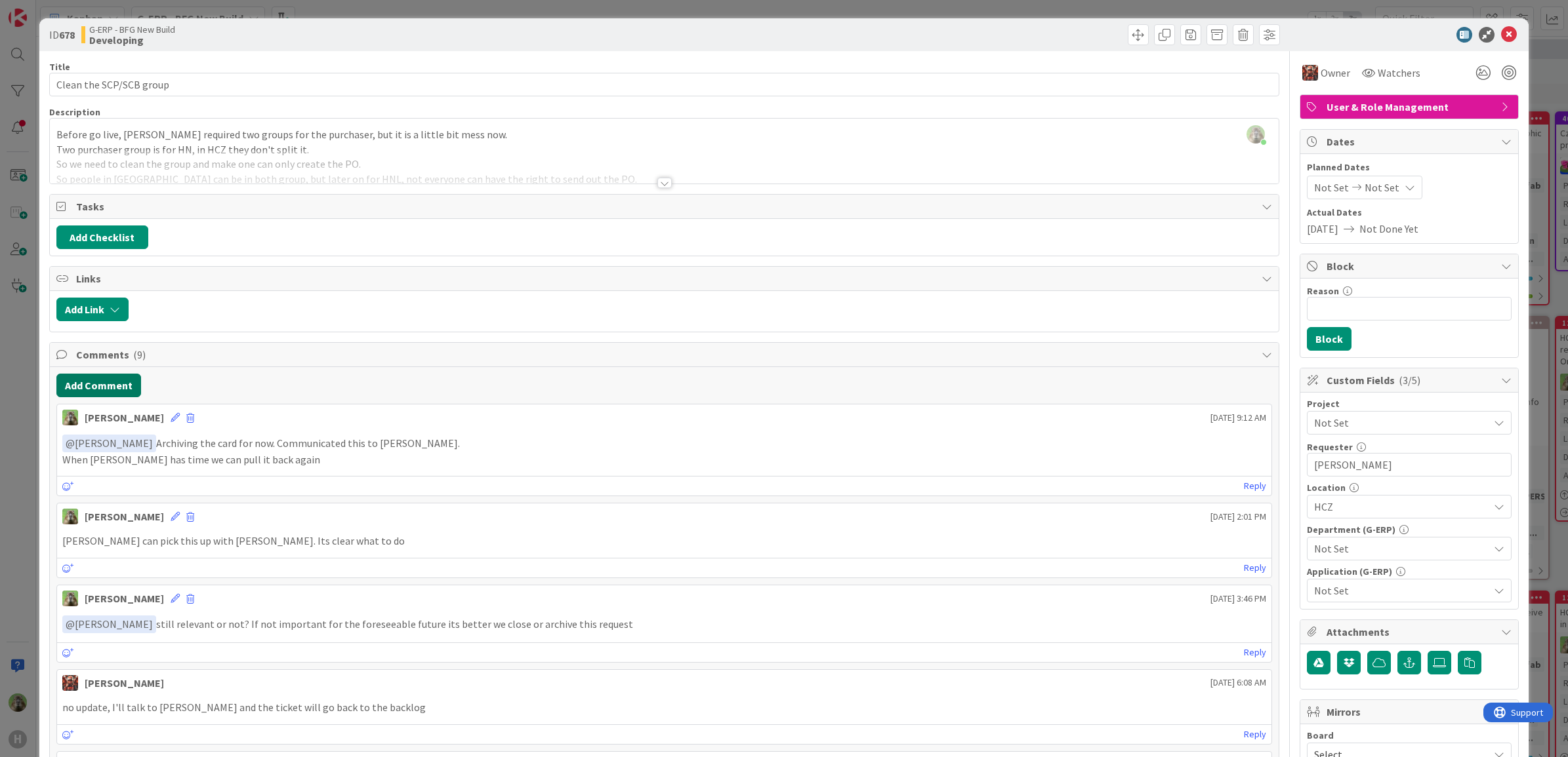
click at [129, 396] on button "Add Comment" at bounding box center [98, 385] width 84 height 24
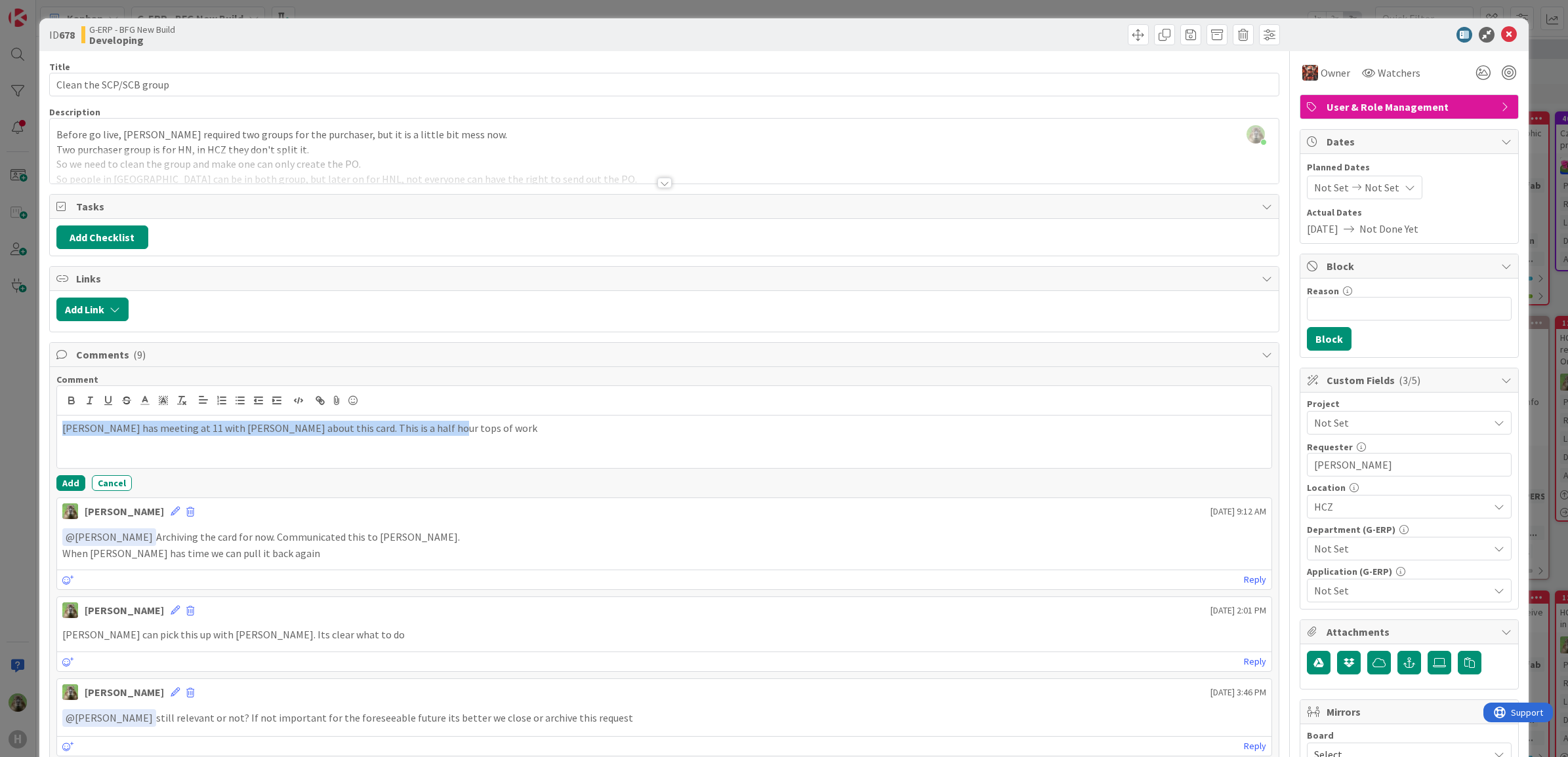
copy p "Josef has meeting at 11 with Martin about this card. This is a half hour tops o…"
drag, startPoint x: 376, startPoint y: 447, endPoint x: 353, endPoint y: 437, distance: 25.1
click at [375, 447] on div "Josef has meeting at 11 with Martin about this card. This is a half hour tops o…" at bounding box center [664, 442] width 1215 height 53
click at [336, 431] on p "Josef has meeting at 11 with Martin about this card. This is a half hour tops o…" at bounding box center [665, 428] width 1204 height 15
drag, startPoint x: 400, startPoint y: 433, endPoint x: 421, endPoint y: 433, distance: 21.0
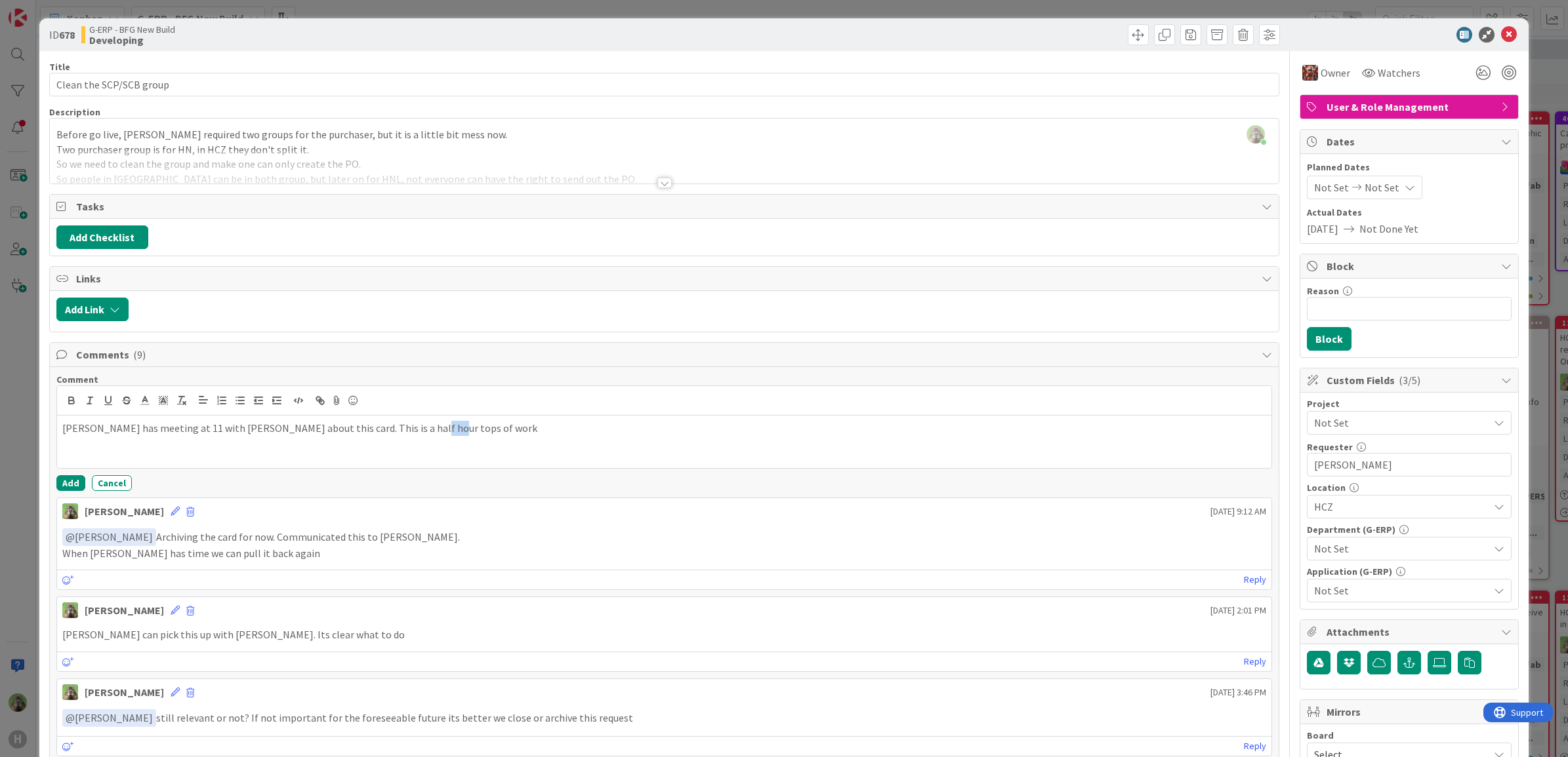
click at [421, 433] on p "Josef has meeting at 11 with Martin about this card. This is a half hour tops o…" at bounding box center [665, 428] width 1204 height 15
click at [306, 433] on p "Josef has meeting at 11 with Martin about this card. This is a half hour tops o…" at bounding box center [665, 428] width 1204 height 15
drag, startPoint x: 420, startPoint y: 424, endPoint x: 274, endPoint y: 416, distance: 146.2
click at [418, 424] on p "Josef has meeting at 11 with Martin about this card. Finishing is a half hour t…" at bounding box center [665, 428] width 1204 height 15
click at [329, 433] on p "Josef has meeting at 11 with Martin about this card. Finishing is a half hour t…" at bounding box center [665, 428] width 1204 height 15
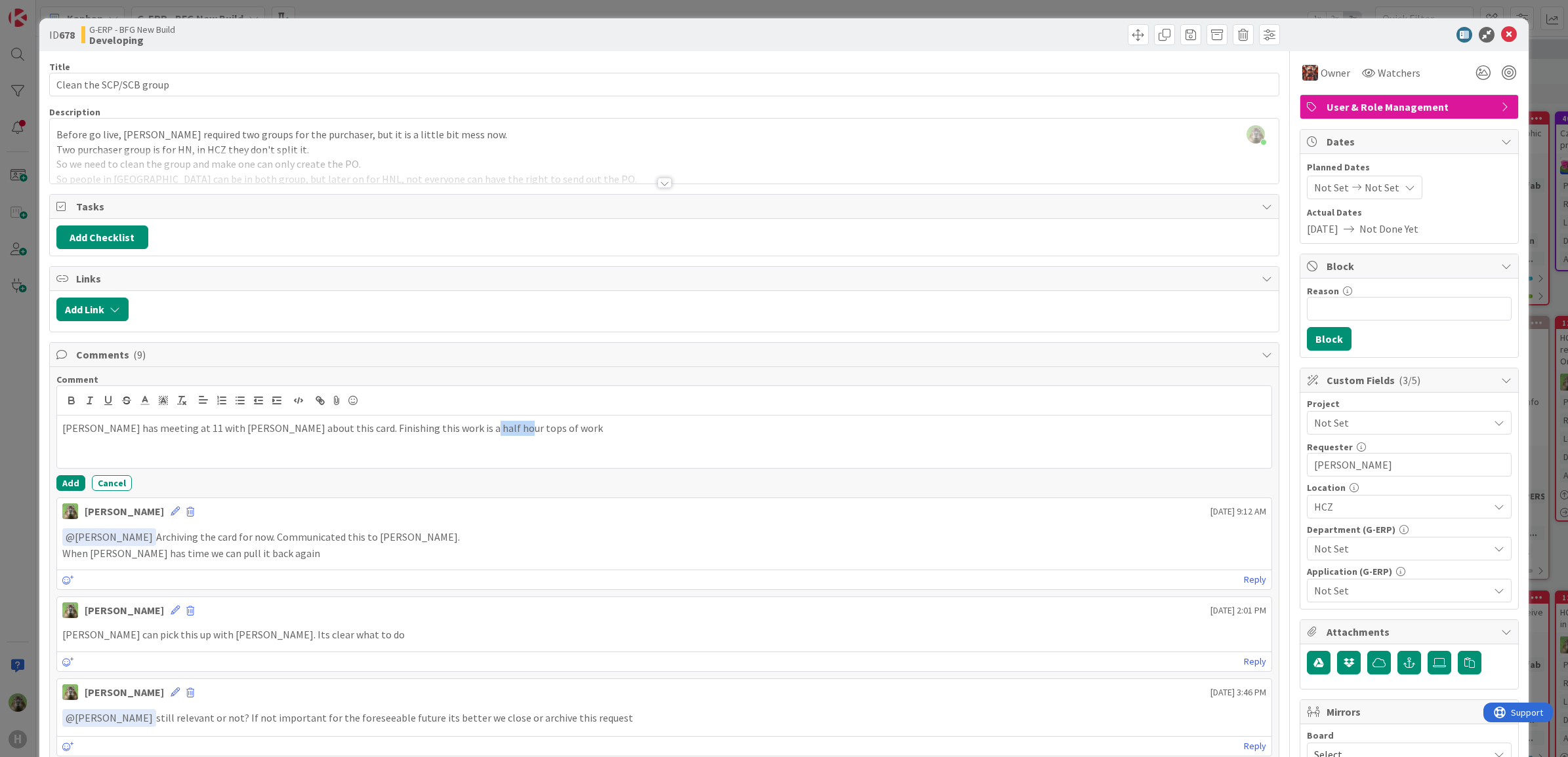
drag, startPoint x: 519, startPoint y: 451, endPoint x: 849, endPoint y: 483, distance: 331.5
click at [847, 483] on div "Comment Josef has meeting at 11 with Martin about this card. Finishing this wor…" at bounding box center [665, 432] width 1216 height 117
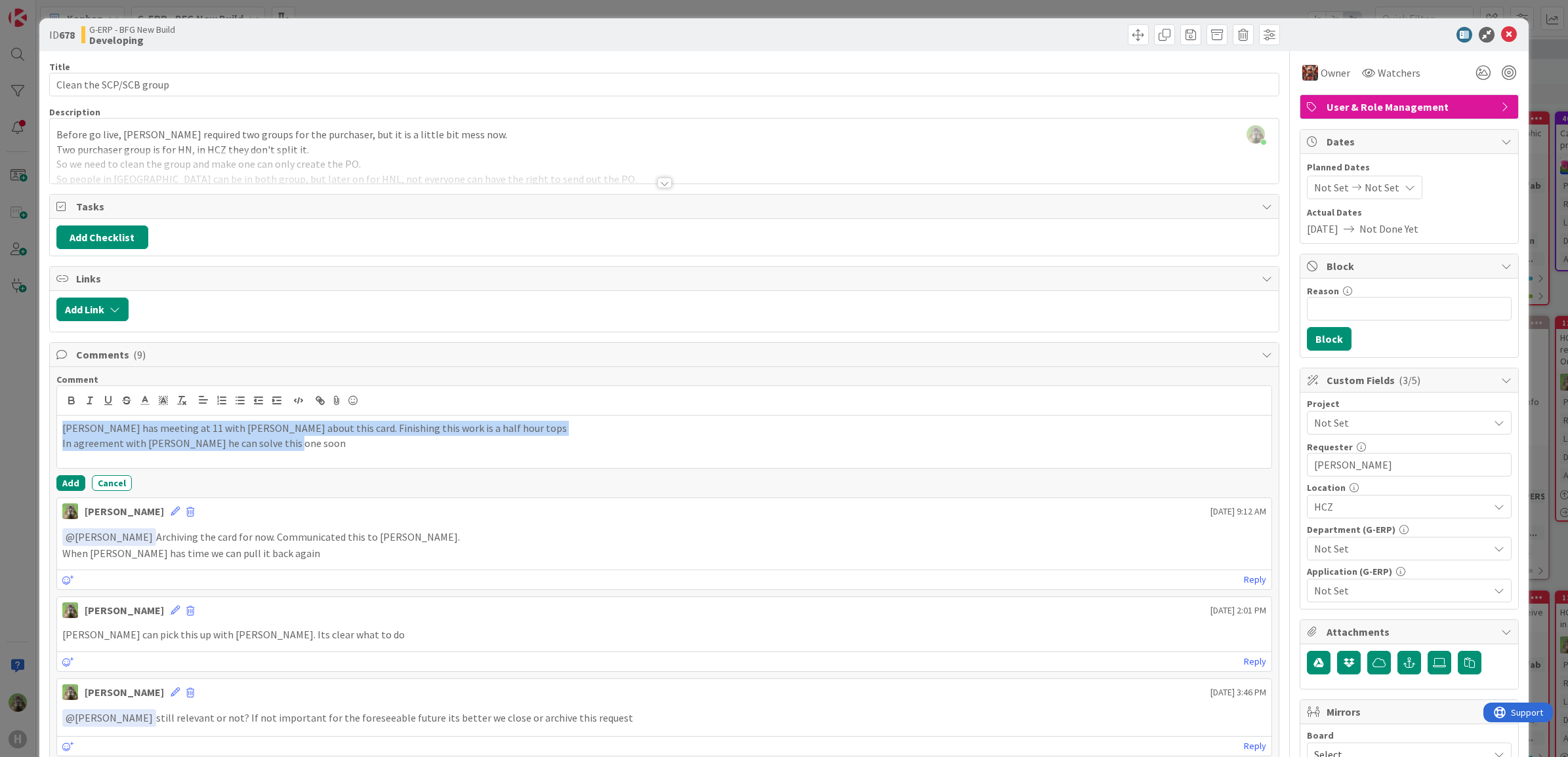
copy div "Josef has meeting at 11 with Martin about this card. Finishing this work is a h…"
click at [295, 443] on p "In agreement with Josef he can solve this one soon" at bounding box center [665, 443] width 1204 height 15
copy div "Josef has meeting at 11 with Martin about this card. Finishing this work is a h…"
click at [260, 446] on p "In agreement with Josef he can solve this one soon" at bounding box center [665, 443] width 1204 height 15
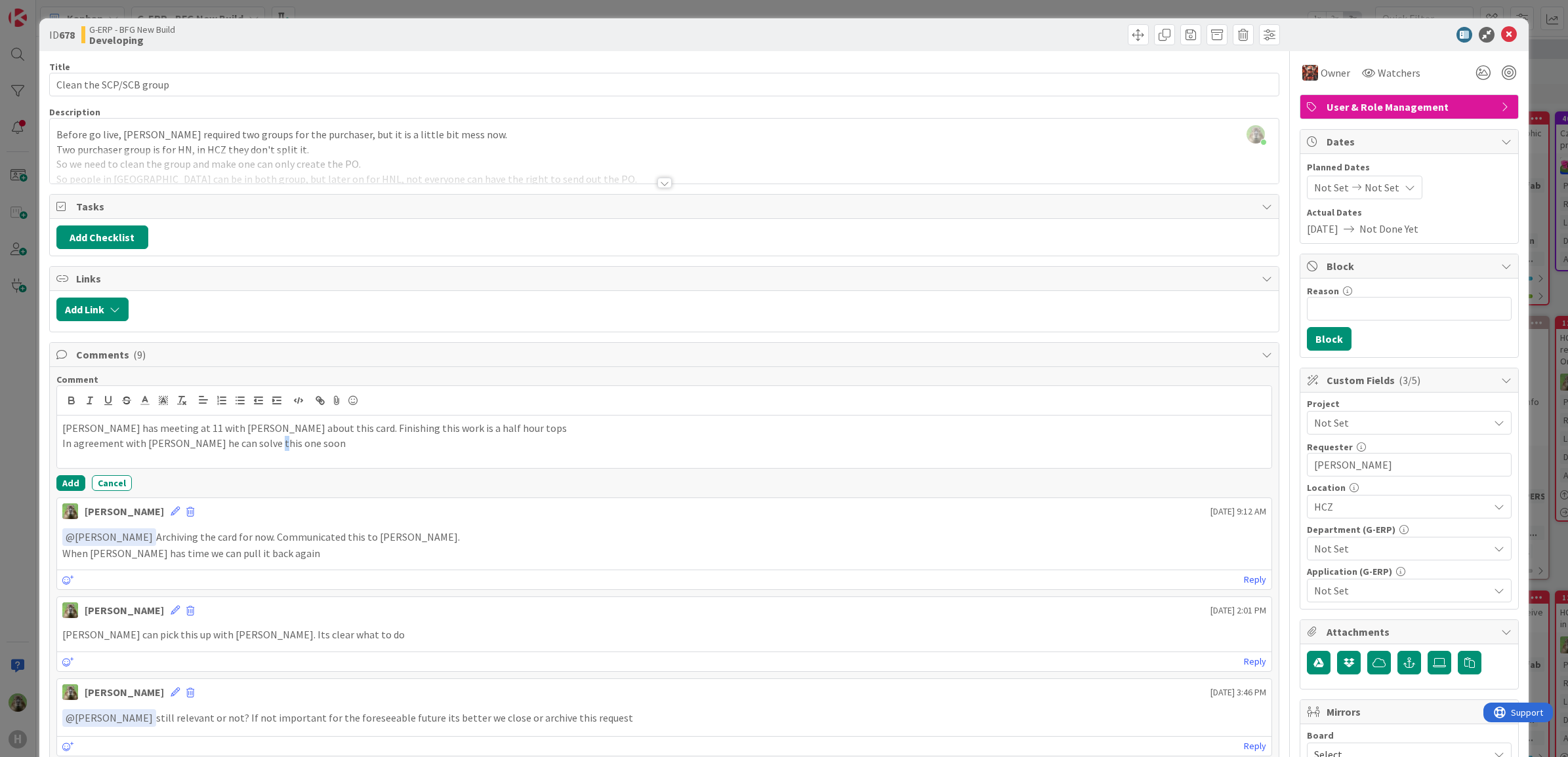
click at [260, 446] on p "In agreement with Josef he can solve this one soon" at bounding box center [665, 443] width 1204 height 15
click at [270, 444] on p "In agreement with Josef he can solve this one soon" at bounding box center [665, 443] width 1204 height 15
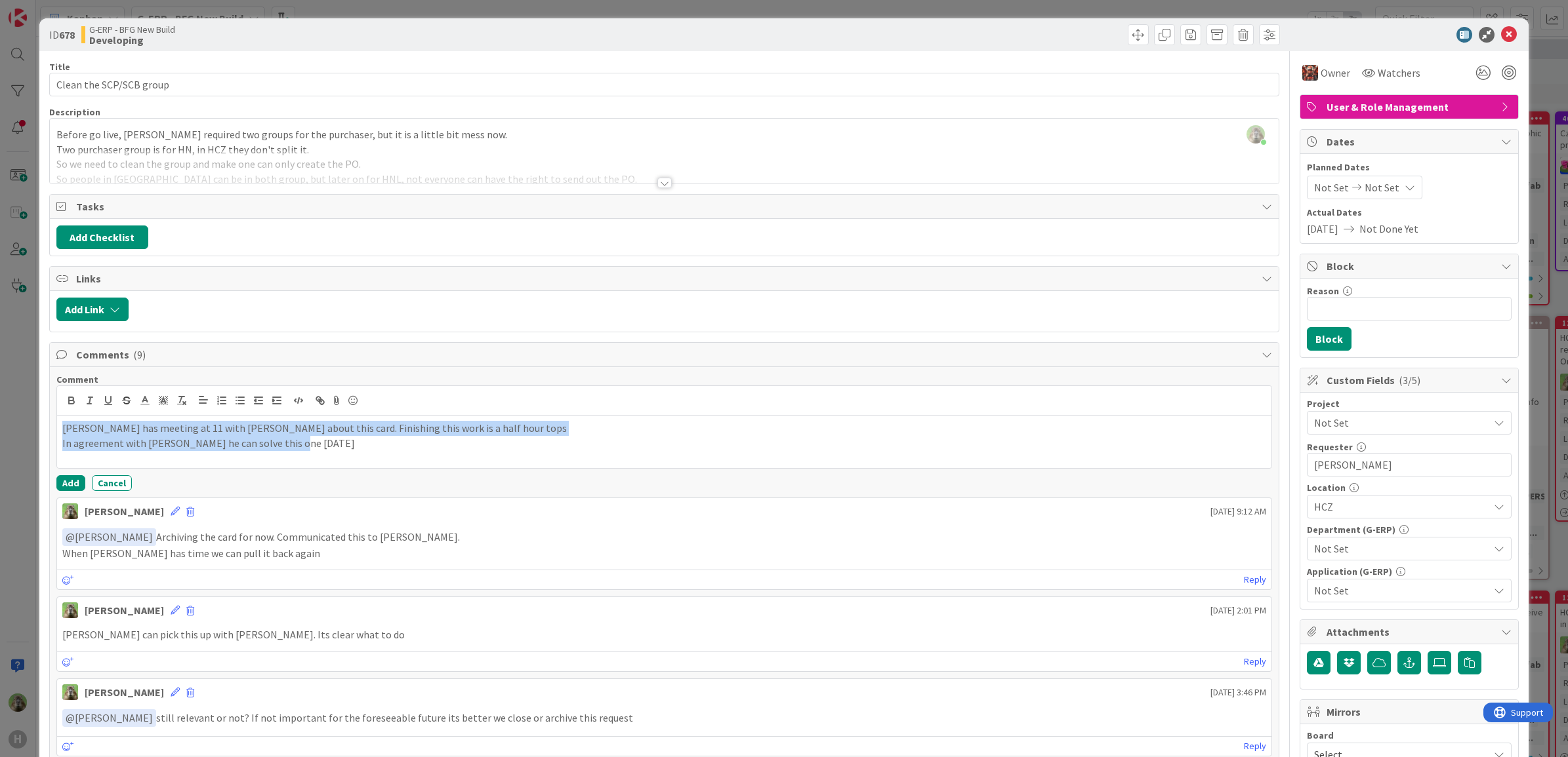
copy div "Josef has meeting at 11 with Martin about this card. Finishing this work is a h…"
click at [75, 487] on button "Add" at bounding box center [71, 484] width 29 height 16
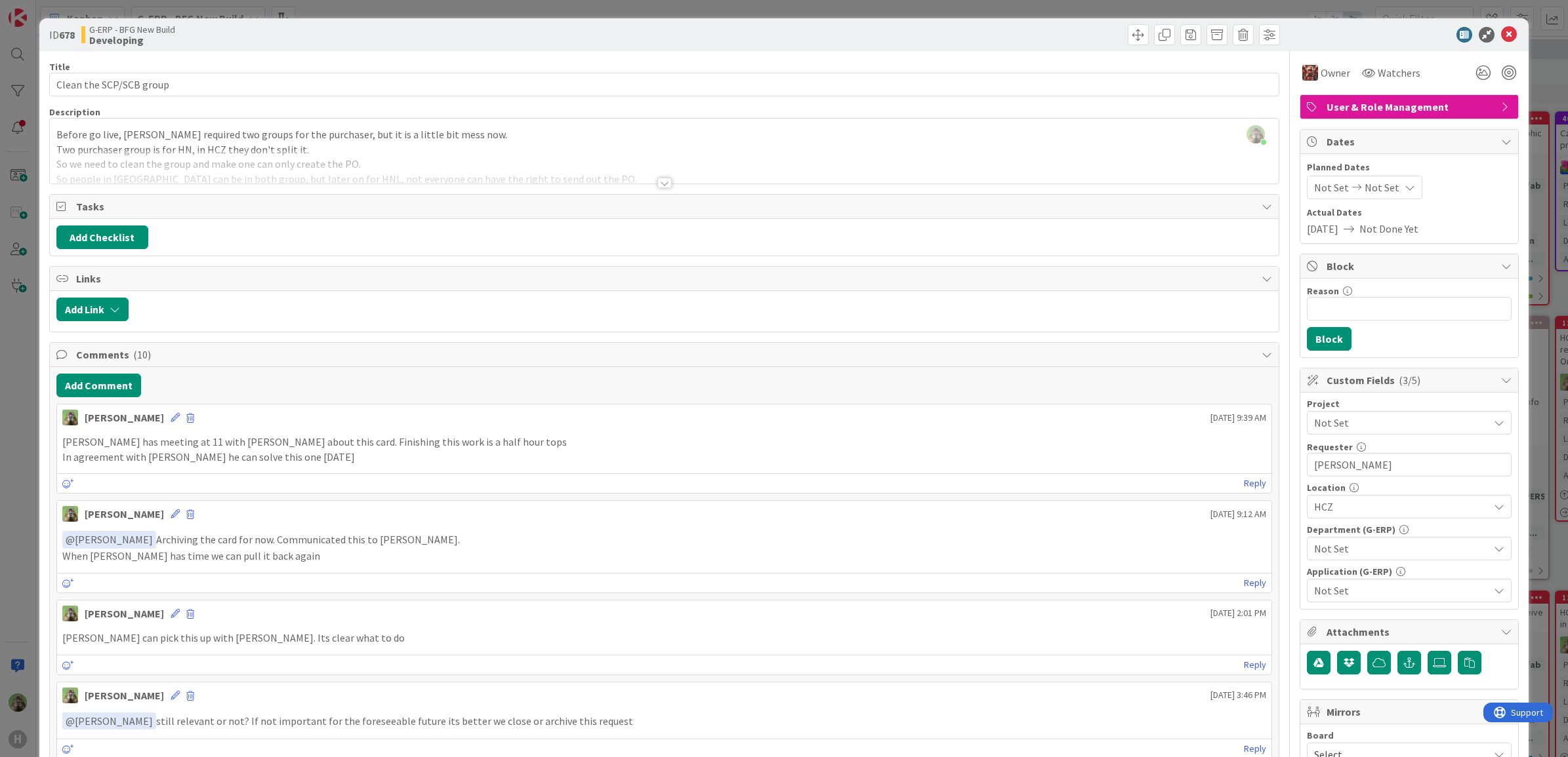
click at [24, 458] on div "ID 678 G-ERP - BFG New Build Developing Title 24 / 128 Clean the SCP/SCB group …" at bounding box center [784, 378] width 1568 height 757
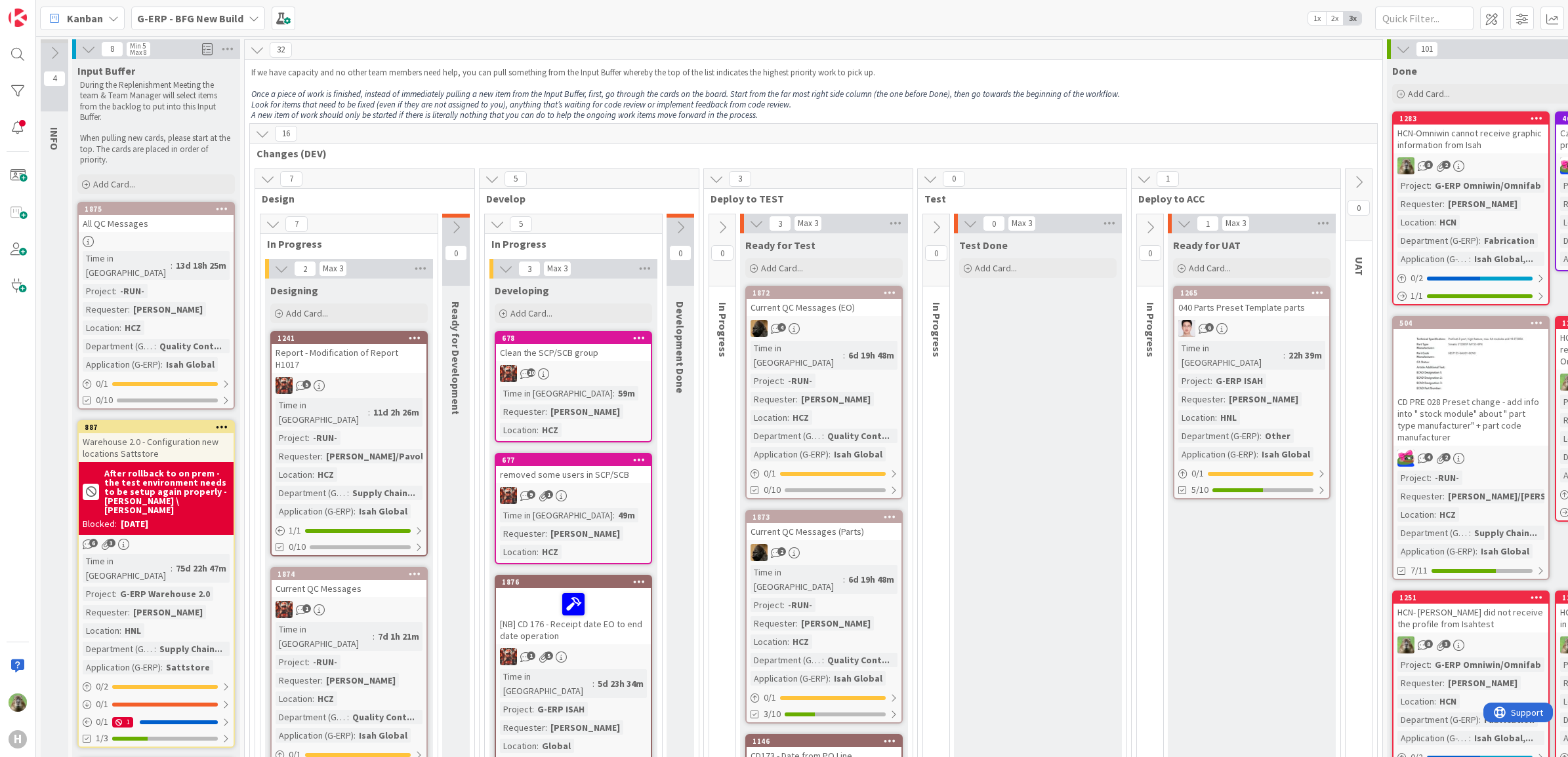
click at [613, 479] on div "removed some users in SCP/SCB" at bounding box center [573, 474] width 155 height 17
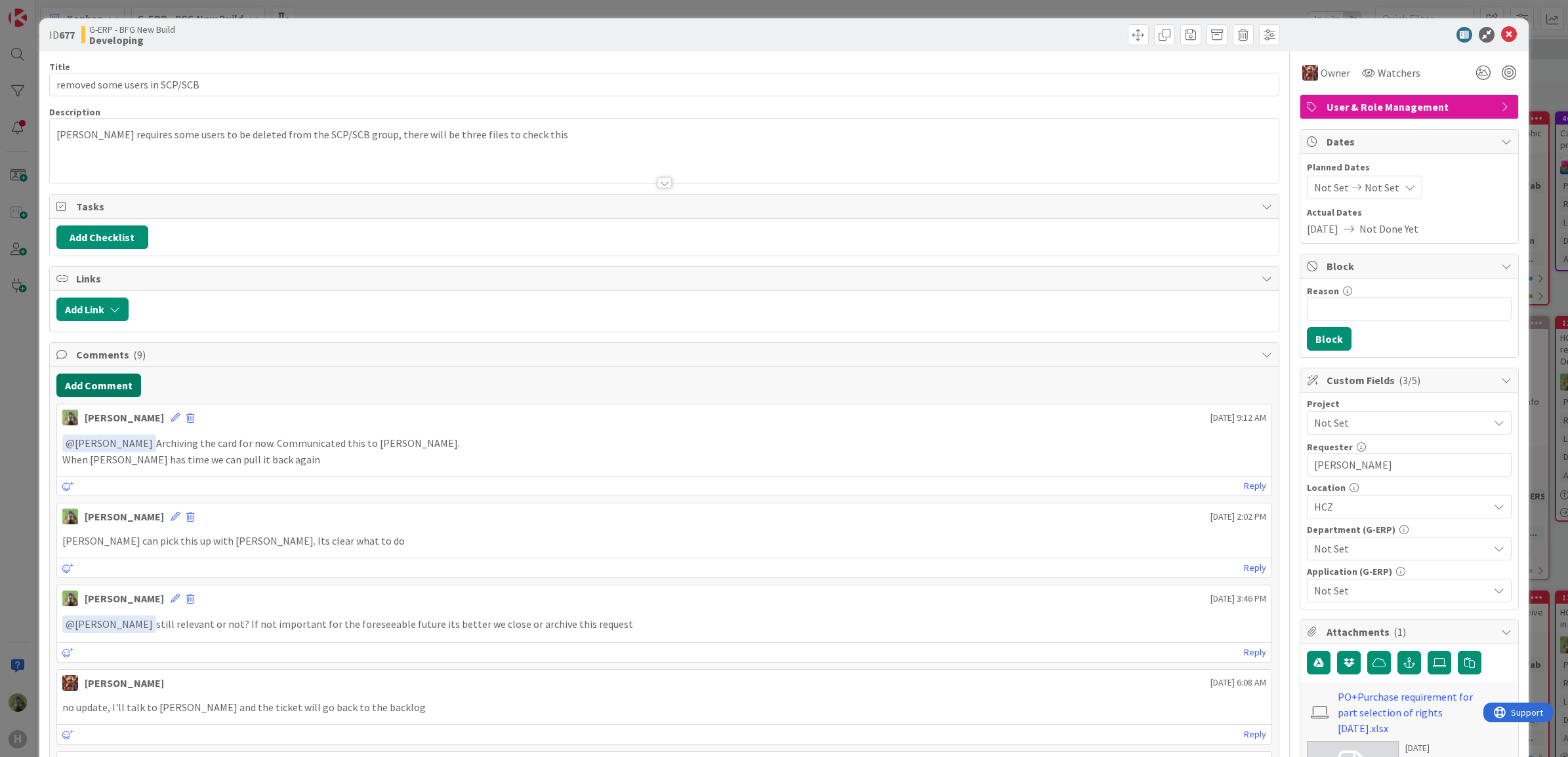
click at [122, 385] on button "Add Comment" at bounding box center [98, 385] width 84 height 24
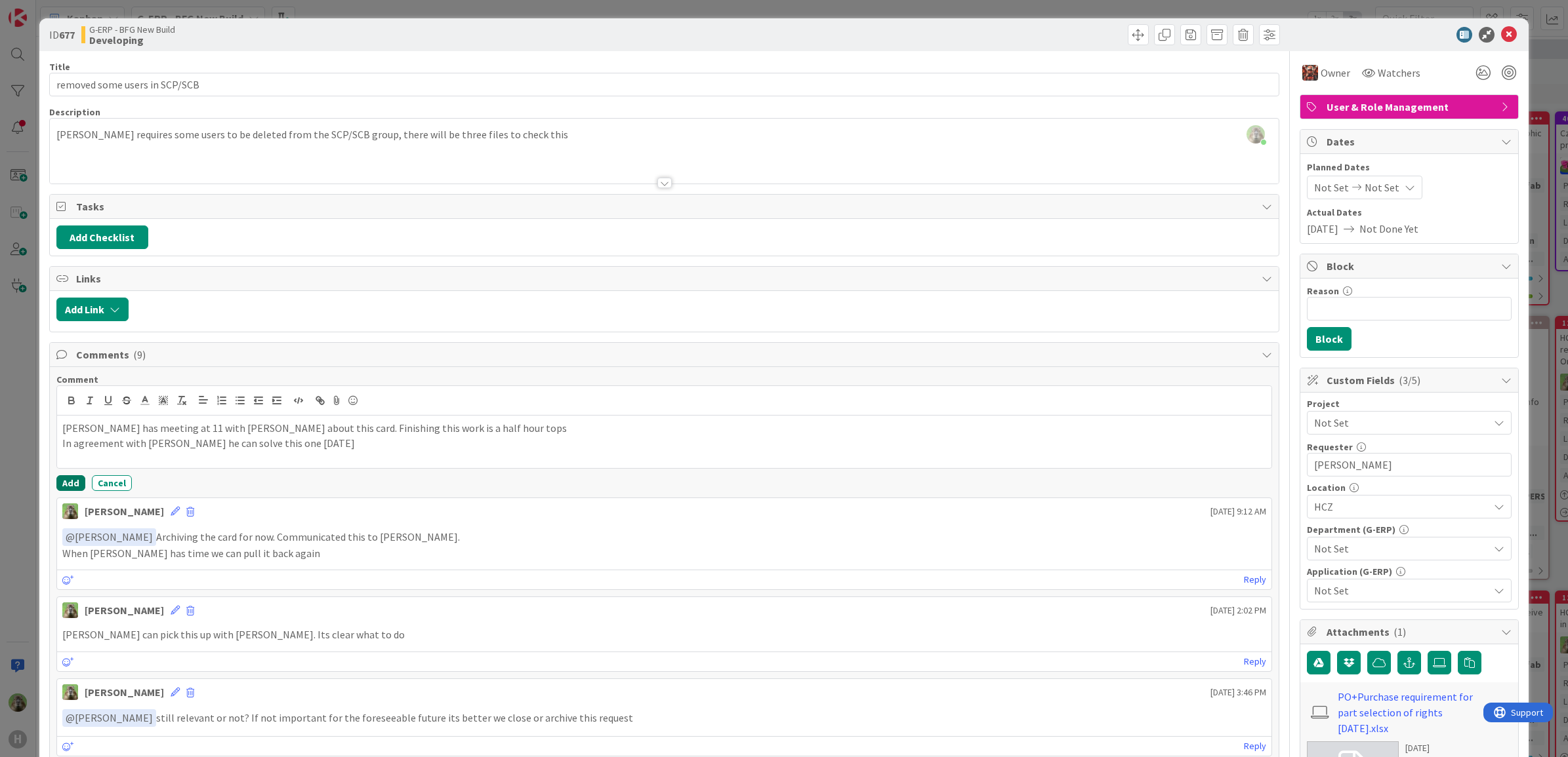
click at [79, 480] on button "Add" at bounding box center [71, 484] width 29 height 16
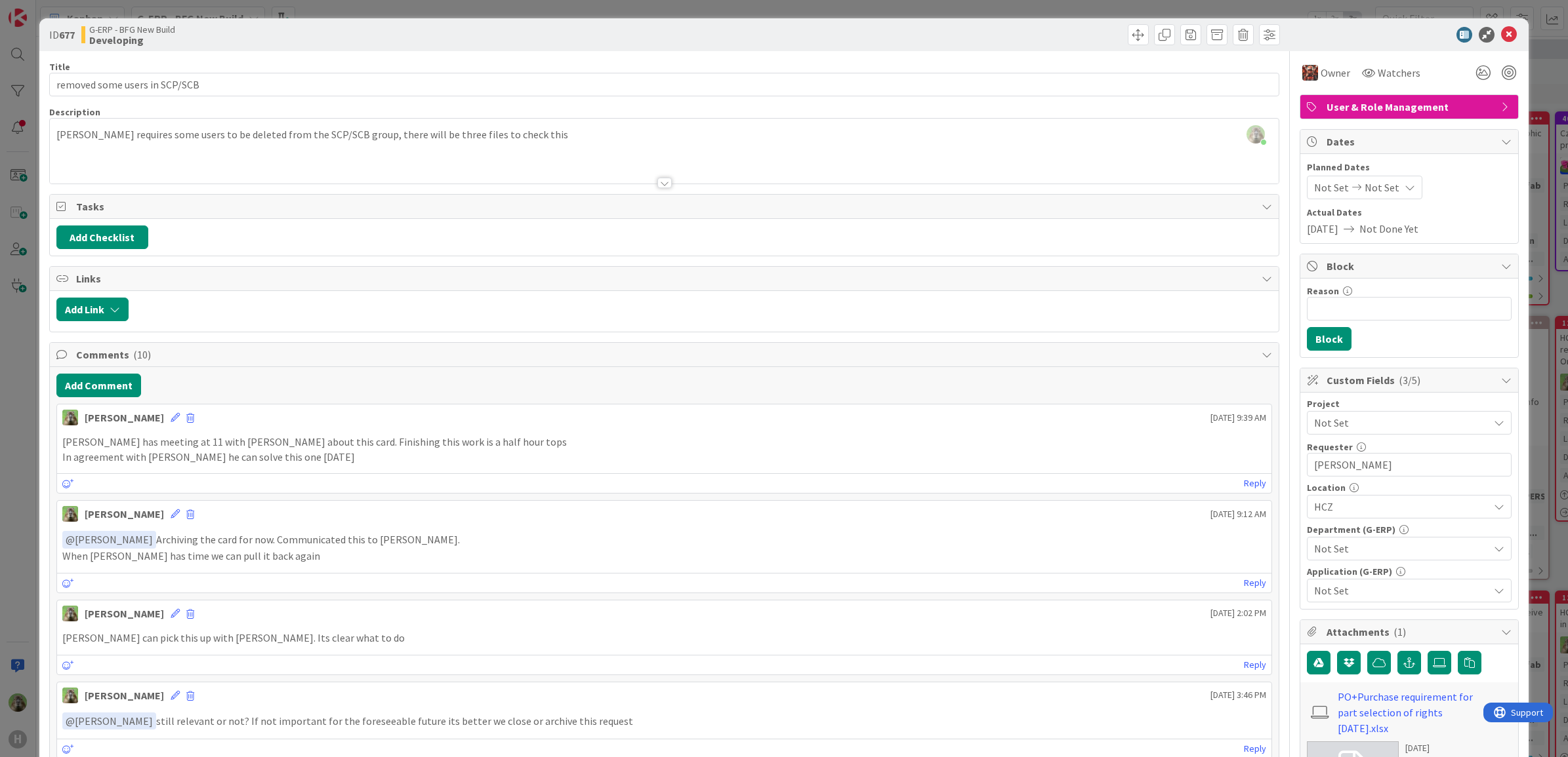
click at [22, 477] on div "ID 677 G-ERP - BFG New Build Developing Title 29 / 128 removed some users in SC…" at bounding box center [784, 378] width 1568 height 757
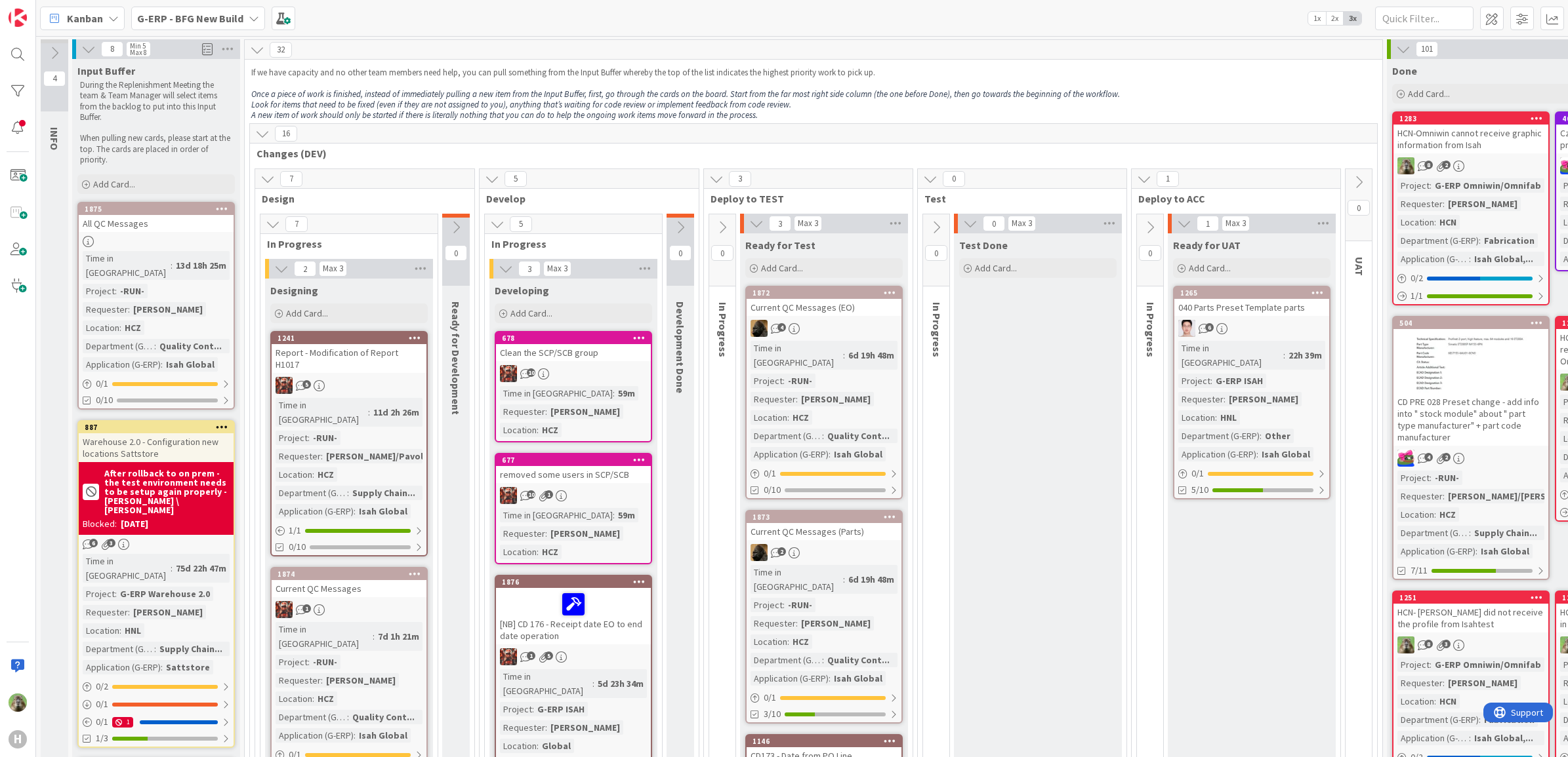
click at [171, 9] on div "G-ERP - BFG New Build" at bounding box center [198, 19] width 134 height 24
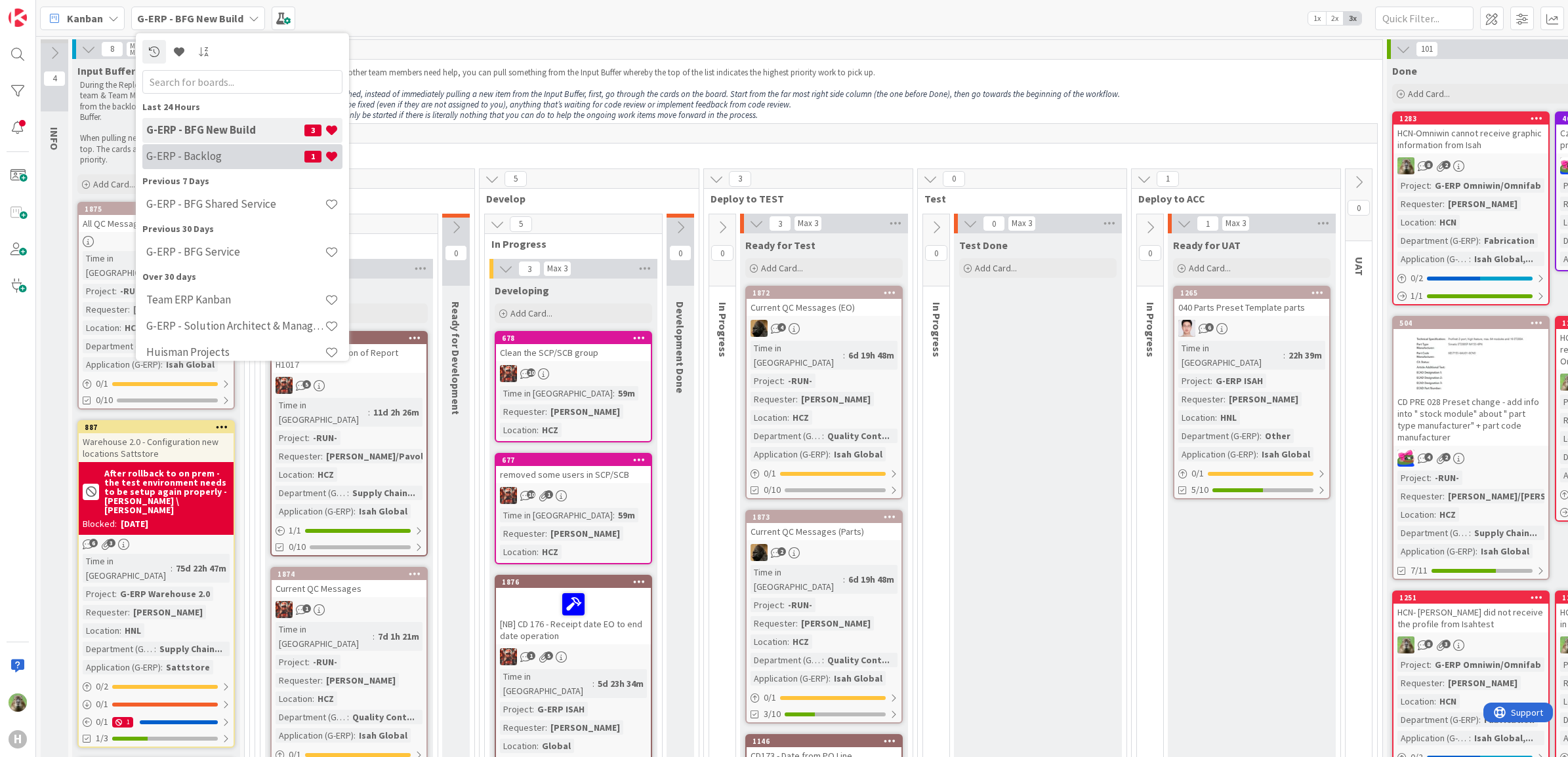
click at [212, 155] on h4 "G-ERP - Backlog" at bounding box center [225, 156] width 158 height 13
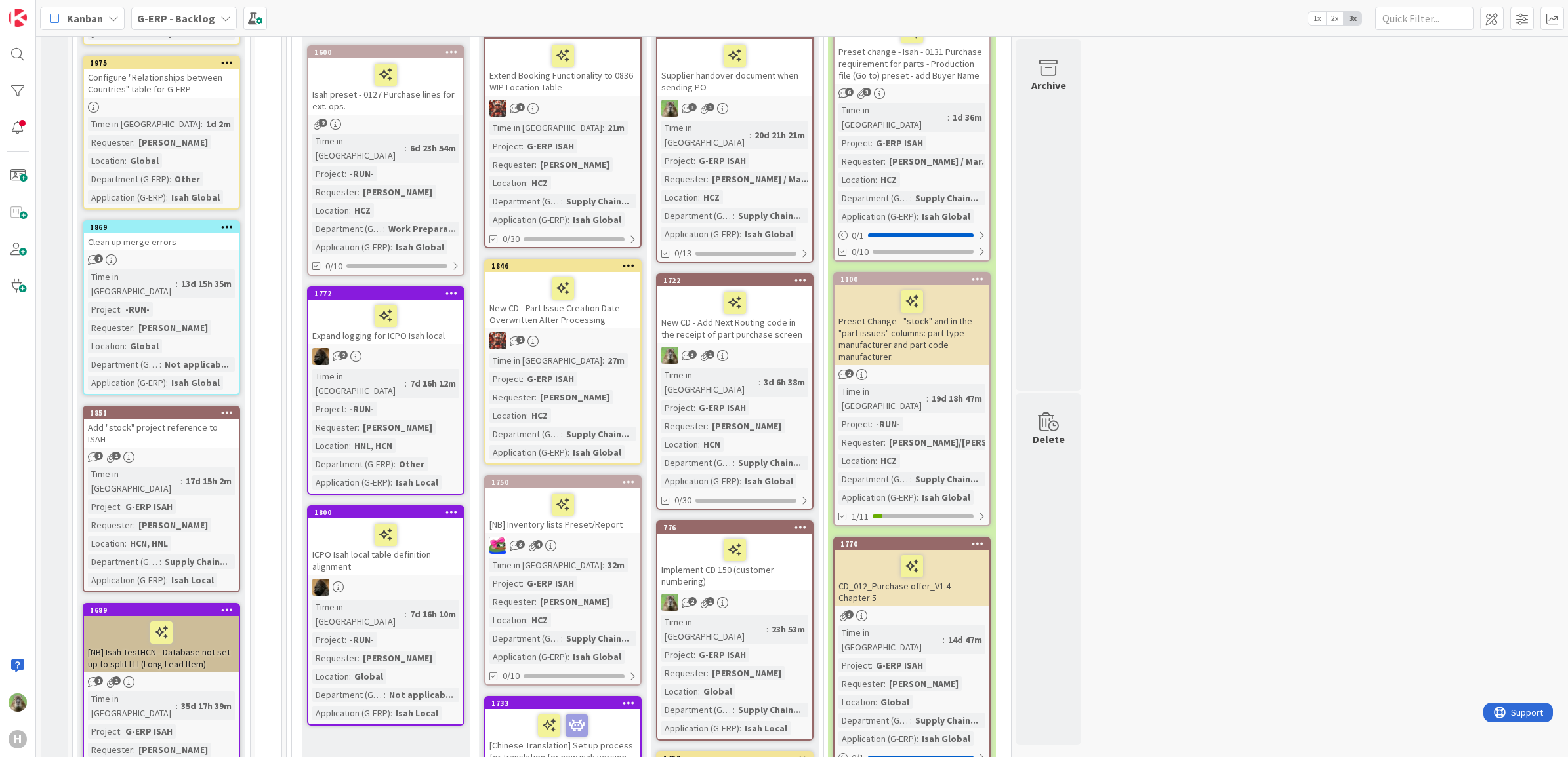
scroll to position [246, 0]
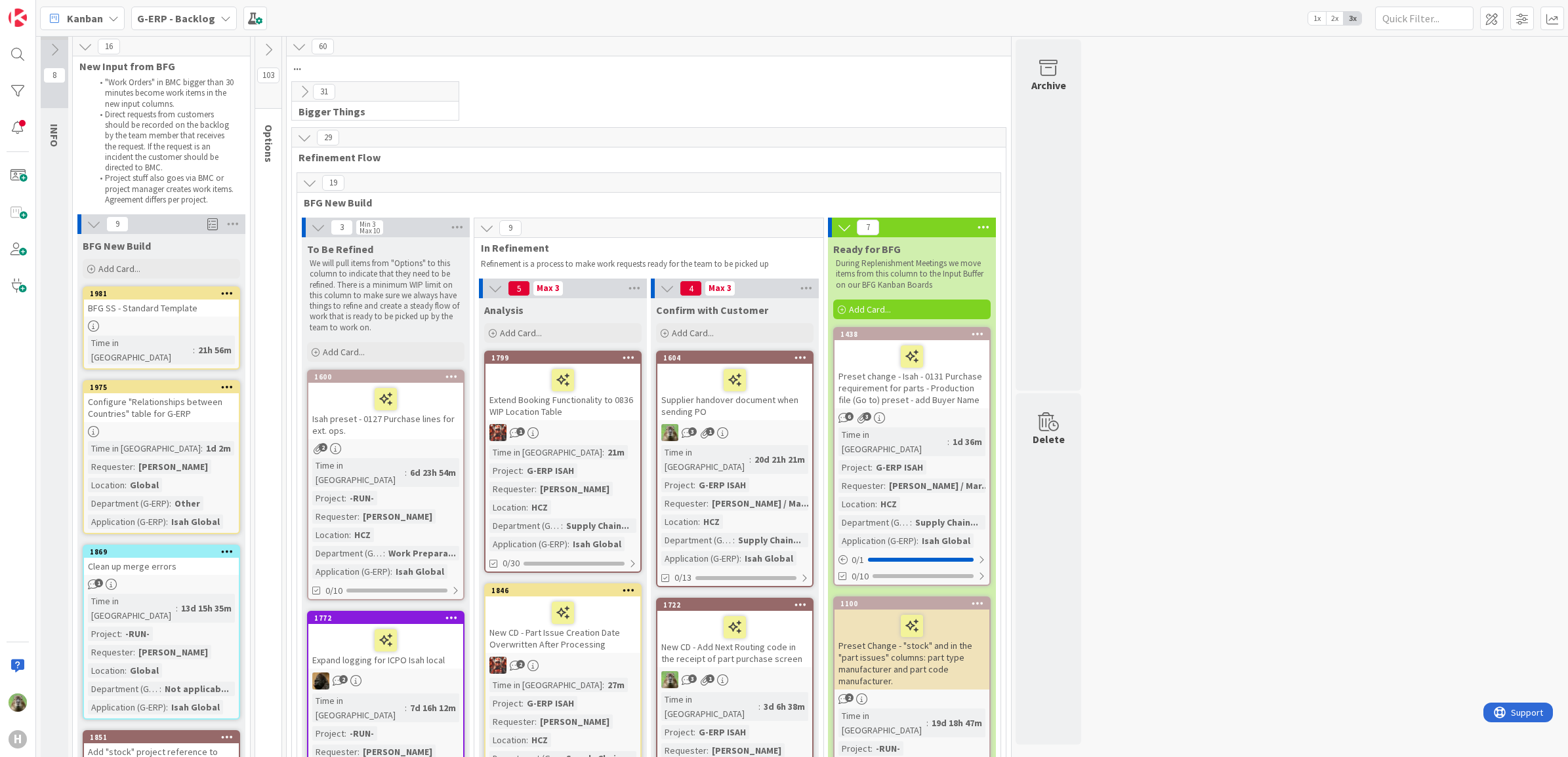
scroll to position [0, 0]
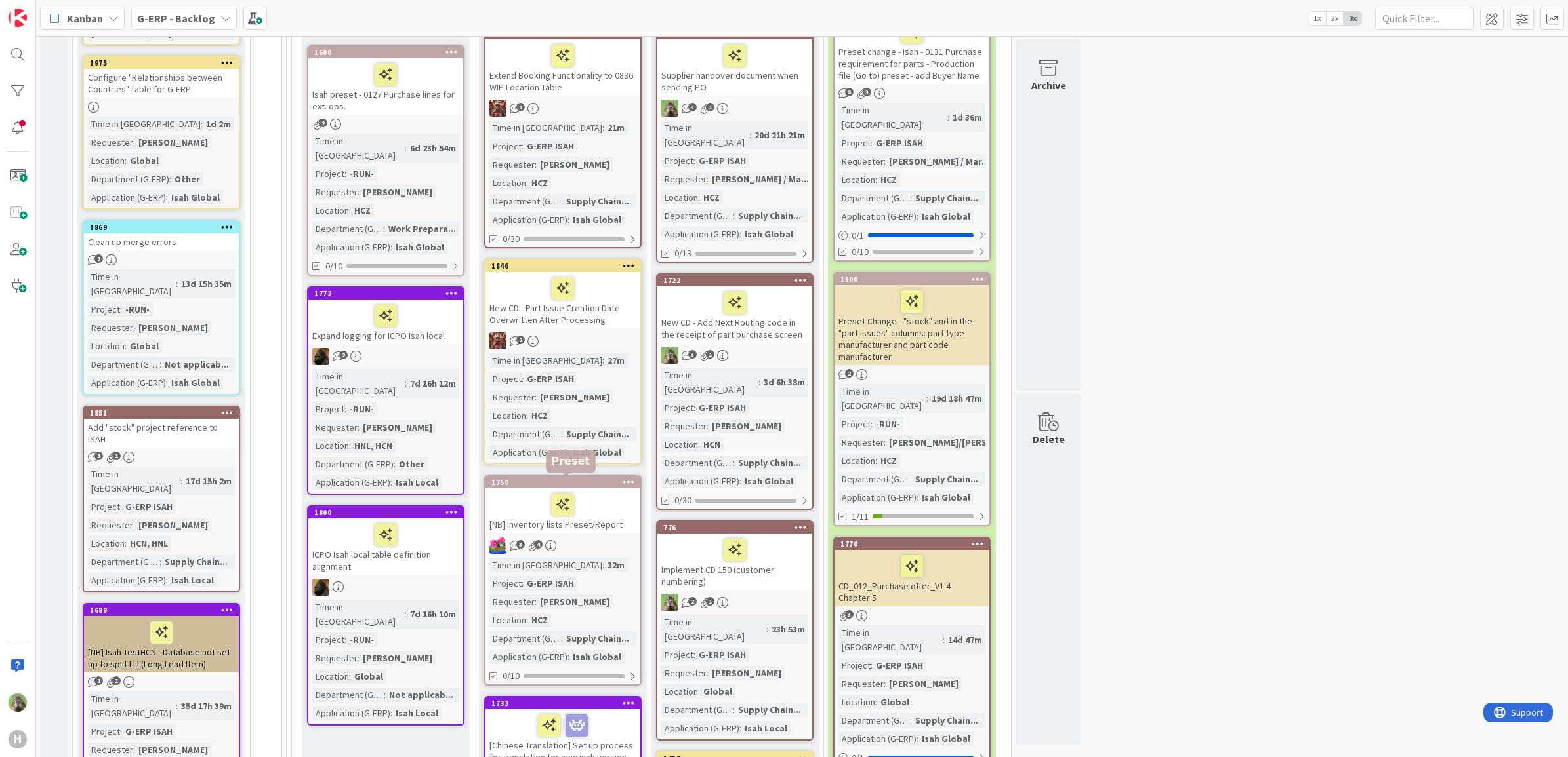
click at [602, 484] on div "1750" at bounding box center [565, 482] width 149 height 9
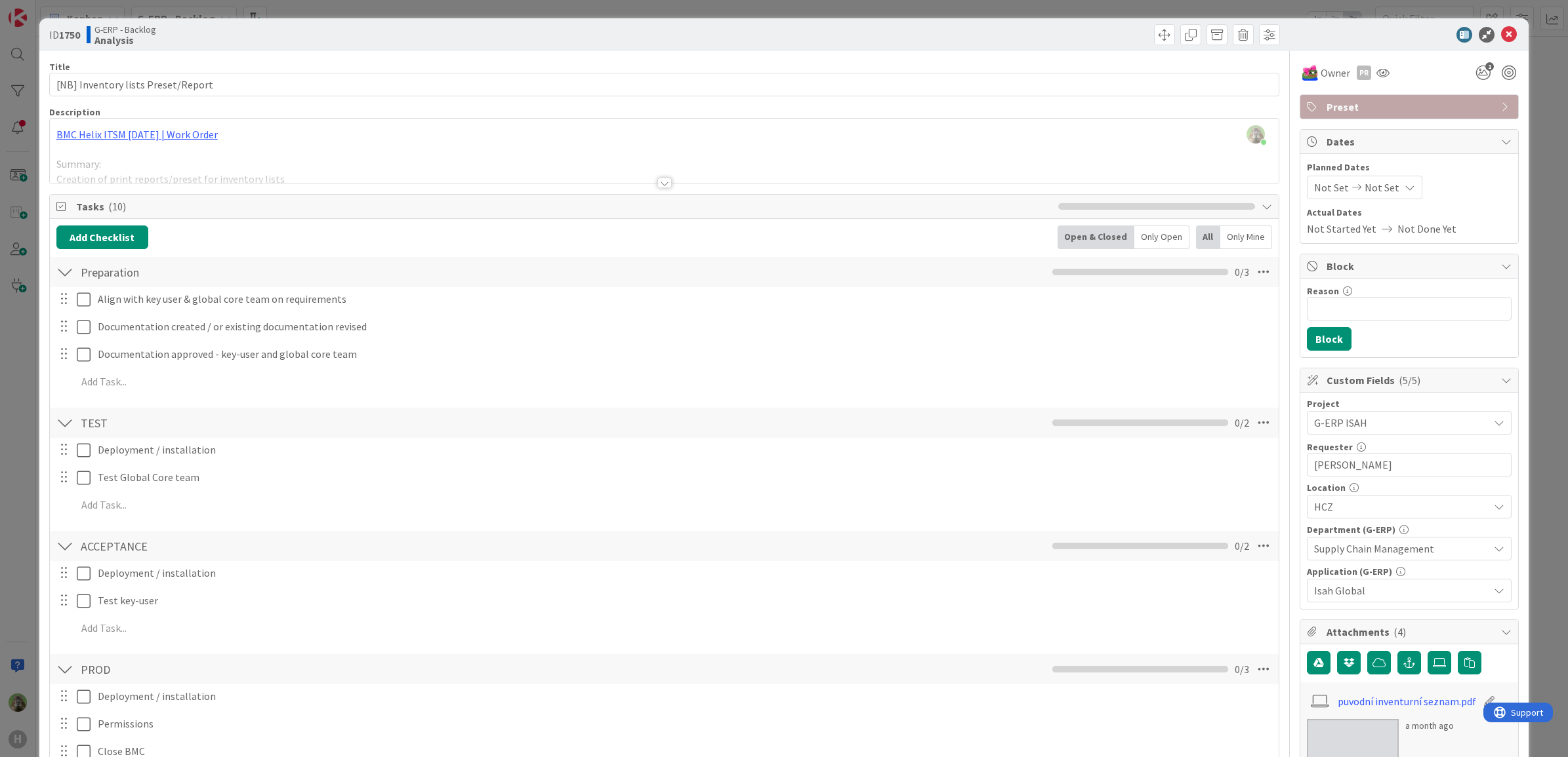
click at [17, 472] on div "ID 1750 G-ERP - Backlog Analysis Title 34 / 128 [NB] Inventory lists Preset/Rep…" at bounding box center [784, 378] width 1568 height 757
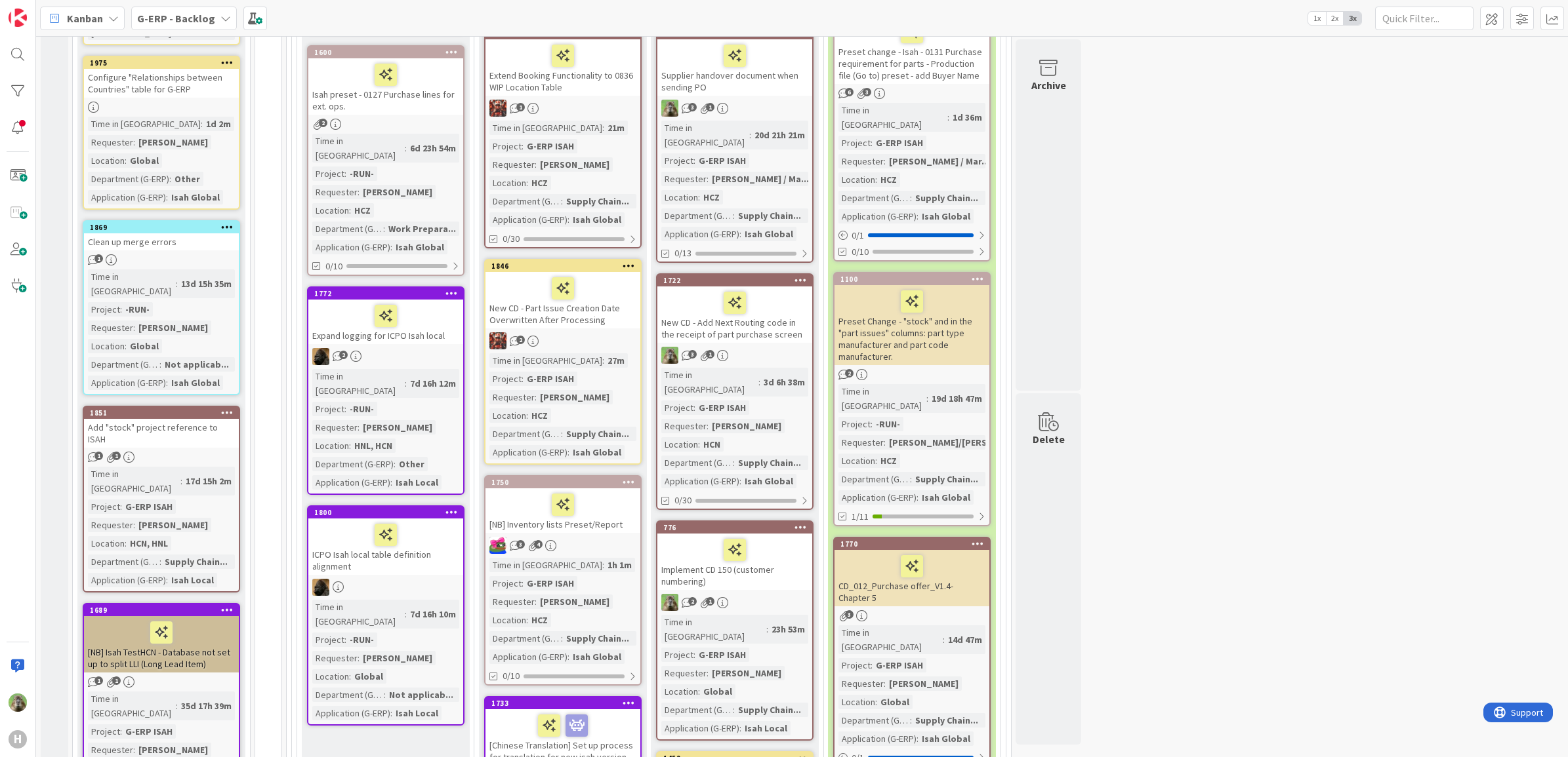
click at [605, 486] on div "1750" at bounding box center [563, 483] width 155 height 12
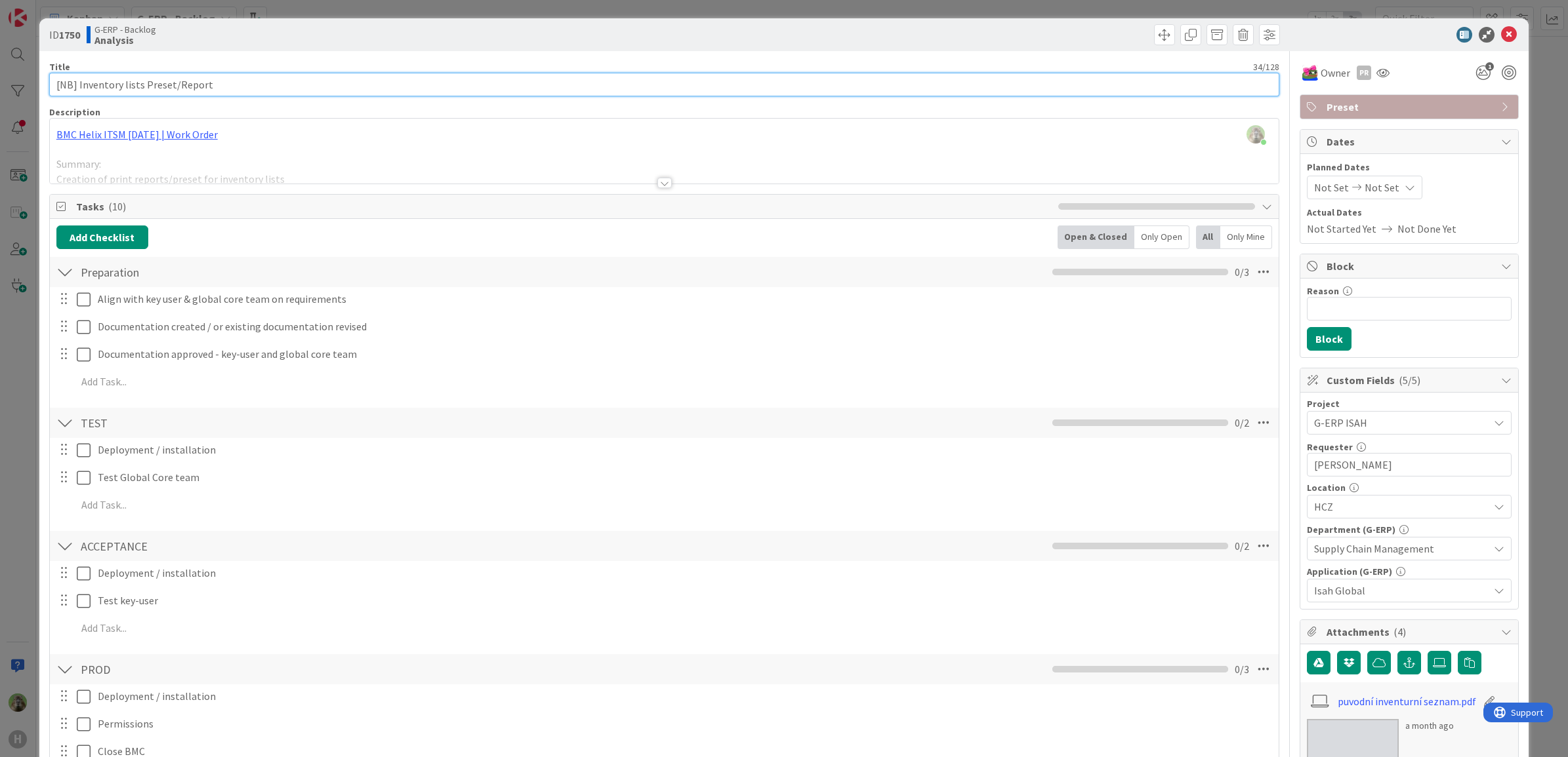
drag, startPoint x: 168, startPoint y: 88, endPoint x: 353, endPoint y: 63, distance: 186.7
click at [353, 63] on div "Title 34 / 128 [NB] Inventory lists Preset/Report" at bounding box center [665, 78] width 1230 height 36
type input "[NB] Inventory lists Preset/Report"
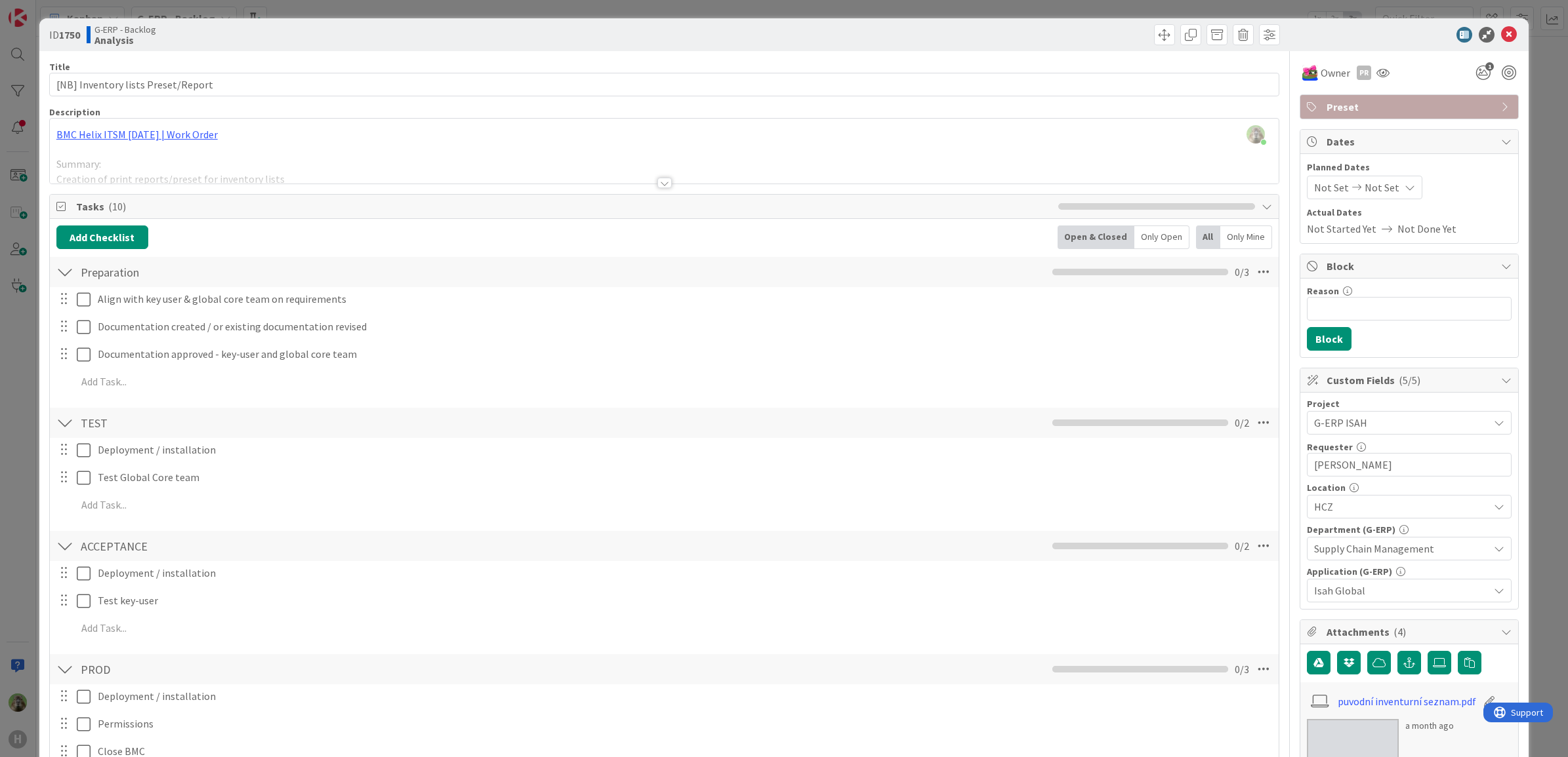
click at [505, 48] on div "ID 1750 G-ERP - Backlog Analysis" at bounding box center [784, 34] width 1490 height 33
click at [1180, 34] on span at bounding box center [1190, 34] width 21 height 21
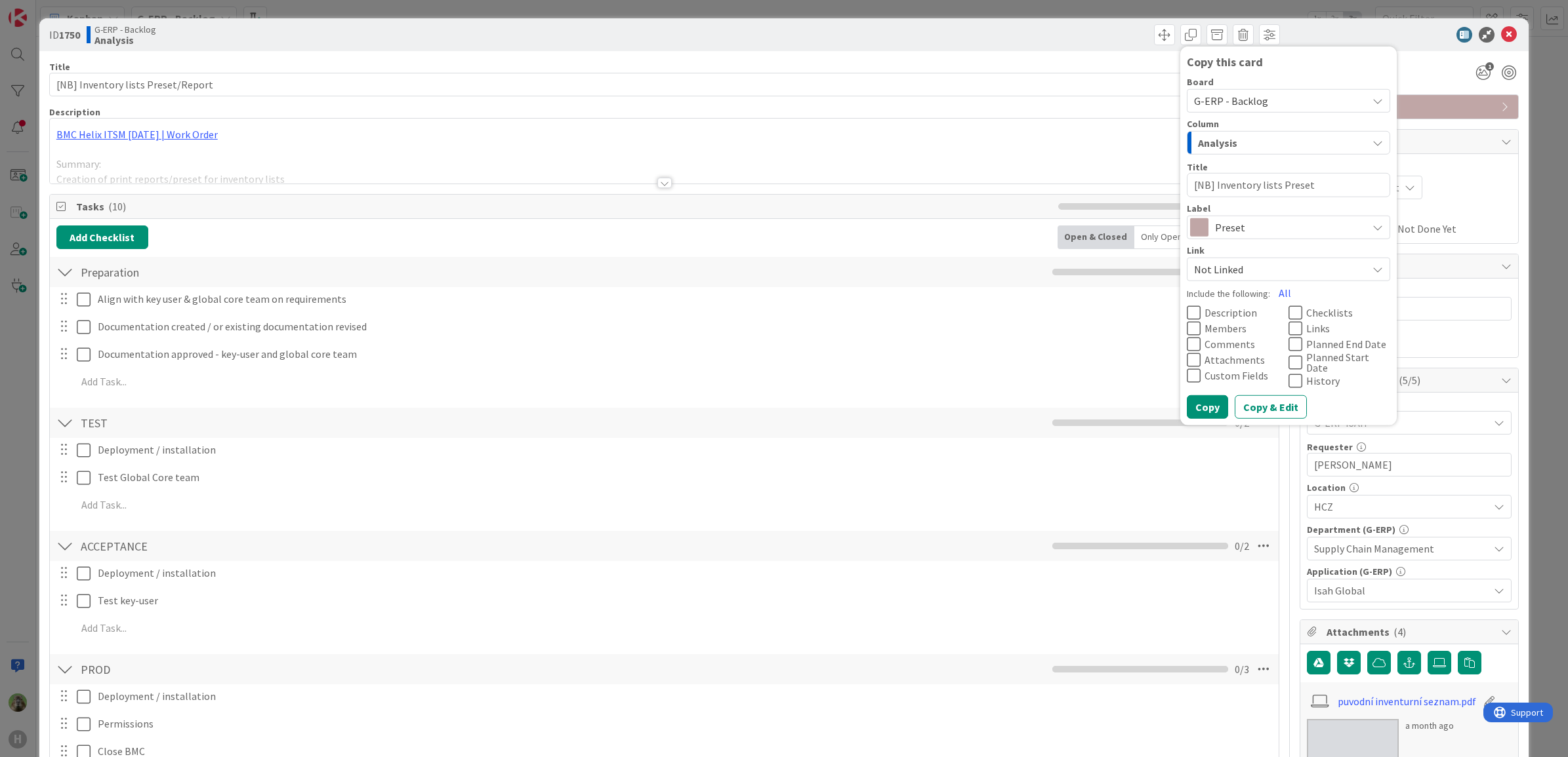
click at [1303, 178] on textarea "[NB] Inventory lists Preset" at bounding box center [1288, 185] width 204 height 24
click at [1284, 178] on textarea "[NB] Inventory lists Preset" at bounding box center [1288, 185] width 204 height 24
type textarea "[NB] Inventory lists R"
type textarea "x"
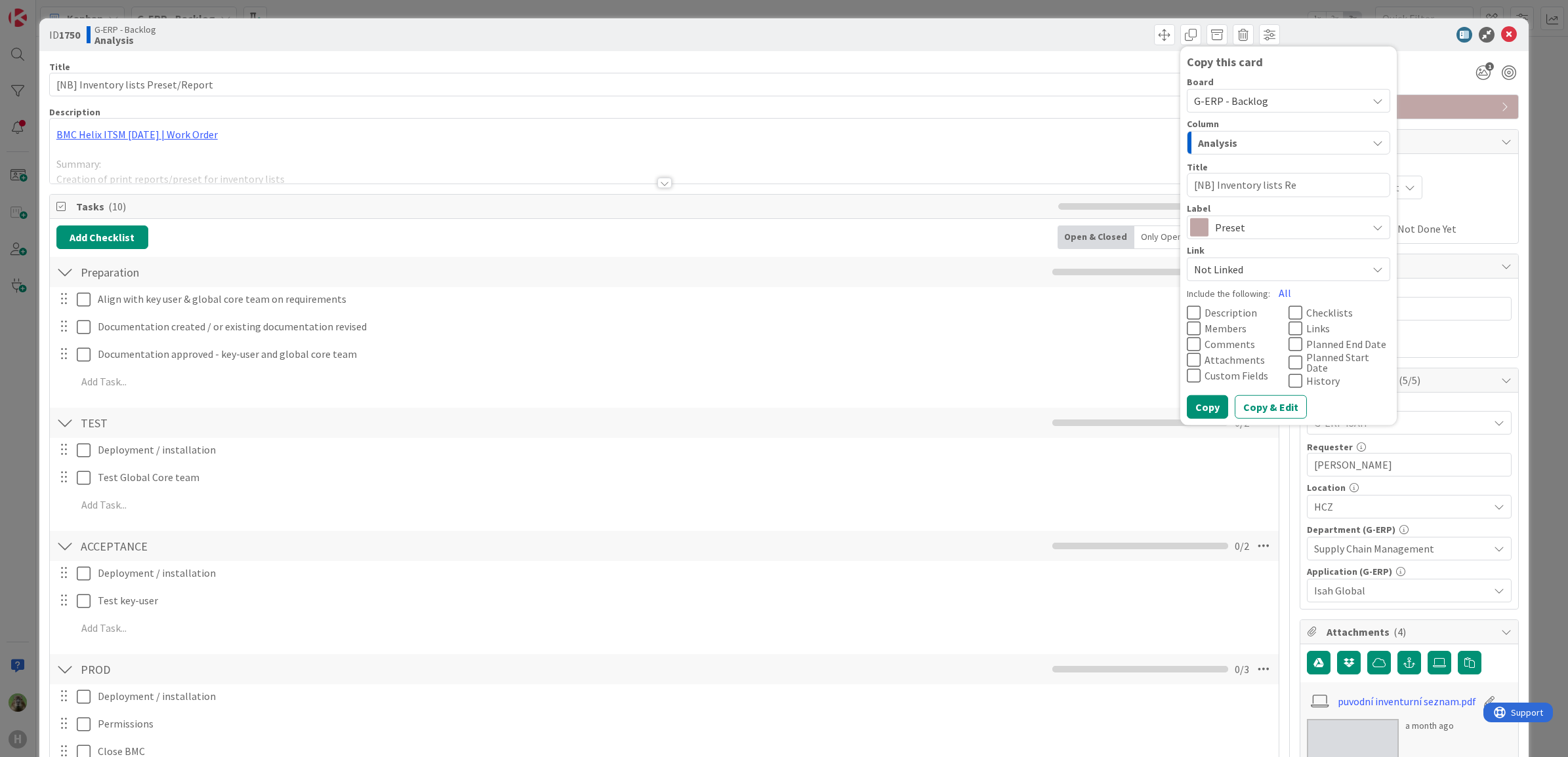
type textarea "[NB] Inventory lists Rep"
type textarea "x"
type textarea "[NB] Inventory lists Repor"
type textarea "x"
type textarea "[NB] Inventory lists Report"
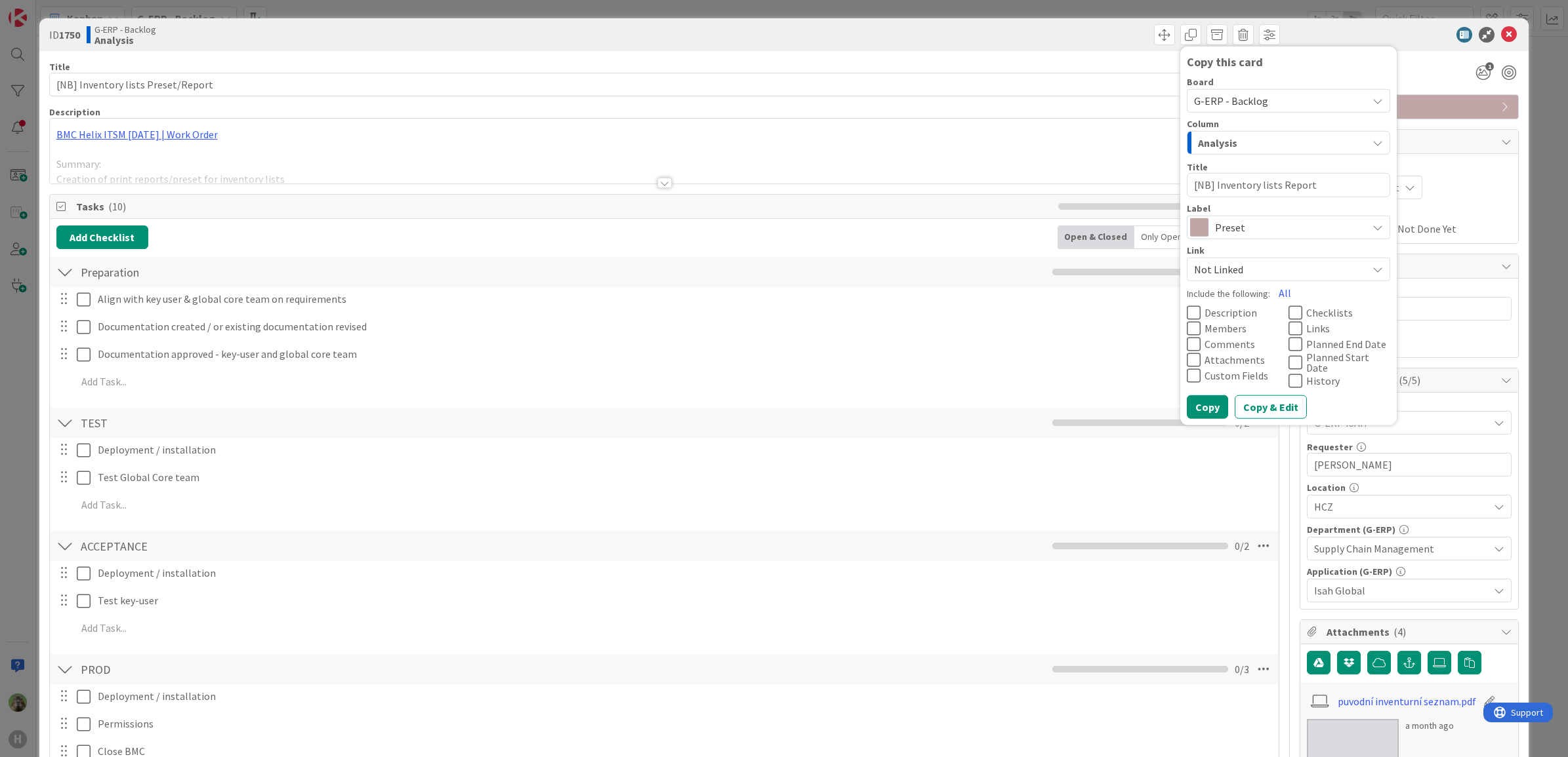
click at [1289, 233] on span "Preset" at bounding box center [1288, 227] width 146 height 18
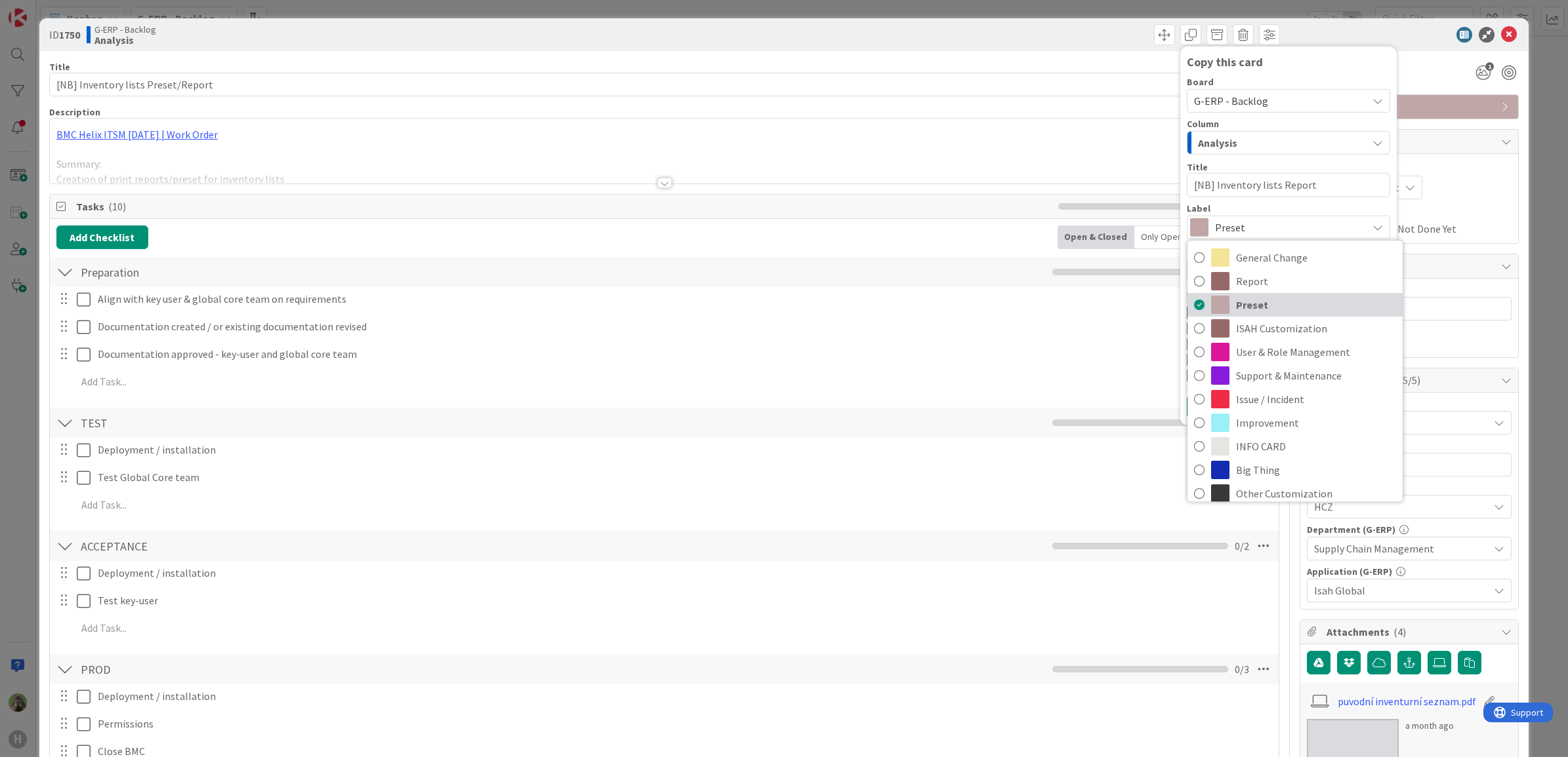
click at [1285, 310] on span "Preset" at bounding box center [1316, 305] width 160 height 20
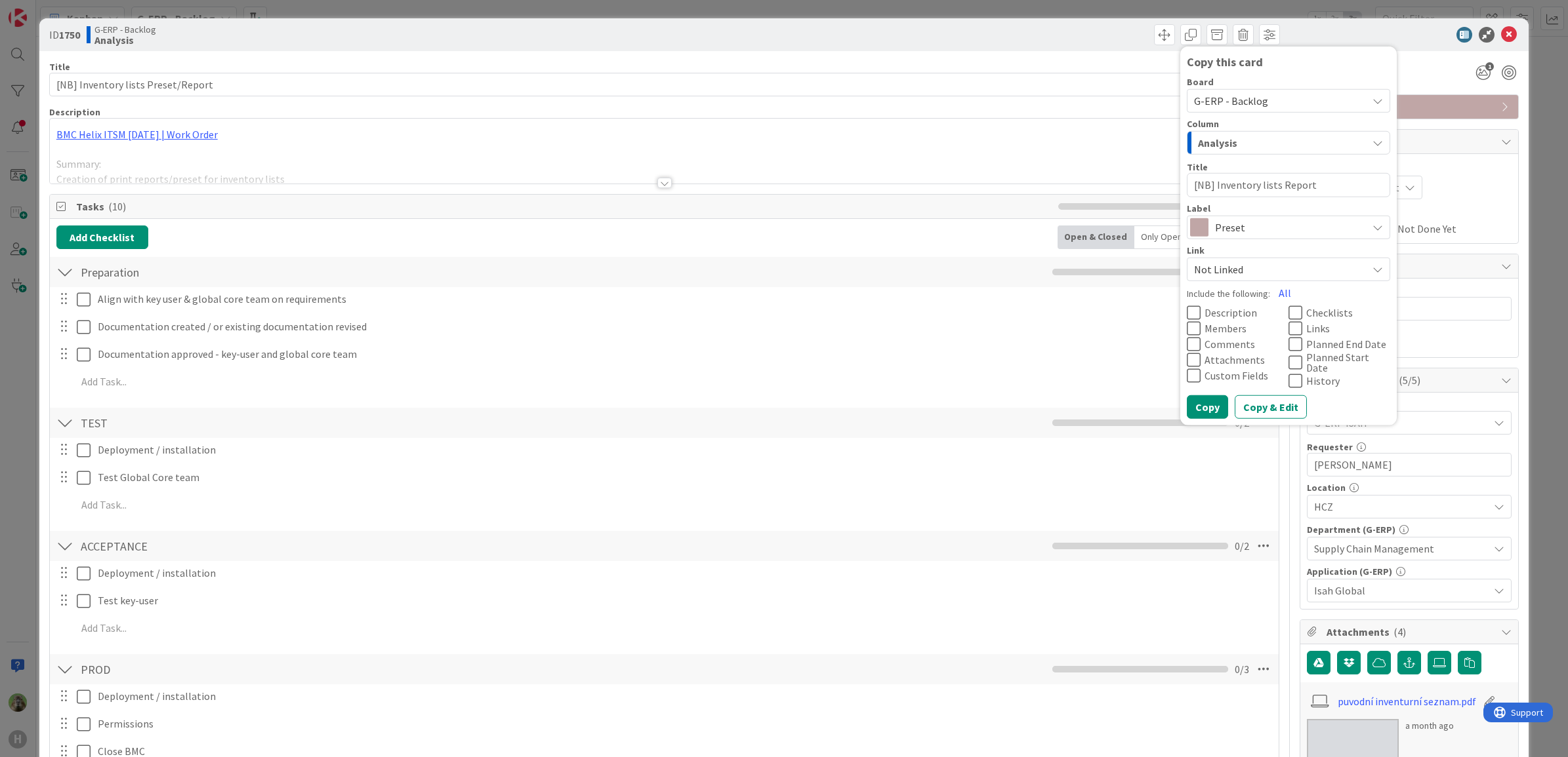
click at [1267, 231] on span "Preset" at bounding box center [1288, 227] width 146 height 18
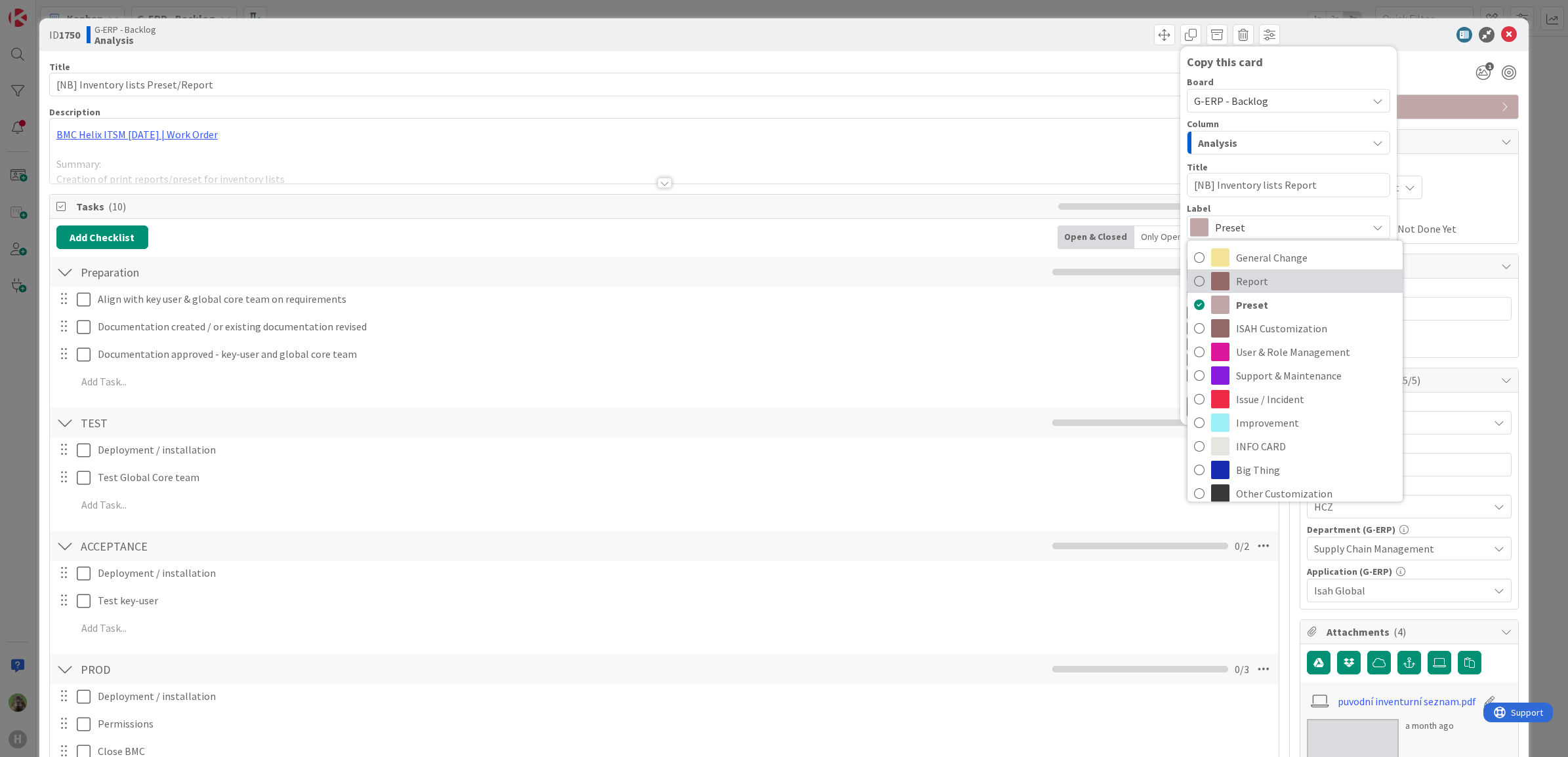
click at [1243, 283] on span "Report" at bounding box center [1316, 281] width 160 height 20
type textarea "x"
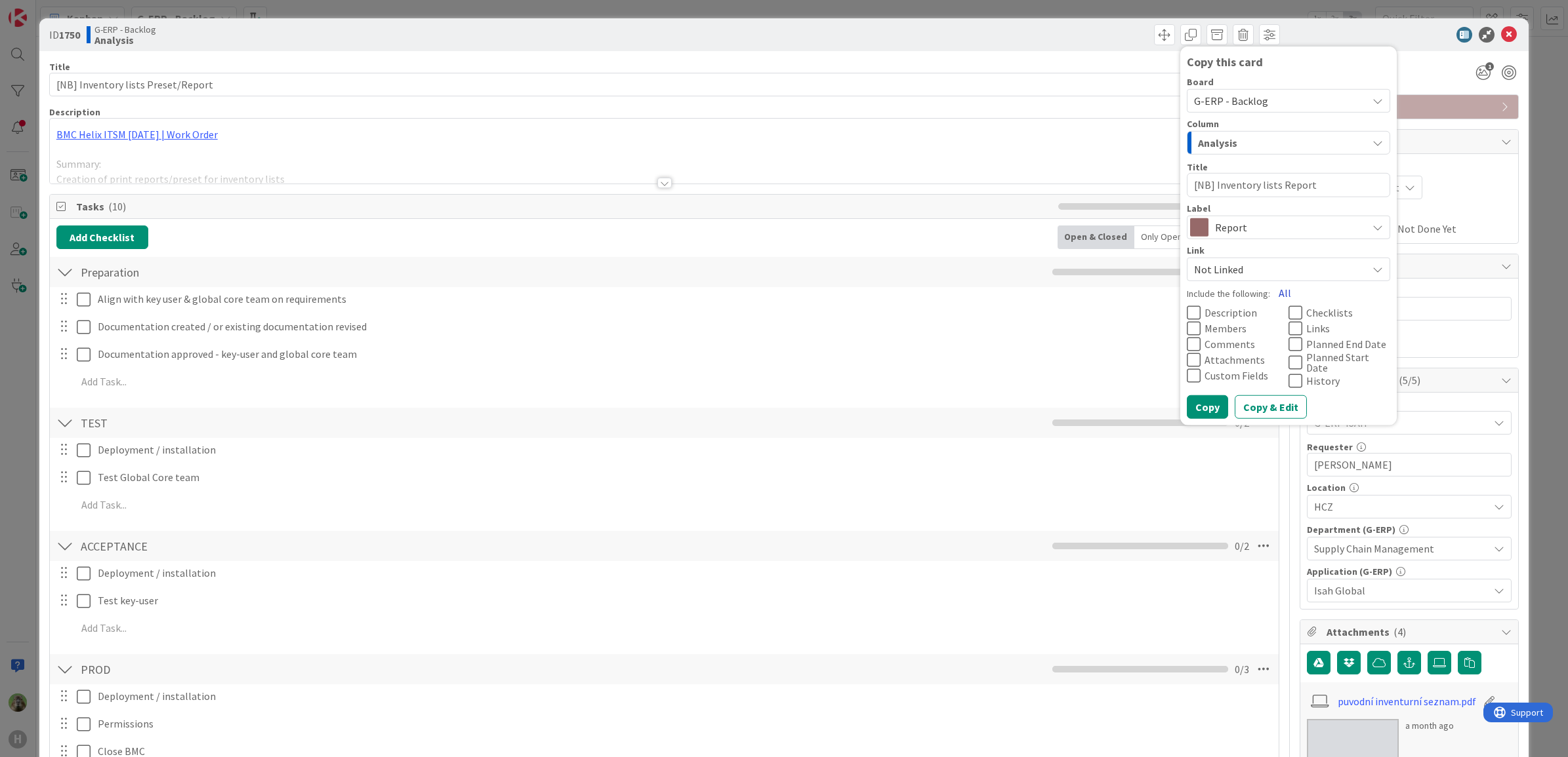
click at [1270, 288] on button "All" at bounding box center [1285, 293] width 30 height 24
click at [1293, 376] on button "History" at bounding box center [1339, 380] width 101 height 16
click at [1204, 407] on button "Copy" at bounding box center [1207, 406] width 42 height 24
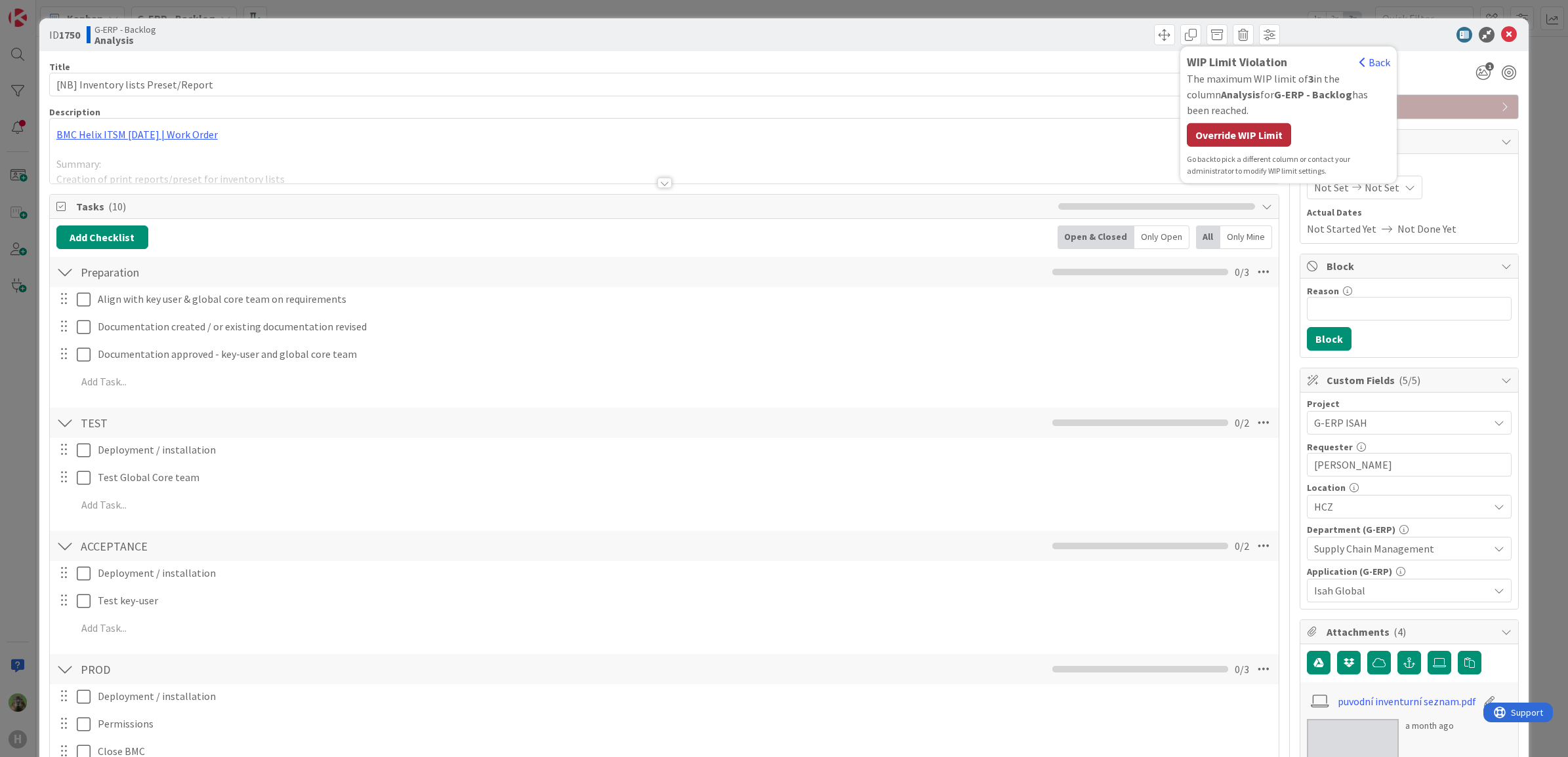
click at [1255, 142] on div "Override WIP Limit" at bounding box center [1238, 135] width 104 height 24
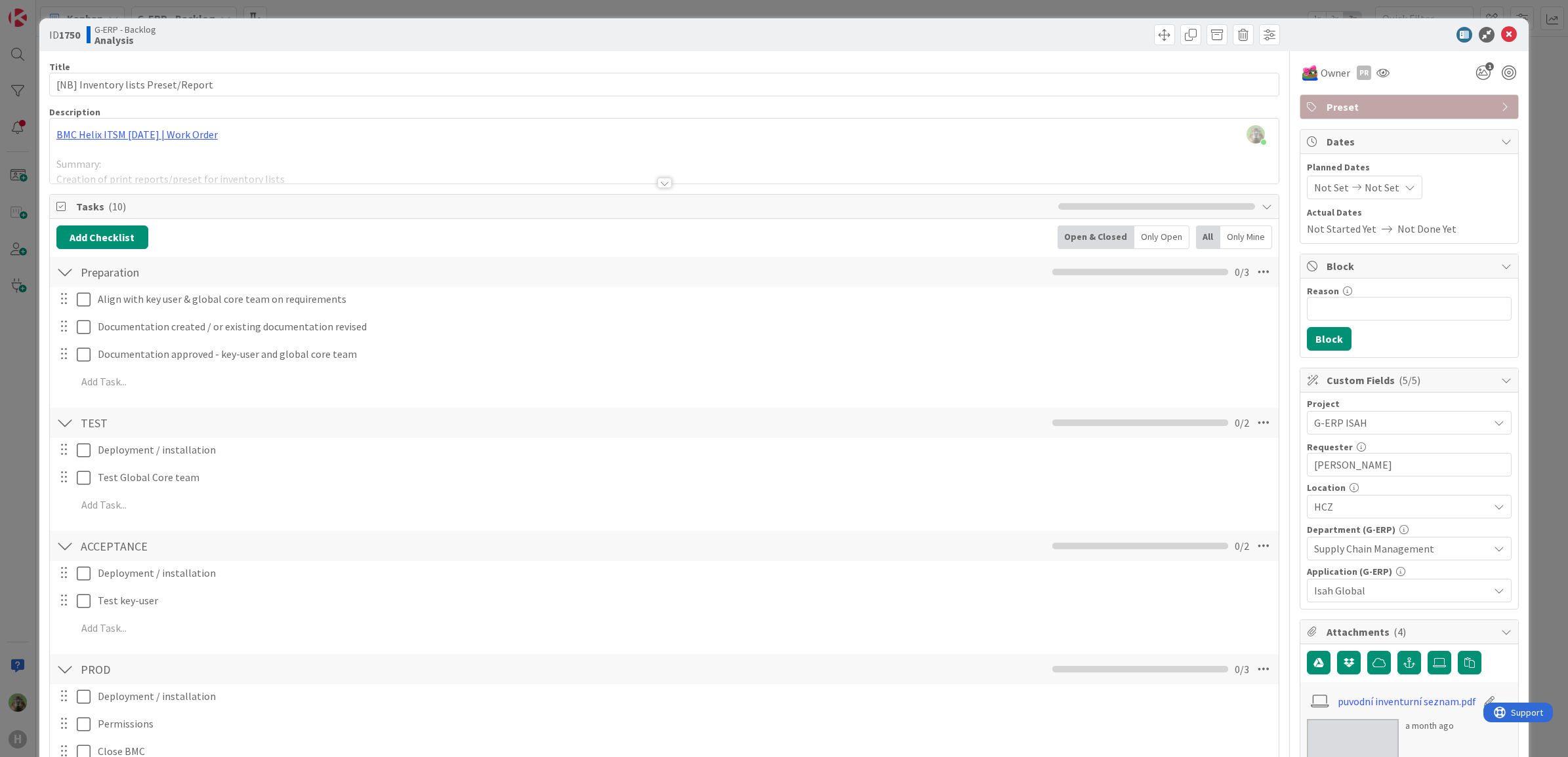
click at [23, 388] on div "ID 1750 G-ERP - Backlog Analysis WIP Limit Violation Back The maximum WIP limit…" at bounding box center [784, 378] width 1568 height 757
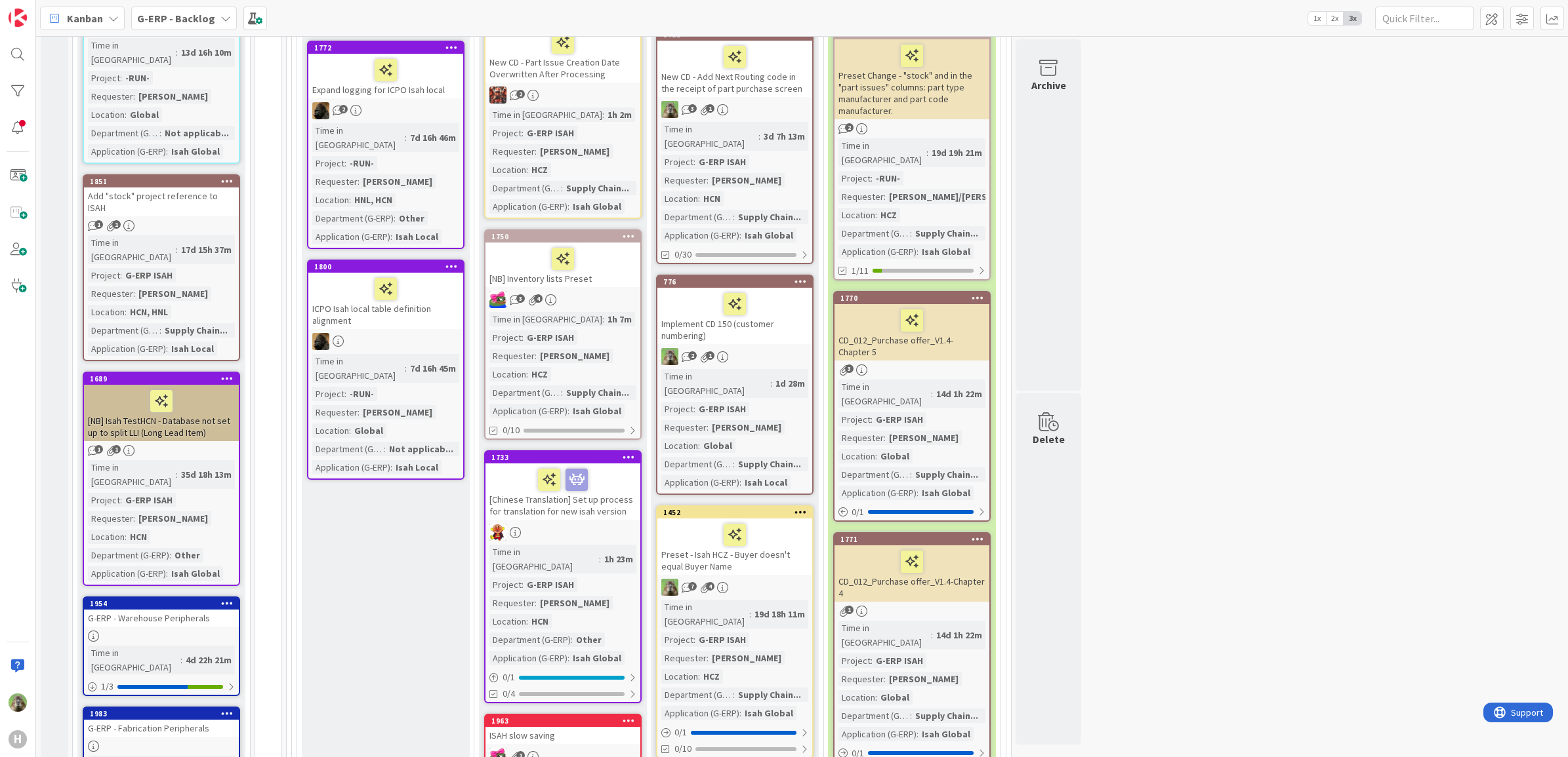
scroll to position [410, 0]
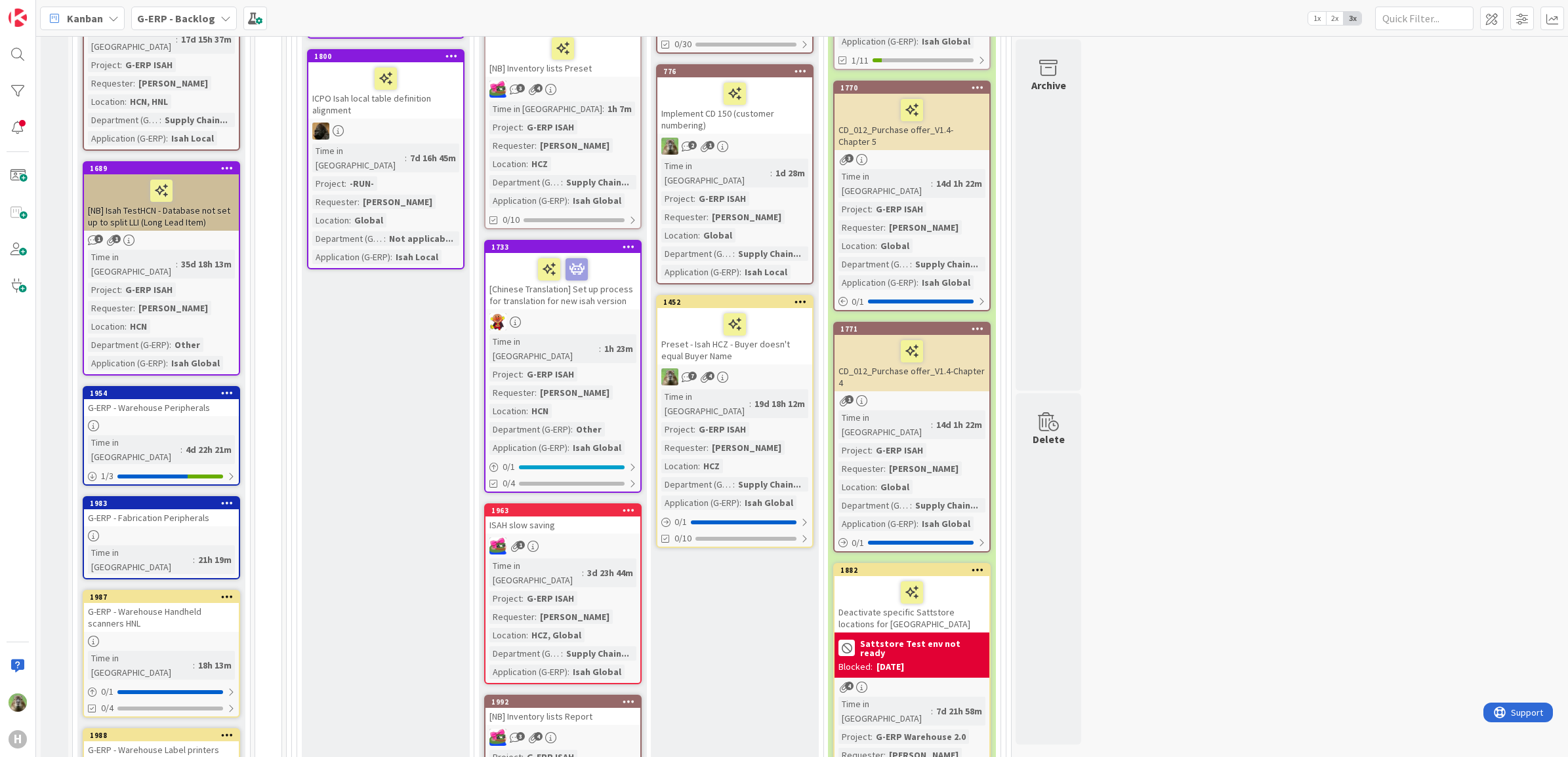
scroll to position [902, 0]
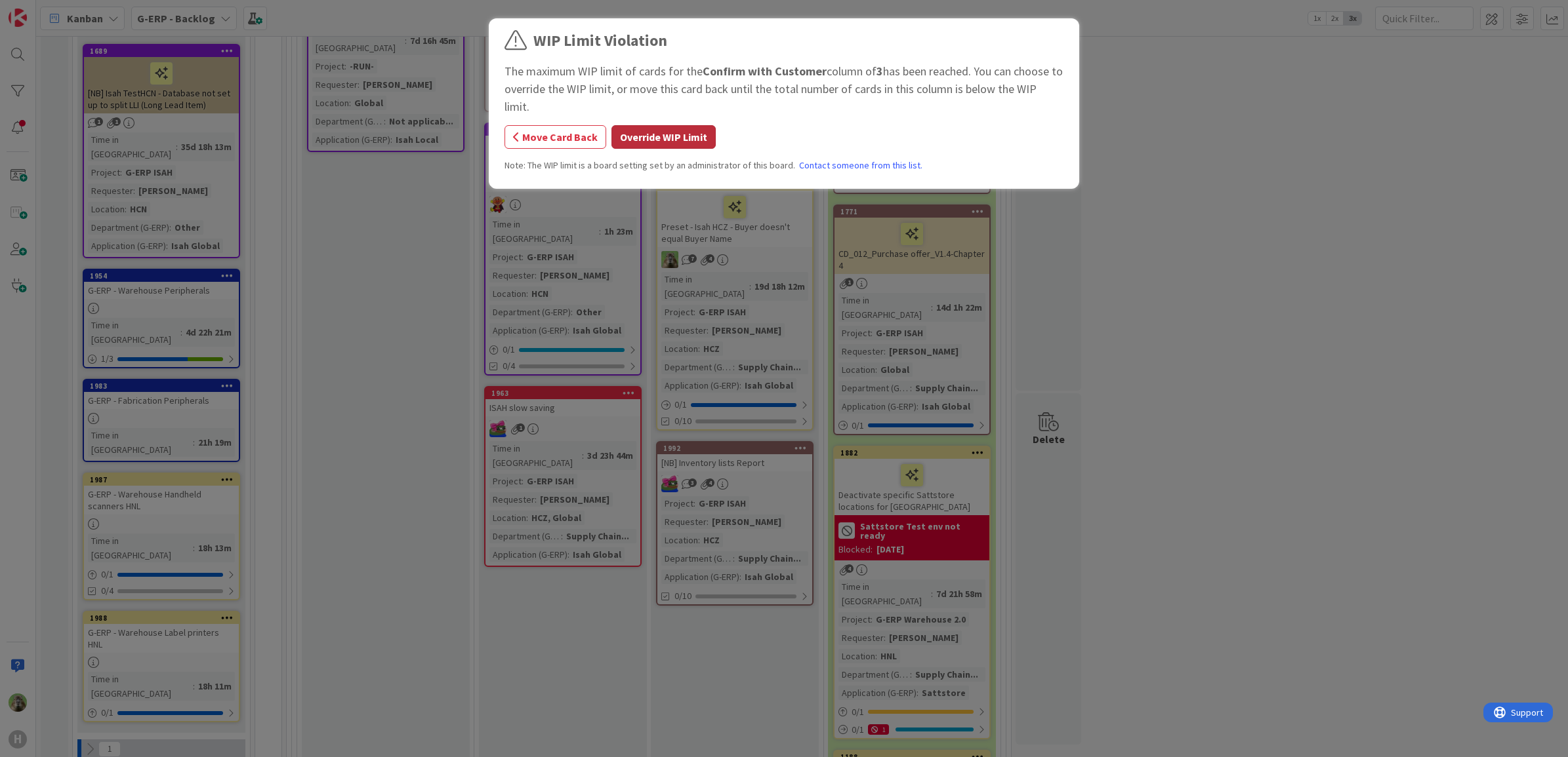
click at [631, 133] on button "Override WIP Limit" at bounding box center [663, 137] width 104 height 24
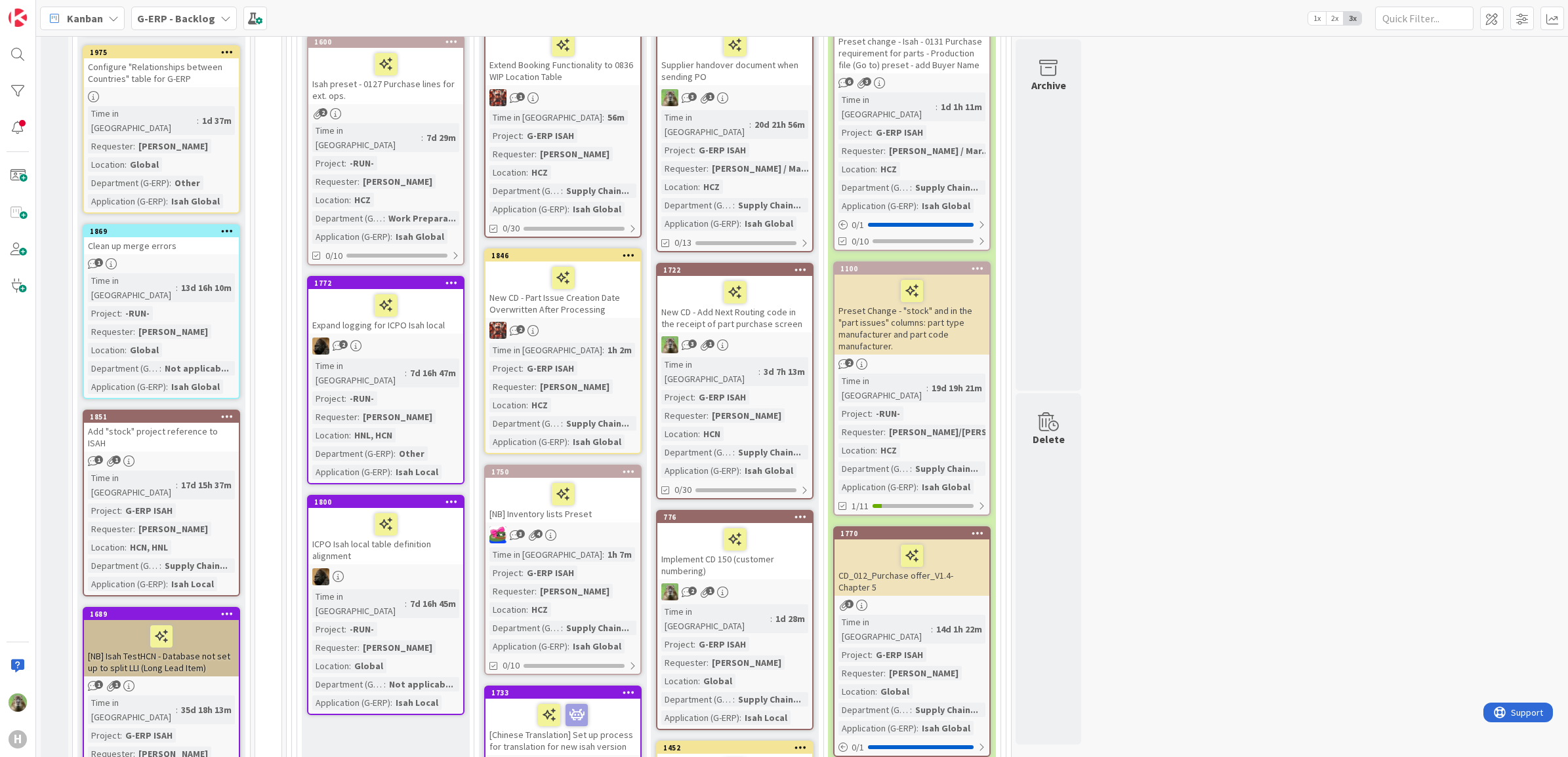
scroll to position [328, 0]
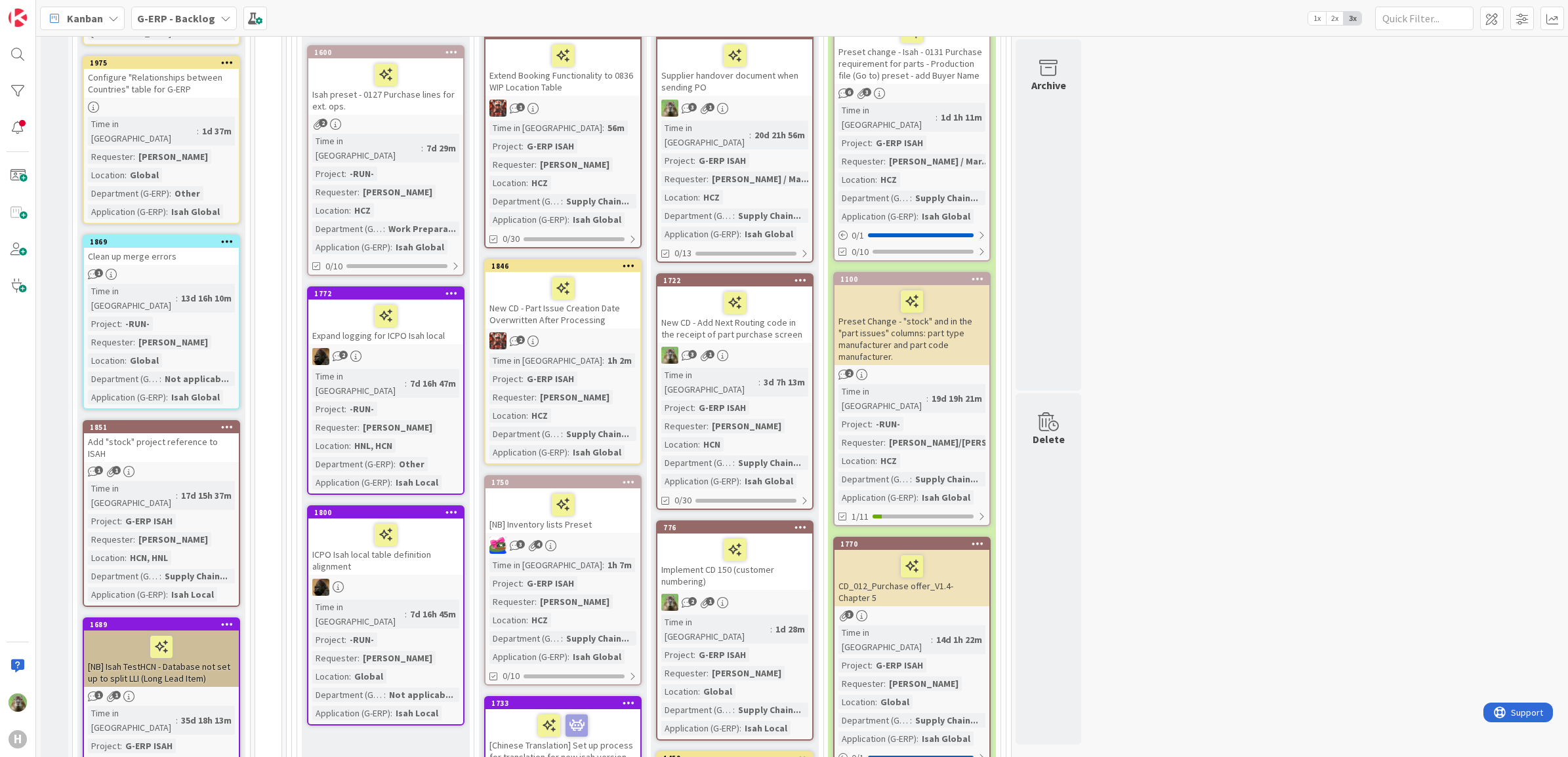
click at [625, 509] on div at bounding box center [562, 505] width 147 height 28
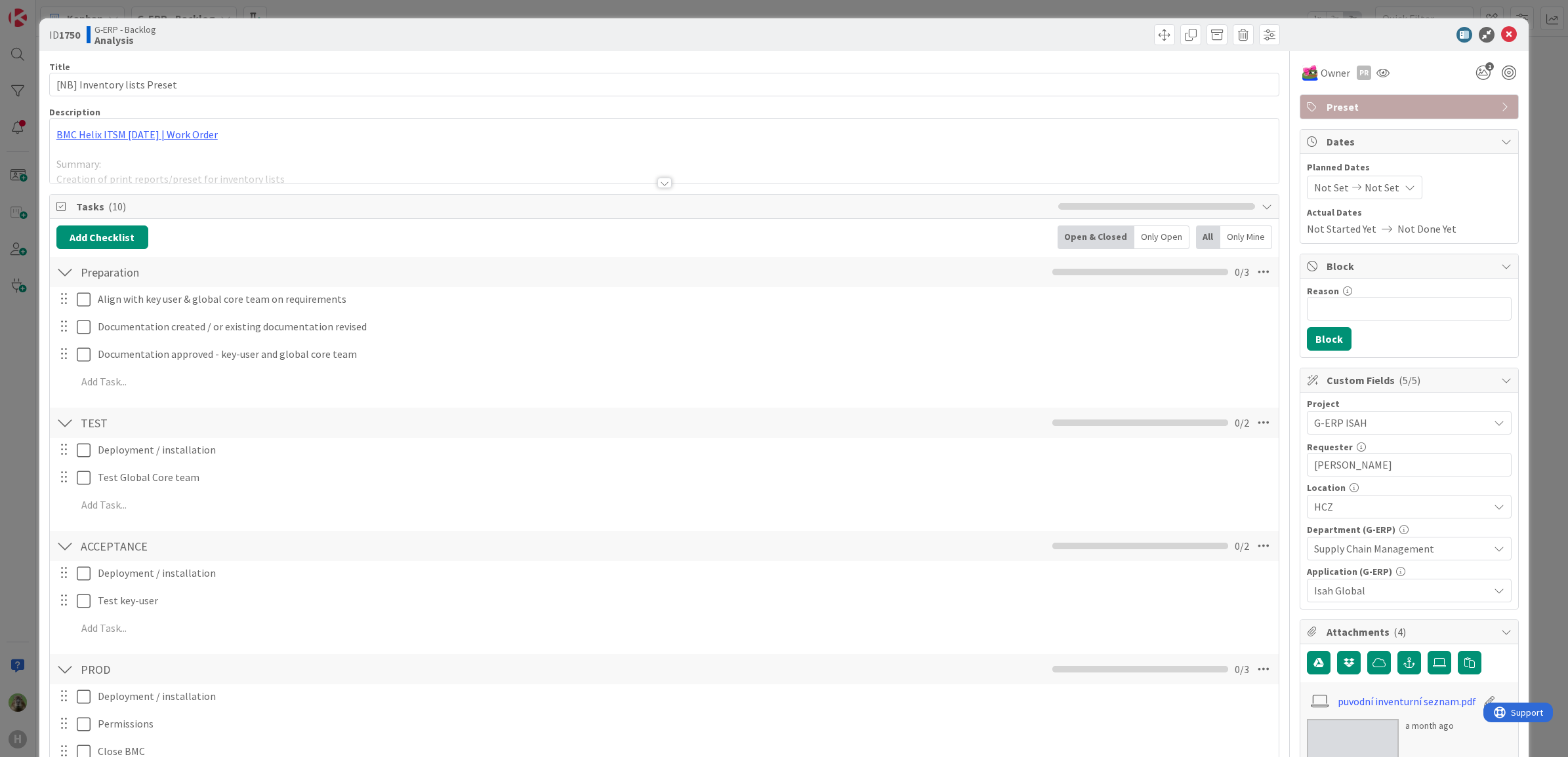
click at [464, 146] on div "BMC Helix ITSM 23.3.02 | Work Order Summary: Creation of print reports/preset f…" at bounding box center [664, 150] width 1229 height 65
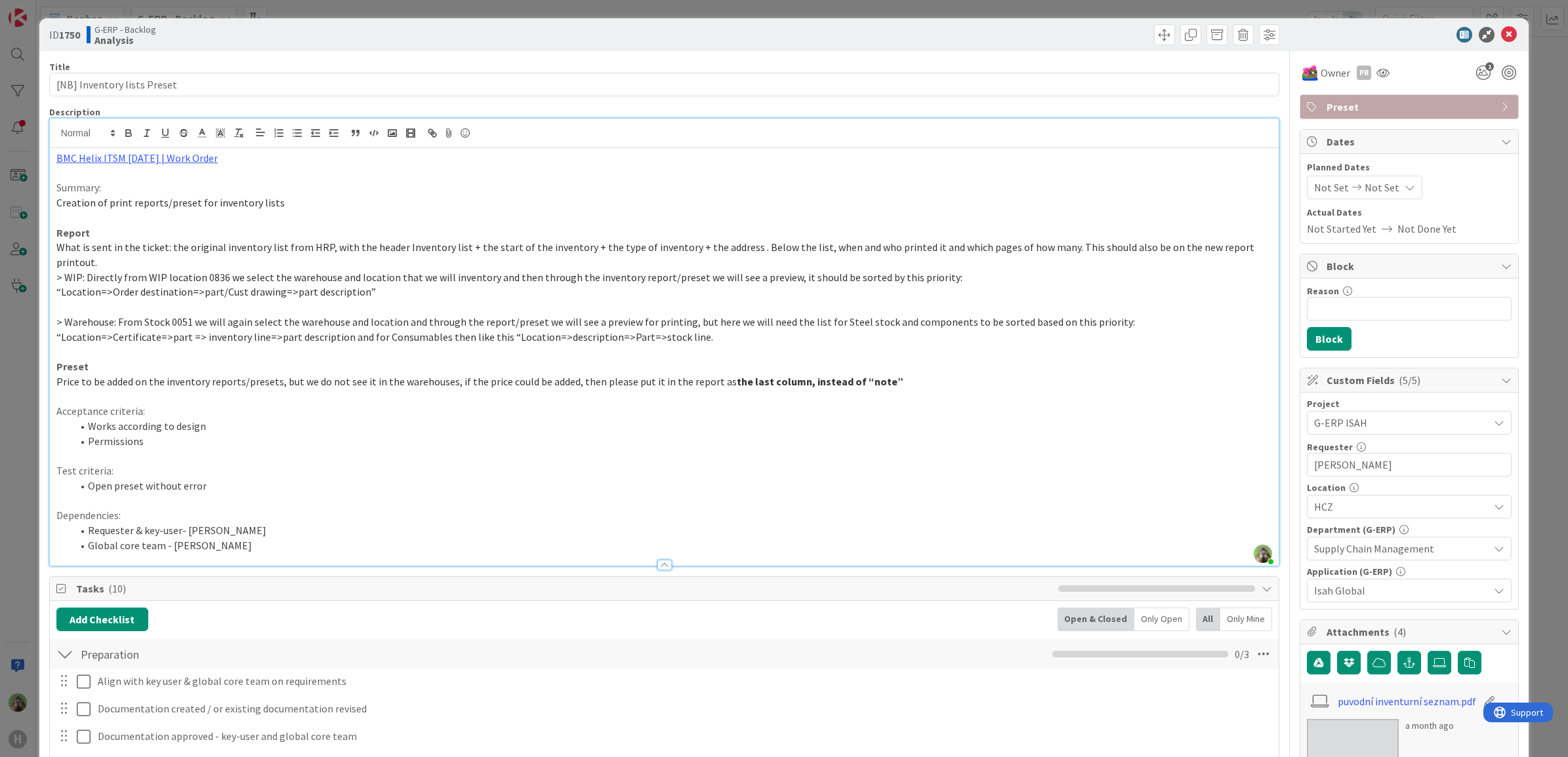
click at [24, 421] on div "ID 1750 G-ERP - Backlog Analysis Title 27 / 128 [NB] Inventory lists Preset Des…" at bounding box center [784, 378] width 1568 height 757
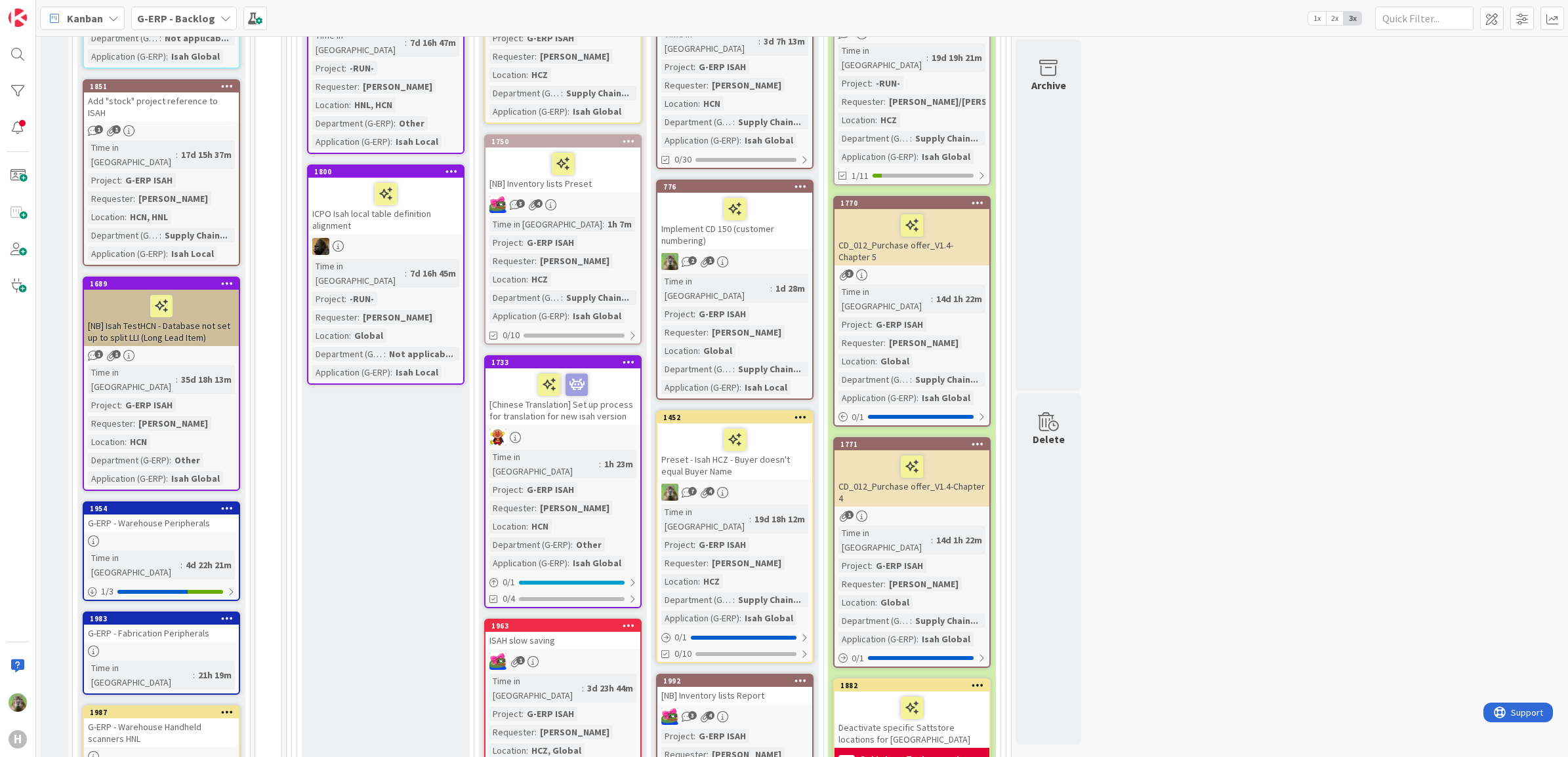
scroll to position [656, 0]
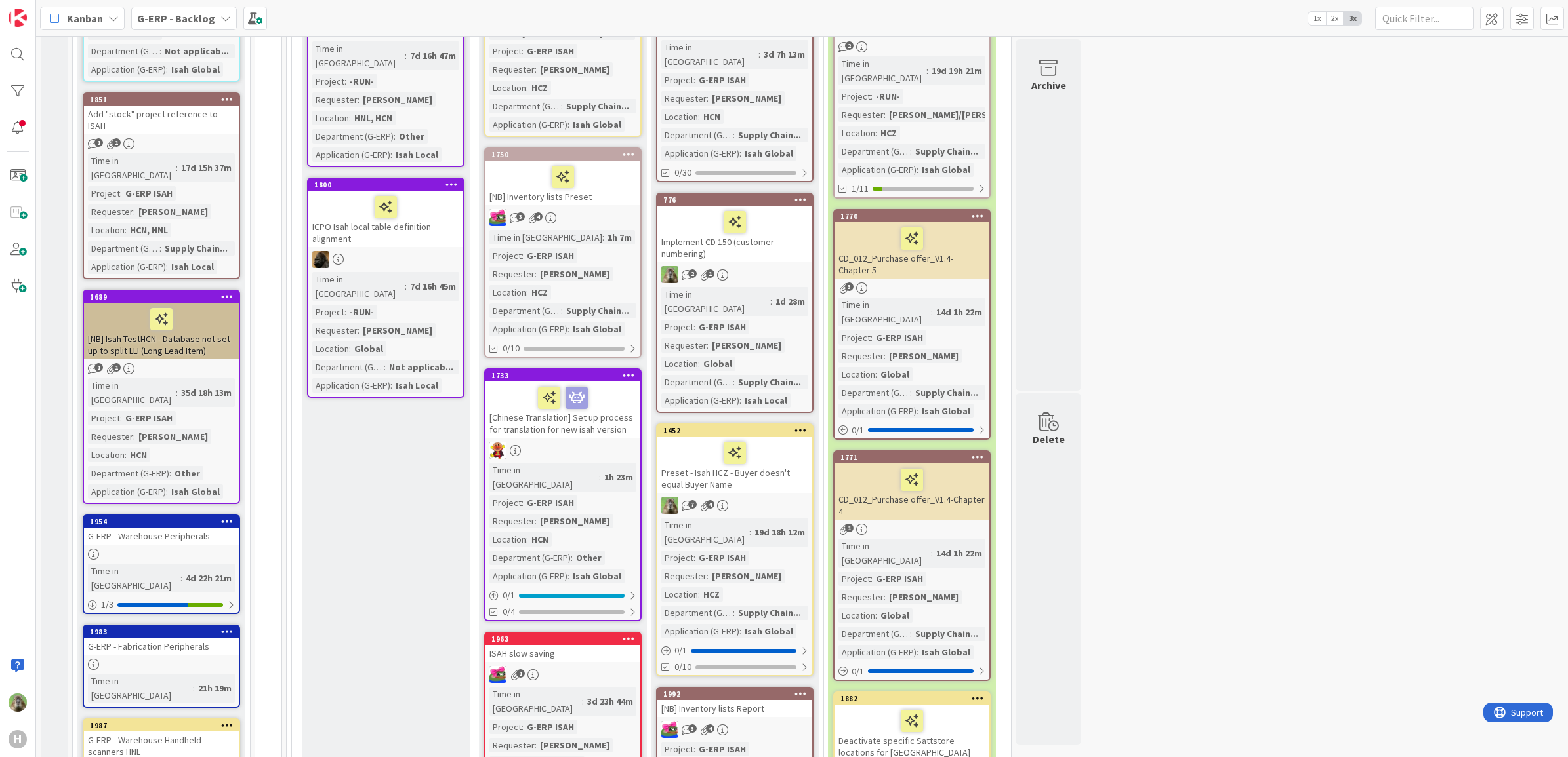
click at [782, 700] on div "[NB] Inventory lists Report" at bounding box center [734, 708] width 155 height 17
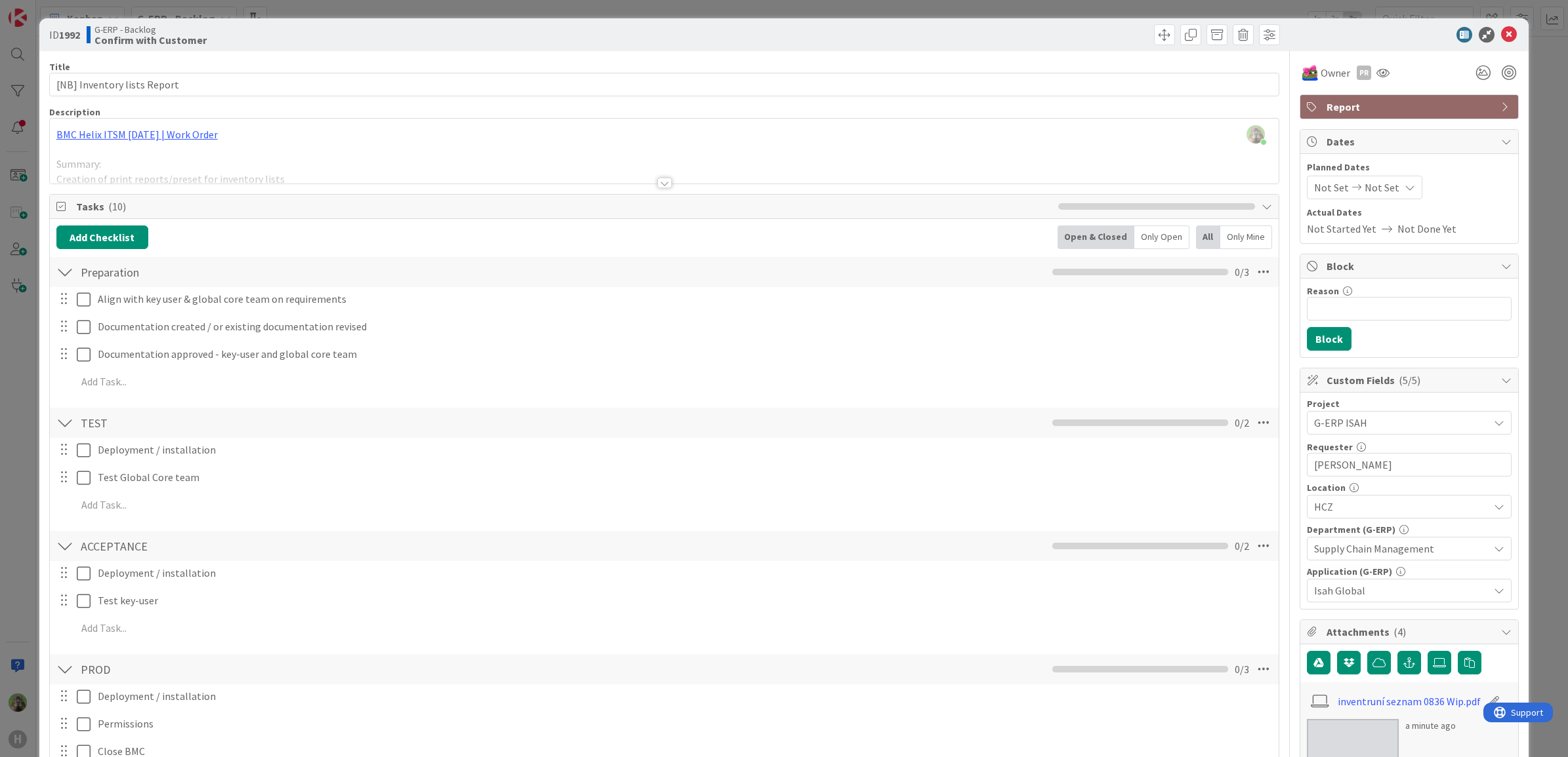
drag, startPoint x: 32, startPoint y: 388, endPoint x: 181, endPoint y: 439, distance: 157.5
click at [32, 388] on div "ID 1992 G-ERP - Backlog Confirm with Customer Title 27 / 128 [NB] Inventory lis…" at bounding box center [784, 378] width 1568 height 757
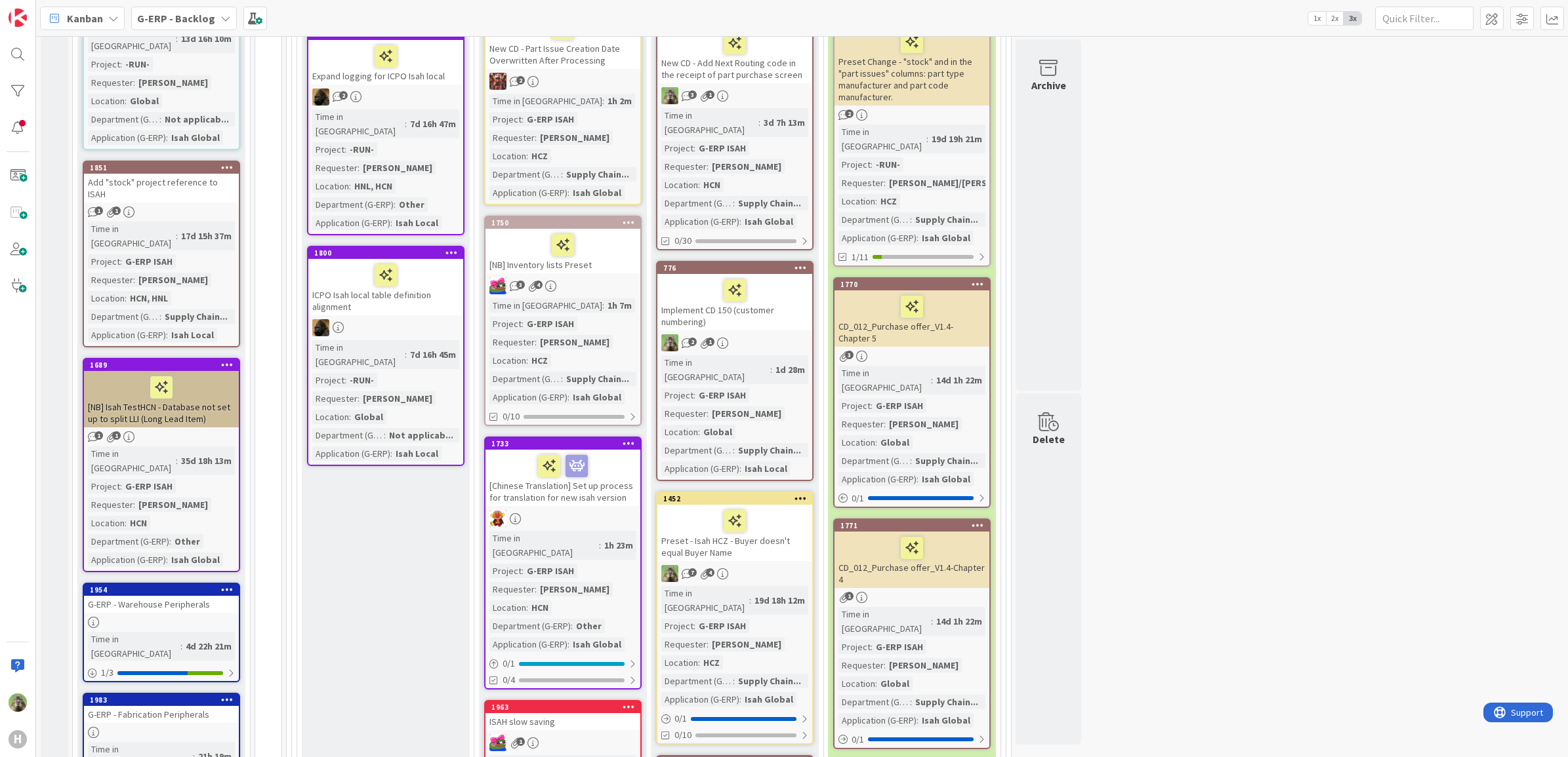
click at [630, 255] on div at bounding box center [562, 245] width 147 height 28
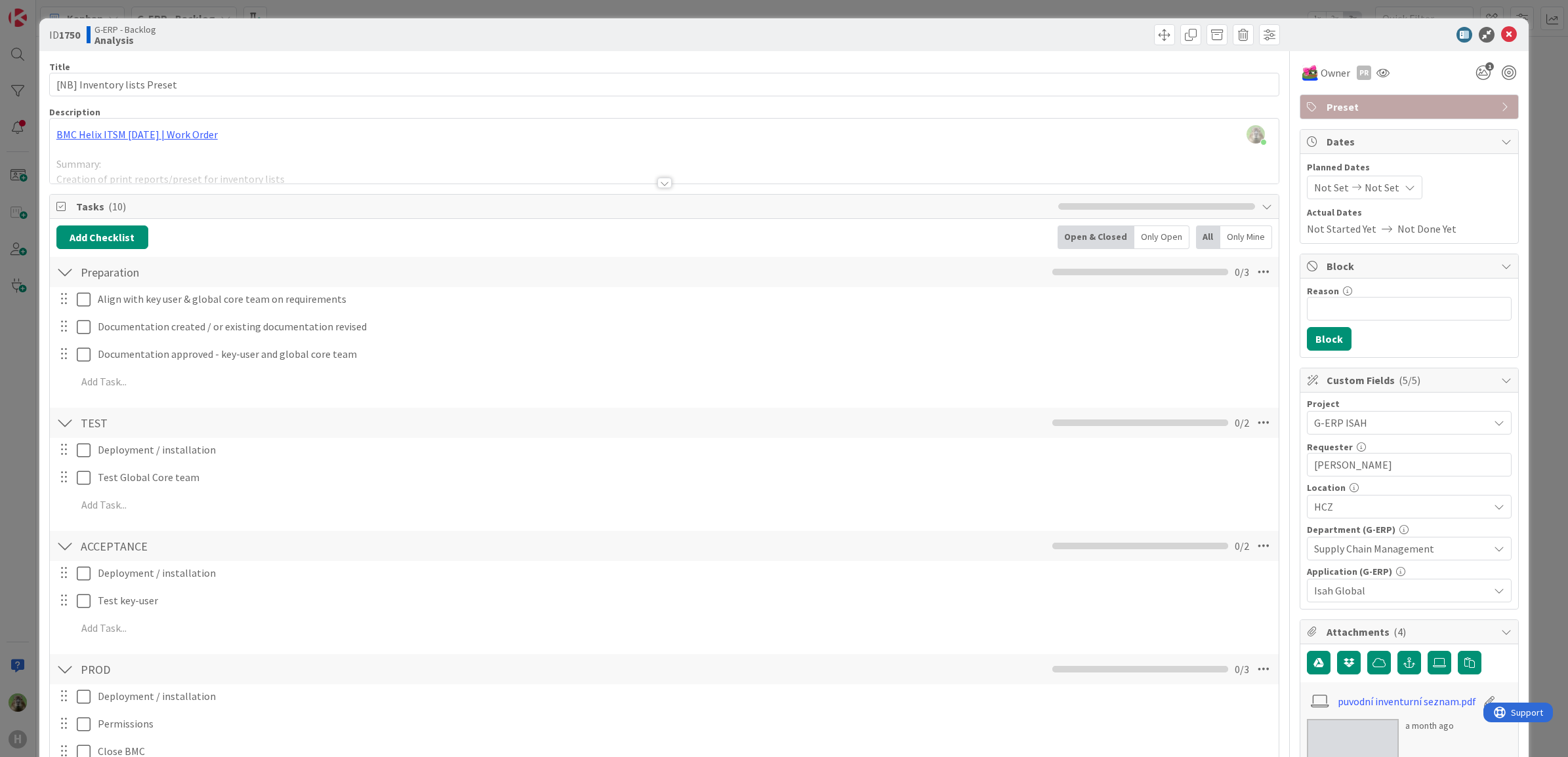
click at [4, 509] on div "ID 1750 G-ERP - Backlog Analysis Title 27 / 128 [NB] Inventory lists Preset Des…" at bounding box center [784, 378] width 1568 height 757
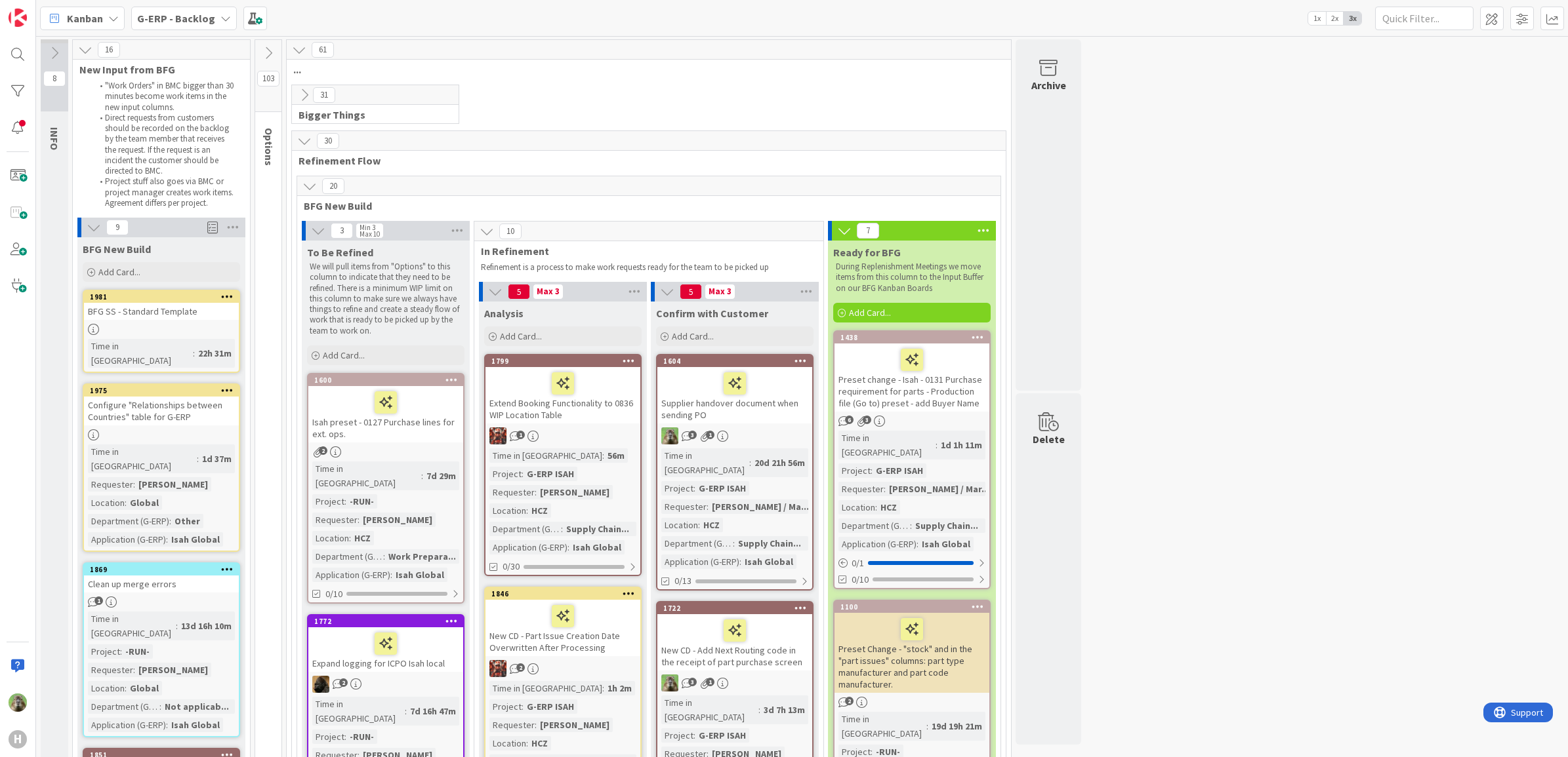
click at [57, 53] on icon at bounding box center [55, 53] width 15 height 15
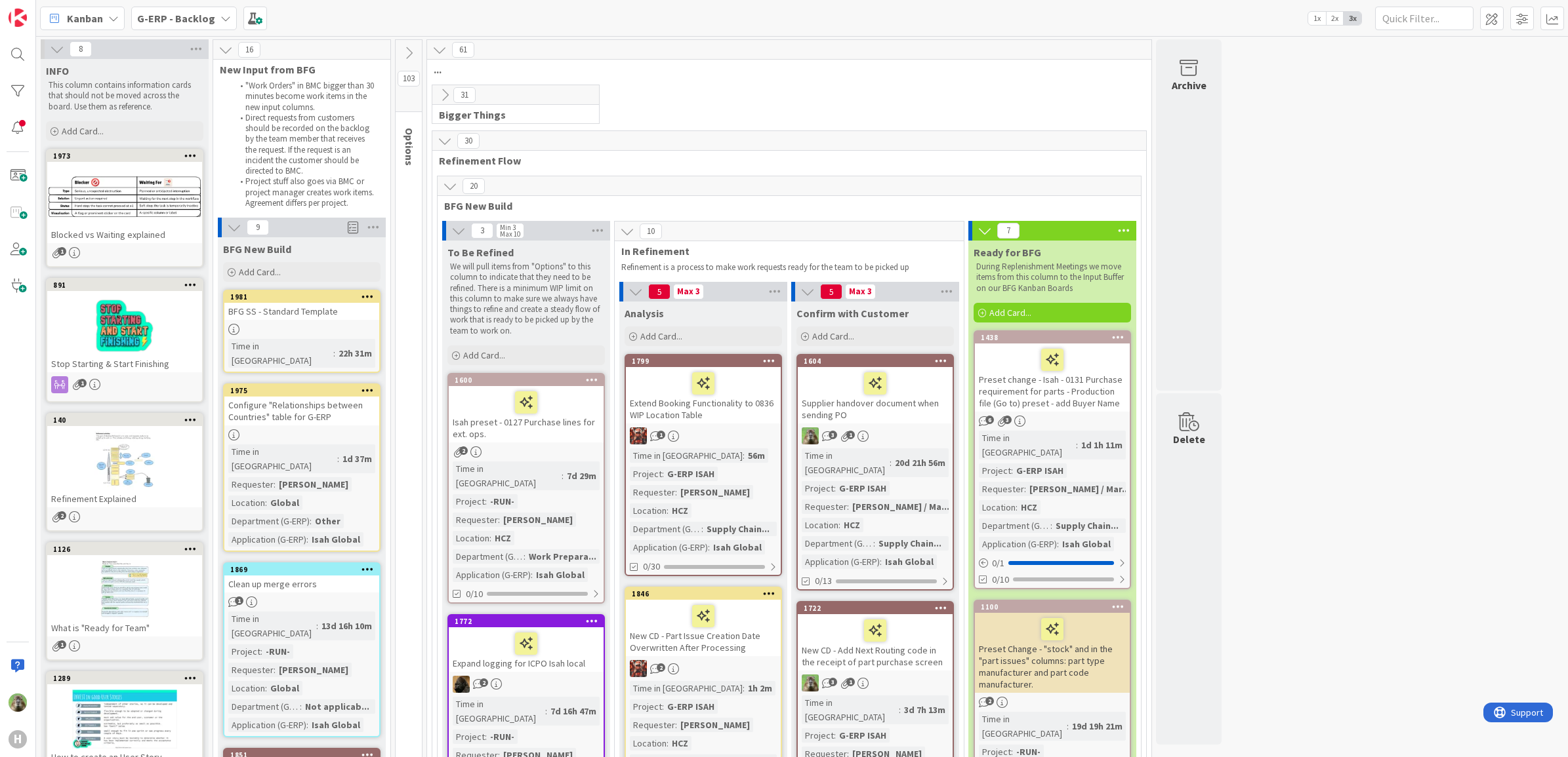
click at [57, 53] on icon at bounding box center [57, 49] width 15 height 15
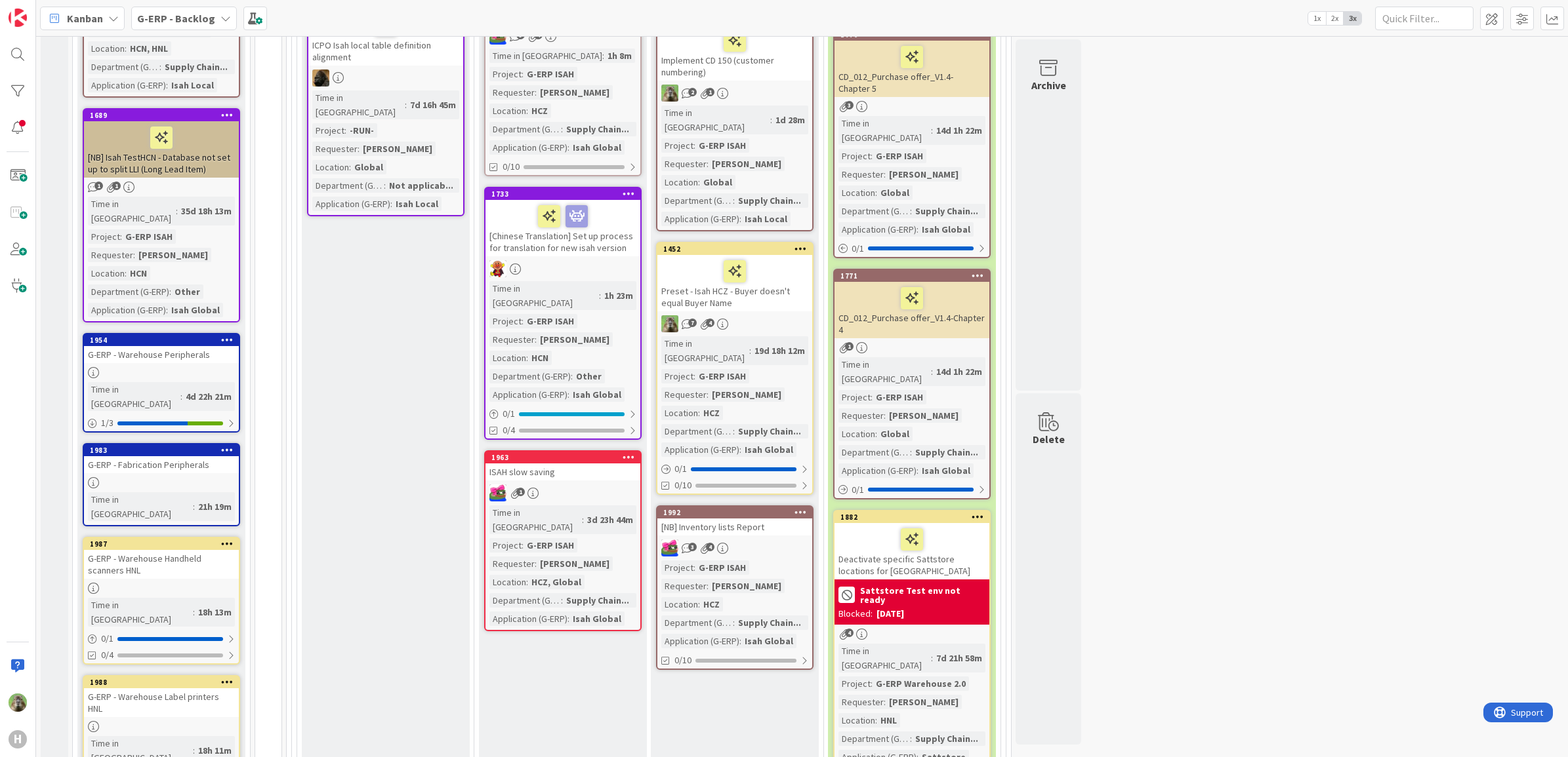
scroll to position [820, 0]
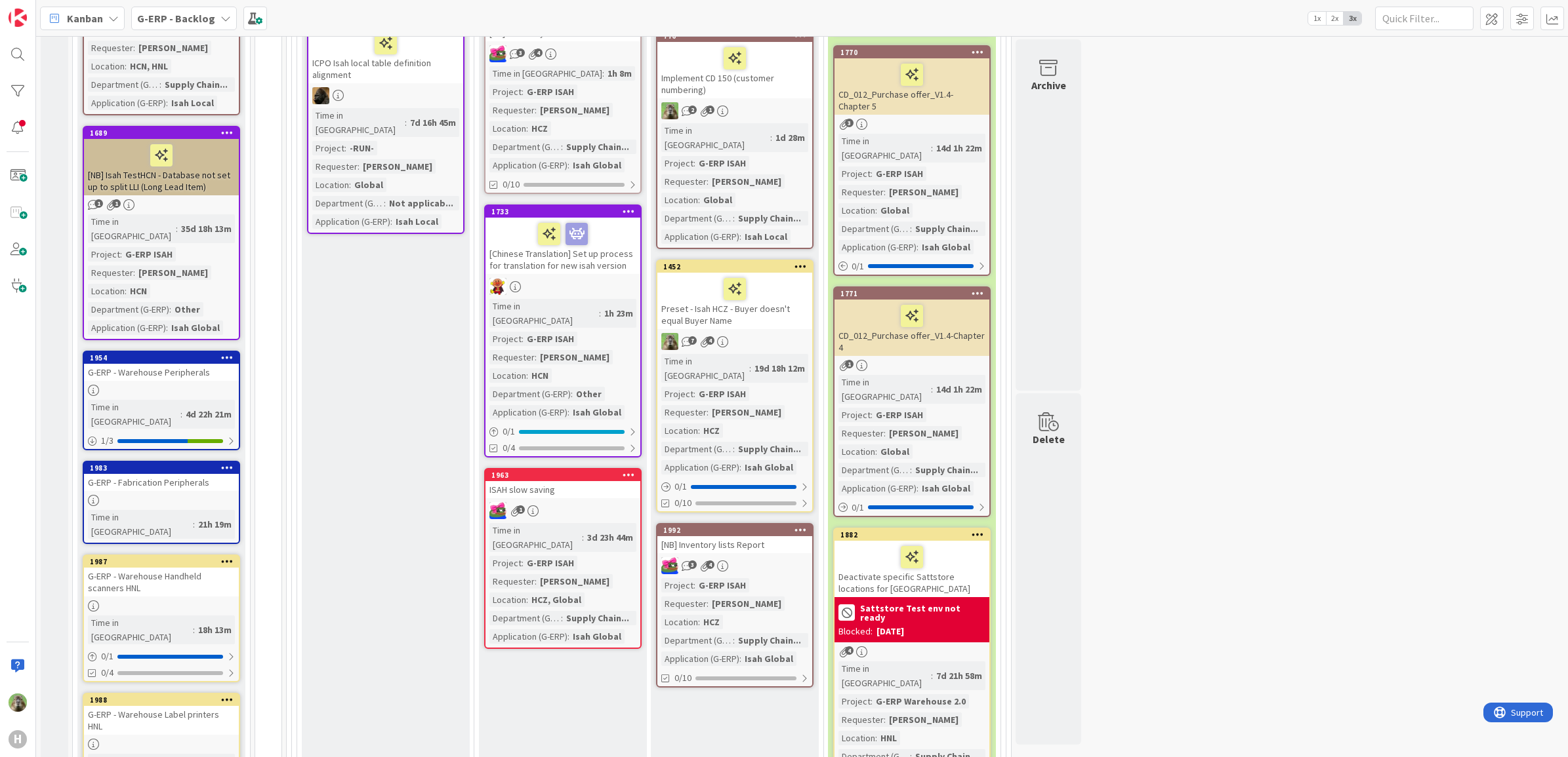
click at [161, 364] on div "G-ERP - Warehouse Peripherals" at bounding box center [162, 372] width 155 height 17
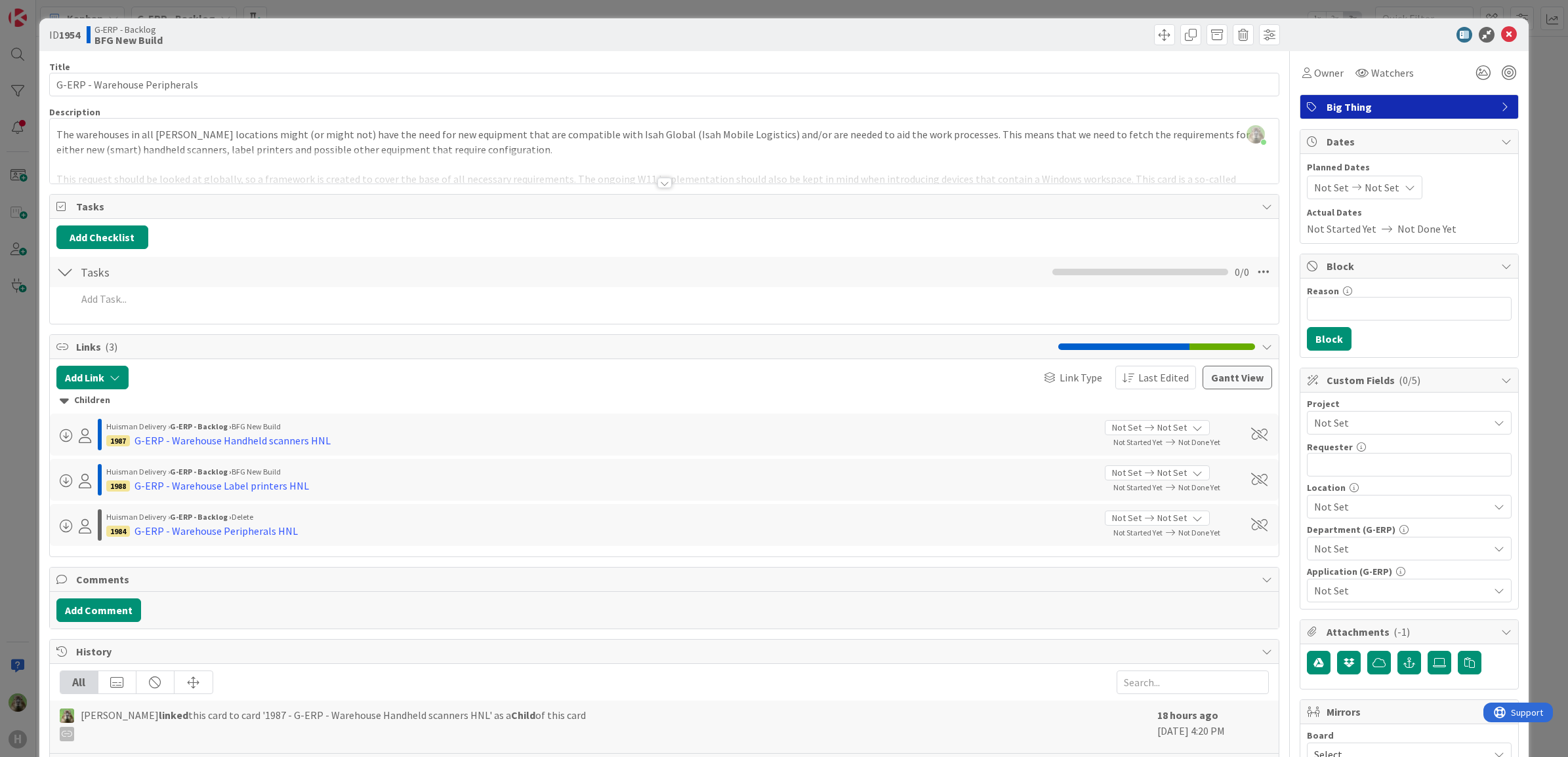
click at [610, 154] on div at bounding box center [664, 167] width 1229 height 34
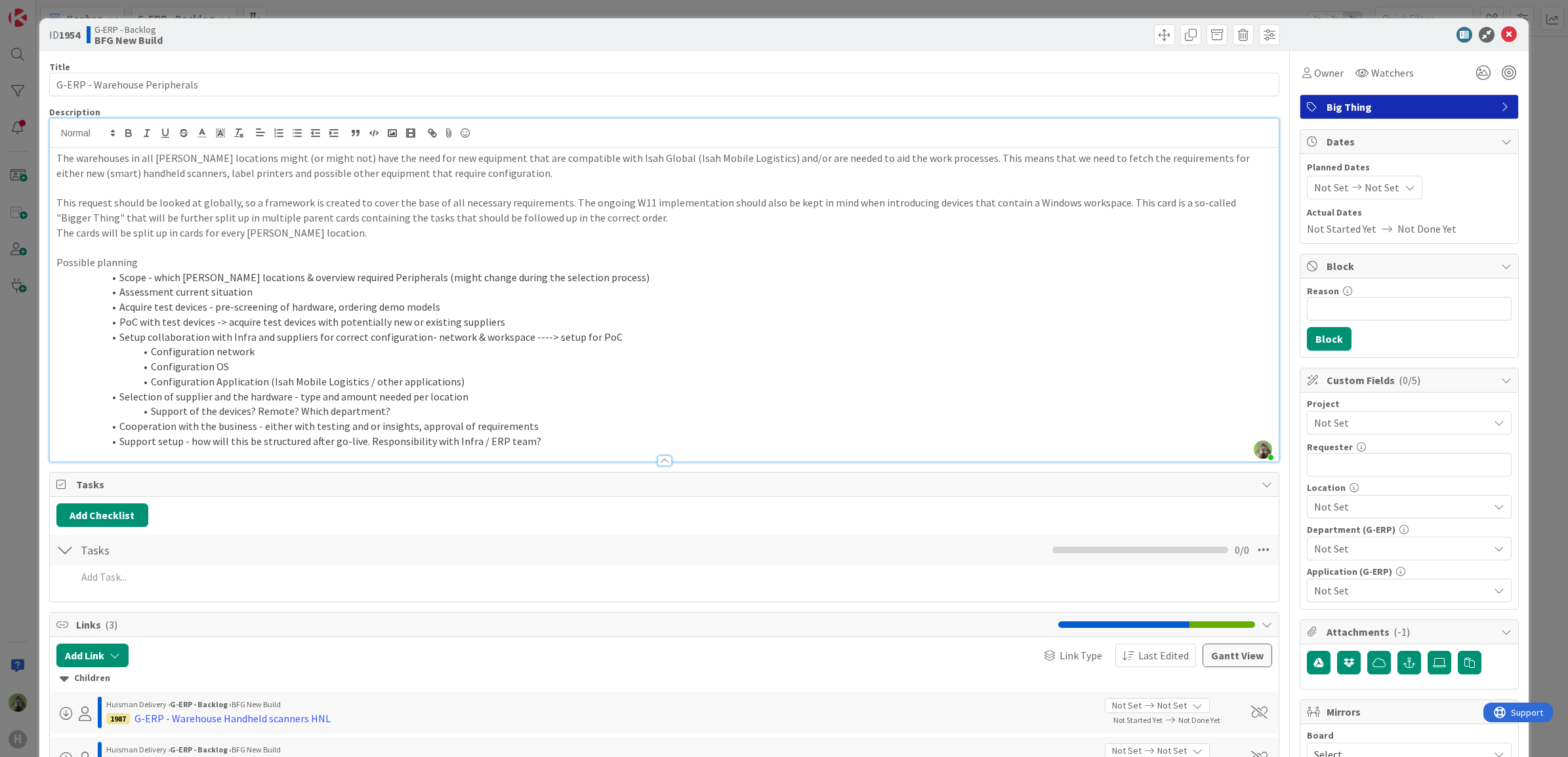
drag, startPoint x: 11, startPoint y: 437, endPoint x: 0, endPoint y: 438, distance: 11.0
click at [0, 438] on html "H Kanban G-ERP - Backlog 1x 2x 3x 8 INFO This column contains information cards…" at bounding box center [784, 378] width 1568 height 757
drag, startPoint x: 0, startPoint y: 438, endPoint x: 11, endPoint y: 527, distance: 89.7
click at [11, 527] on div "ID 1954 G-ERP - Backlog BFG New Build Title 29 / 128 G-ERP - Warehouse Peripher…" at bounding box center [784, 378] width 1568 height 757
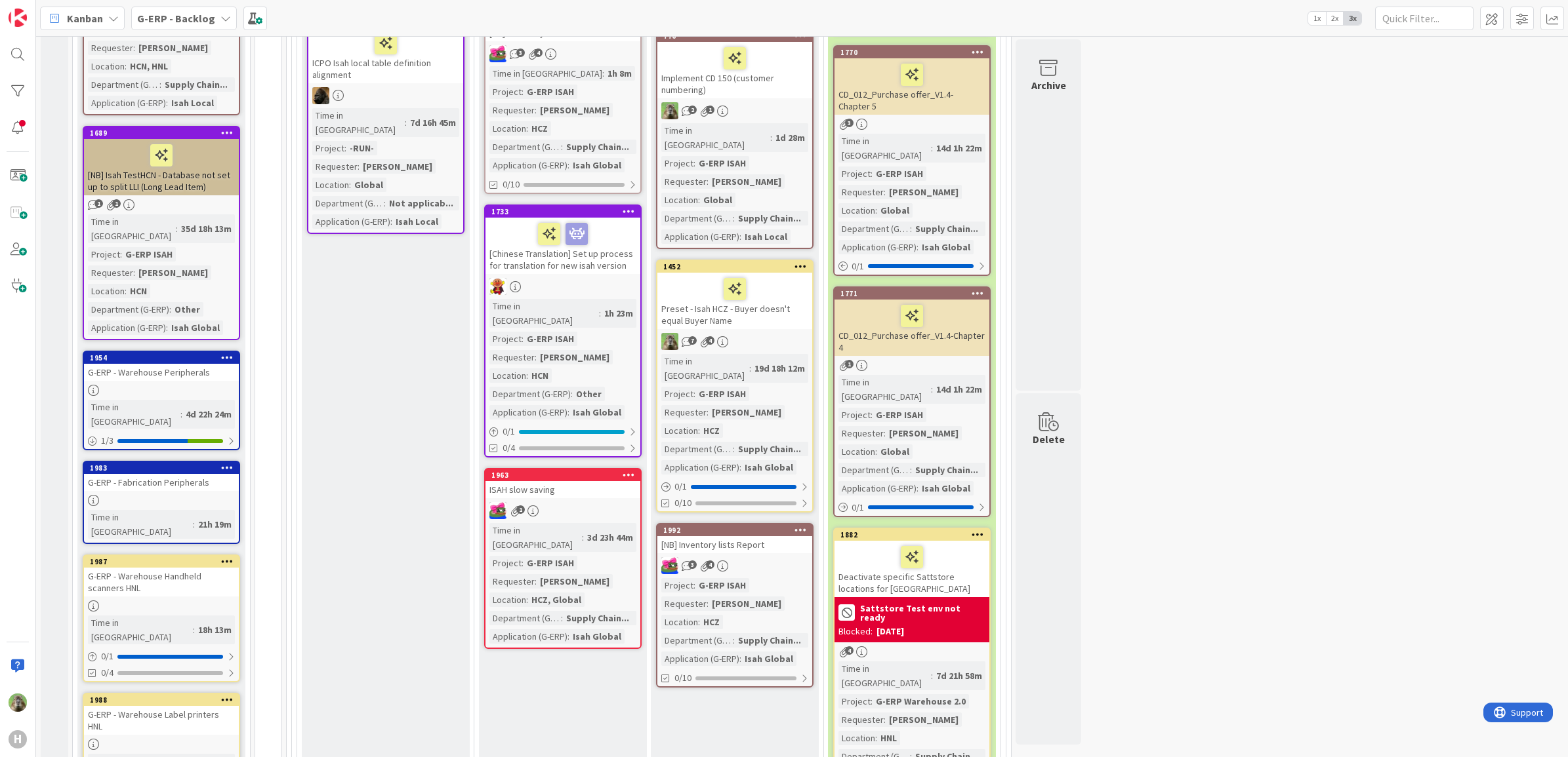
click at [1414, 198] on div "8 INFO This column contains information cards that should not be moved across t…" at bounding box center [802, 338] width 1526 height 2237
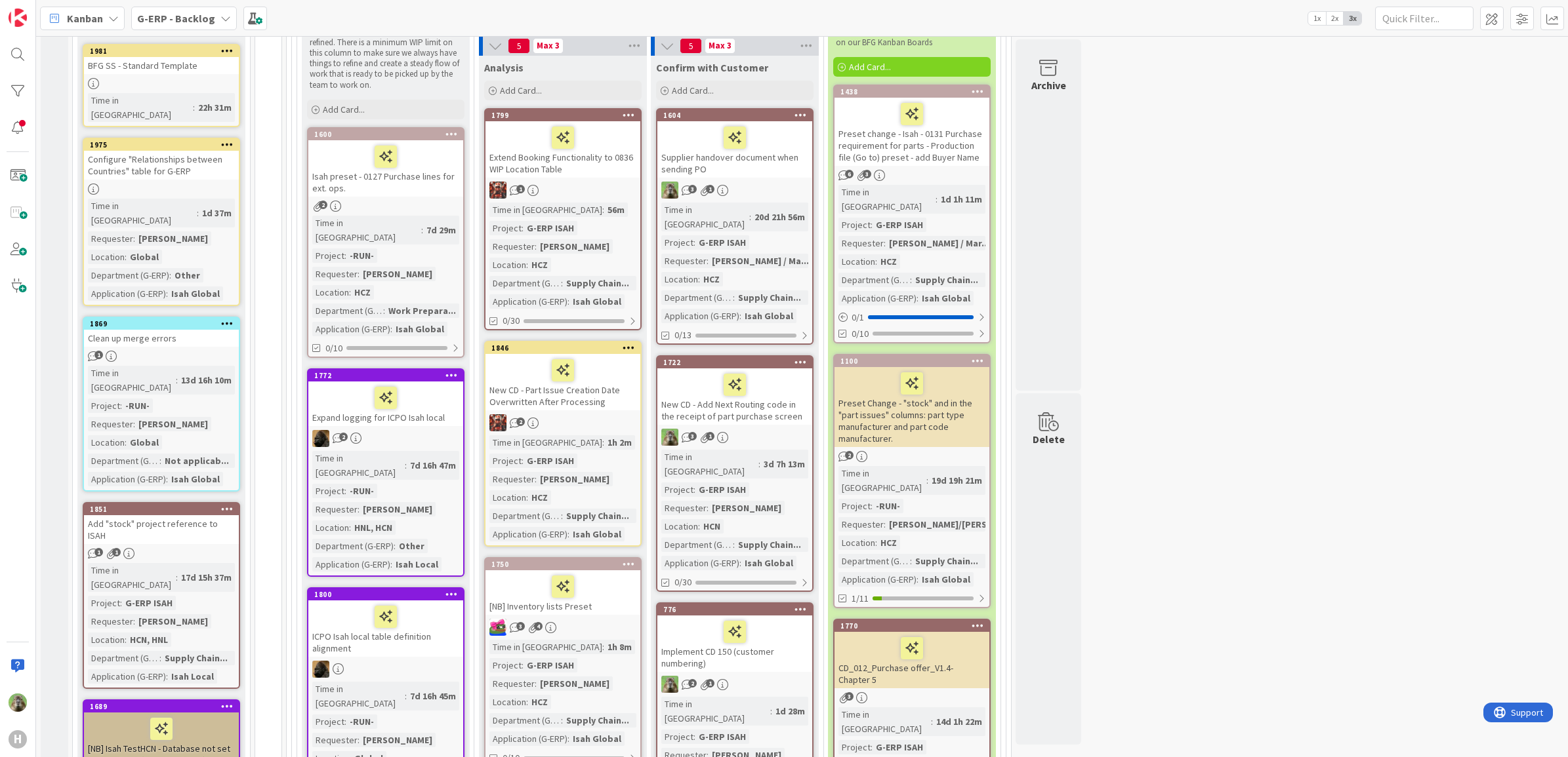
scroll to position [82, 0]
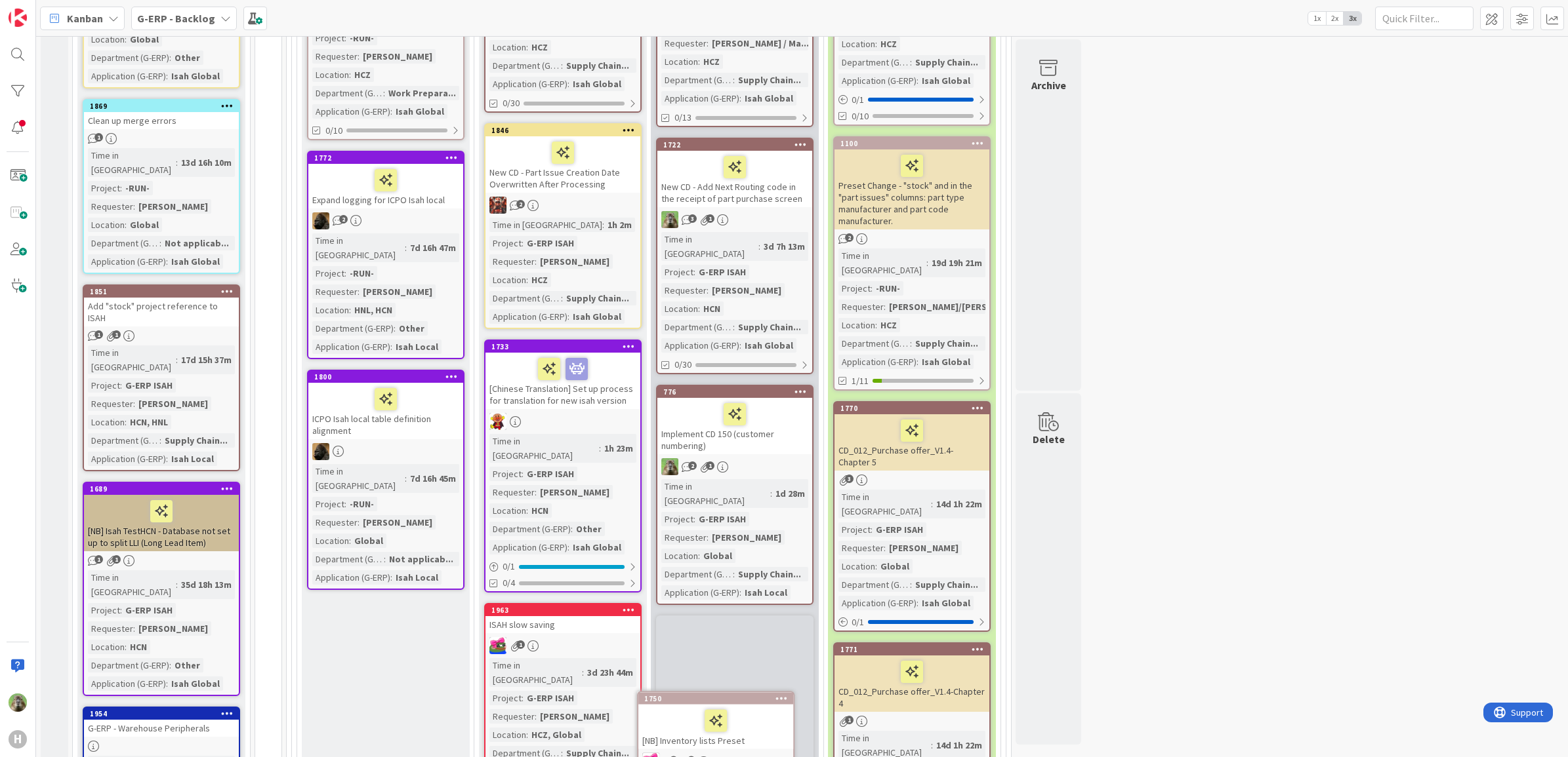
scroll to position [552, 0]
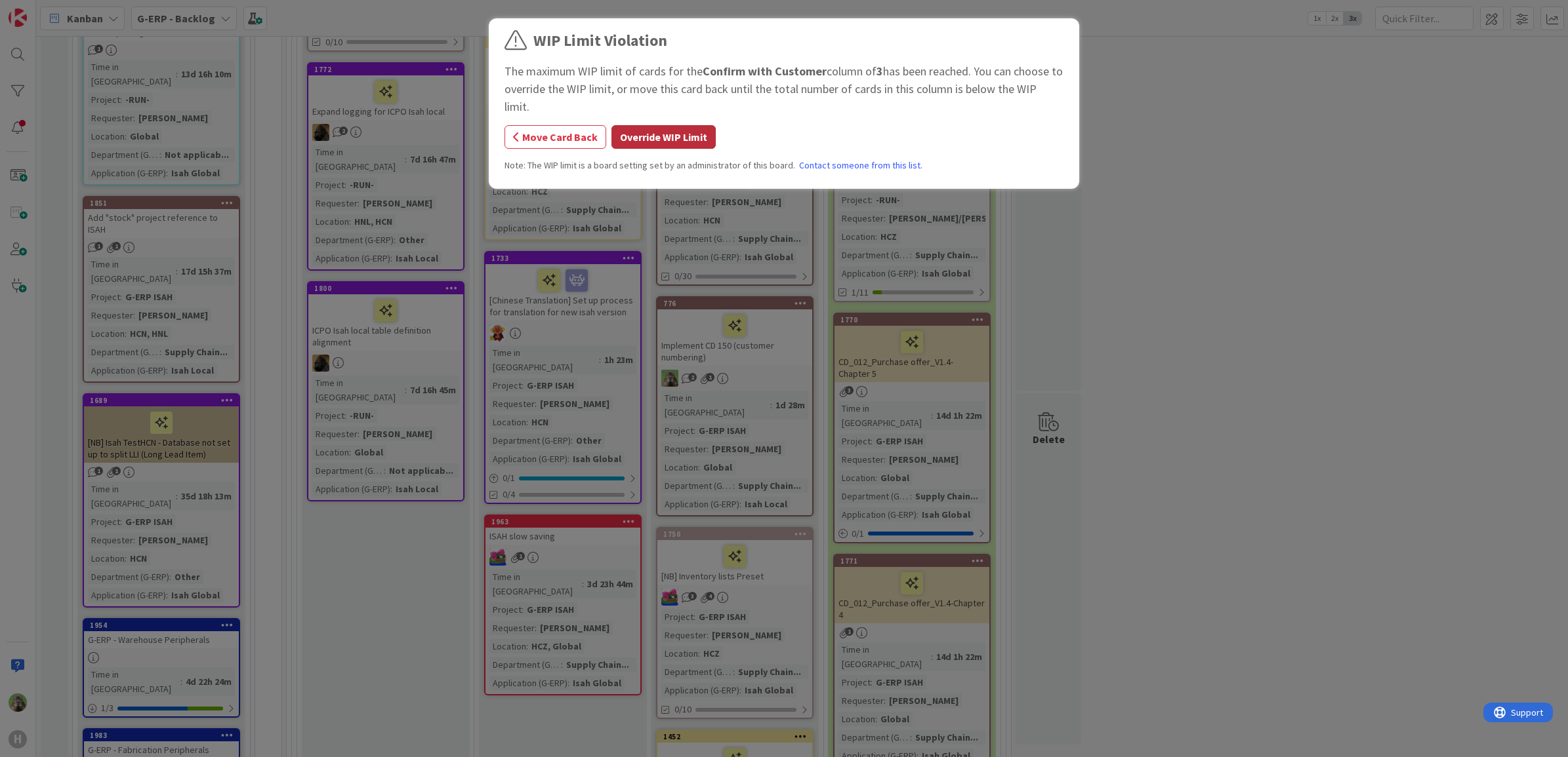
click at [673, 136] on button "Override WIP Limit" at bounding box center [663, 137] width 104 height 24
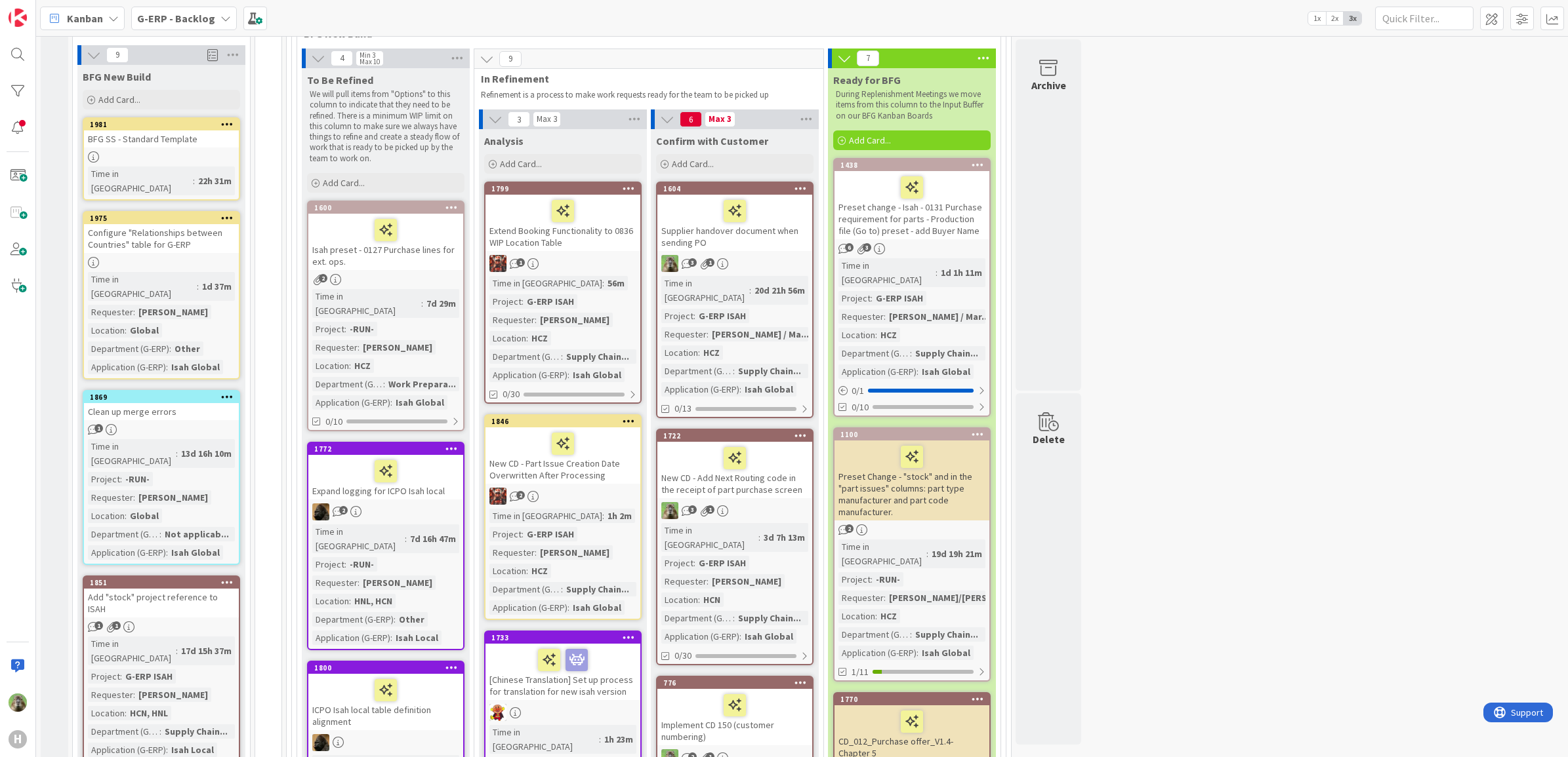
scroll to position [142, 0]
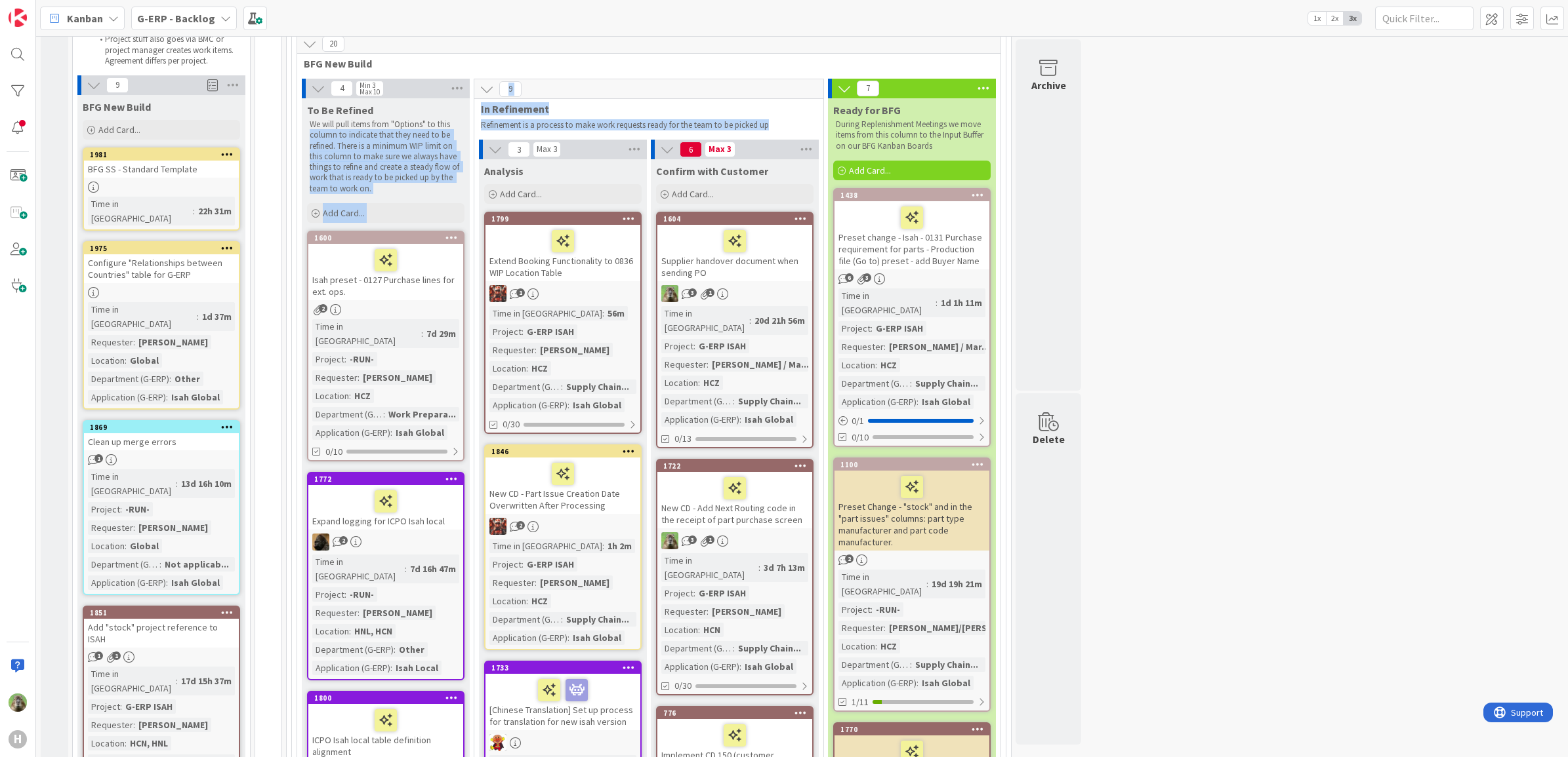
drag, startPoint x: 787, startPoint y: 124, endPoint x: 463, endPoint y: 126, distance: 324.0
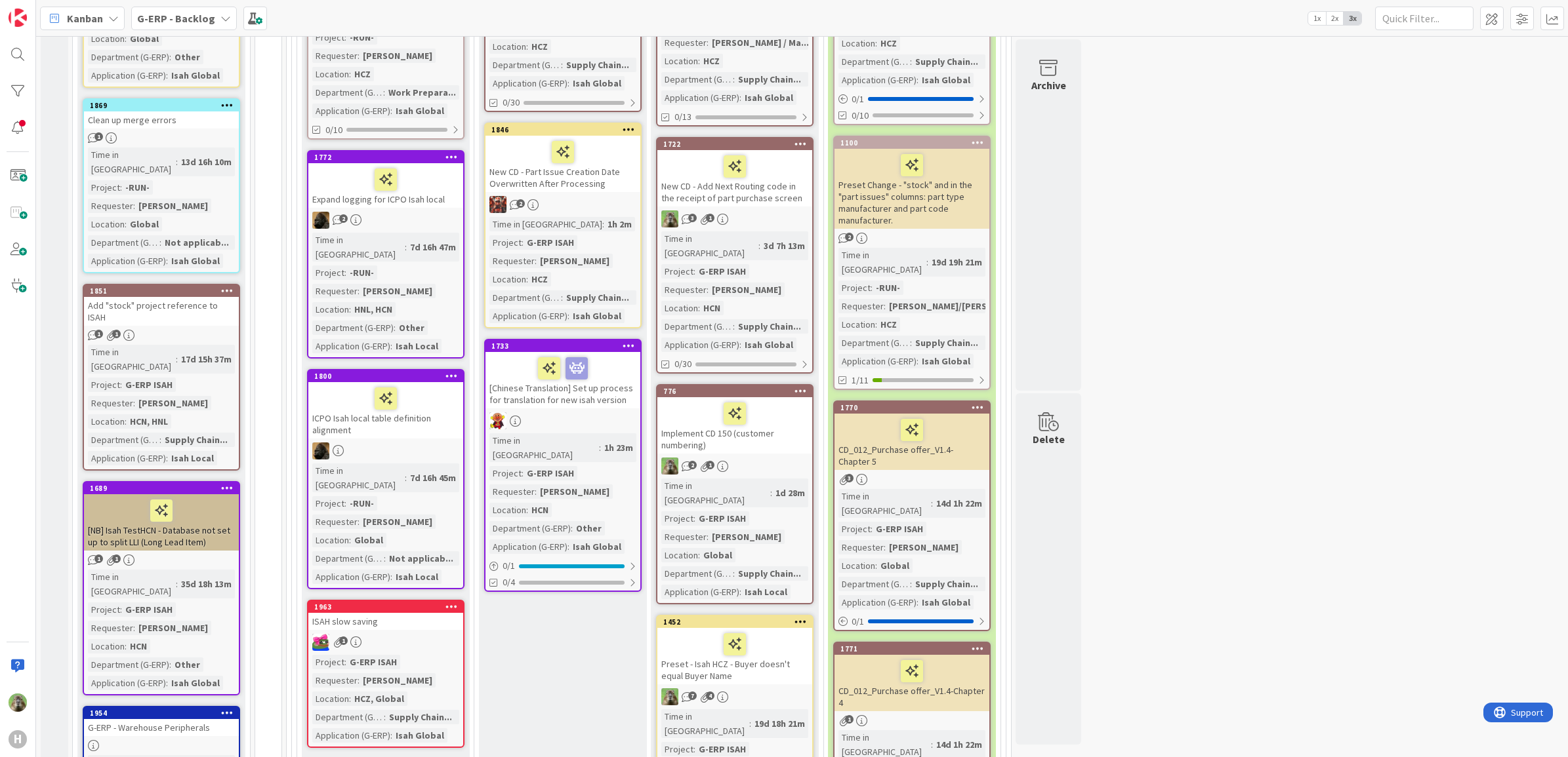
scroll to position [470, 0]
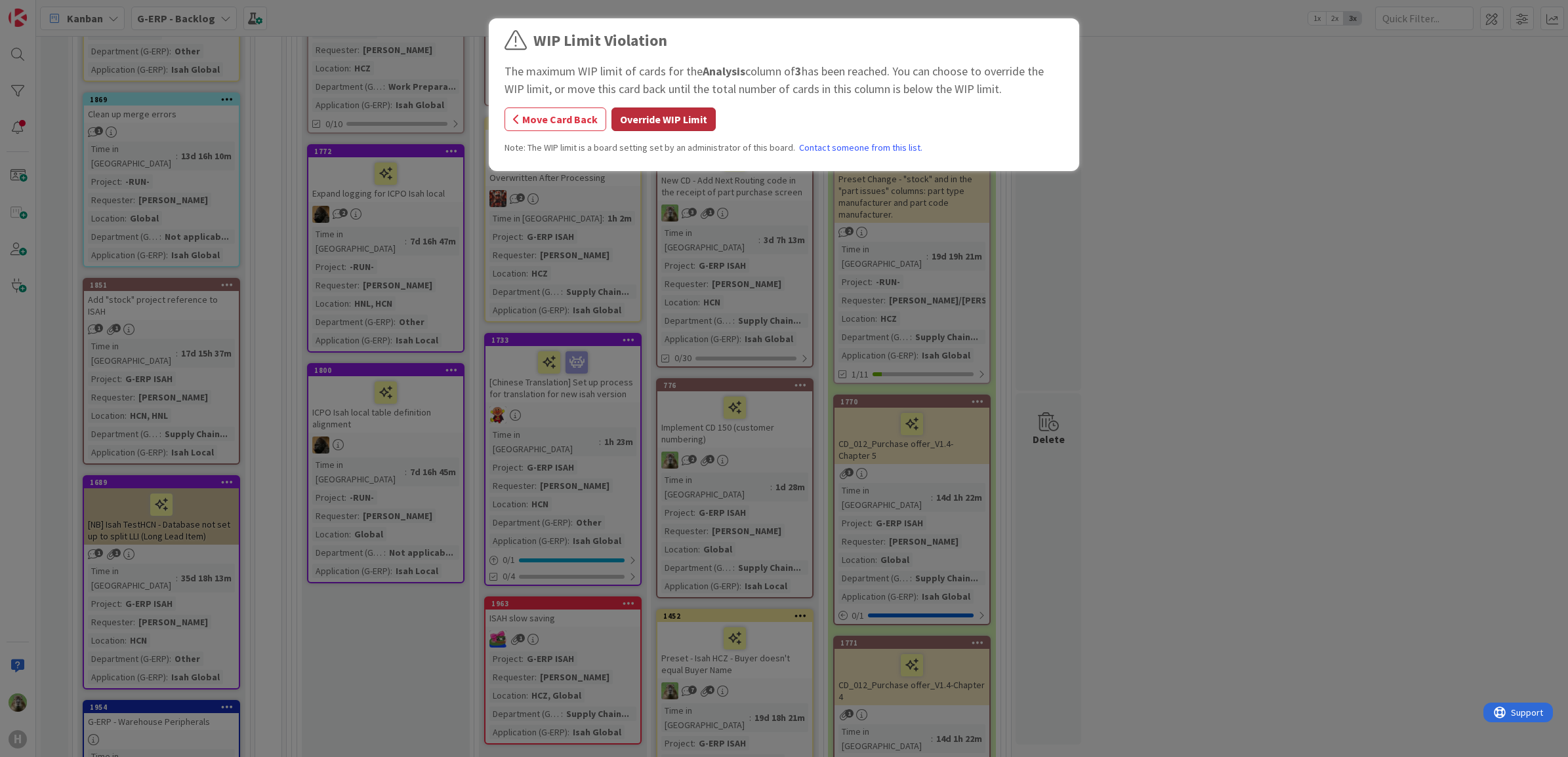
click at [706, 117] on button "Override WIP Limit" at bounding box center [663, 119] width 104 height 24
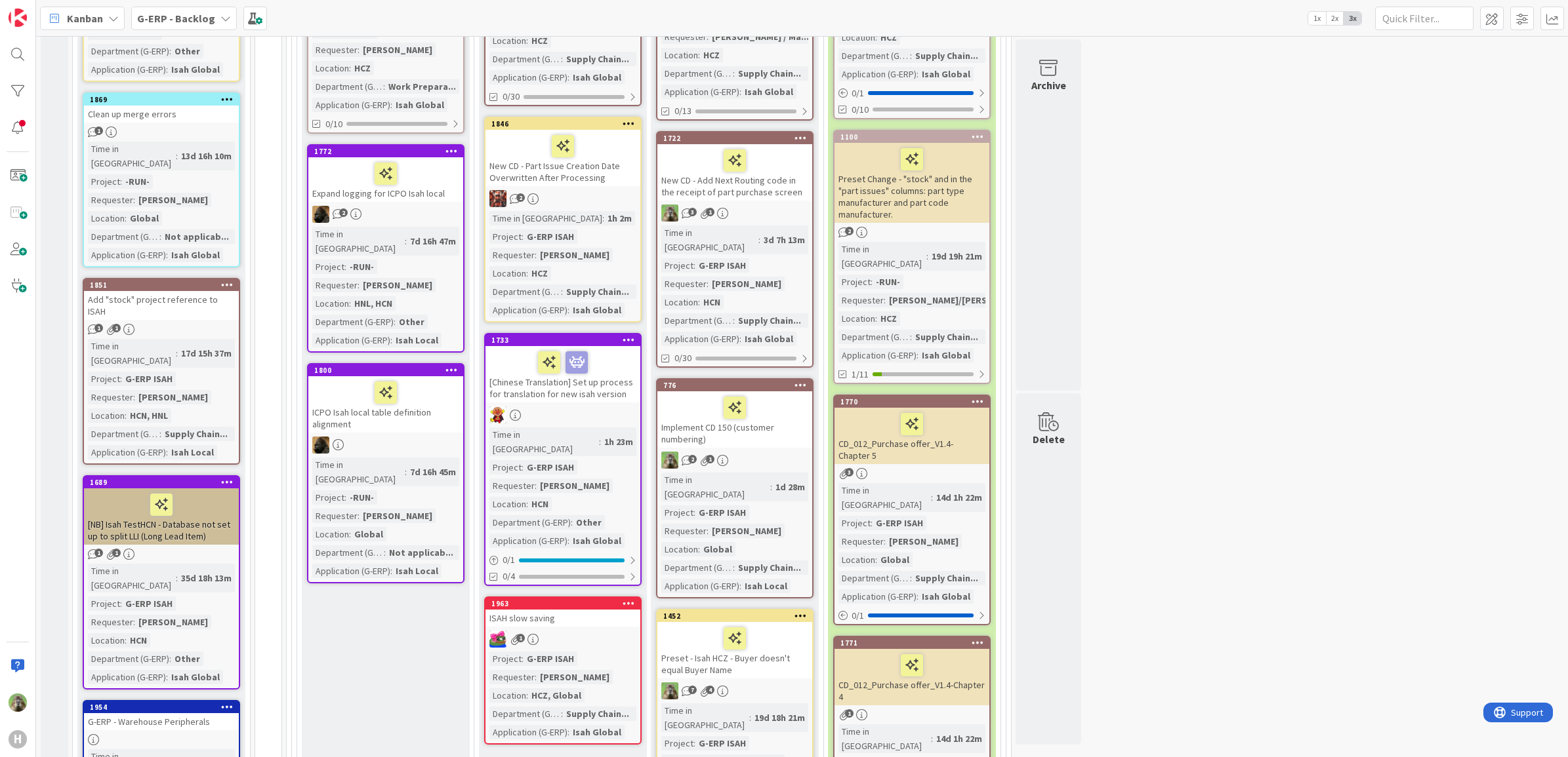
click at [1221, 275] on div "8 INFO This column contains information cards that should not be moved across t…" at bounding box center [802, 687] width 1526 height 2237
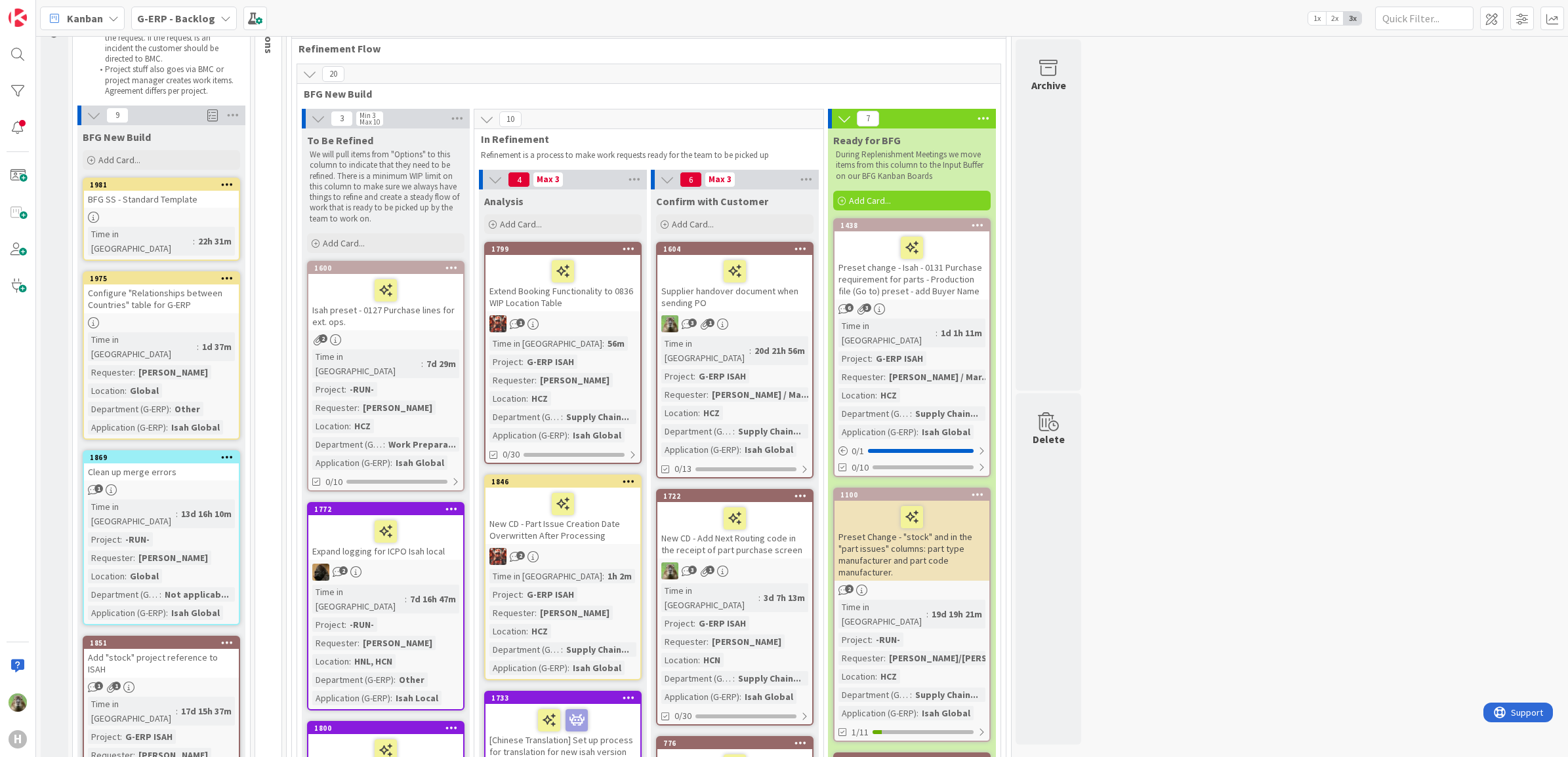
scroll to position [492, 0]
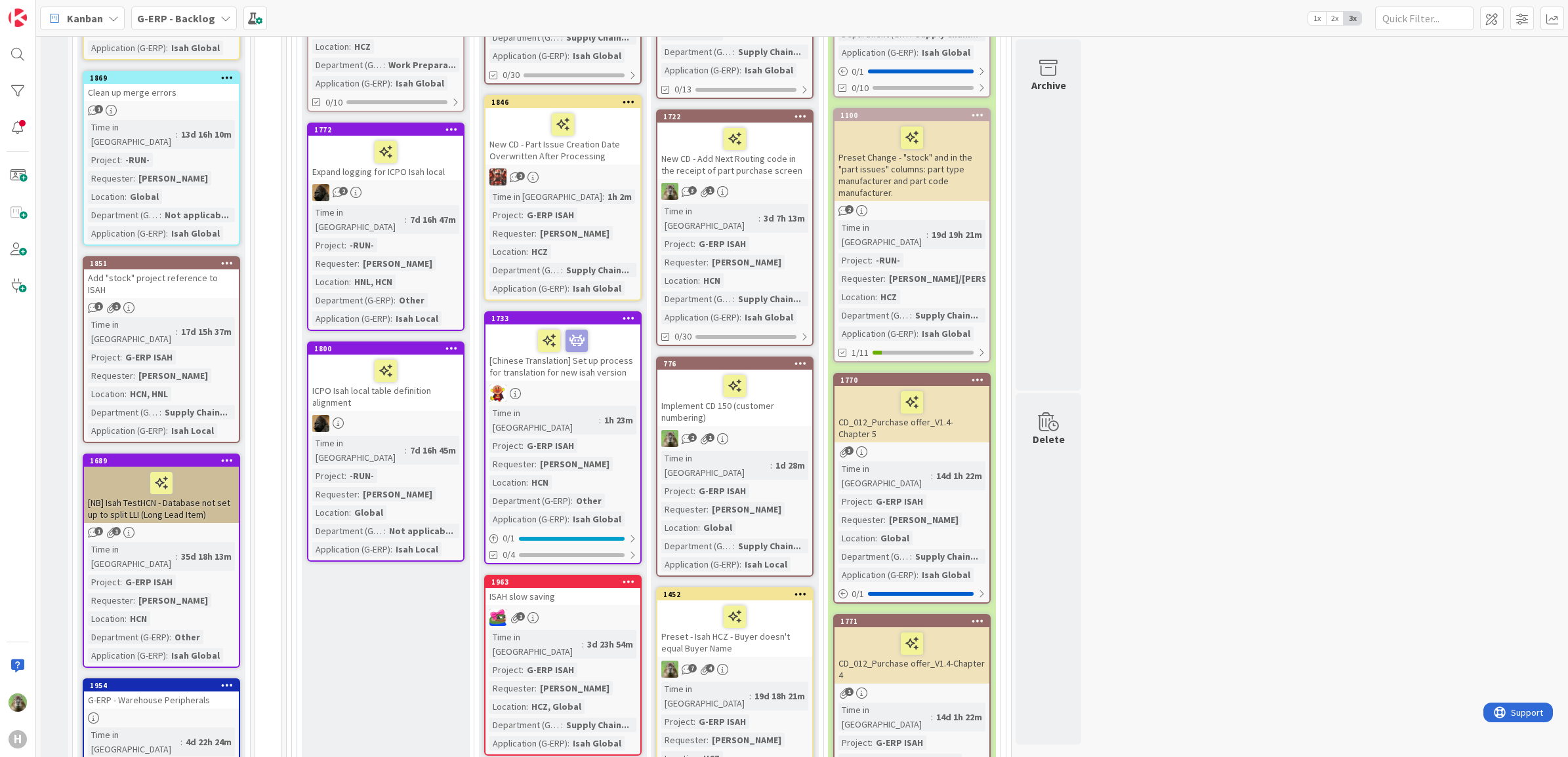
click at [1314, 349] on div "8 INFO This column contains information cards that should not be moved across t…" at bounding box center [802, 666] width 1526 height 2237
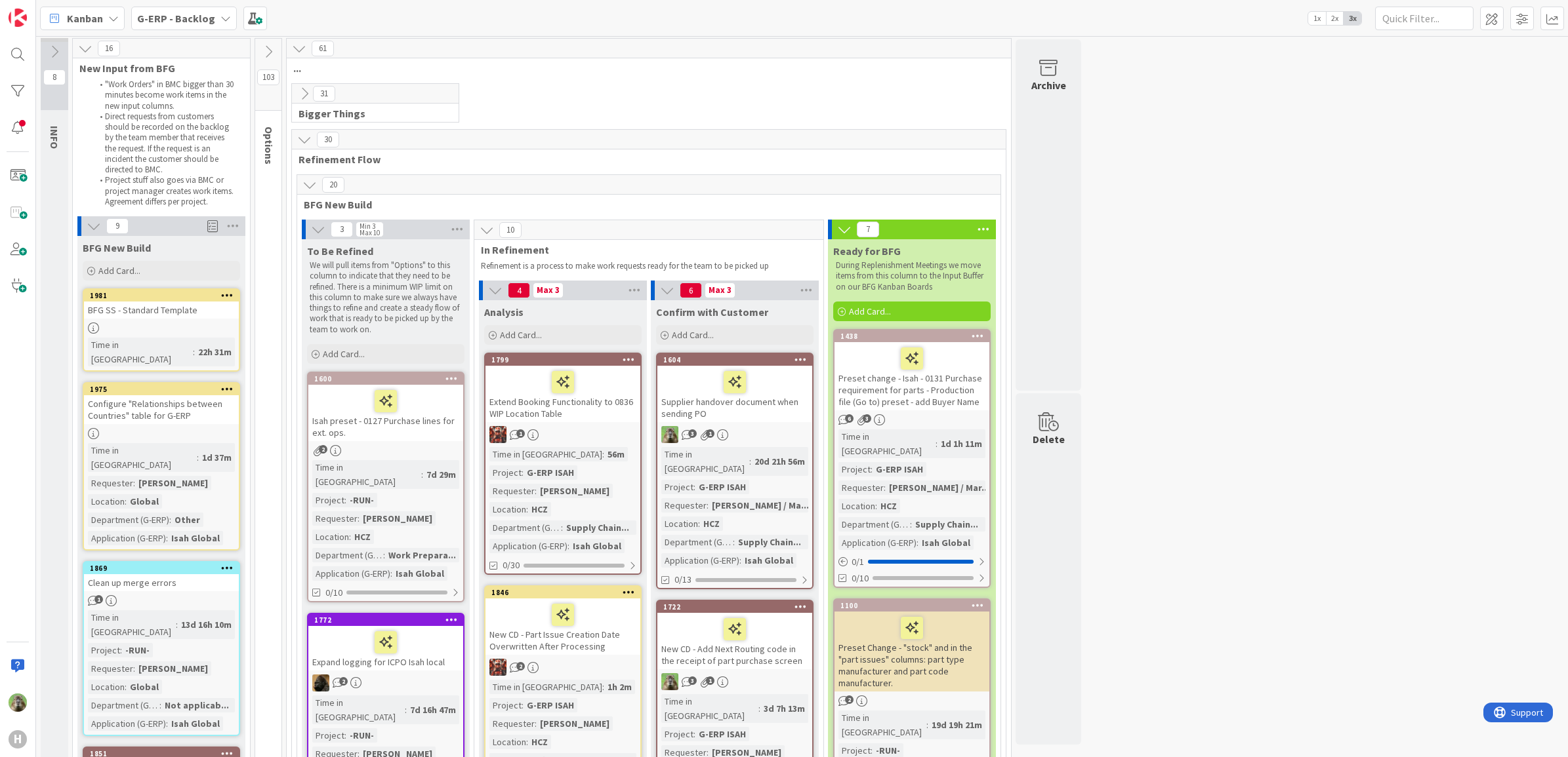
scroll to position [0, 0]
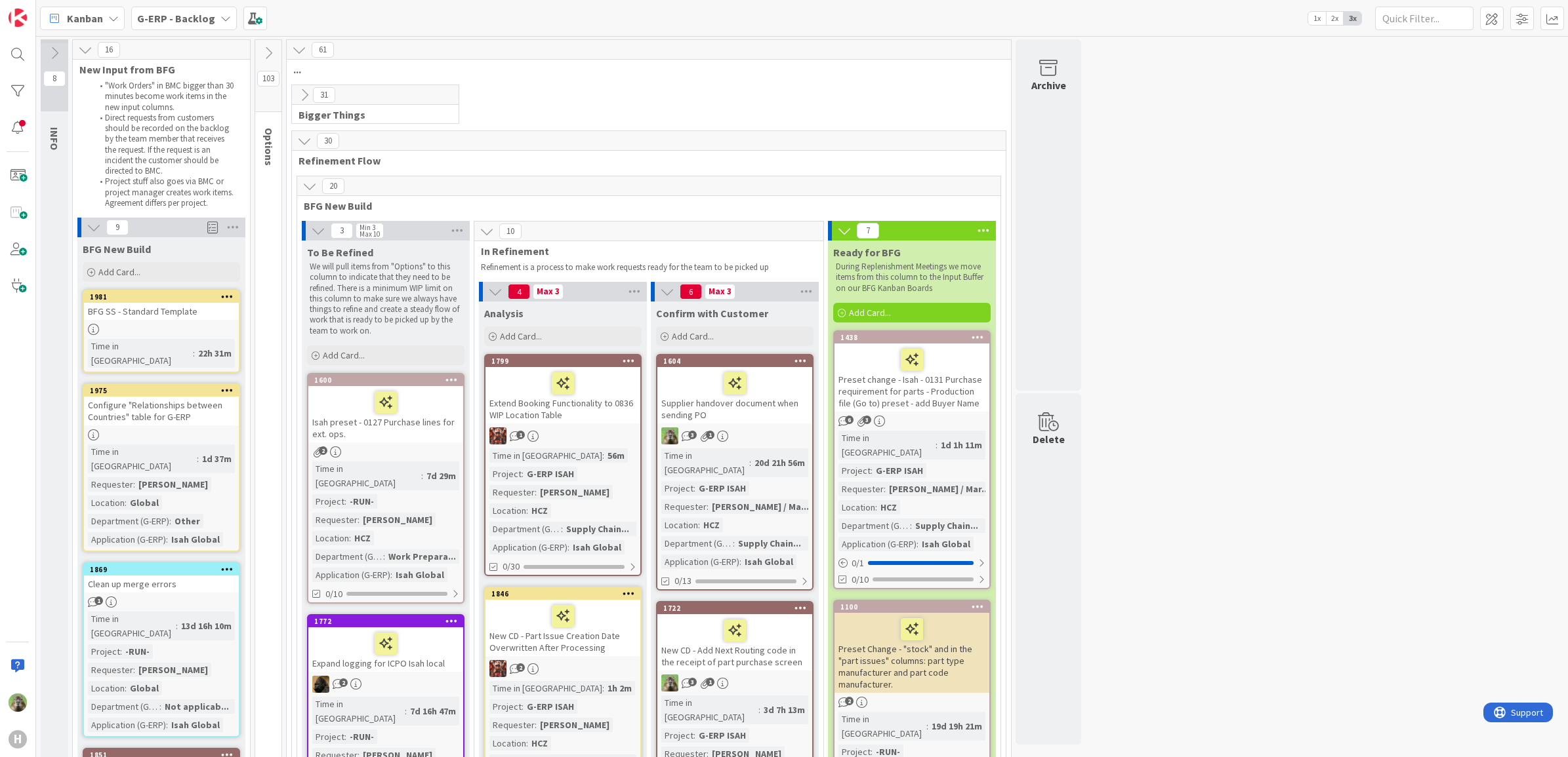
scroll to position [82, 0]
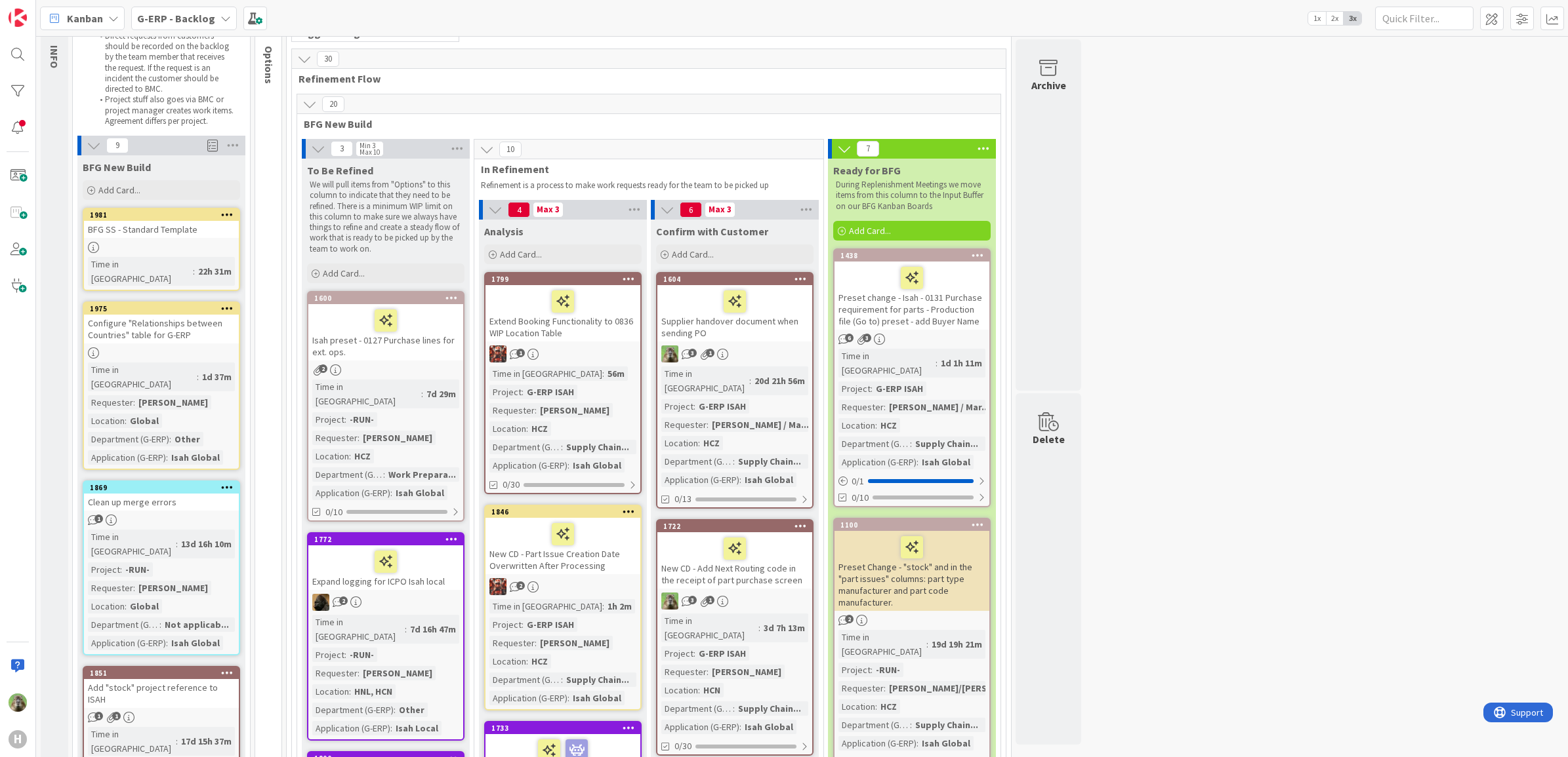
click at [179, 236] on div "BFG SS - Standard Template" at bounding box center [162, 228] width 155 height 17
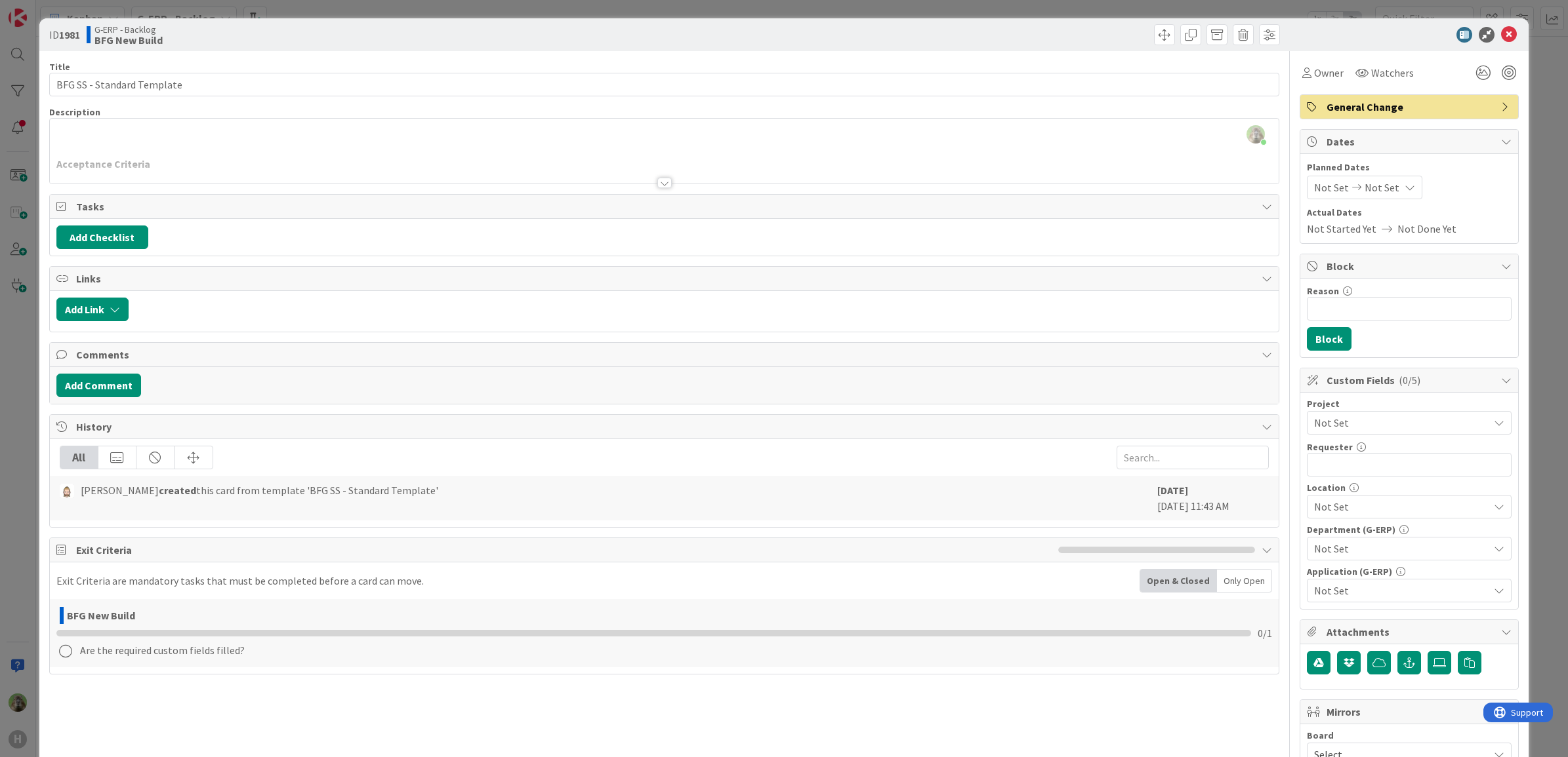
click at [28, 349] on div "ID 1981 G-ERP - Backlog BFG New Build Title 26 / 128 BFG SS - Standard Template…" at bounding box center [784, 378] width 1568 height 757
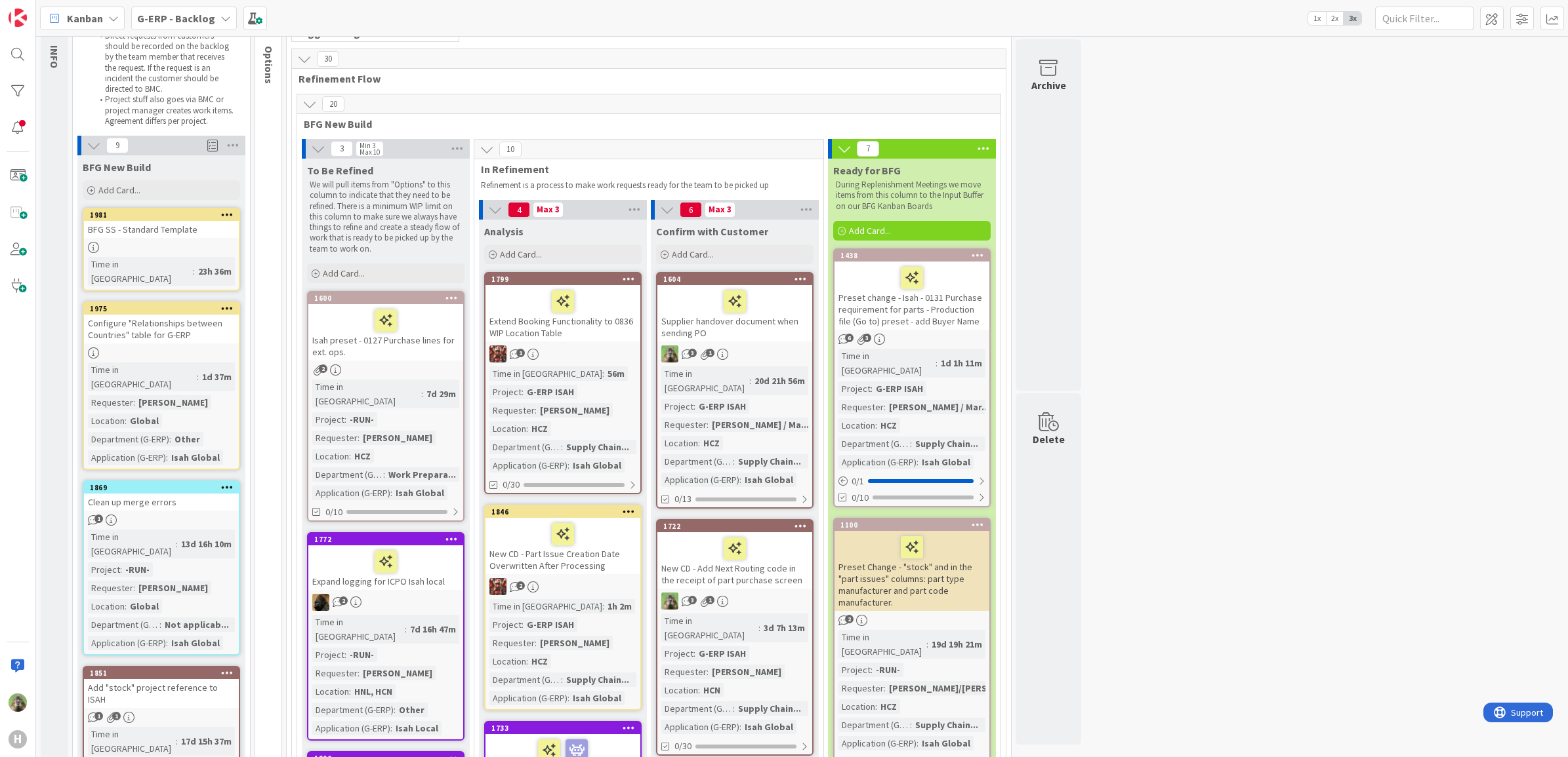
click at [220, 212] on div at bounding box center [228, 215] width 24 height 9
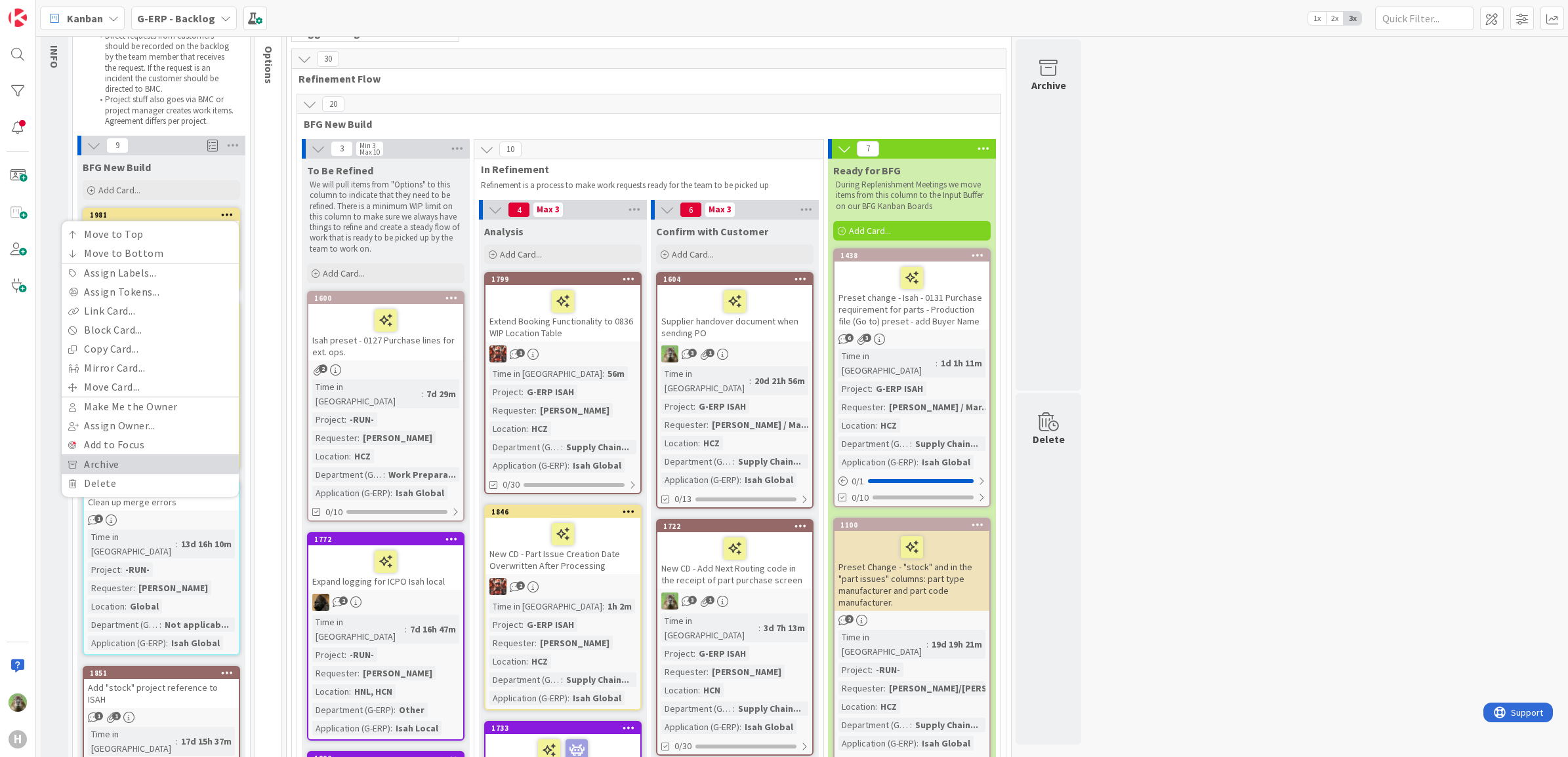
click at [142, 469] on link "Archive" at bounding box center [150, 464] width 177 height 19
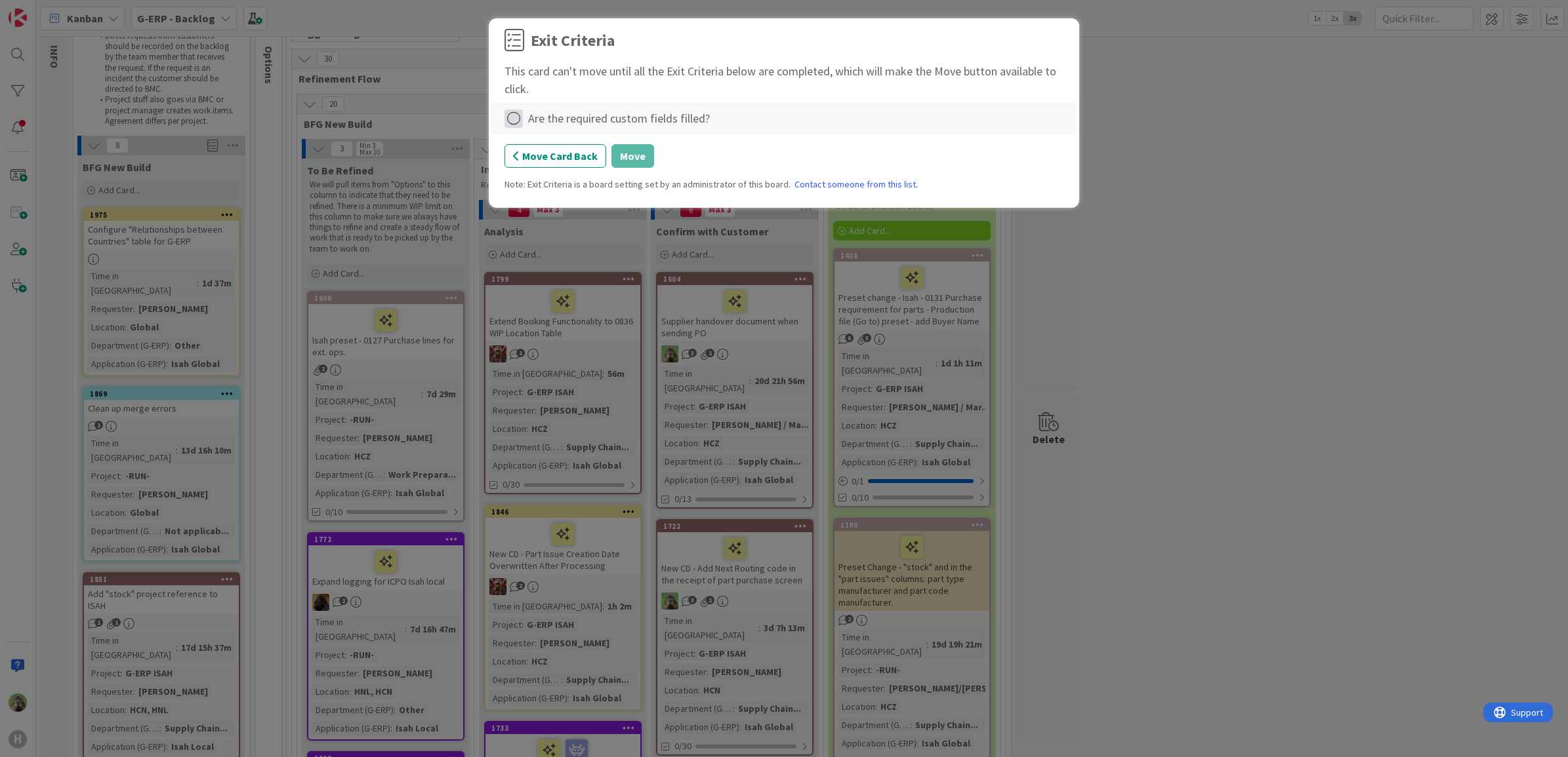
click at [516, 122] on icon at bounding box center [514, 118] width 18 height 18
click at [556, 161] on link "Not Applicable" at bounding box center [586, 164] width 164 height 19
click at [636, 163] on button "Move" at bounding box center [632, 156] width 43 height 24
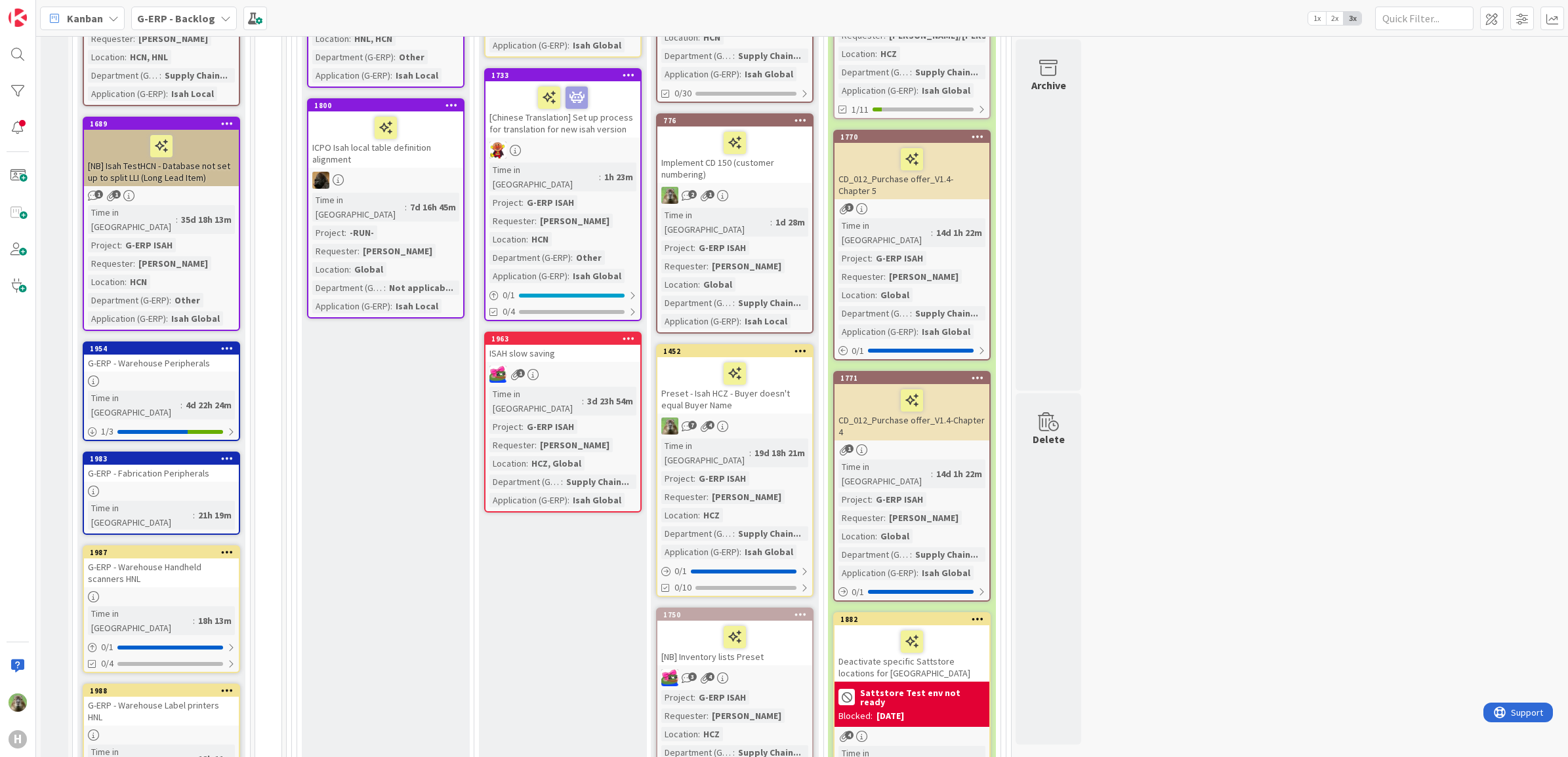
scroll to position [738, 0]
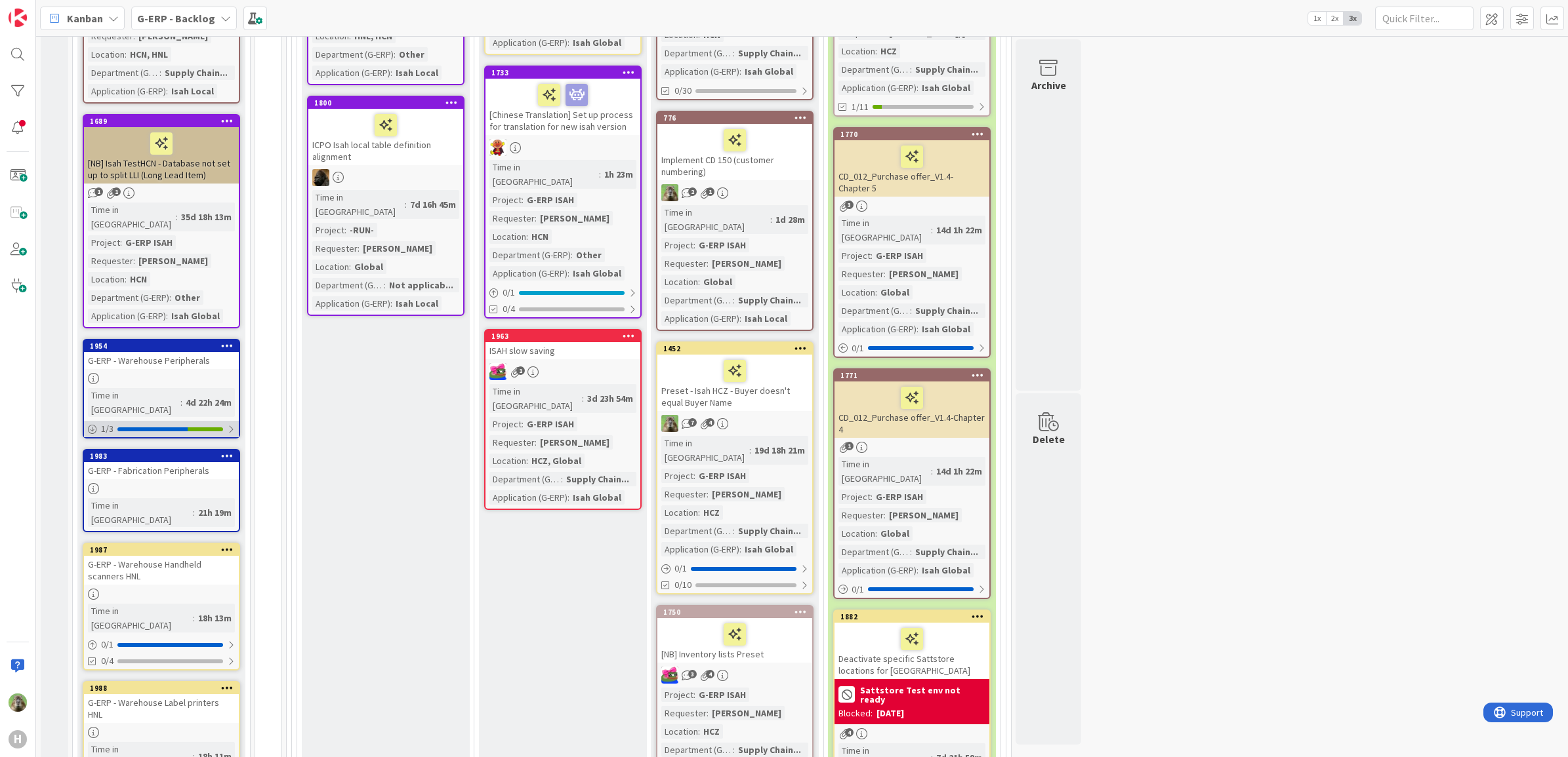
click at [225, 421] on div "1 / 3" at bounding box center [162, 429] width 155 height 17
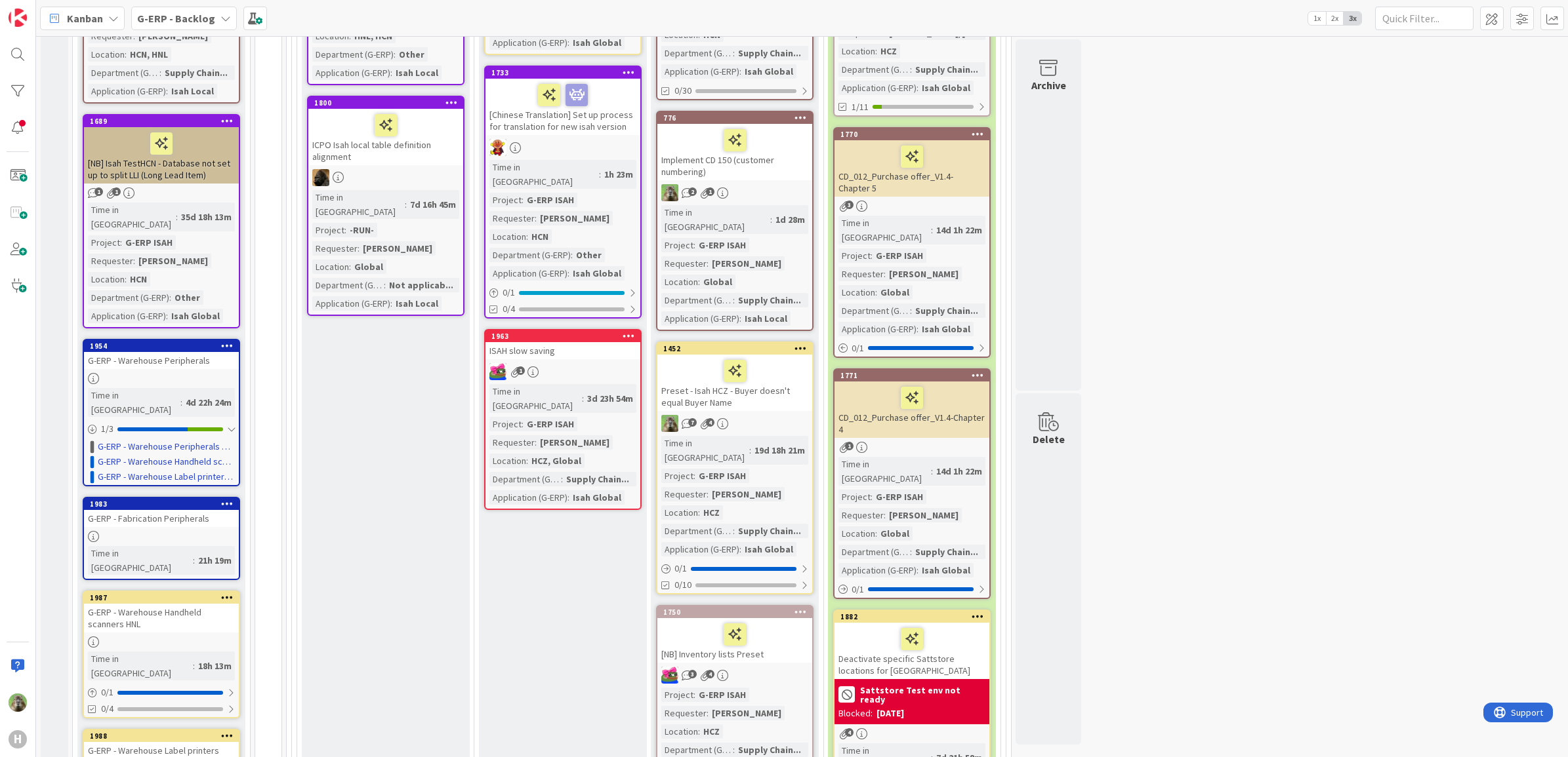
click at [202, 353] on div "G-ERP - Warehouse Peripherals" at bounding box center [162, 361] width 155 height 17
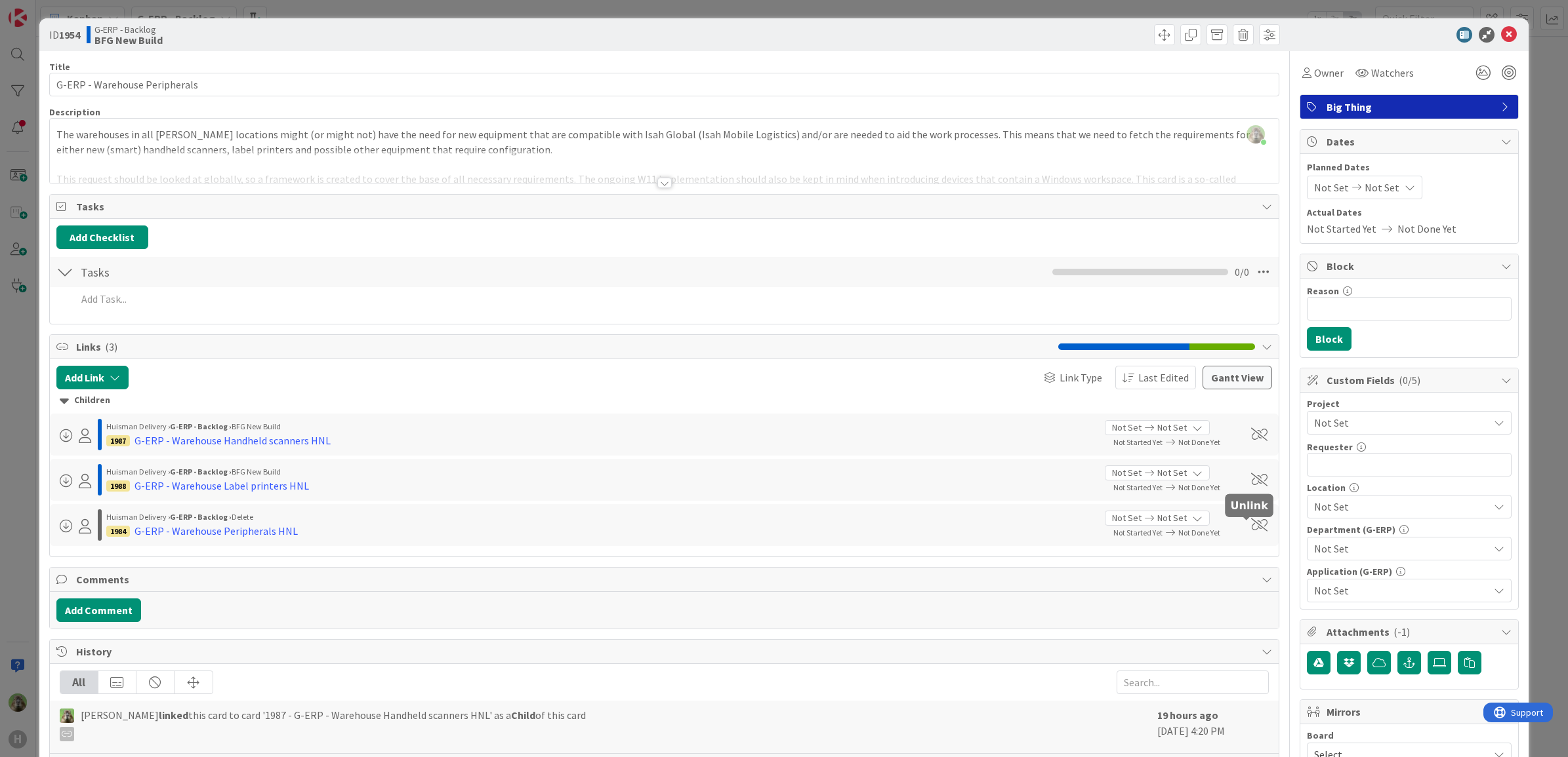
click at [1251, 523] on span at bounding box center [1259, 525] width 17 height 13
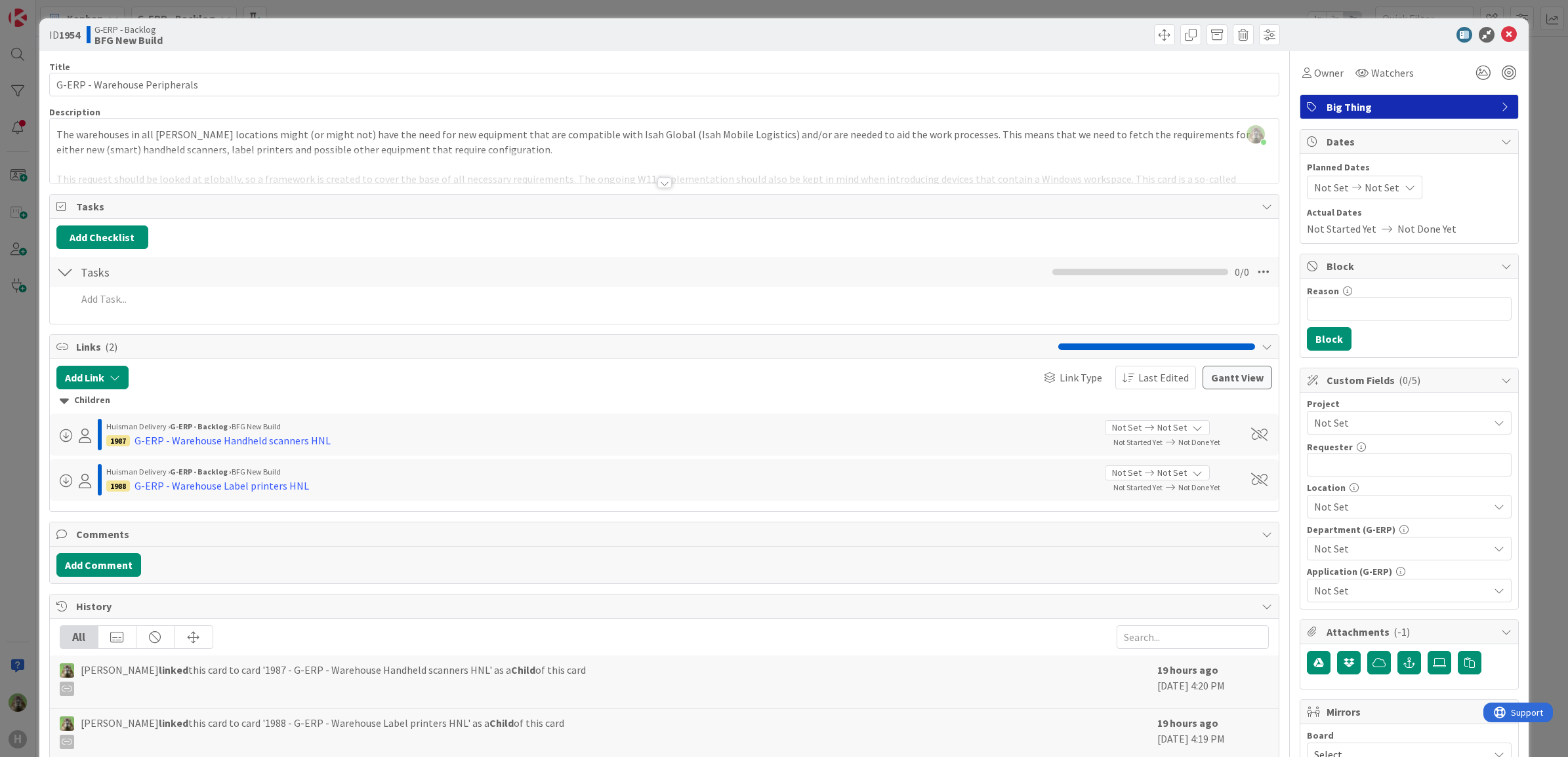
click at [17, 418] on div "ID 1954 G-ERP - Backlog BFG New Build Title 29 / 128 G-ERP - Warehouse Peripher…" at bounding box center [784, 378] width 1568 height 757
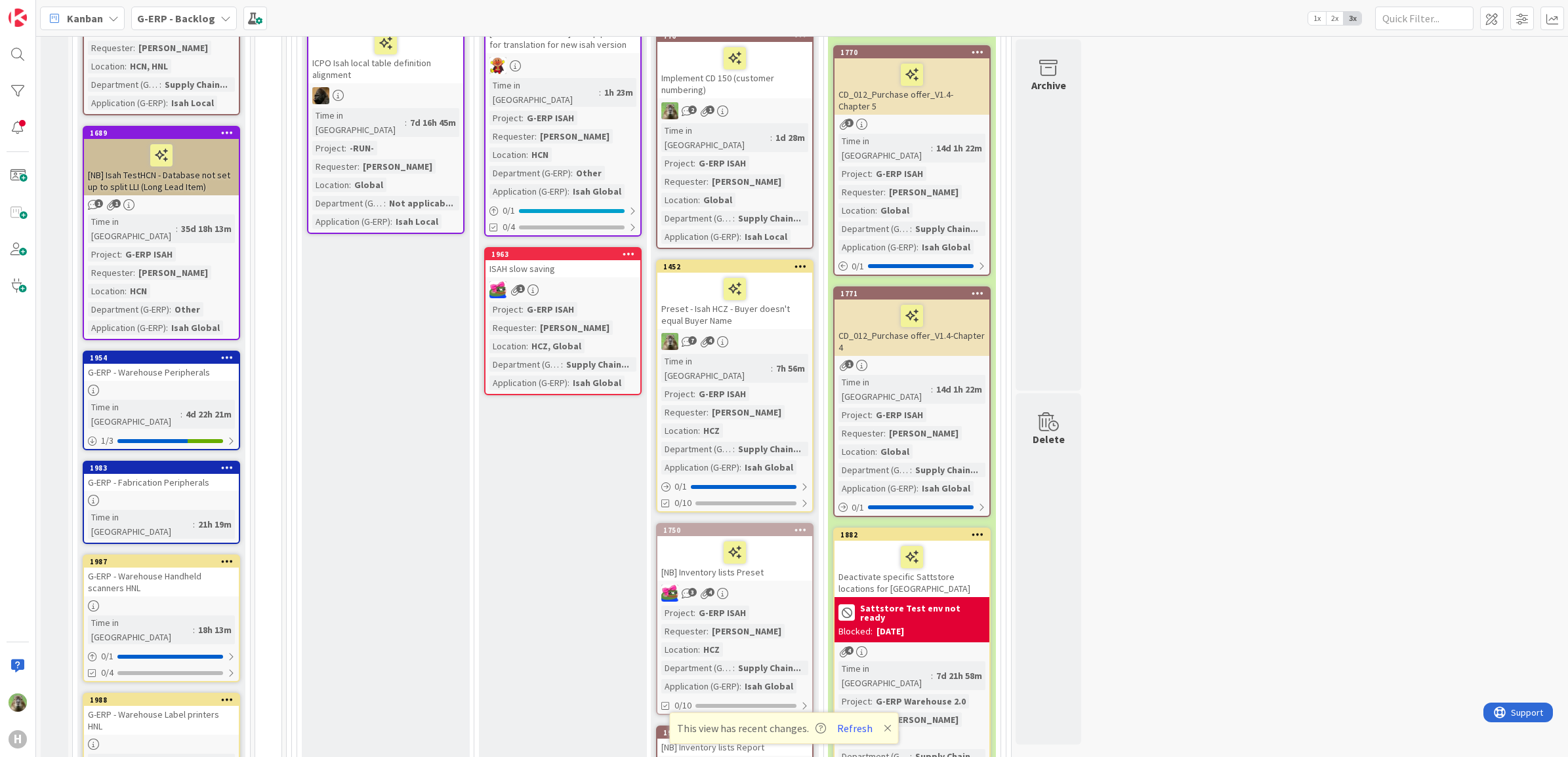
click at [199, 568] on div "G-ERP - Warehouse Handheld scanners HNL" at bounding box center [162, 582] width 155 height 29
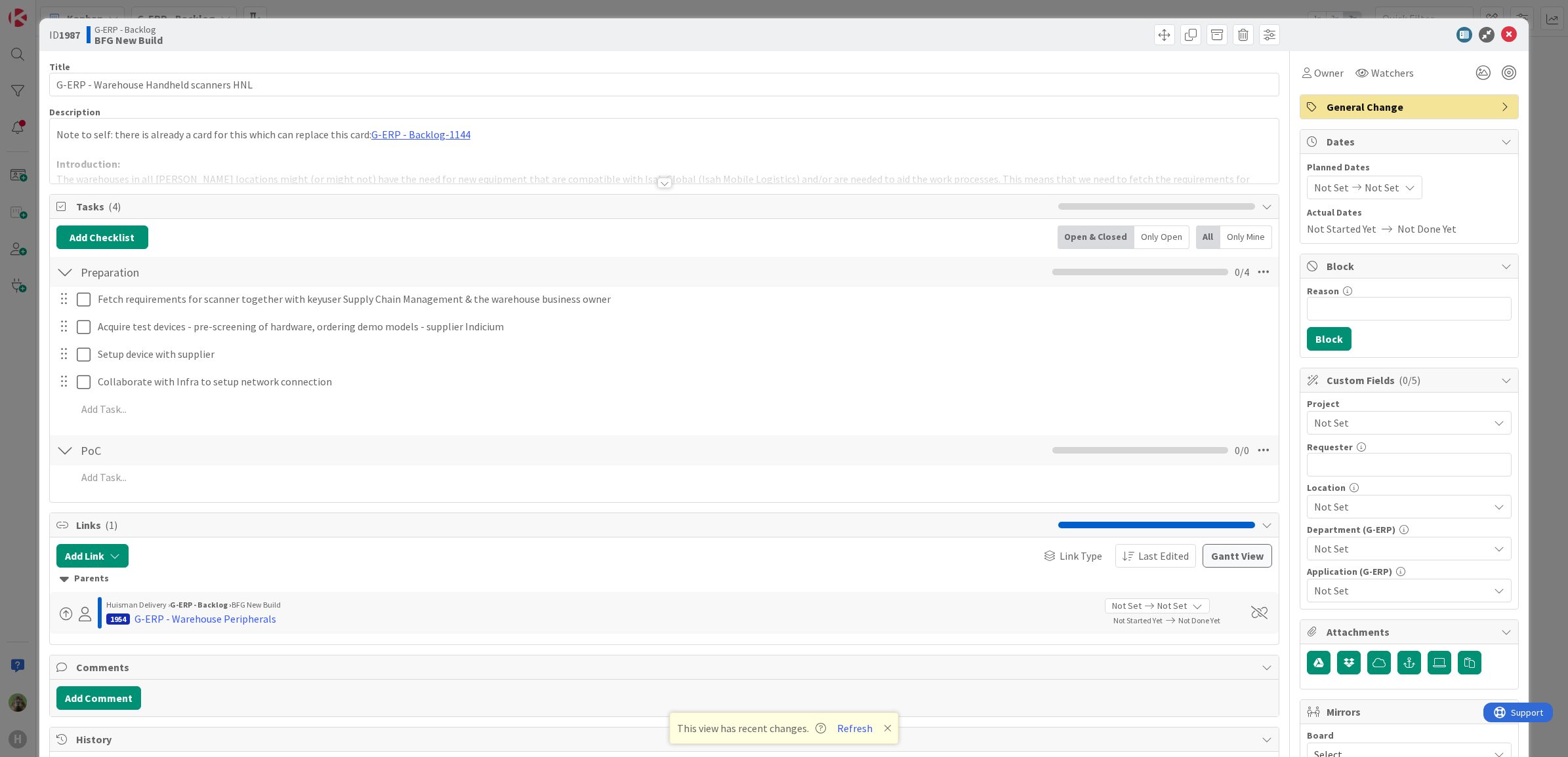
click at [11, 478] on div "ID 1987 G-ERP - Backlog BFG New Build Title 39 / 128 G-ERP - Warehouse Handheld…" at bounding box center [784, 378] width 1568 height 757
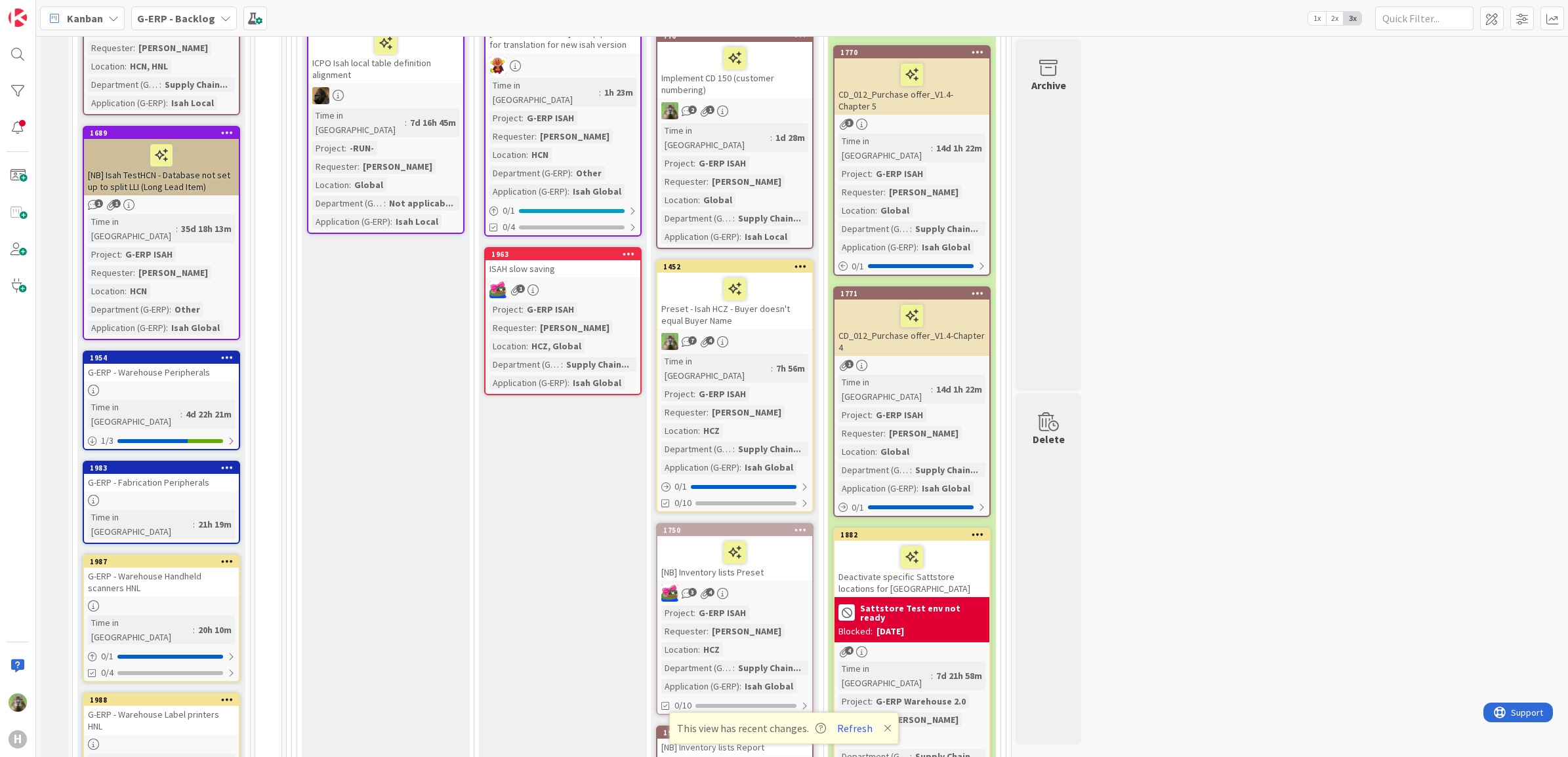
click at [196, 364] on div "G-ERP - Warehouse Peripherals" at bounding box center [162, 372] width 155 height 17
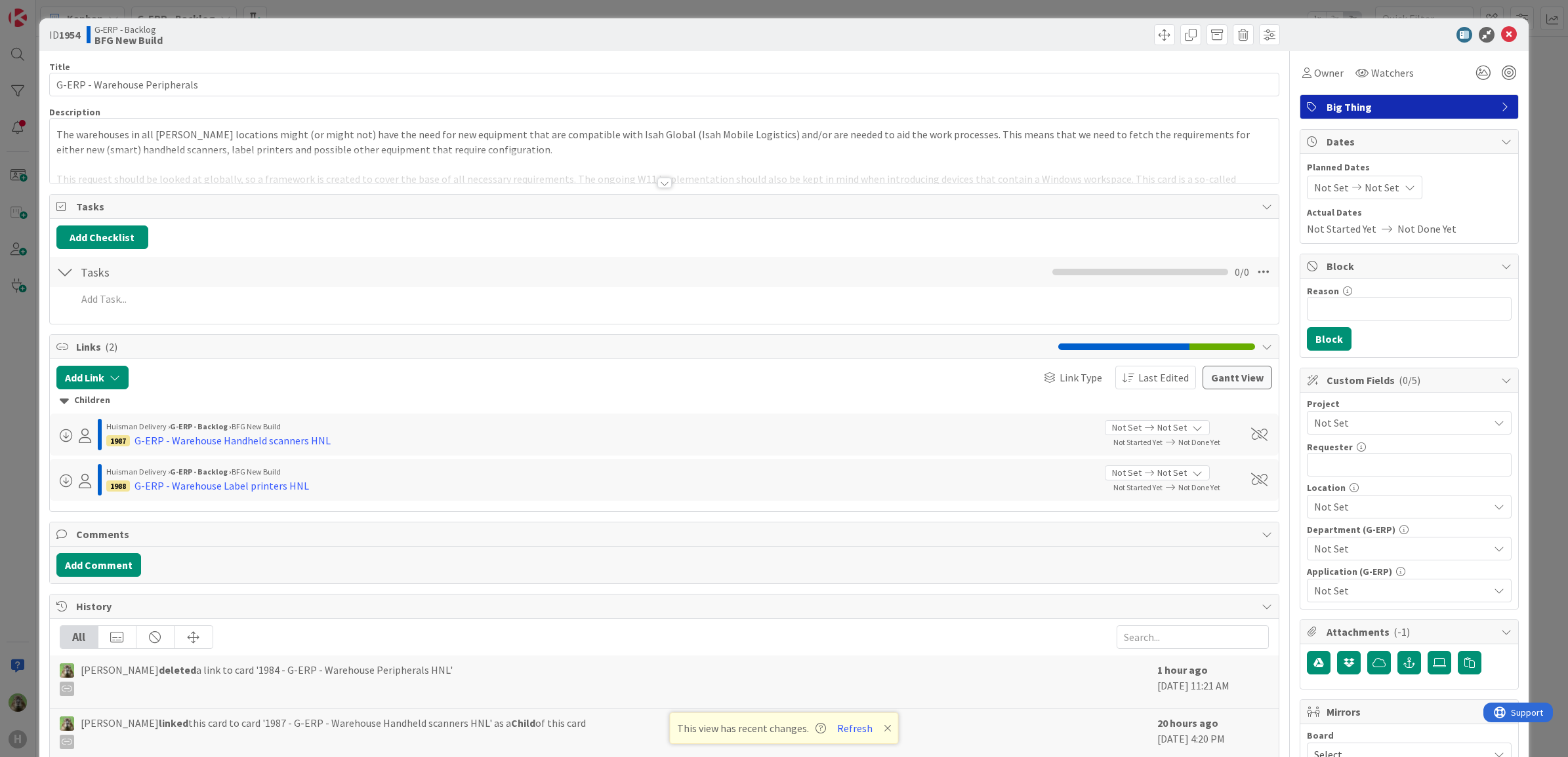
click at [30, 484] on div "ID 1954 G-ERP - Backlog BFG New Build Title 29 / 128 G-ERP - Warehouse Peripher…" at bounding box center [784, 378] width 1568 height 757
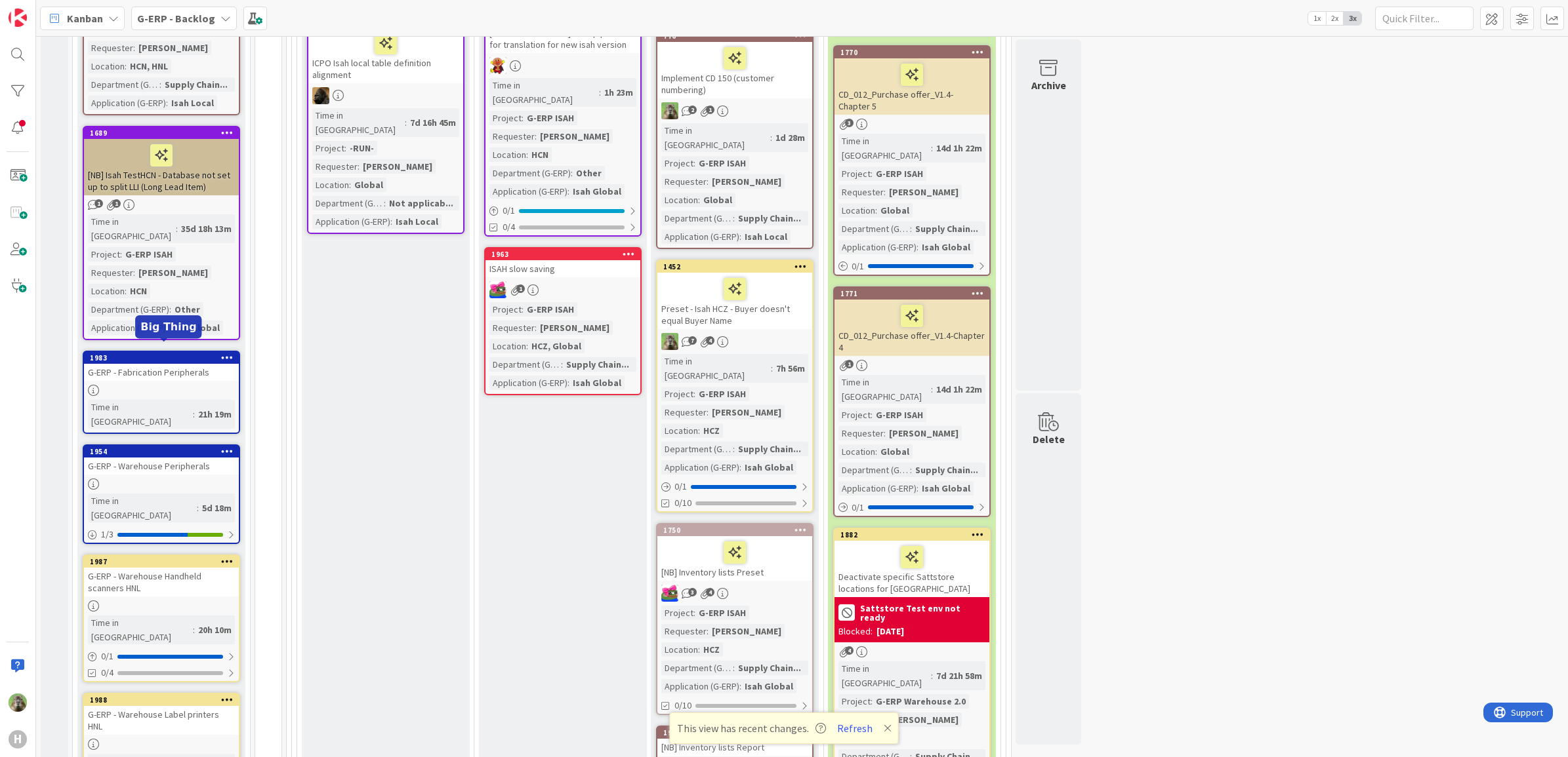
click at [197, 447] on div "1954" at bounding box center [164, 451] width 149 height 9
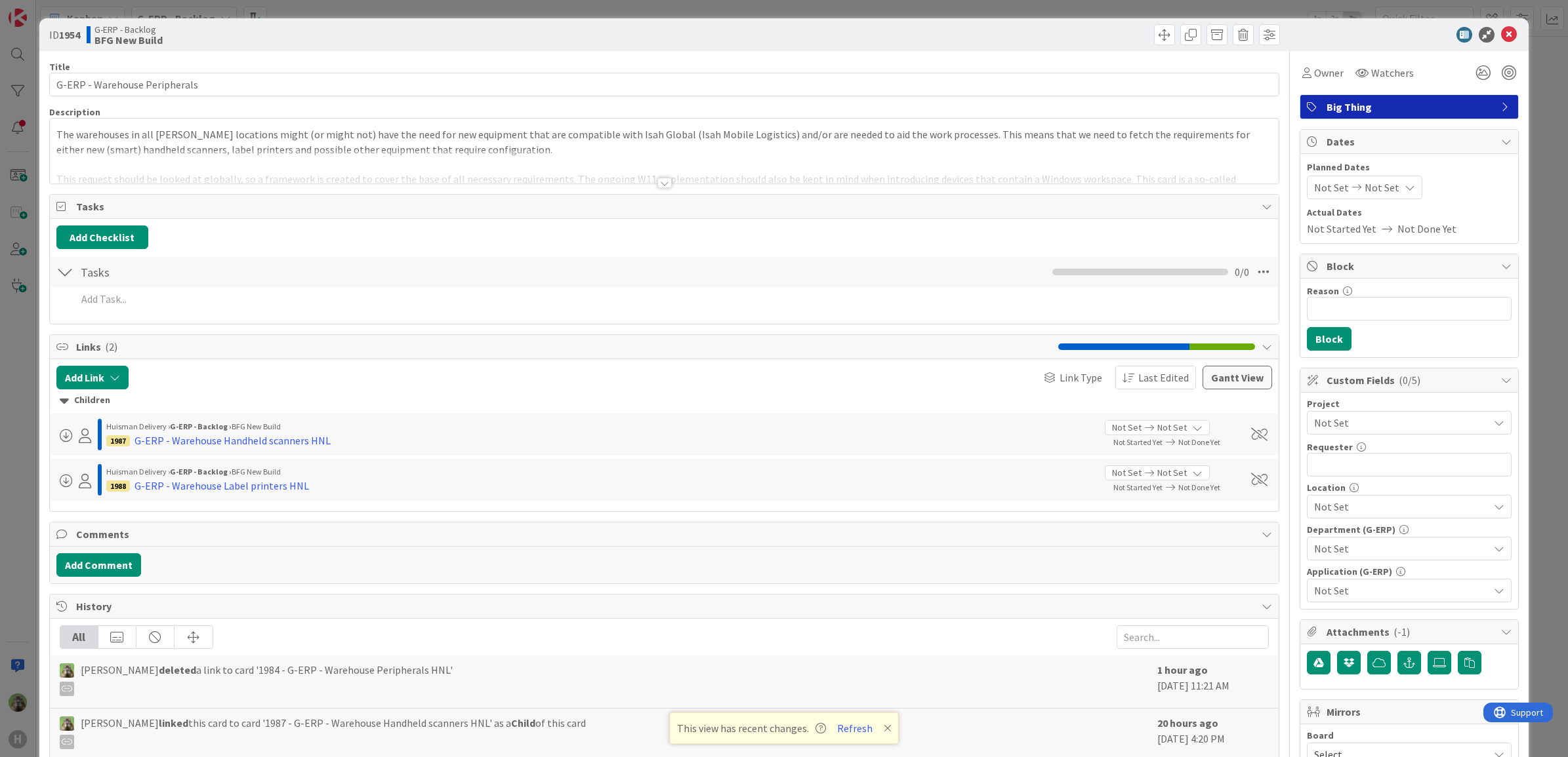
click at [1445, 413] on div "Not Set" at bounding box center [1409, 423] width 205 height 24
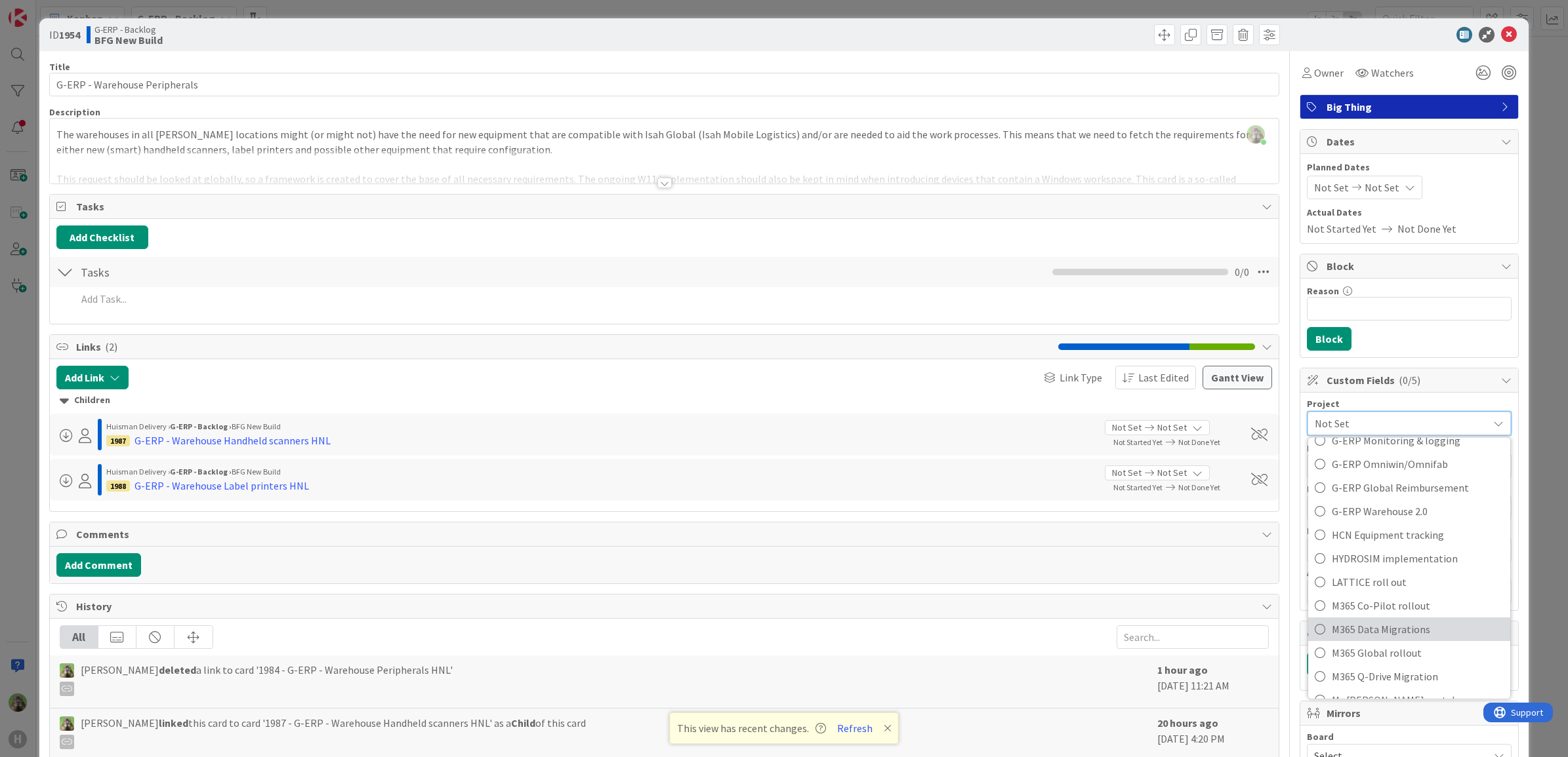
scroll to position [492, 0]
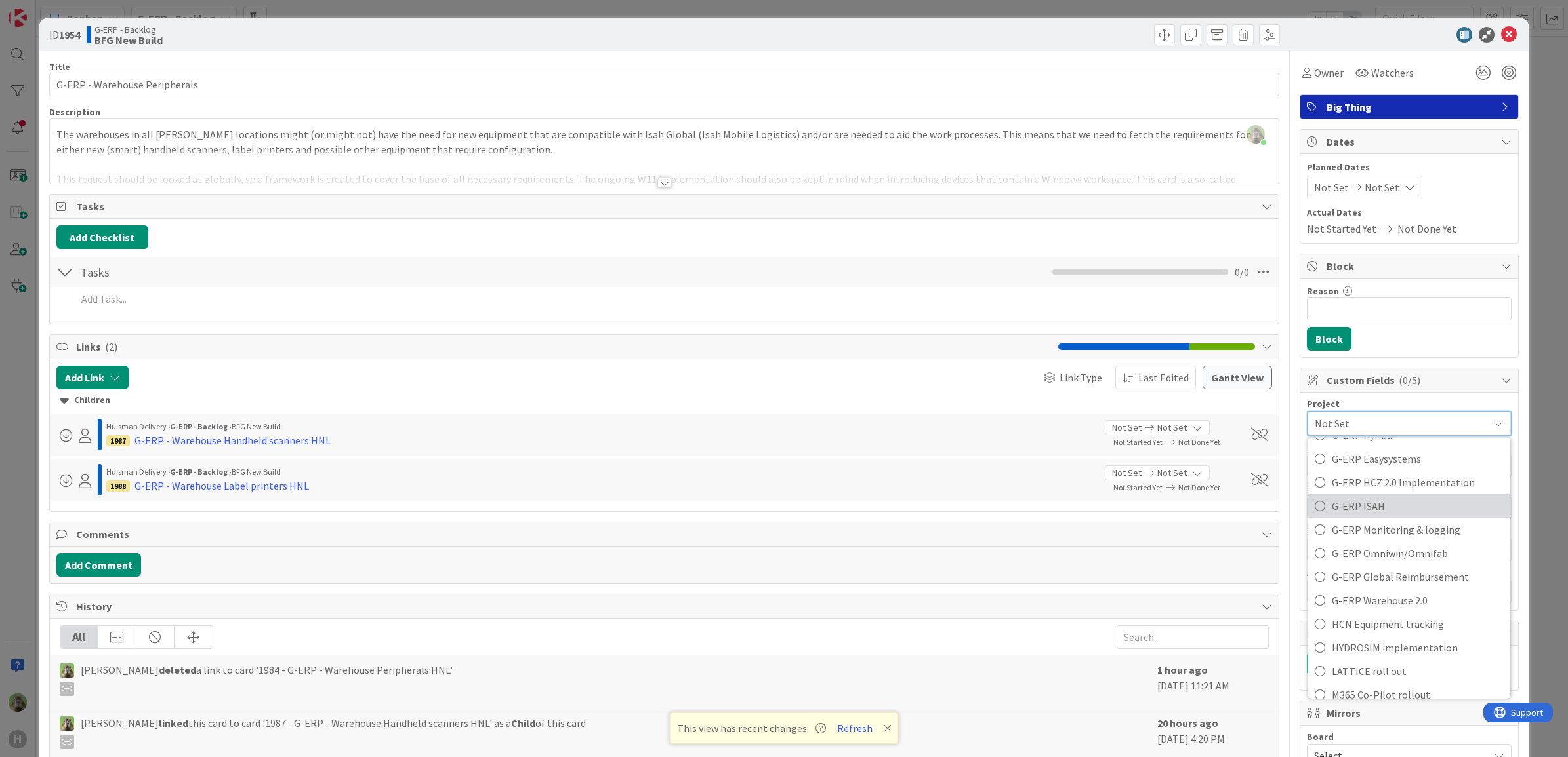
click at [1383, 509] on span "G-ERP ISAH" at bounding box center [1417, 507] width 172 height 20
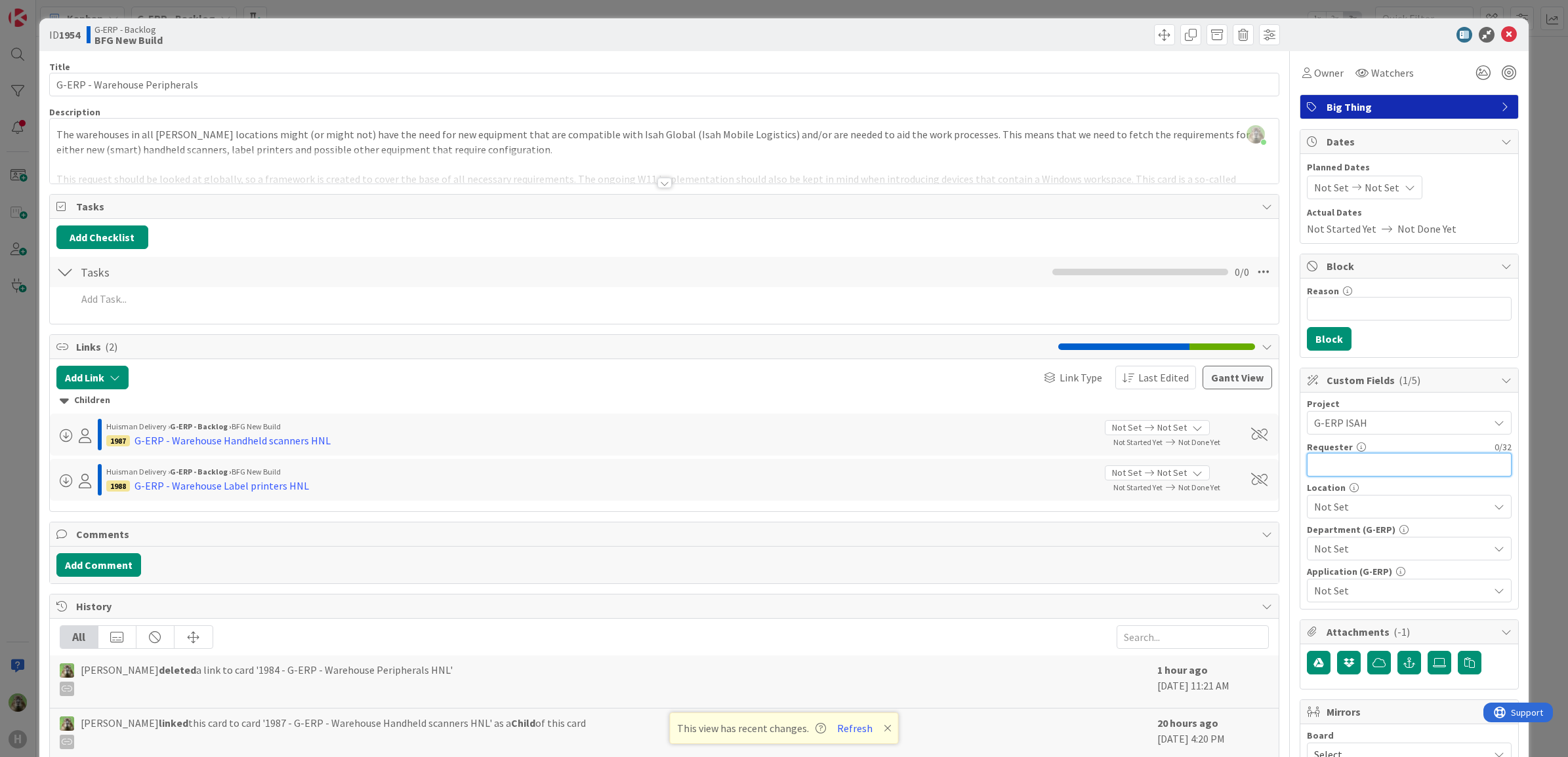
click at [1375, 466] on input "text" at bounding box center [1409, 465] width 205 height 24
click at [1391, 502] on span "Not Set" at bounding box center [1401, 507] width 175 height 16
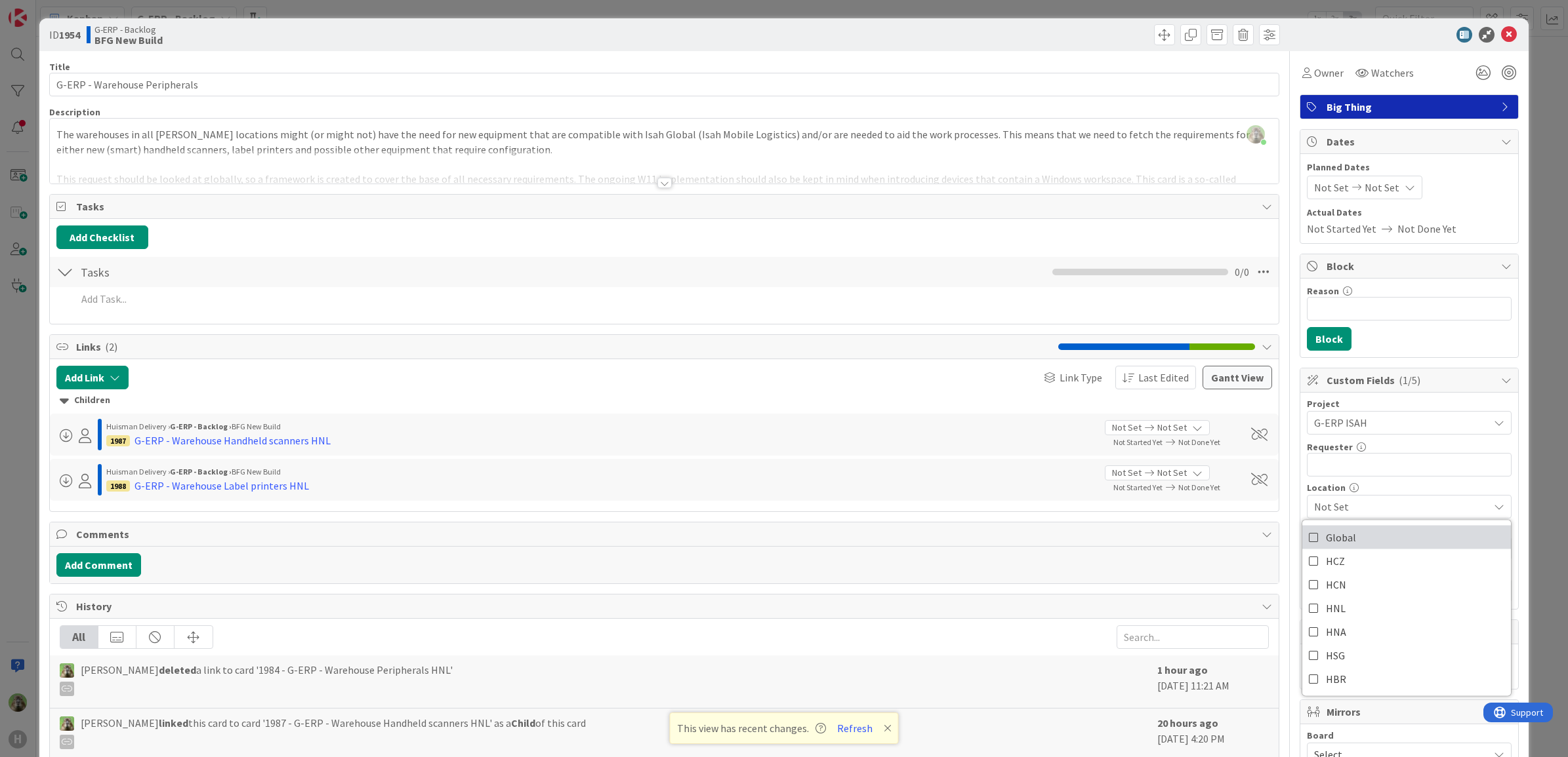
click at [1386, 544] on link "Global" at bounding box center [1406, 537] width 209 height 24
click at [1389, 507] on span "Global" at bounding box center [1401, 507] width 175 height 16
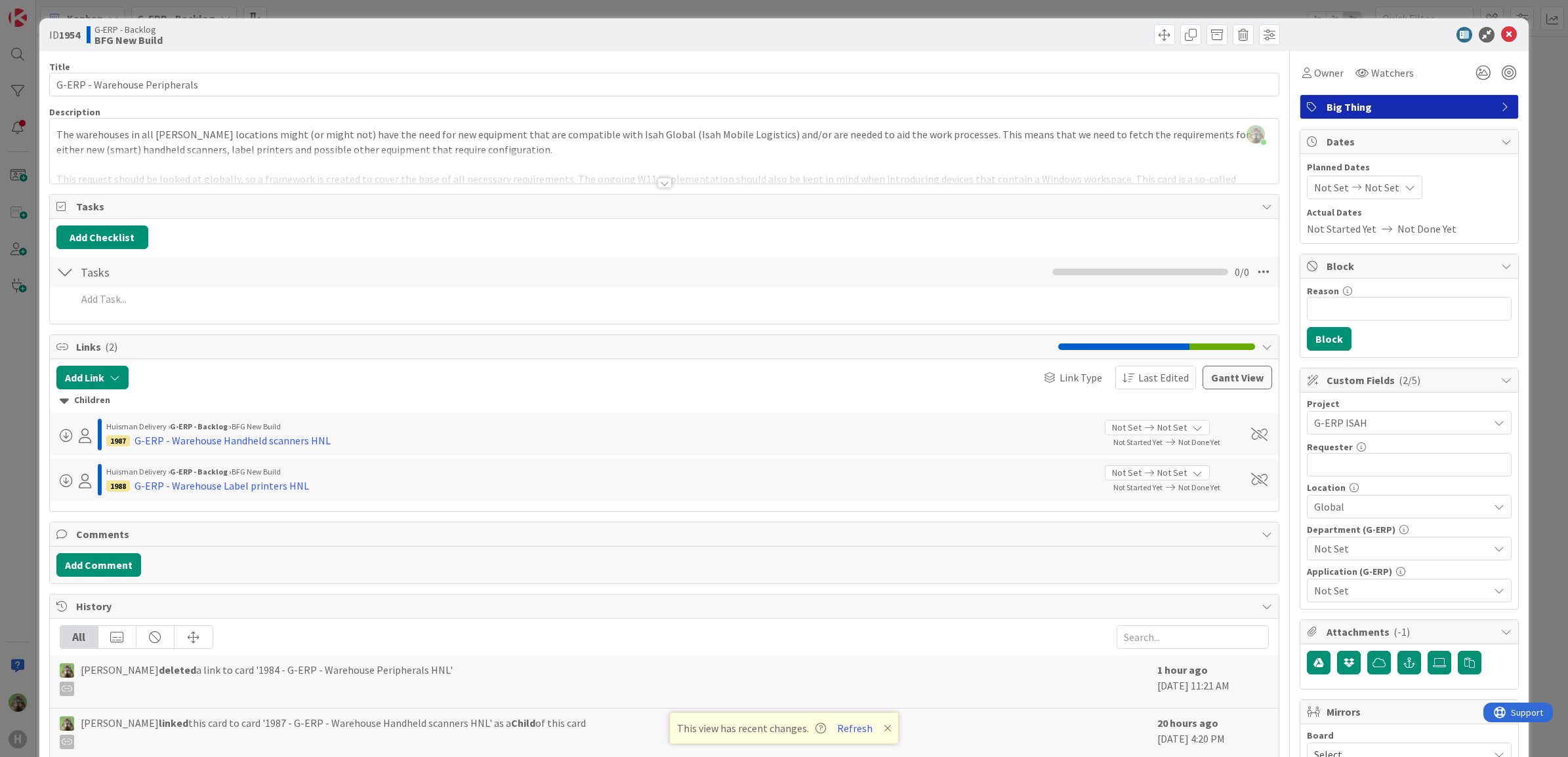
click at [1378, 545] on div "Not Set" at bounding box center [1409, 549] width 205 height 24
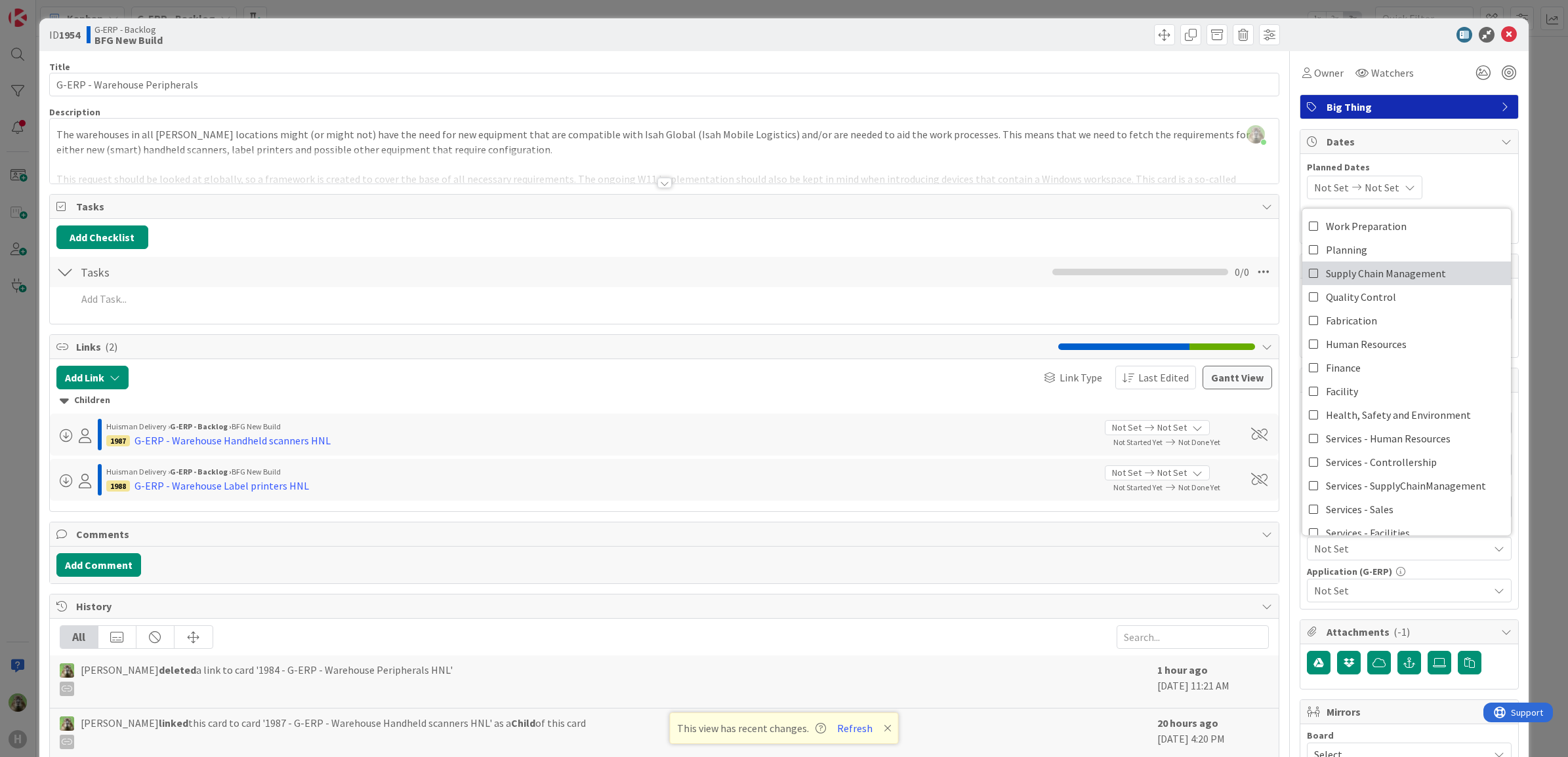
click at [1395, 265] on span "Supply Chain Management" at bounding box center [1385, 273] width 120 height 20
click at [1379, 587] on span "Not Set" at bounding box center [1401, 591] width 175 height 16
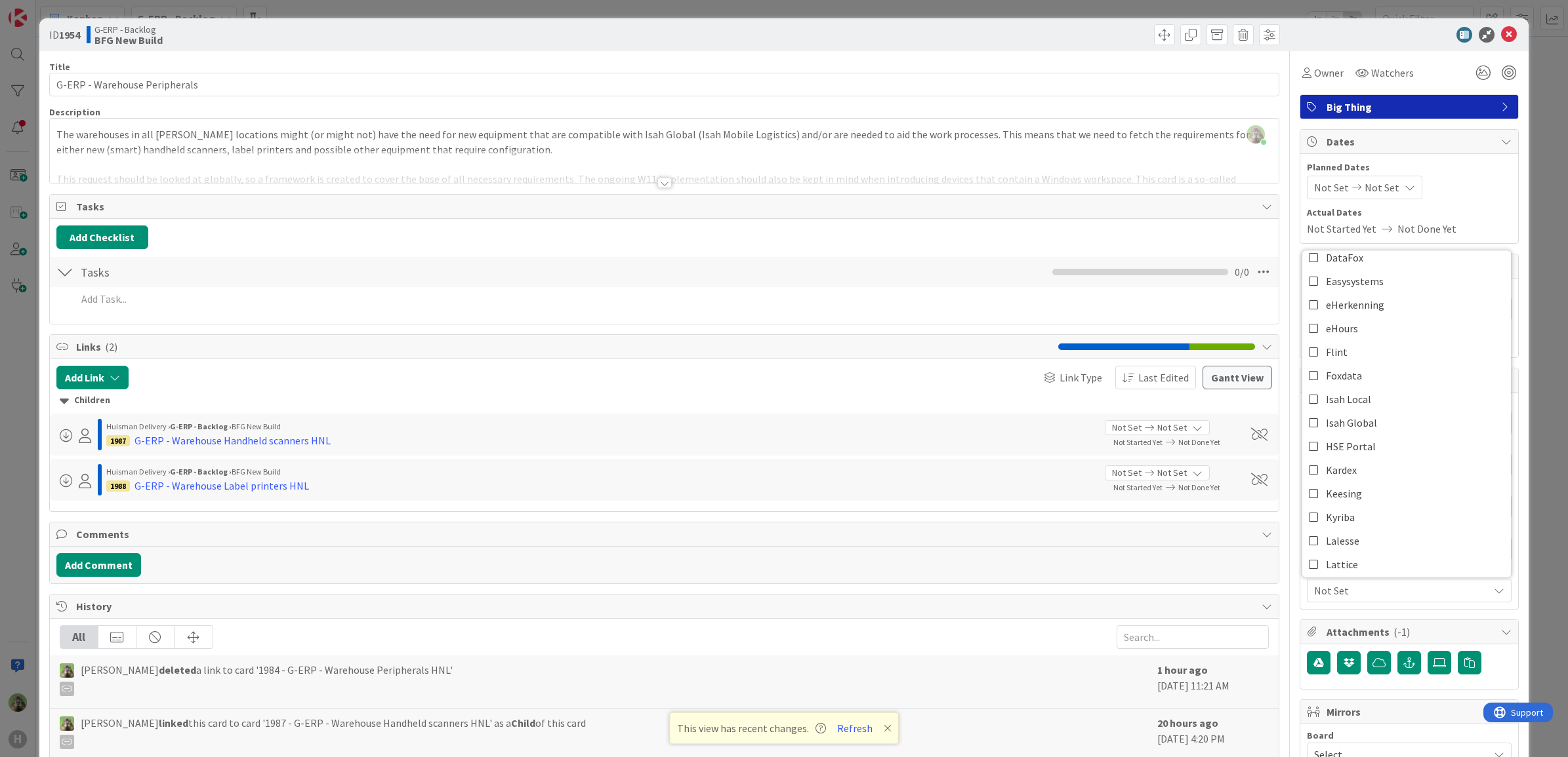
scroll to position [112, 0]
click at [1366, 438] on link "Isah Global" at bounding box center [1406, 439] width 209 height 24
click at [1285, 611] on div "Title 29 / 128 G-ERP - Warehouse Peripherals Description [PERSON_NAME] just joi…" at bounding box center [784, 581] width 1470 height 1062
click at [24, 456] on div "ID 1954 G-ERP - Backlog BFG New Build Title 29 / 128 G-ERP - Warehouse Peripher…" at bounding box center [784, 378] width 1568 height 757
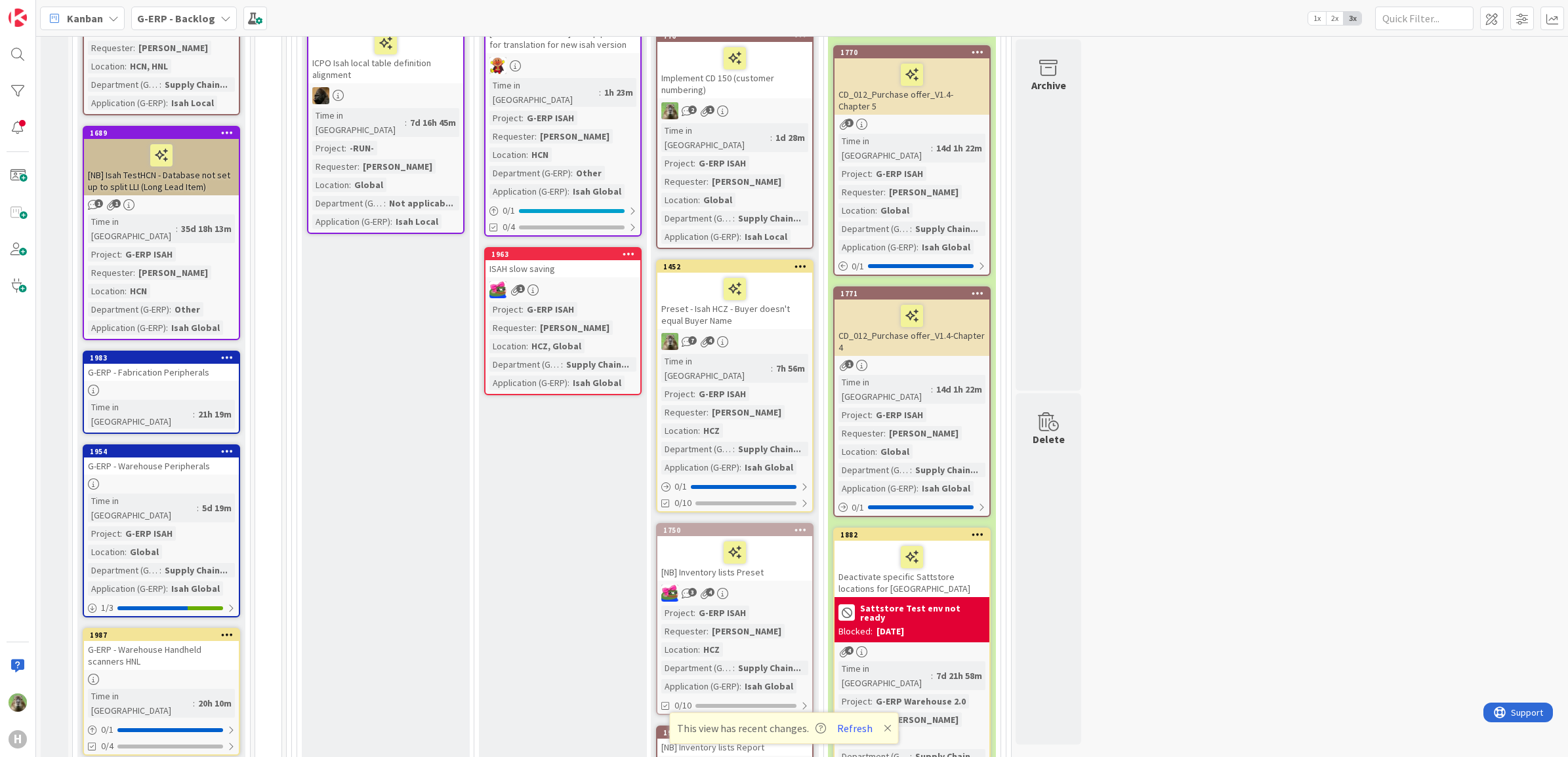
click at [165, 364] on div "G-ERP - Fabrication Peripherals" at bounding box center [162, 372] width 155 height 17
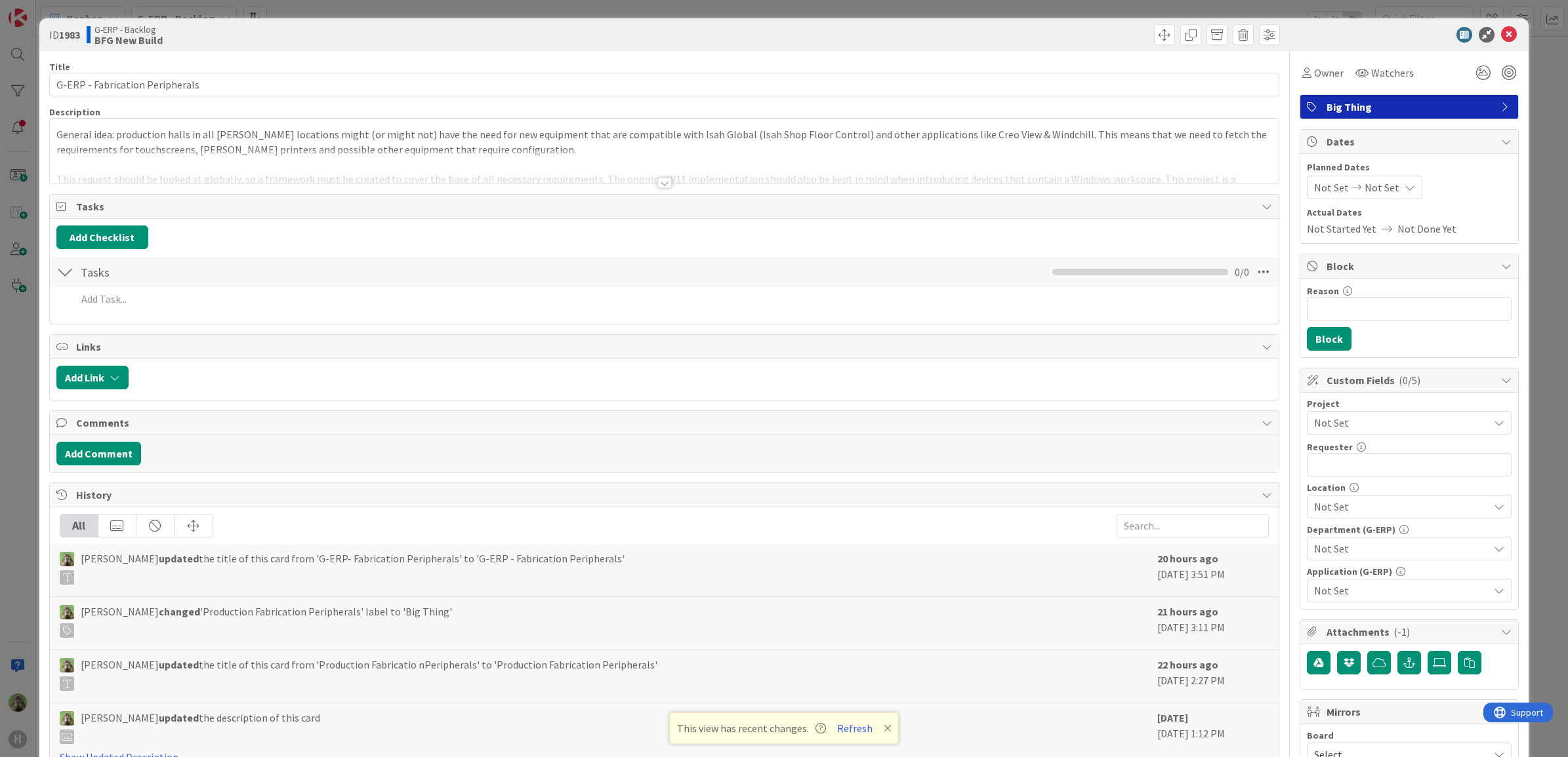
click at [1381, 417] on span "Not Set" at bounding box center [1397, 423] width 168 height 18
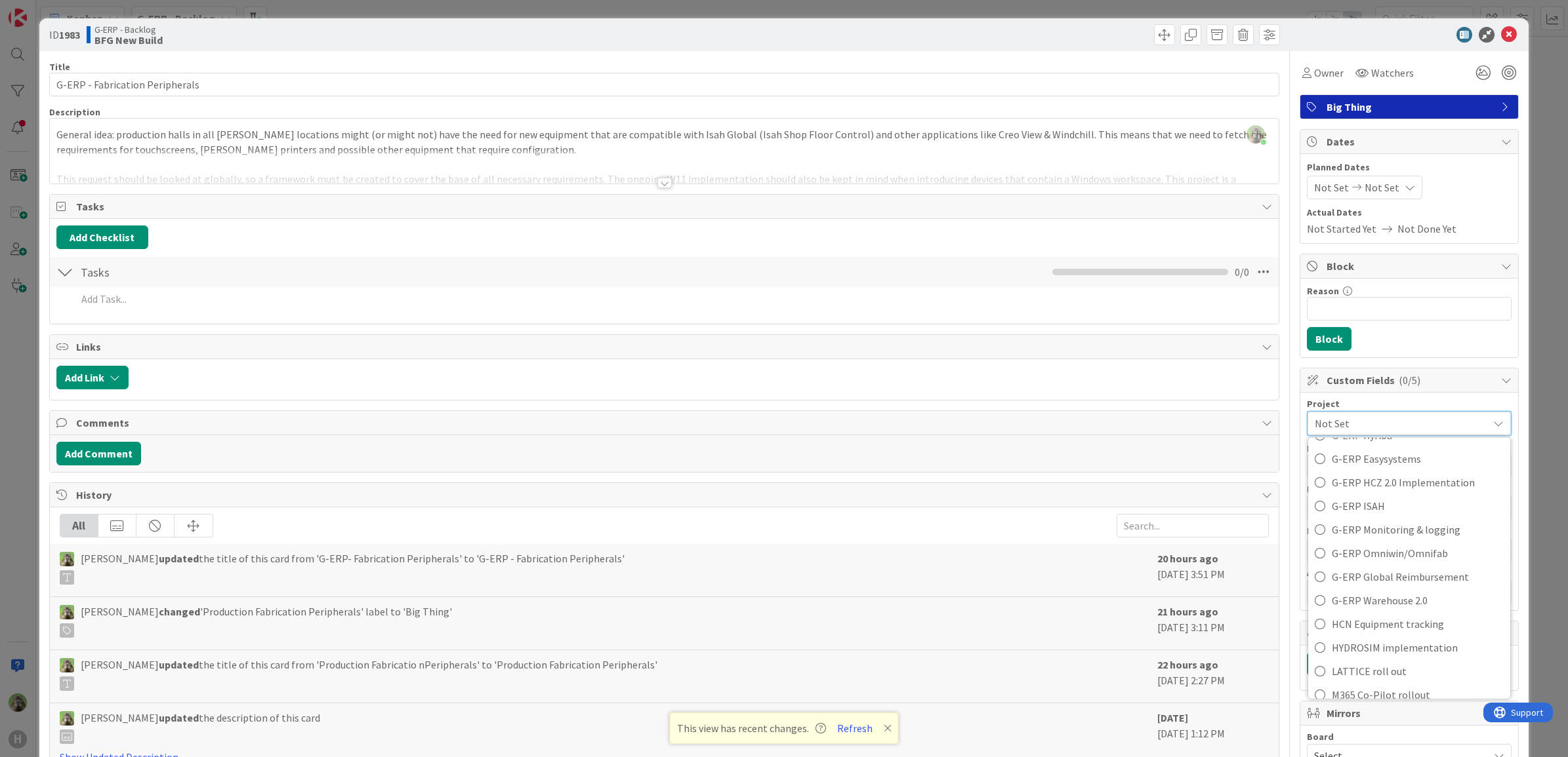
scroll to position [410, 0]
click at [1405, 586] on span "G-ERP ISAH" at bounding box center [1417, 588] width 172 height 20
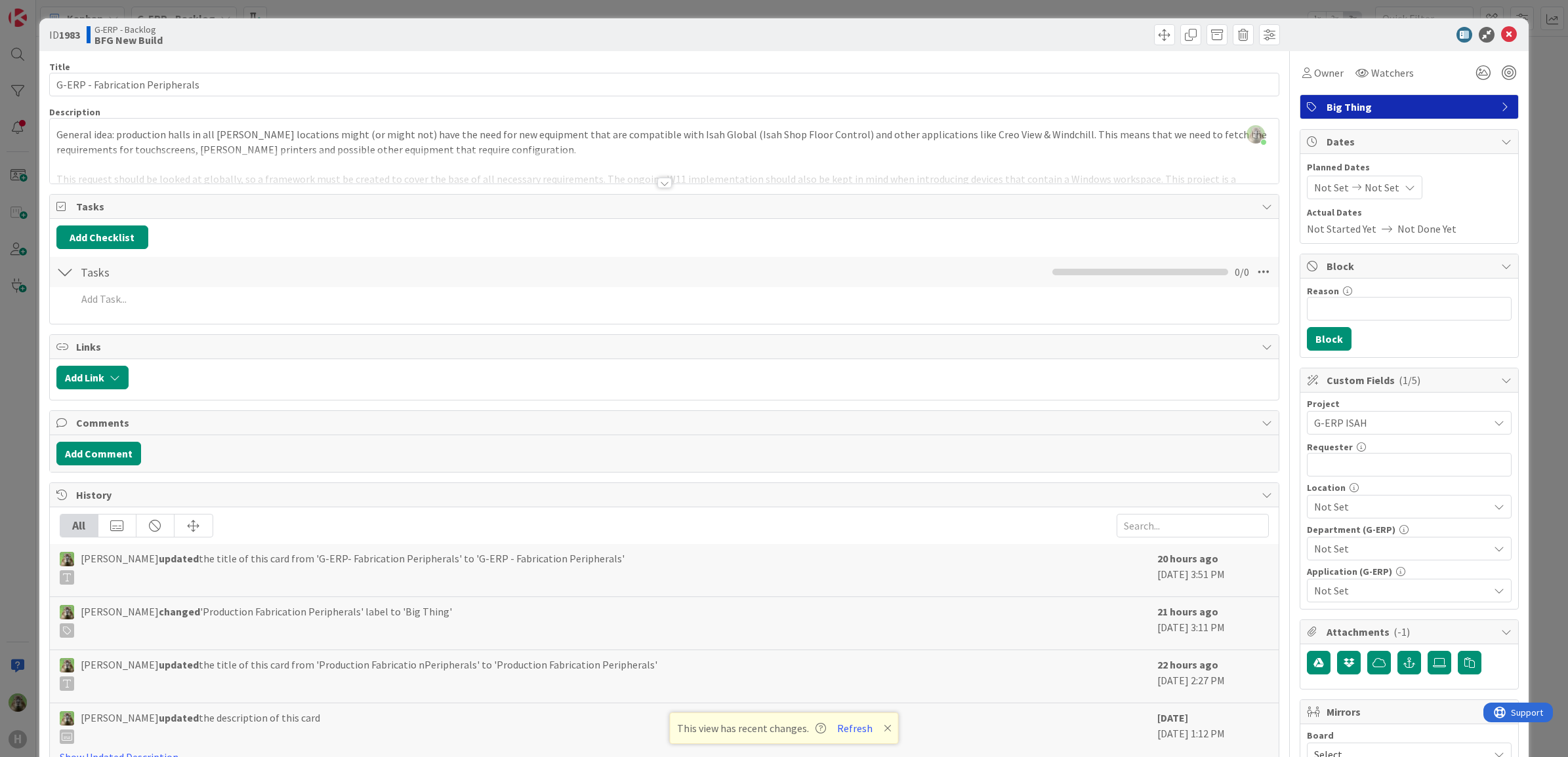
click at [1382, 510] on span "Not Set" at bounding box center [1401, 507] width 175 height 16
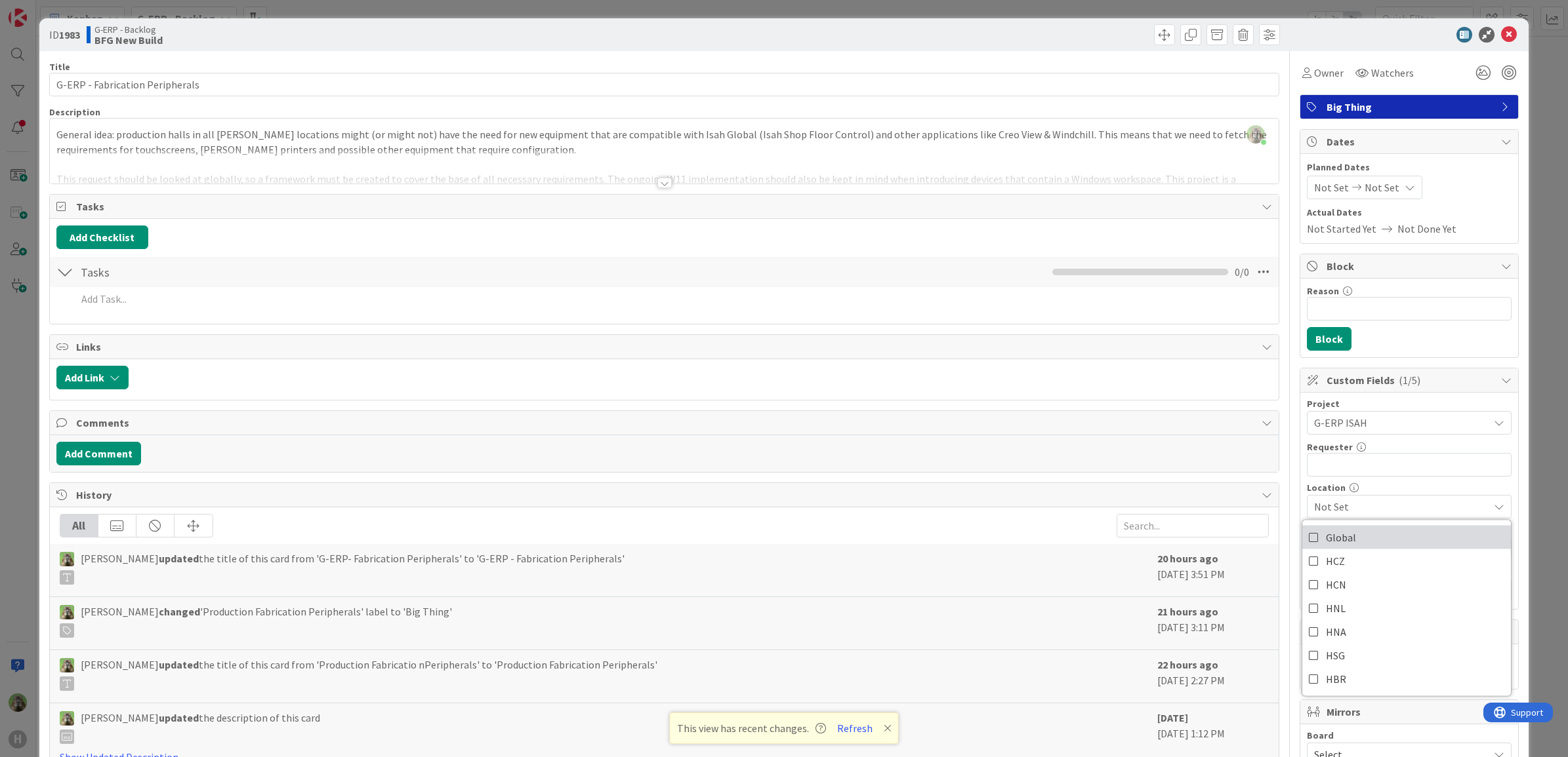
click at [1384, 545] on link "Global" at bounding box center [1406, 537] width 209 height 24
click at [1386, 513] on span "Global" at bounding box center [1401, 507] width 175 height 16
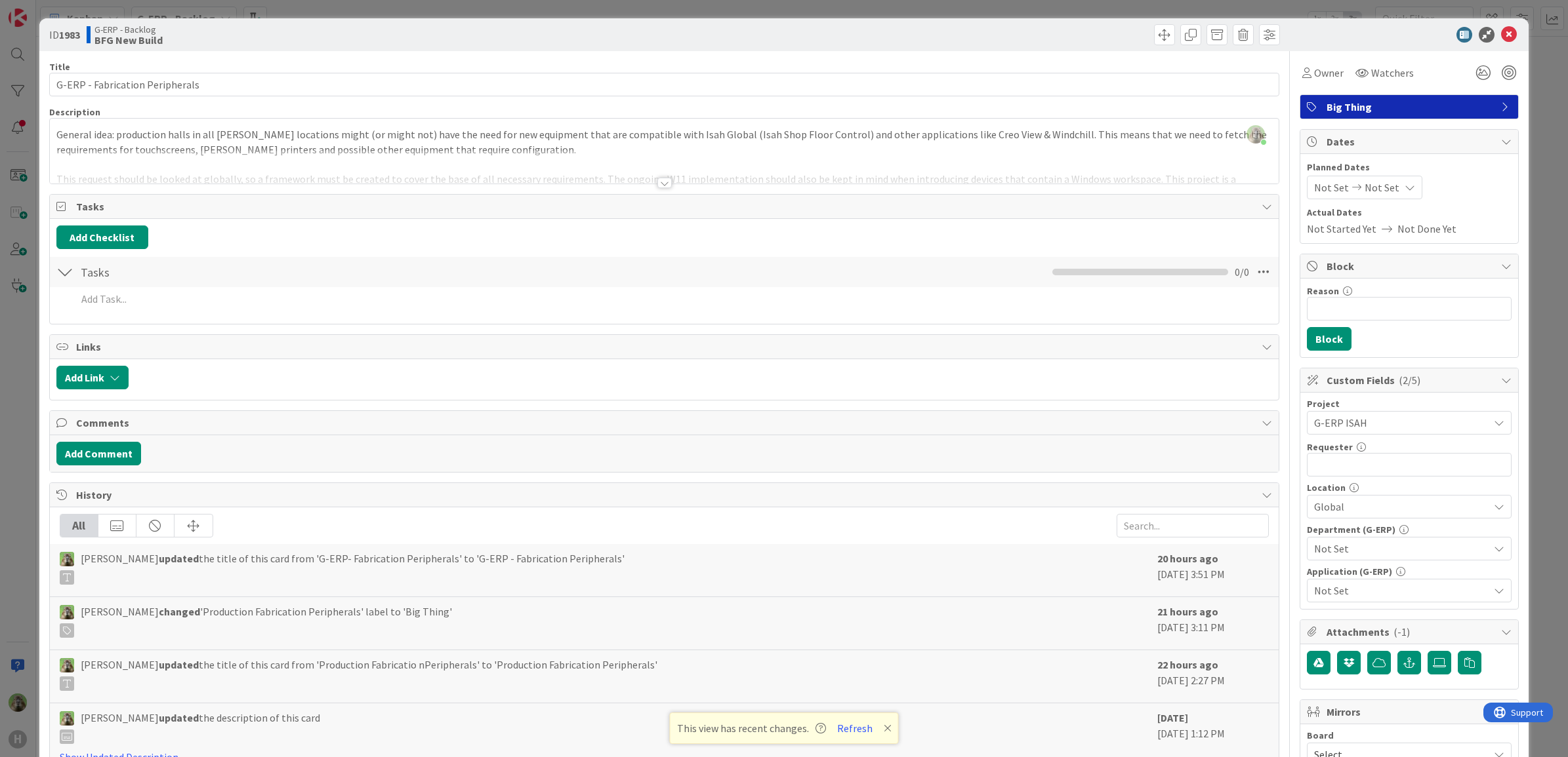
click at [1381, 551] on span "Not Set" at bounding box center [1401, 549] width 175 height 16
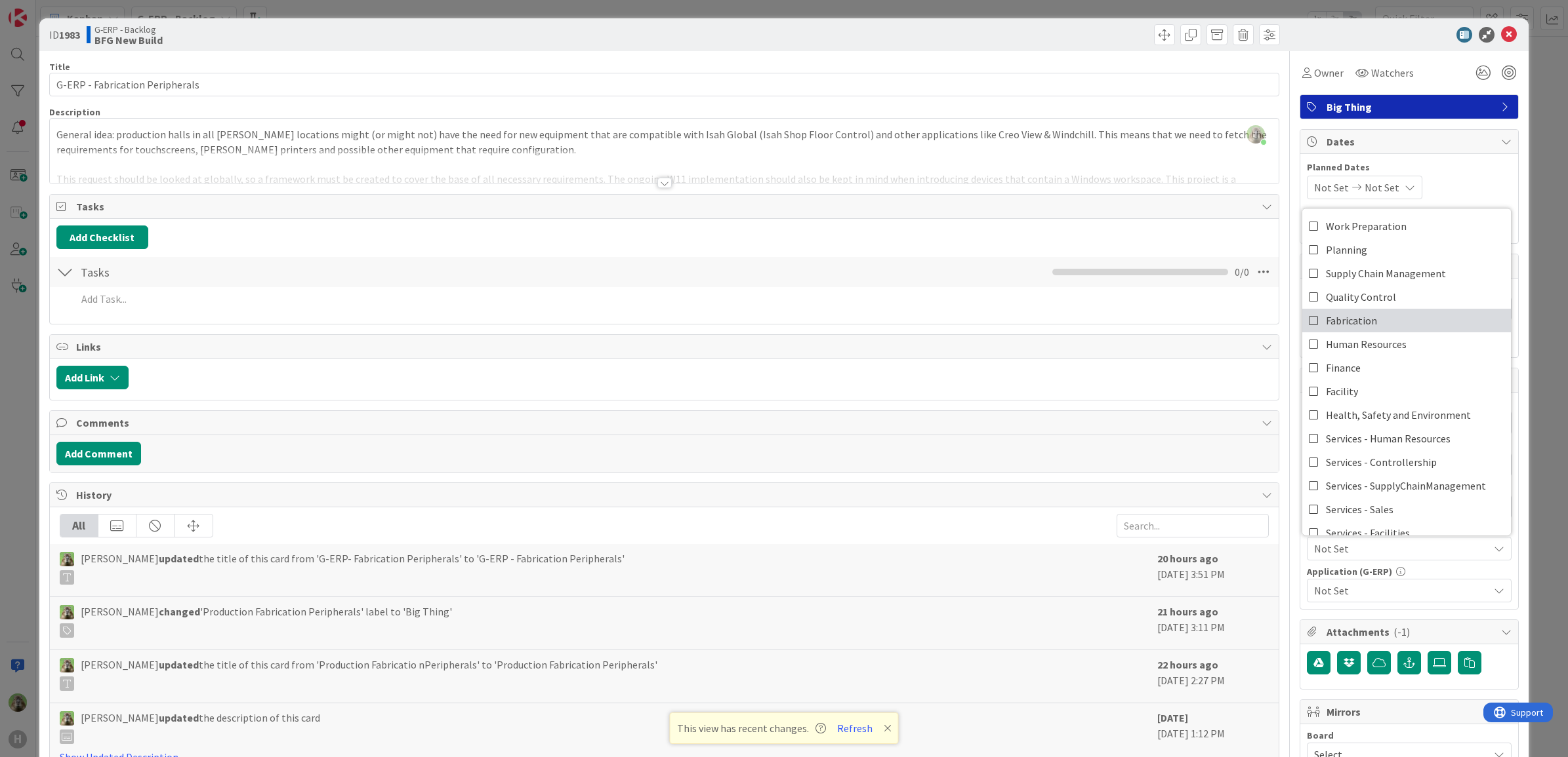
click at [1398, 325] on link "Fabrication" at bounding box center [1406, 321] width 209 height 24
click at [1366, 591] on span "Not Set" at bounding box center [1401, 591] width 175 height 16
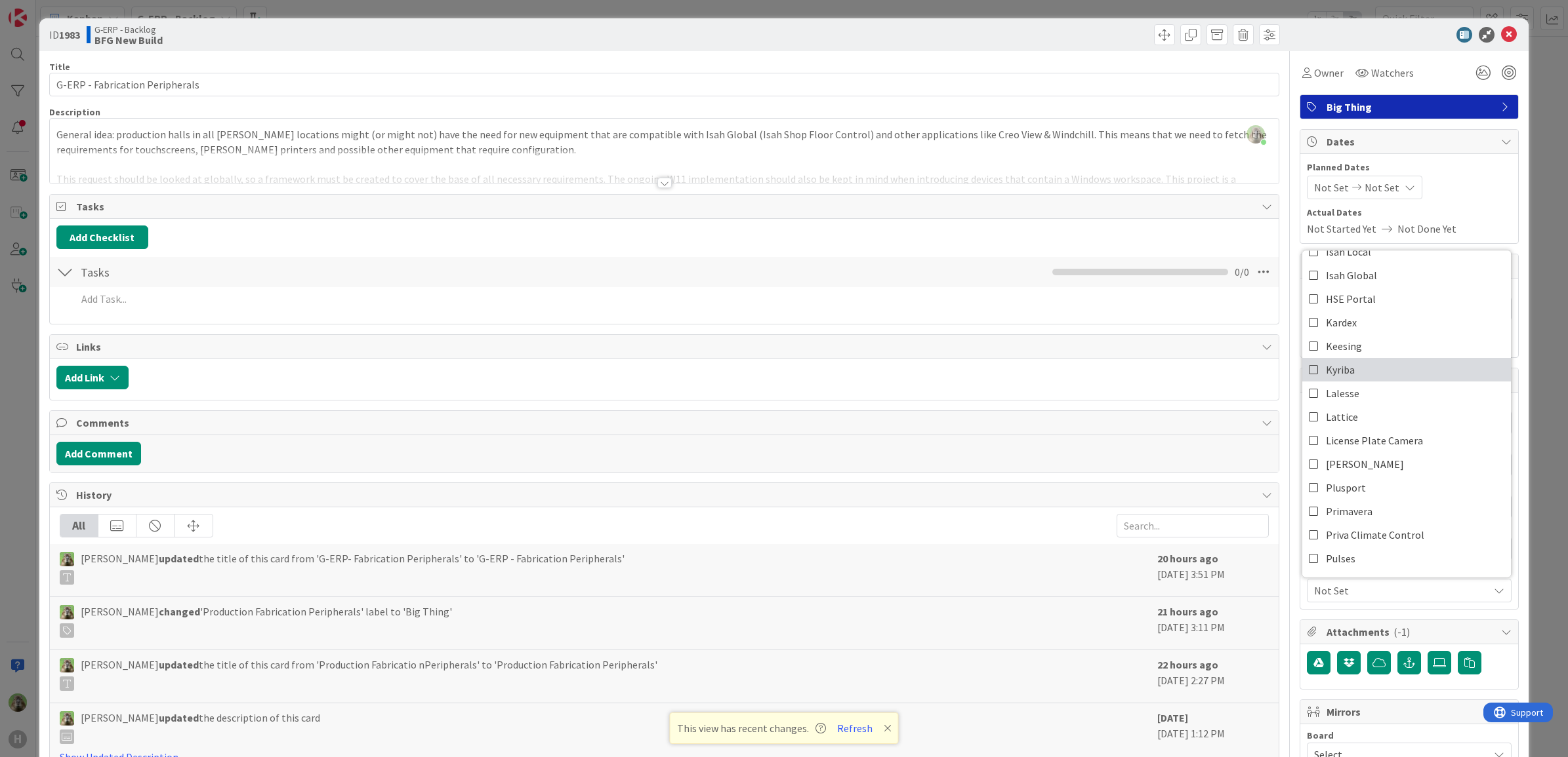
scroll to position [246, 0]
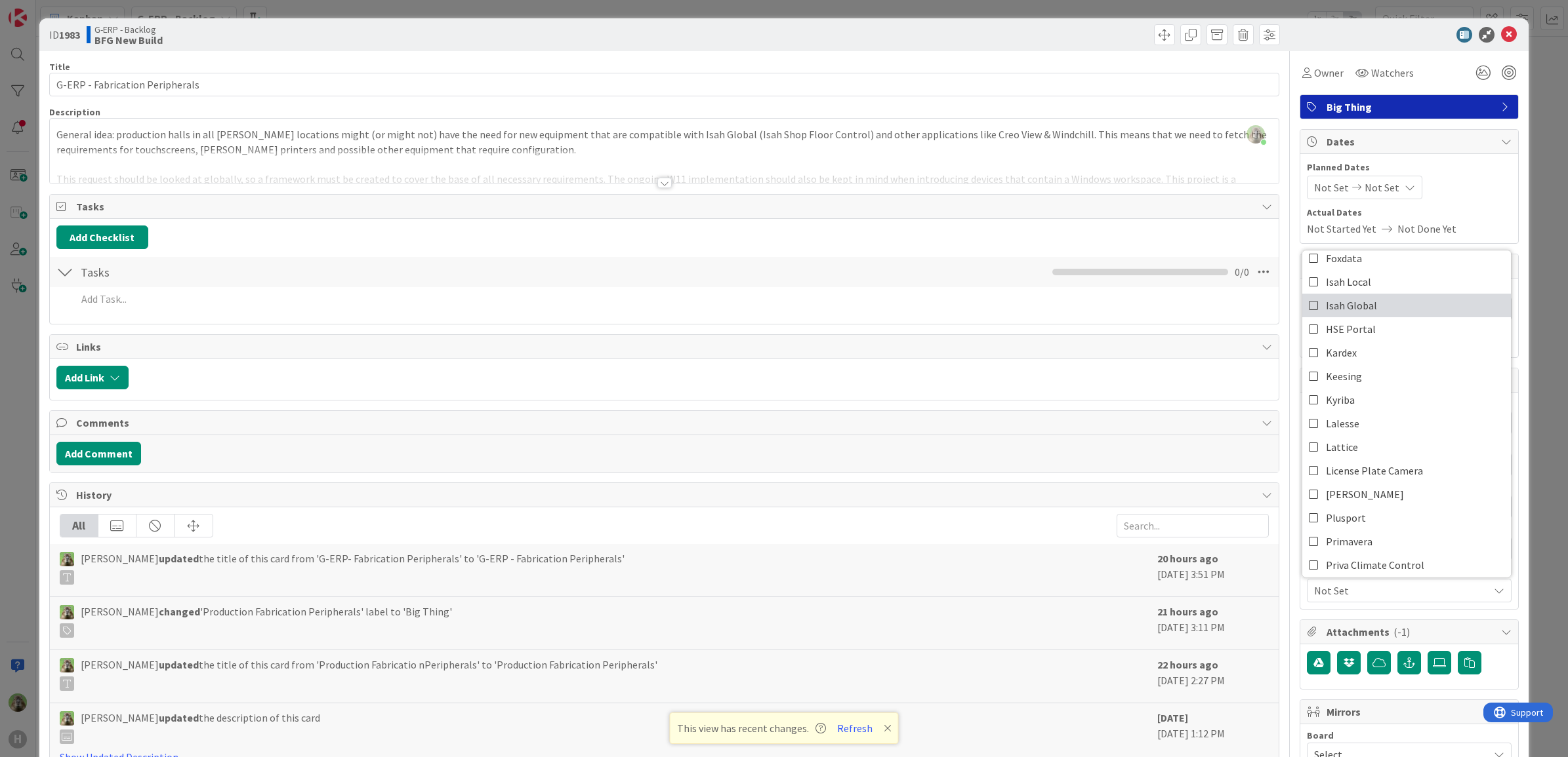
click at [1378, 315] on link "Isah Global" at bounding box center [1406, 306] width 209 height 24
click at [1284, 430] on div "Title 31 / 128 G-ERP - Fabrication Peripherals Description [PERSON_NAME] just j…" at bounding box center [784, 567] width 1470 height 1033
click at [3, 454] on div "ID 1983 G-ERP - Backlog BFG New Build Title 31 / 128 G-ERP - Fabrication Periph…" at bounding box center [784, 378] width 1568 height 757
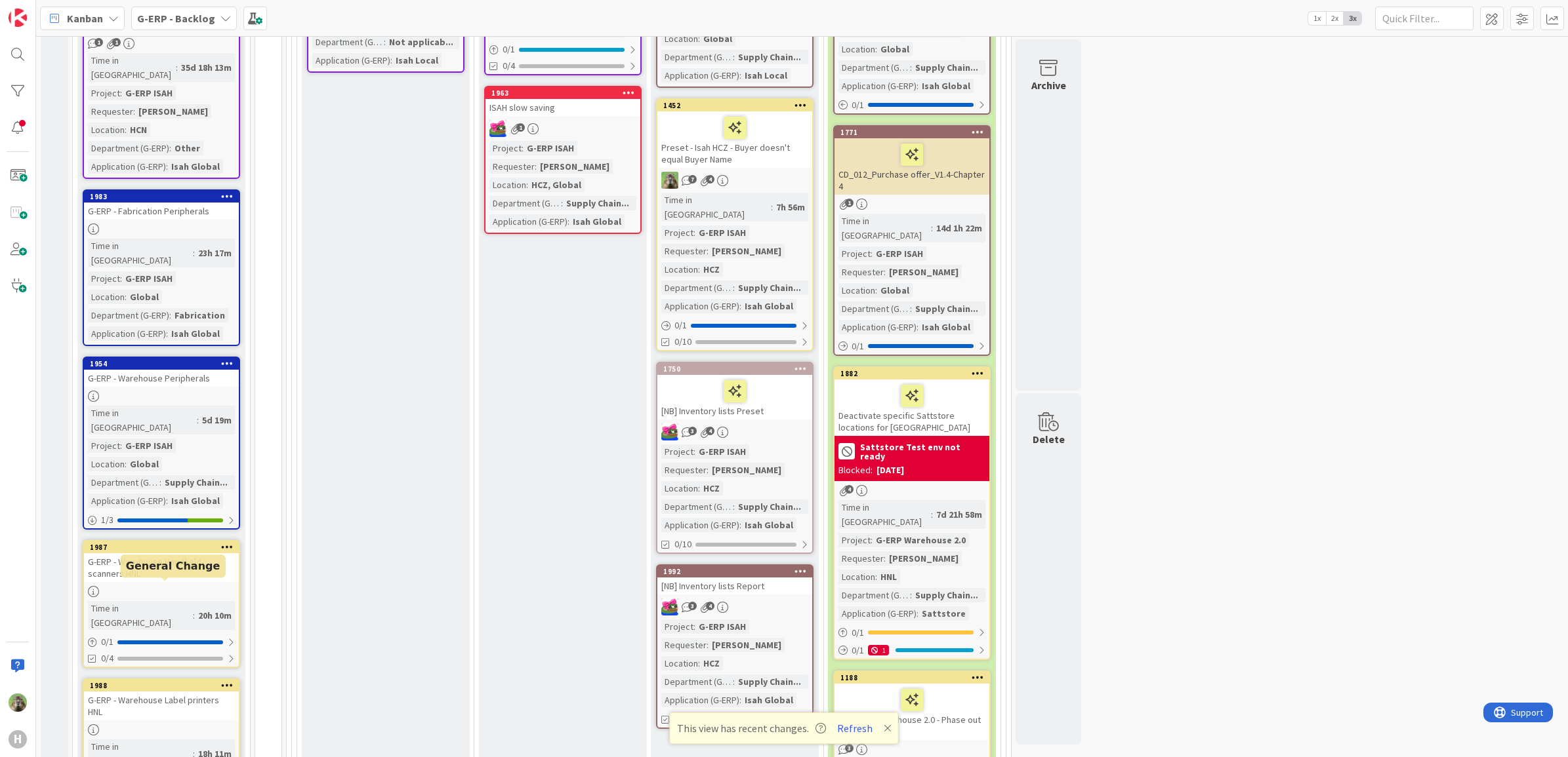
scroll to position [984, 0]
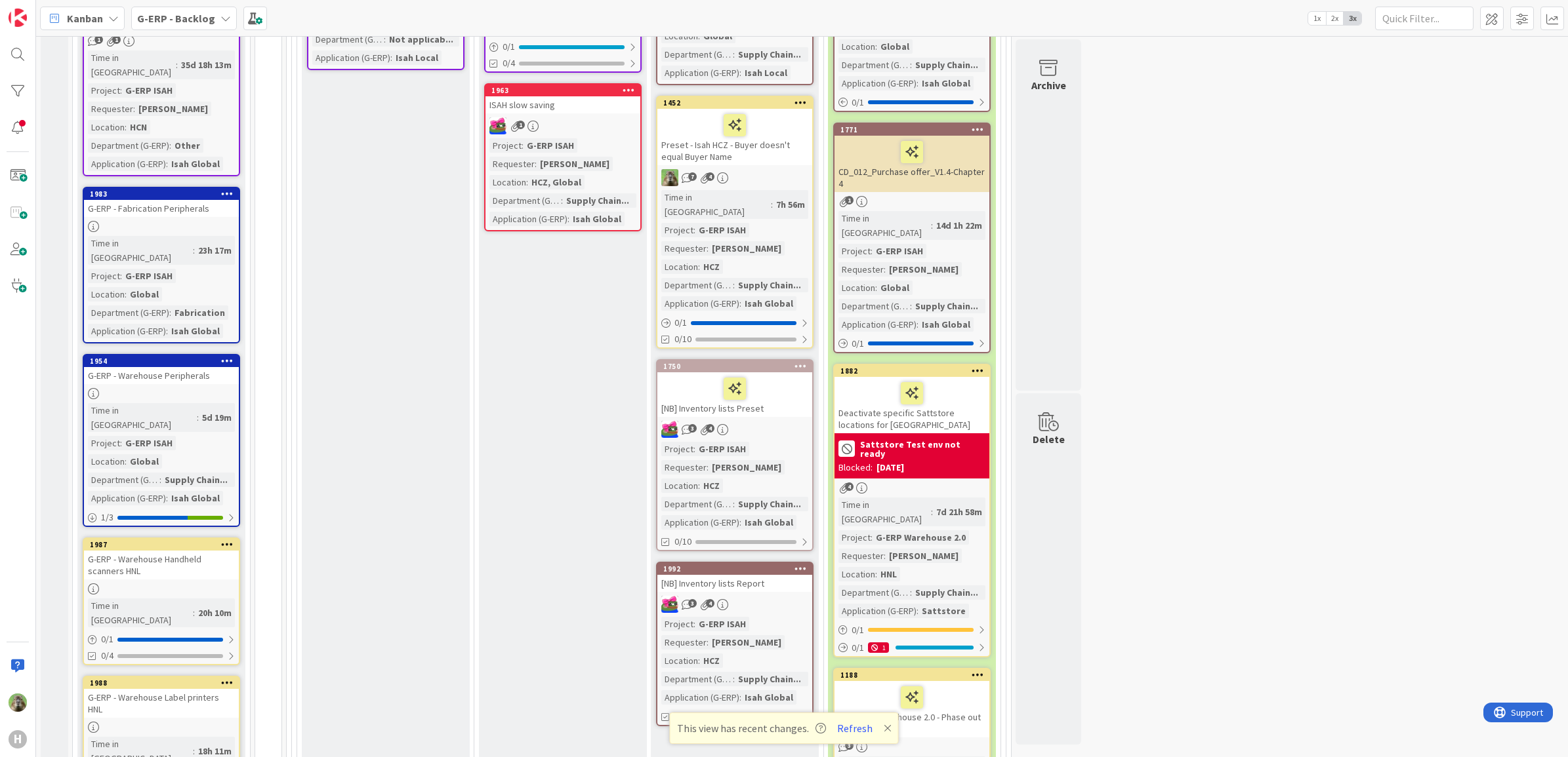
click at [157, 551] on div "G-ERP - Warehouse Handheld scanners HNL" at bounding box center [162, 565] width 155 height 29
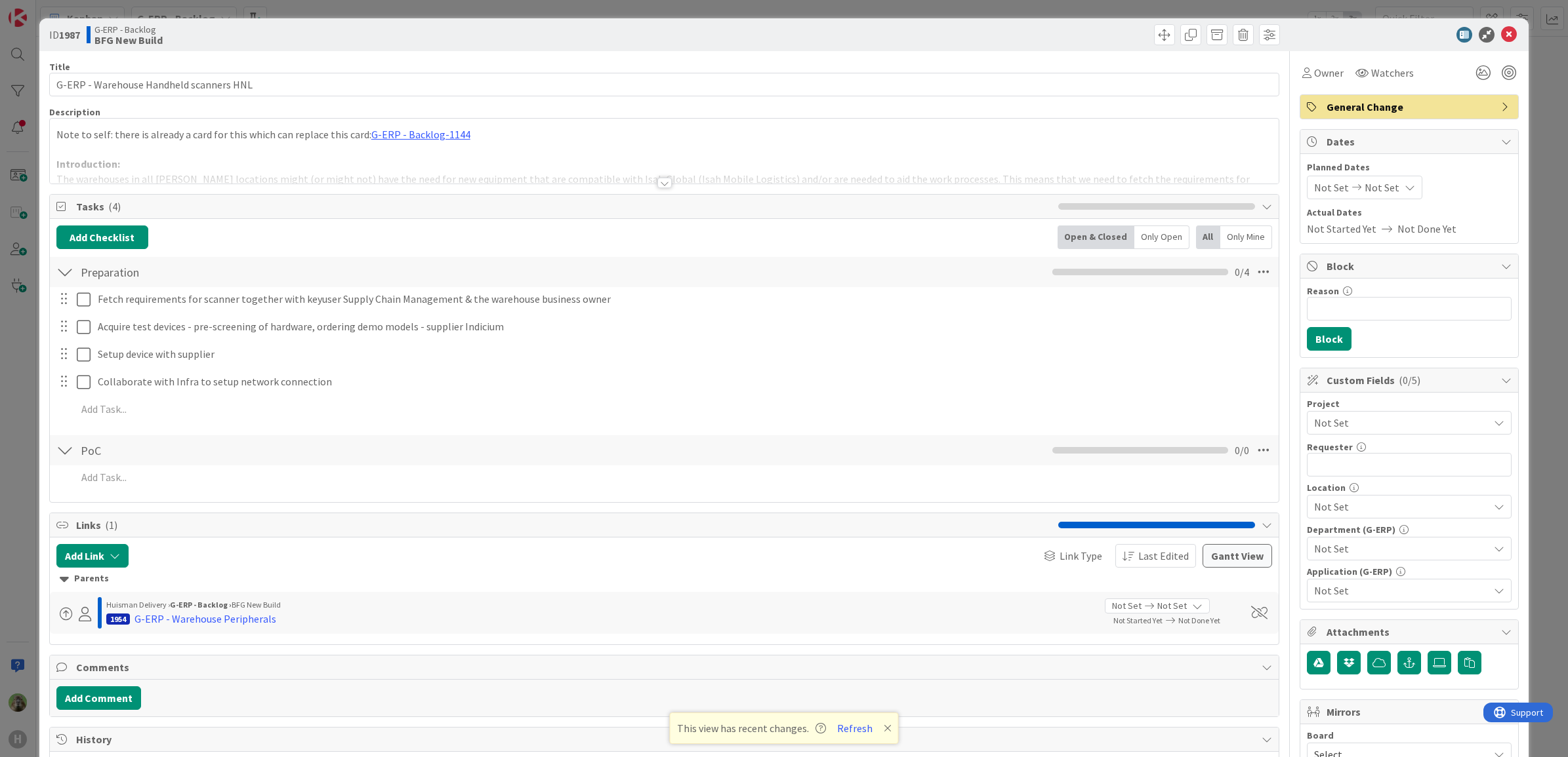
click at [1369, 427] on span "Not Set" at bounding box center [1397, 423] width 168 height 18
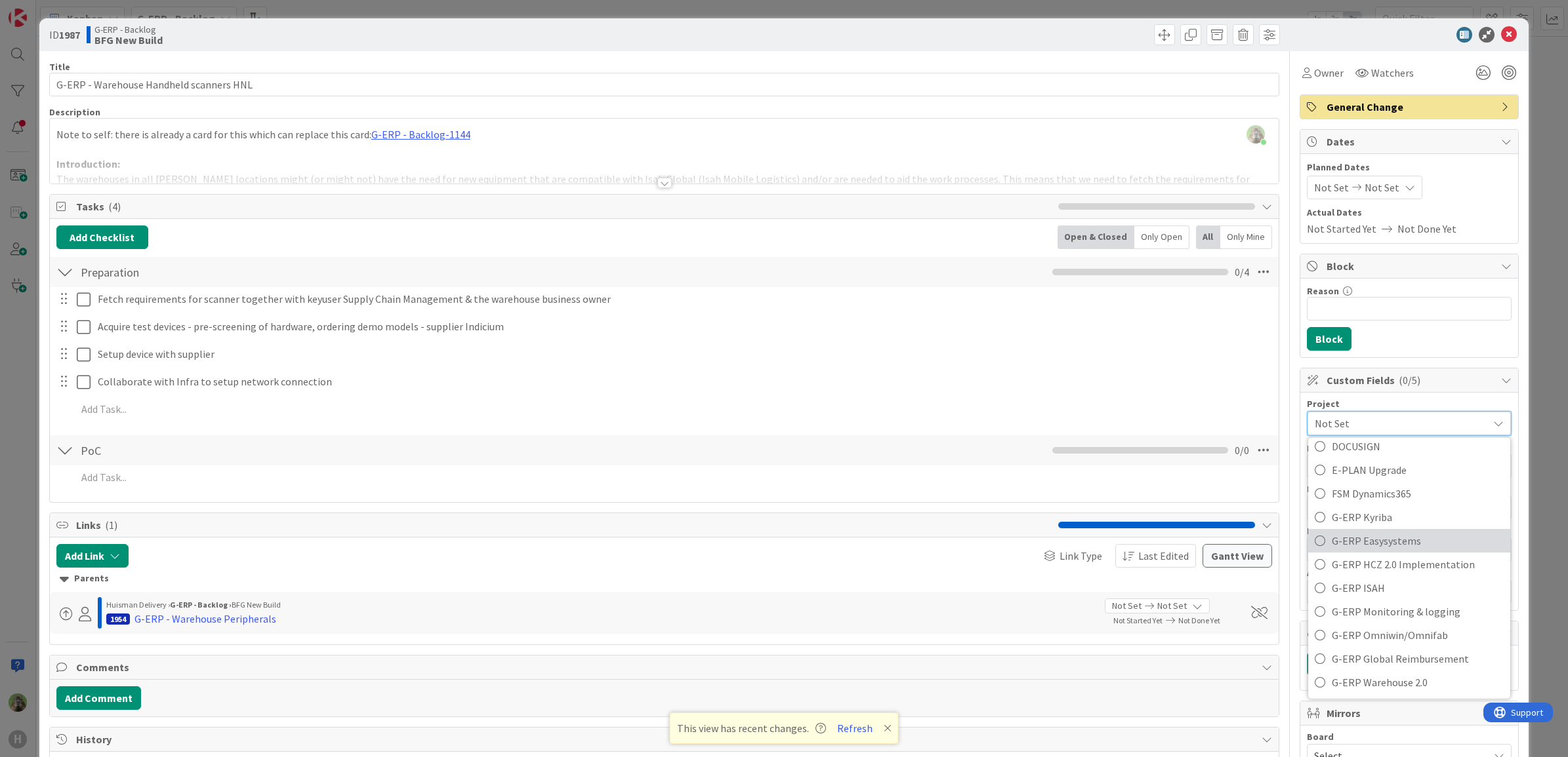
scroll to position [492, 0]
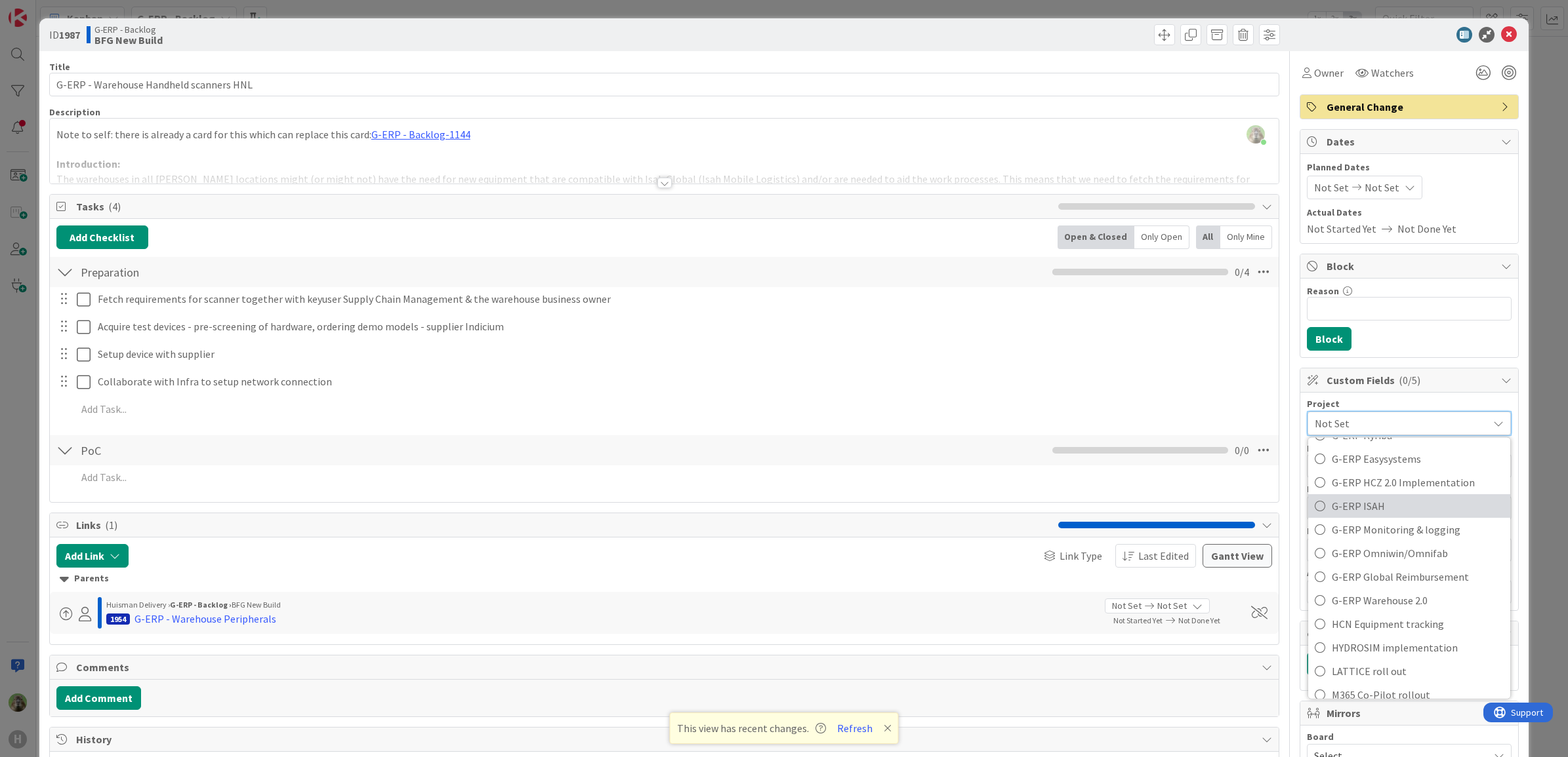
click at [1378, 510] on span "G-ERP ISAH" at bounding box center [1417, 507] width 172 height 20
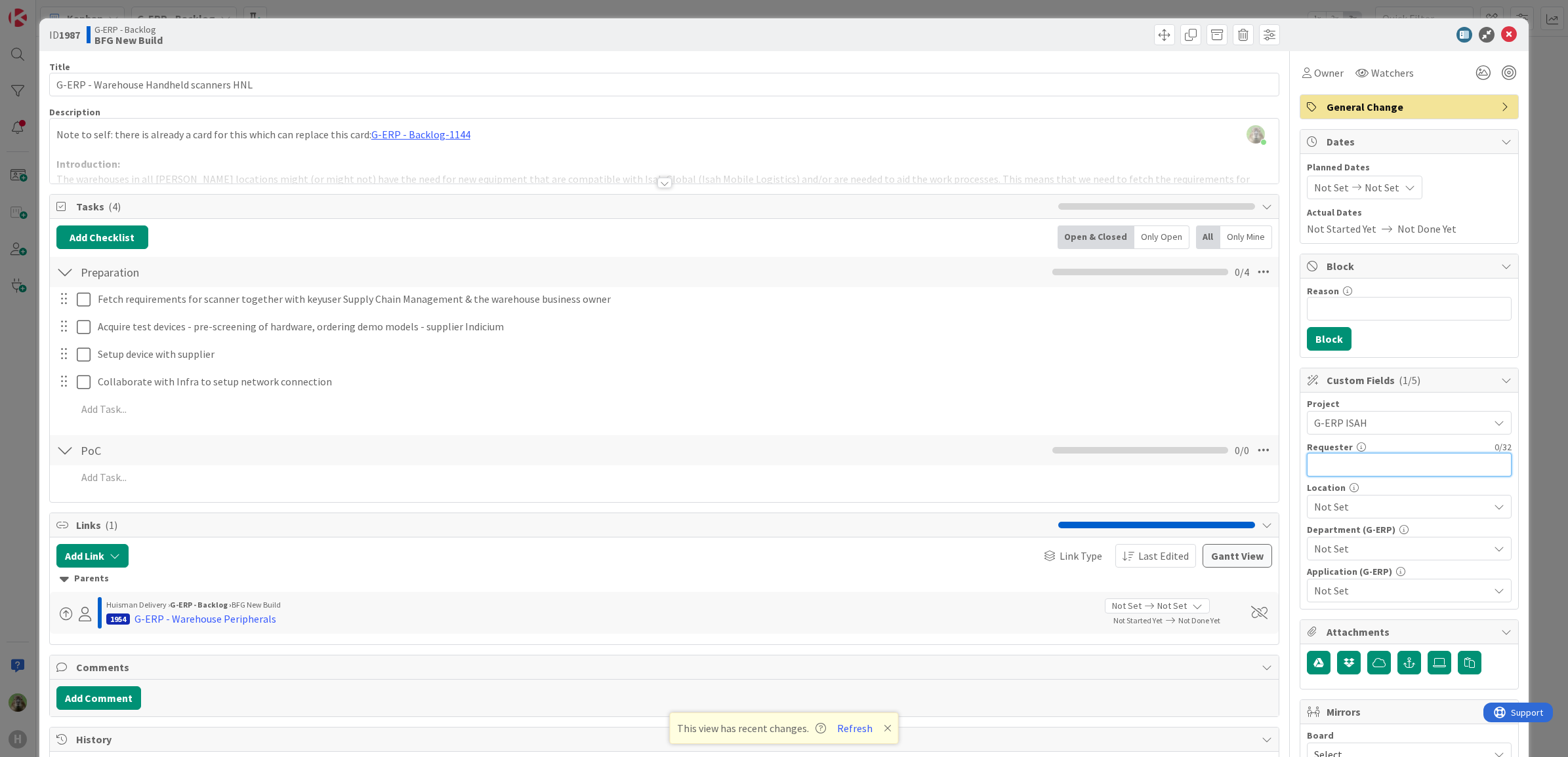
click at [1375, 474] on input "text" at bounding box center [1409, 465] width 205 height 24
click at [1377, 515] on span "Not Set" at bounding box center [1401, 507] width 175 height 16
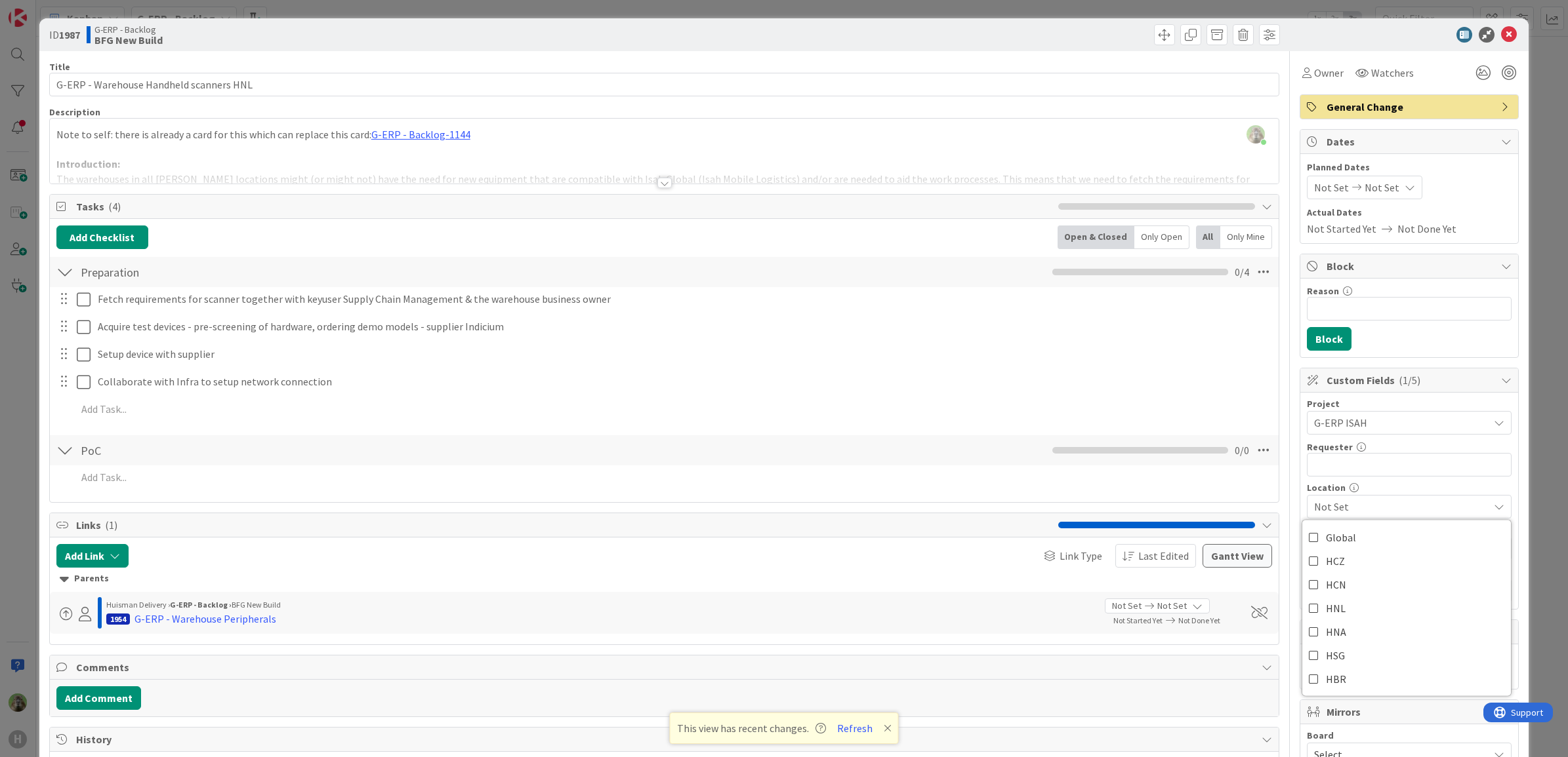
click at [1377, 515] on span "Not Set" at bounding box center [1401, 507] width 175 height 16
click at [1375, 534] on div "Department (G-ERP)" at bounding box center [1409, 530] width 205 height 9
click at [1377, 509] on span "Not Set" at bounding box center [1401, 507] width 175 height 16
